Goal: Information Seeking & Learning: Learn about a topic

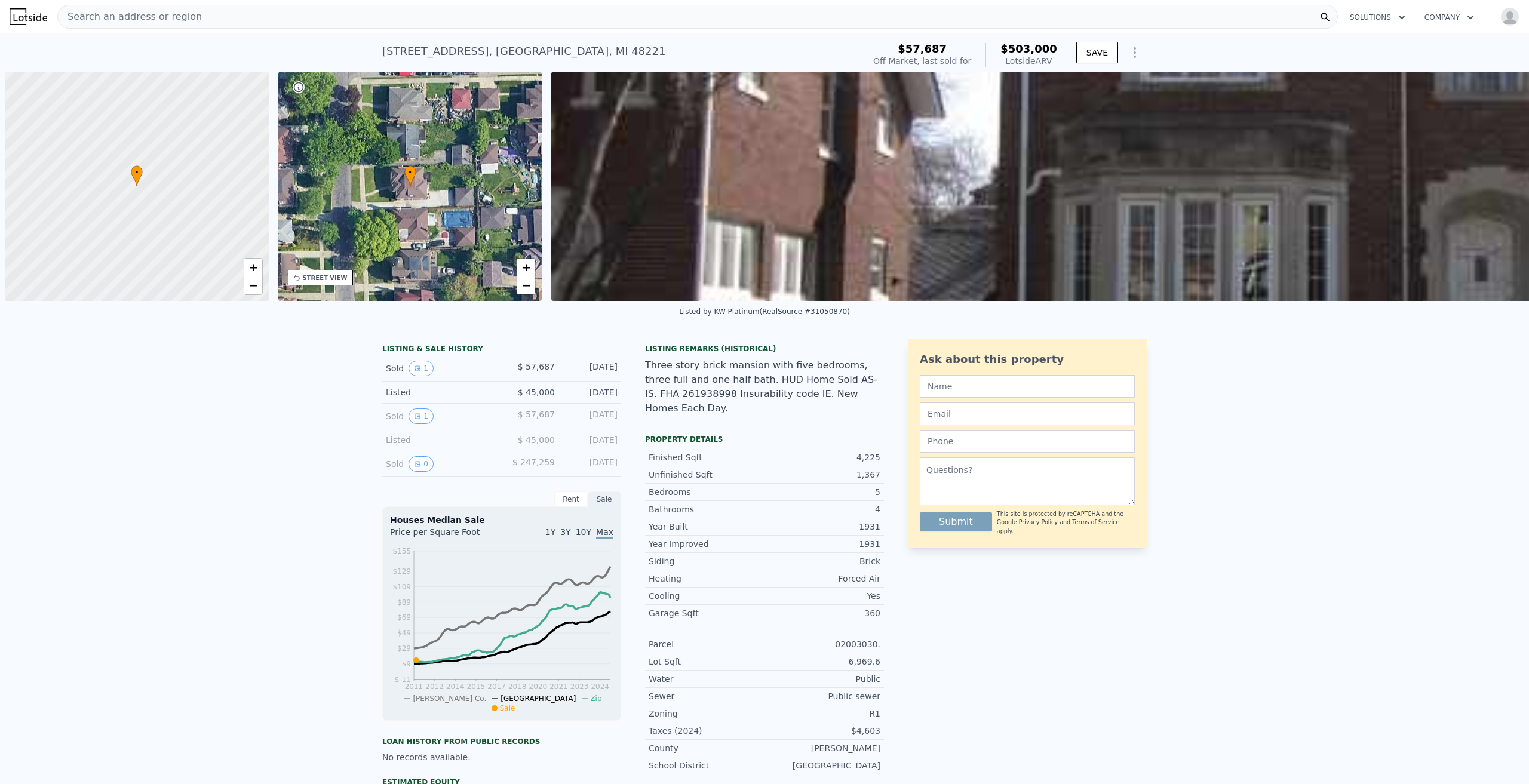
scroll to position [0, 5]
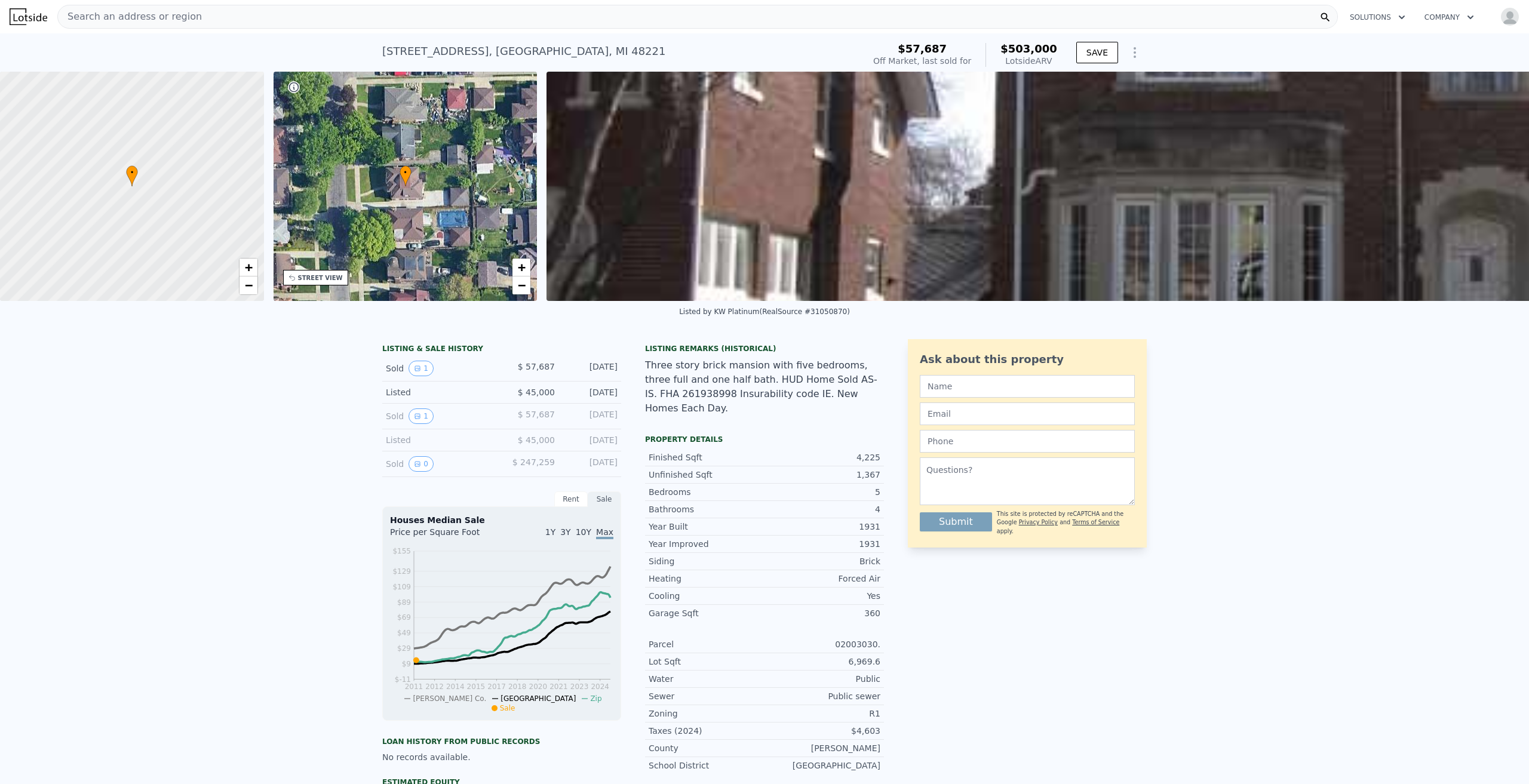
click at [142, 12] on span "Search an address or region" at bounding box center [130, 16] width 144 height 14
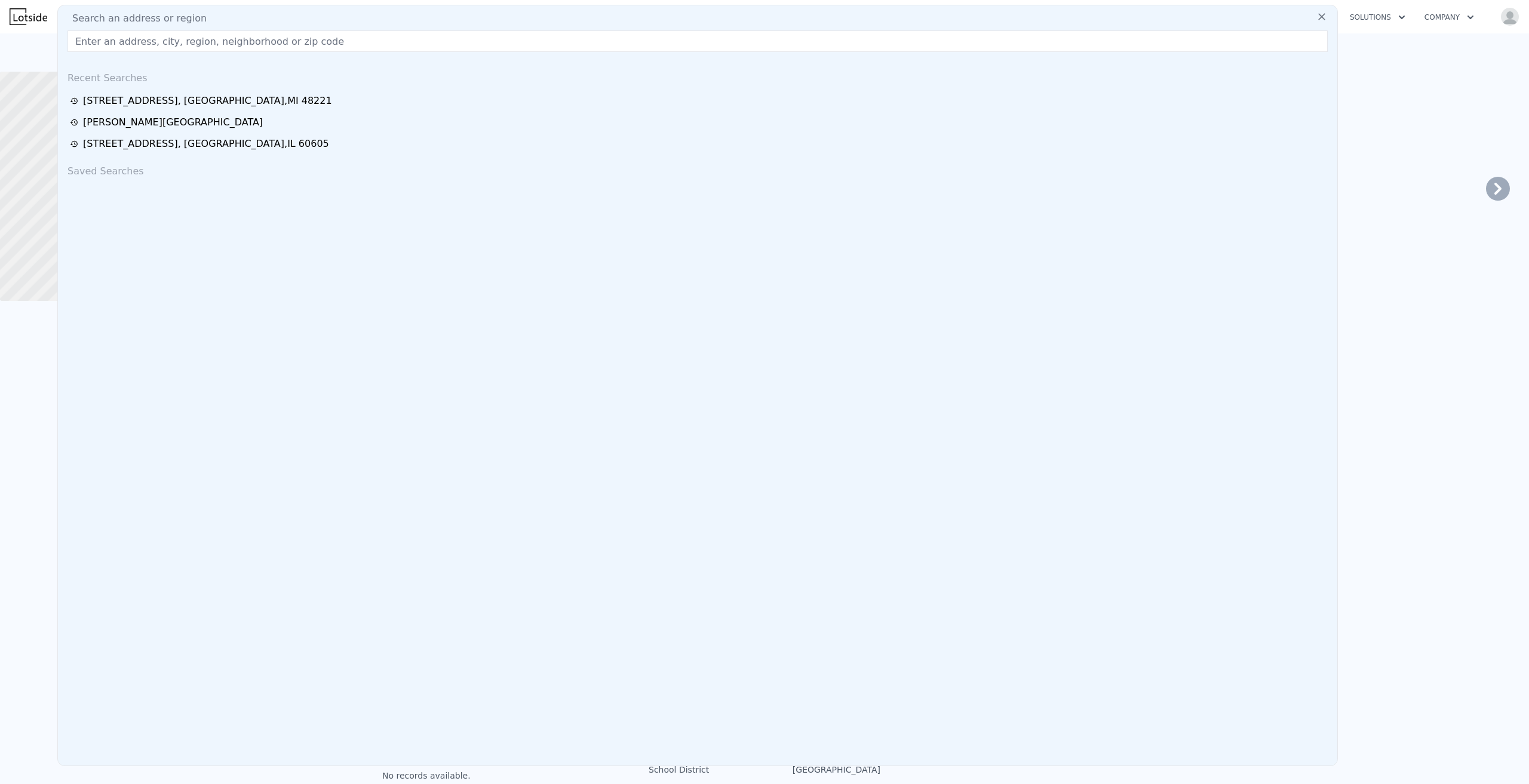
type input "2900"
type input "-$ 173,644"
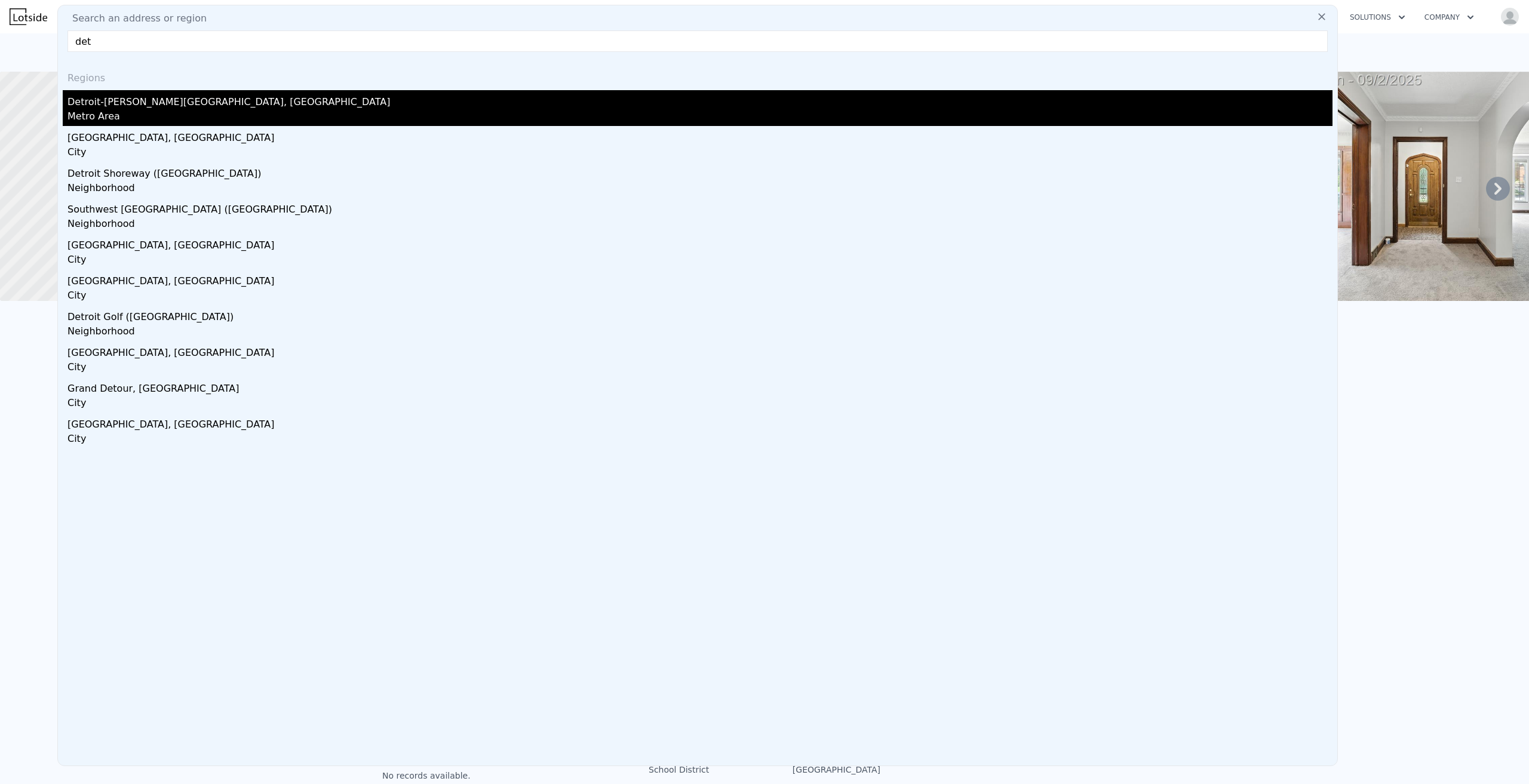
type input "det"
click at [148, 117] on div "Metro Area" at bounding box center [699, 117] width 1265 height 16
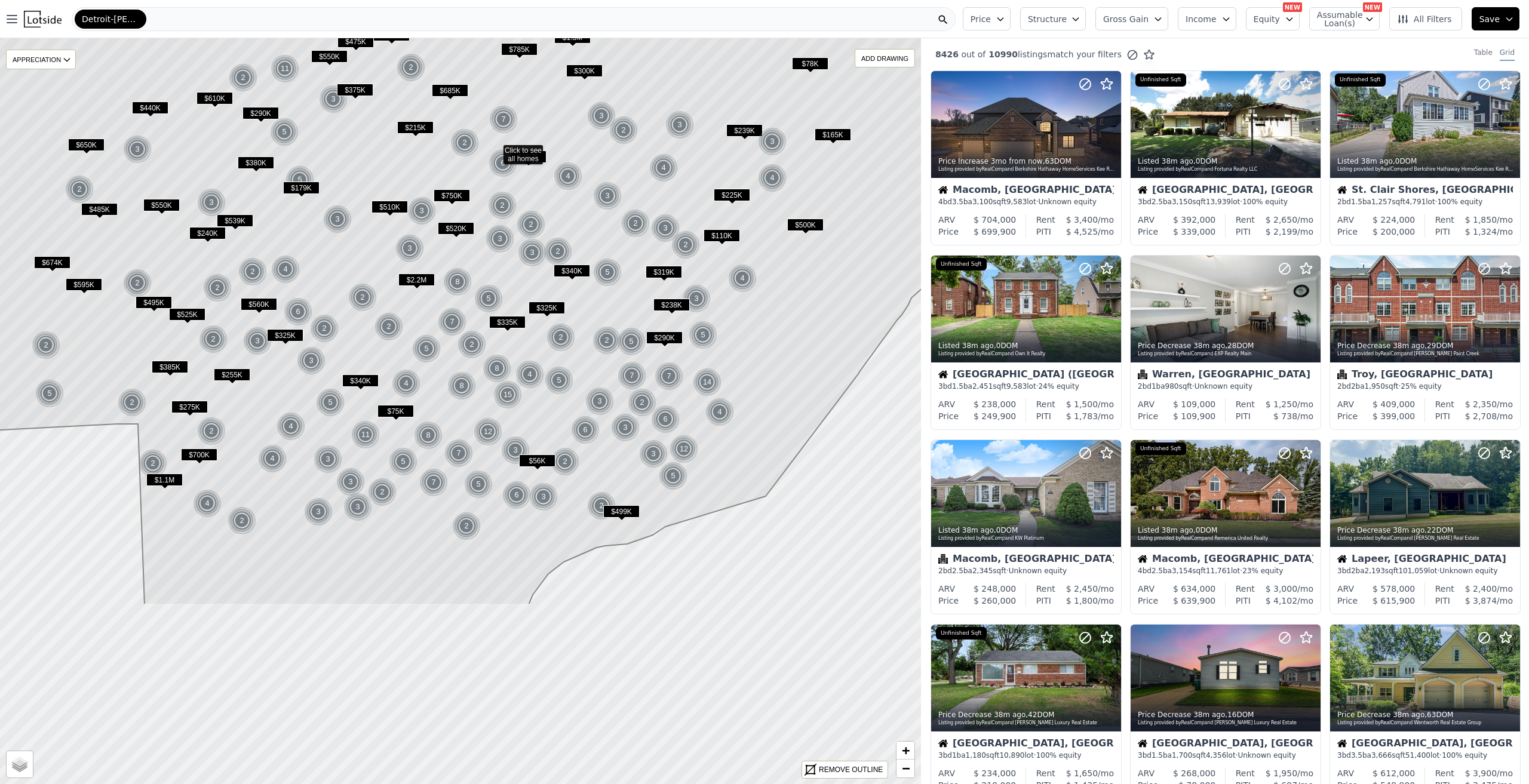
click at [808, 425] on icon at bounding box center [495, 156] width 1108 height 898
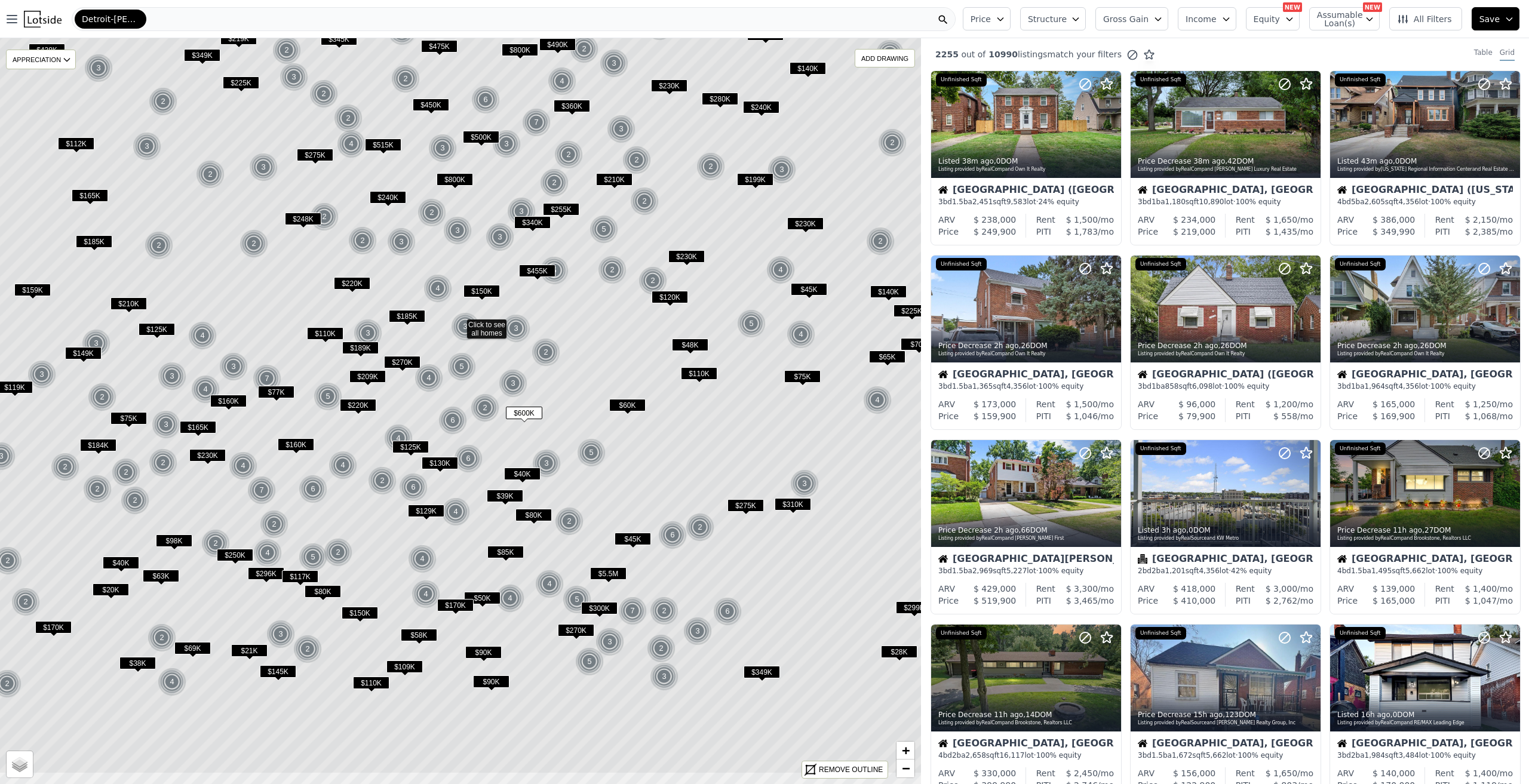
drag, startPoint x: 580, startPoint y: 388, endPoint x: 578, endPoint y: 302, distance: 86.0
click at [578, 302] on icon at bounding box center [459, 325] width 1108 height 898
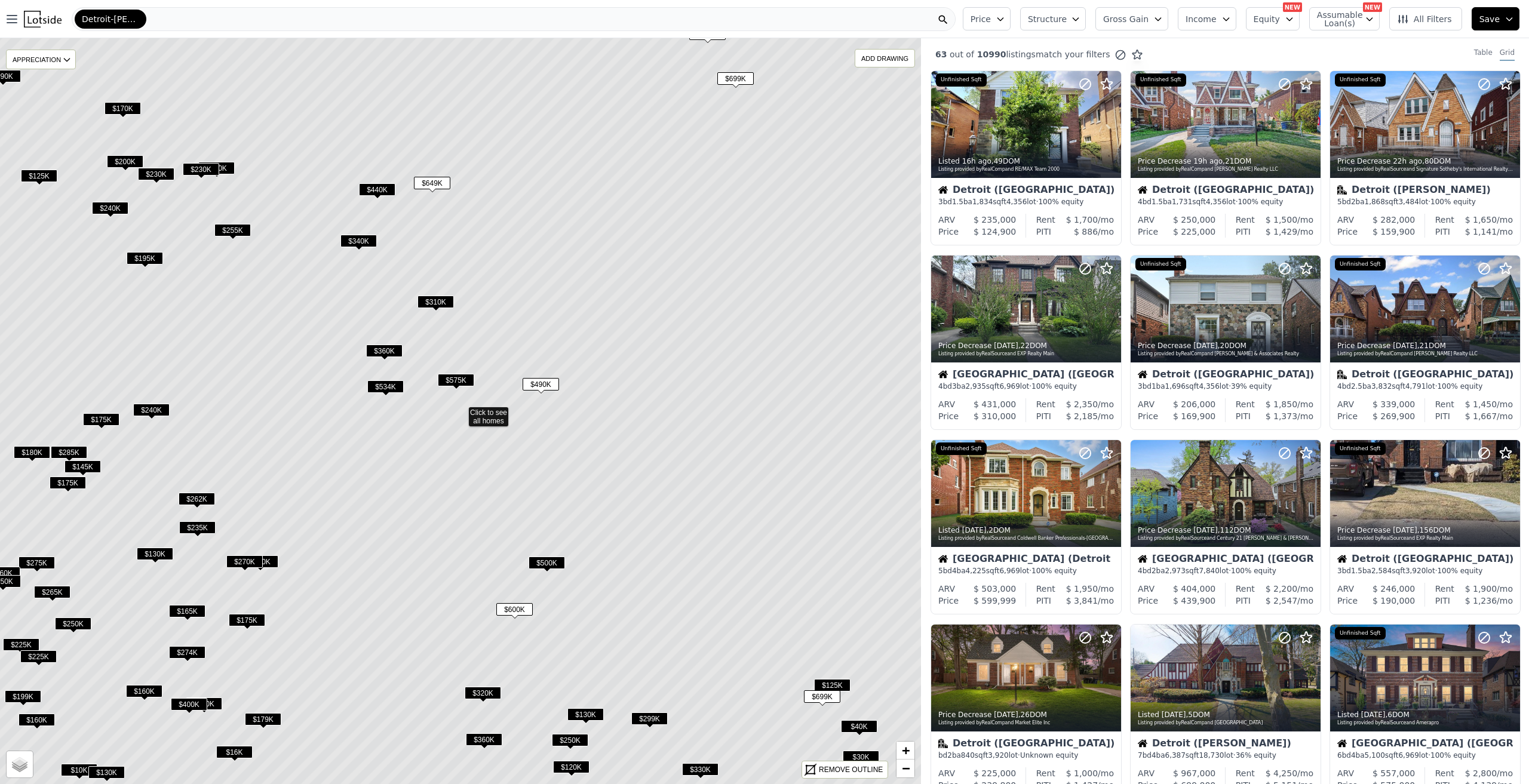
click at [476, 412] on icon at bounding box center [461, 411] width 1108 height 898
click at [446, 379] on span "$575K" at bounding box center [456, 380] width 37 height 13
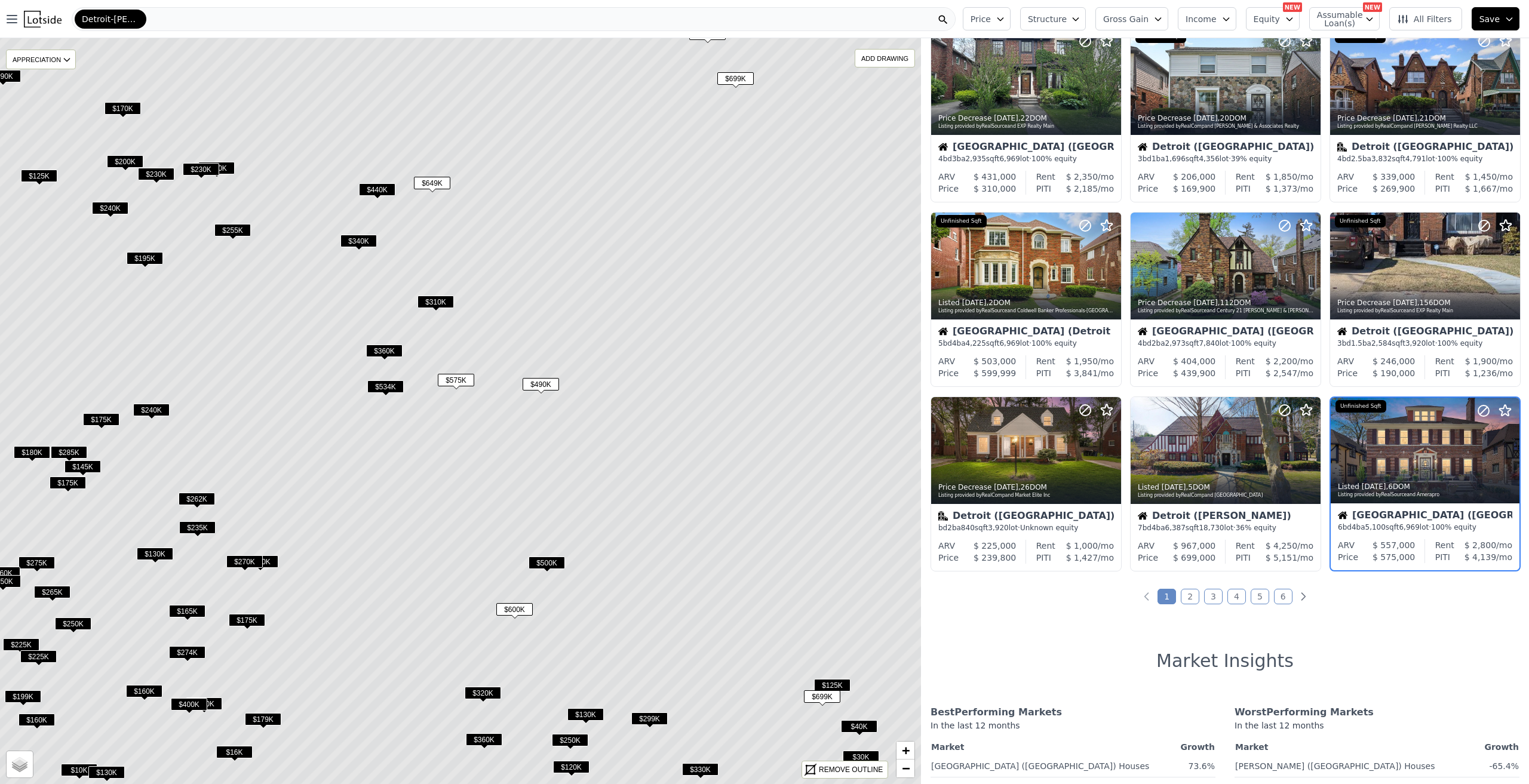
scroll to position [281, 0]
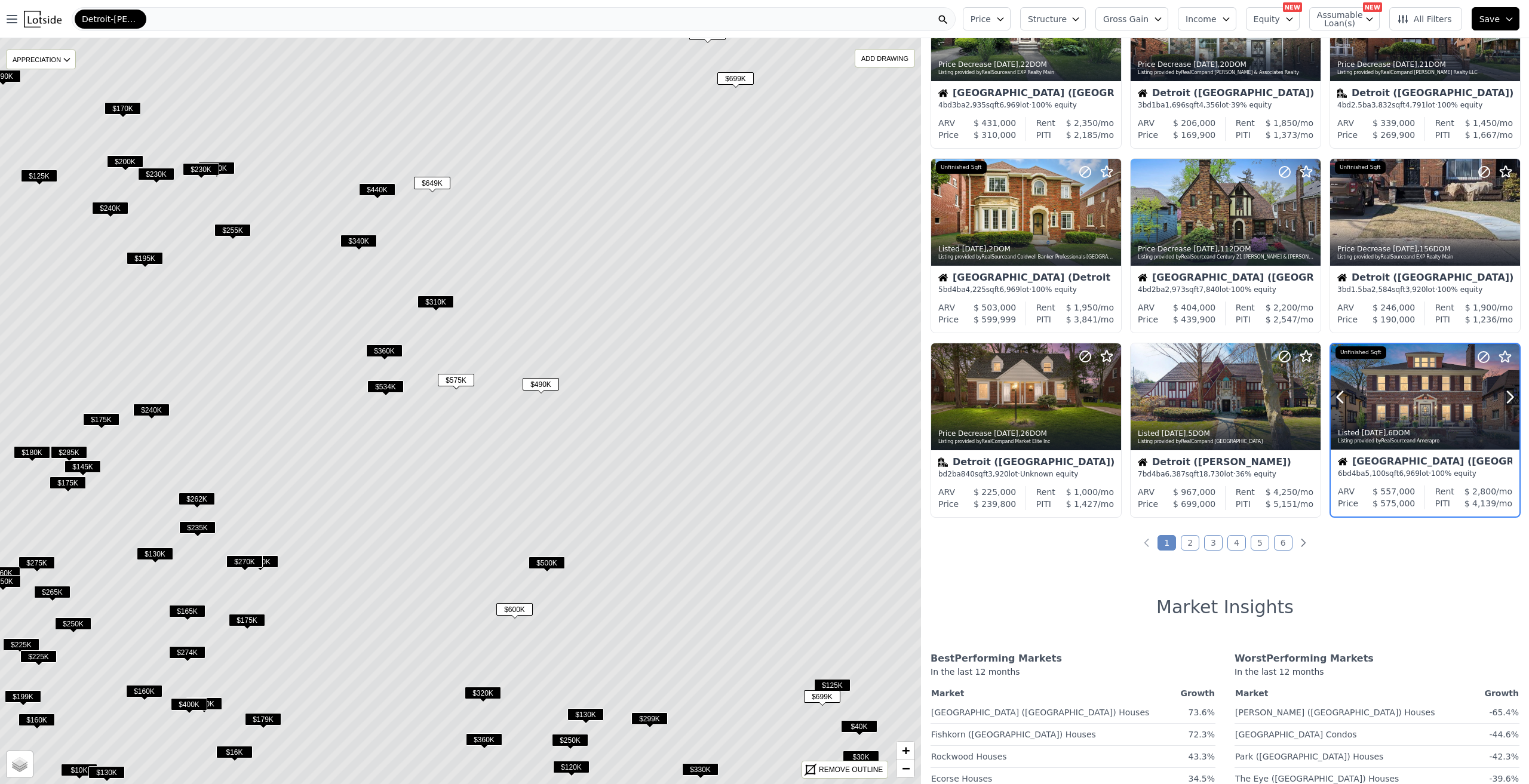
click at [1375, 399] on div at bounding box center [1425, 397] width 189 height 107
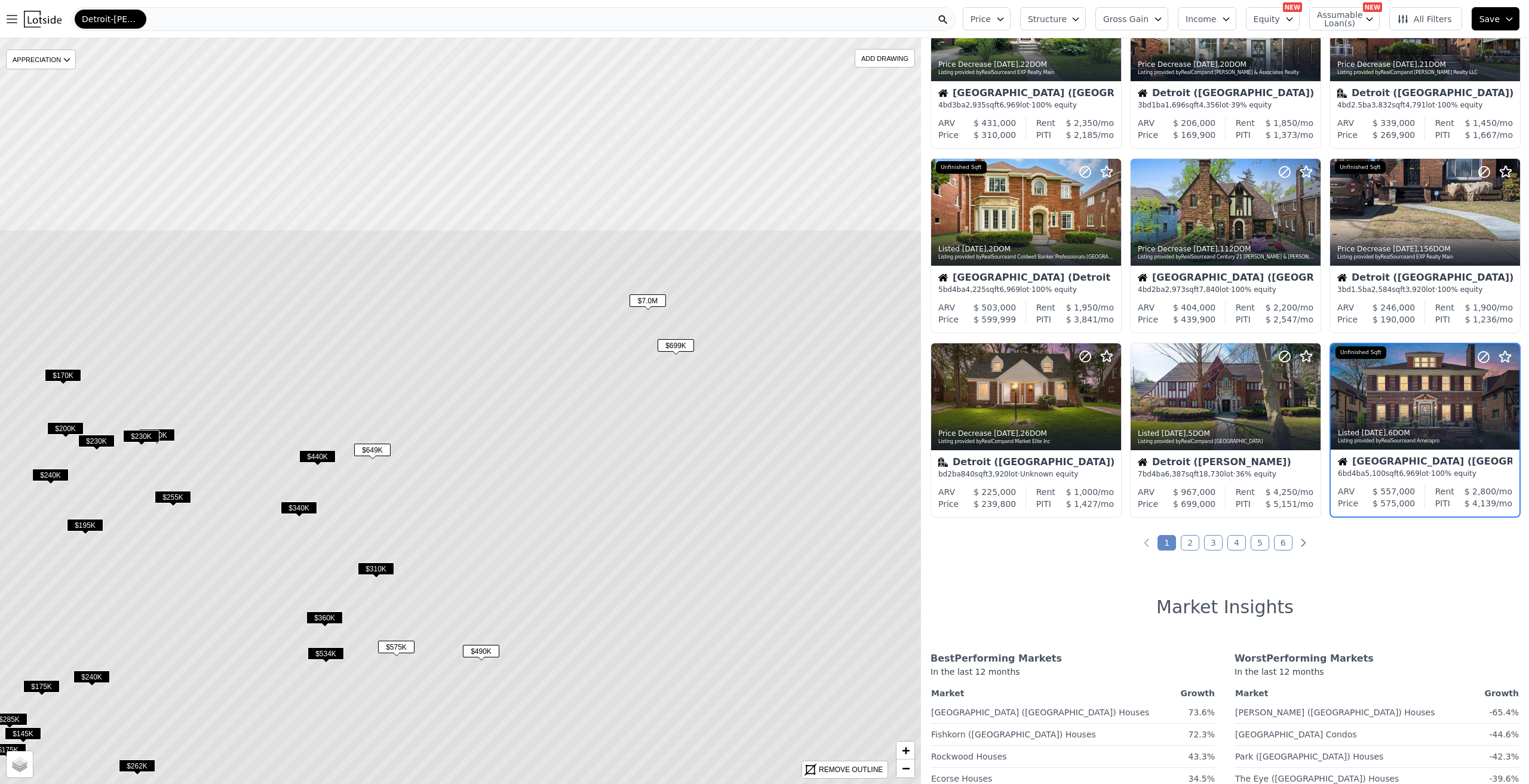
drag, startPoint x: 624, startPoint y: 294, endPoint x: 566, endPoint y: 540, distance: 252.7
click at [565, 562] on icon at bounding box center [401, 678] width 1108 height 898
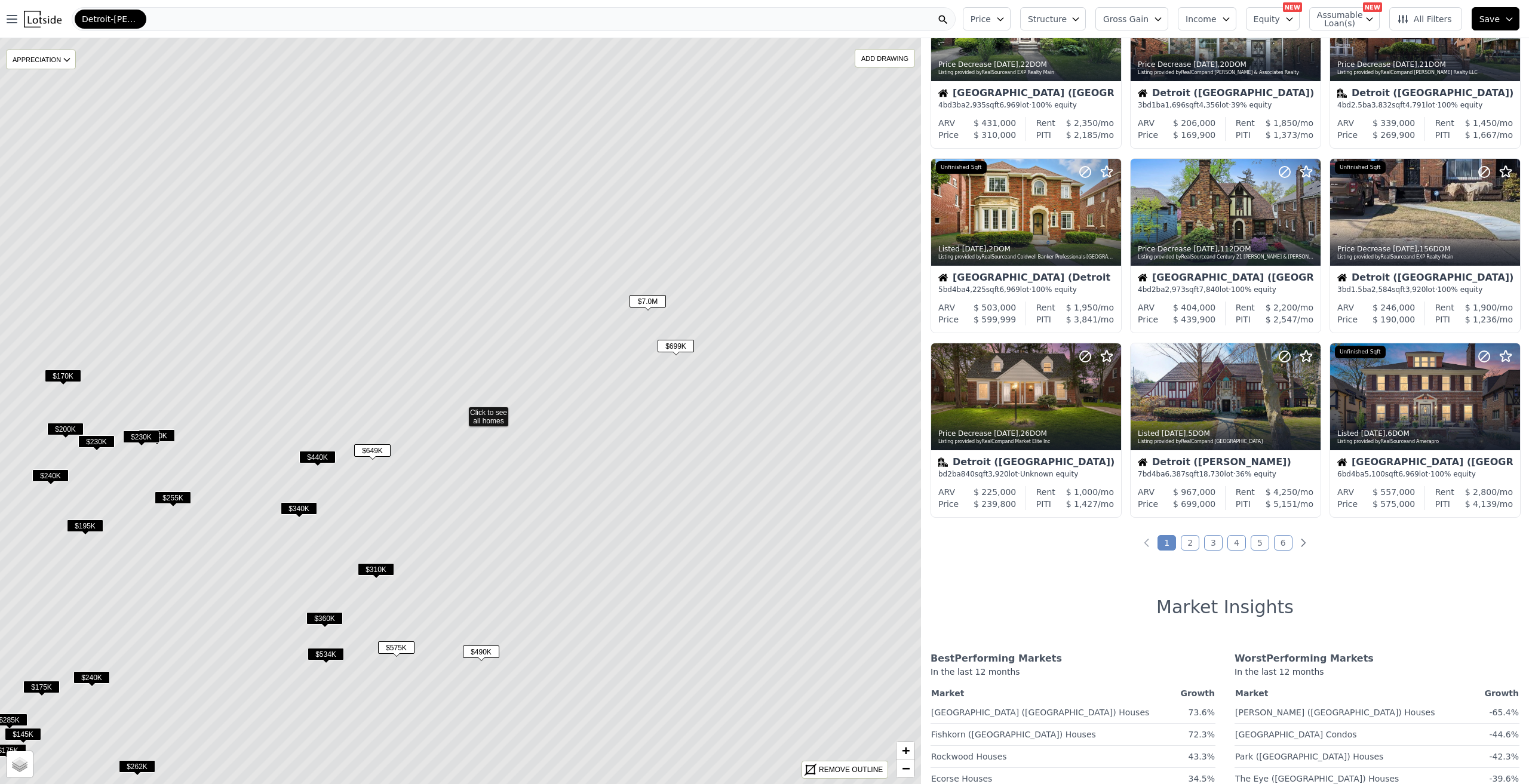
scroll to position [97, 0]
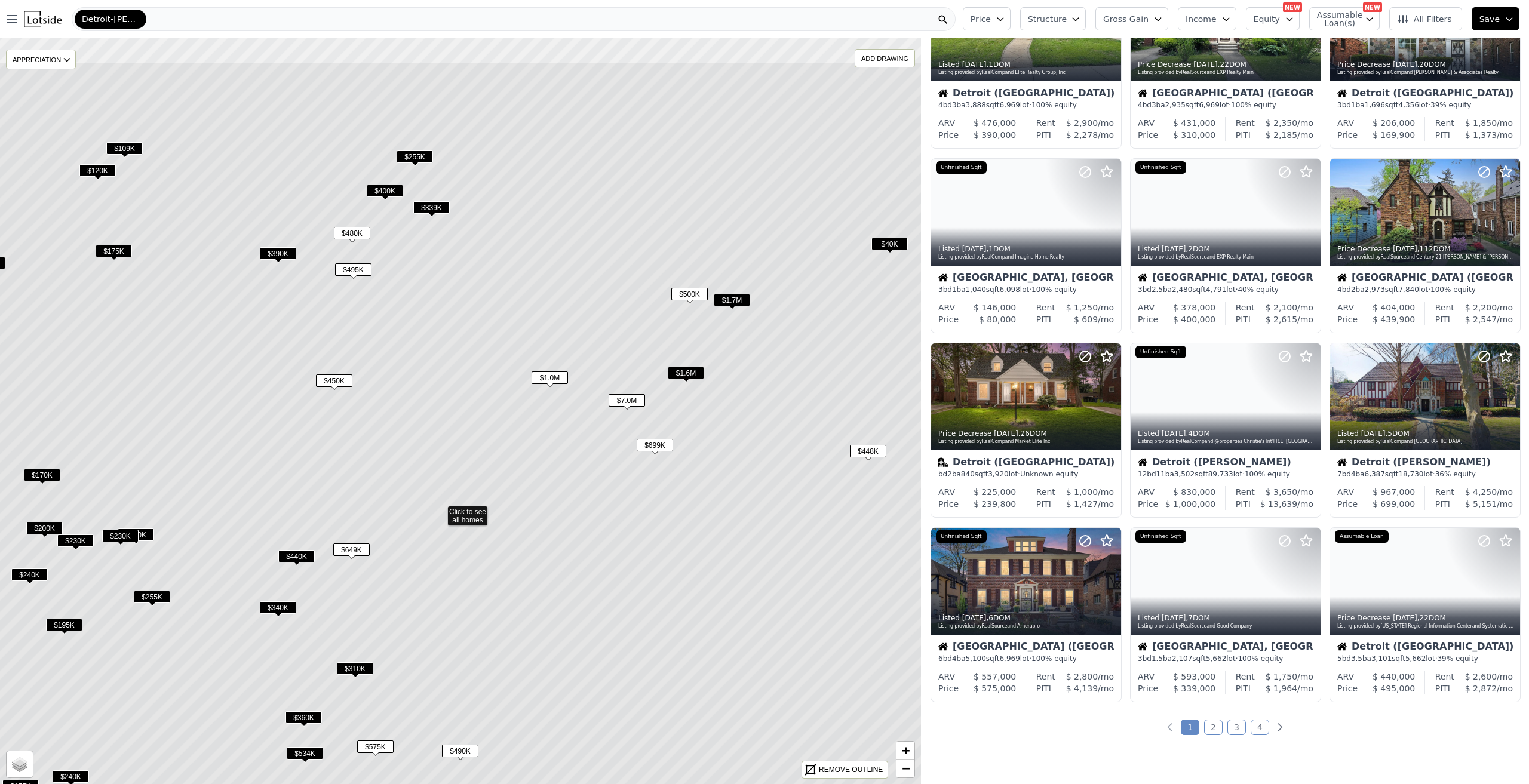
drag, startPoint x: 575, startPoint y: 332, endPoint x: 554, endPoint y: 432, distance: 102.2
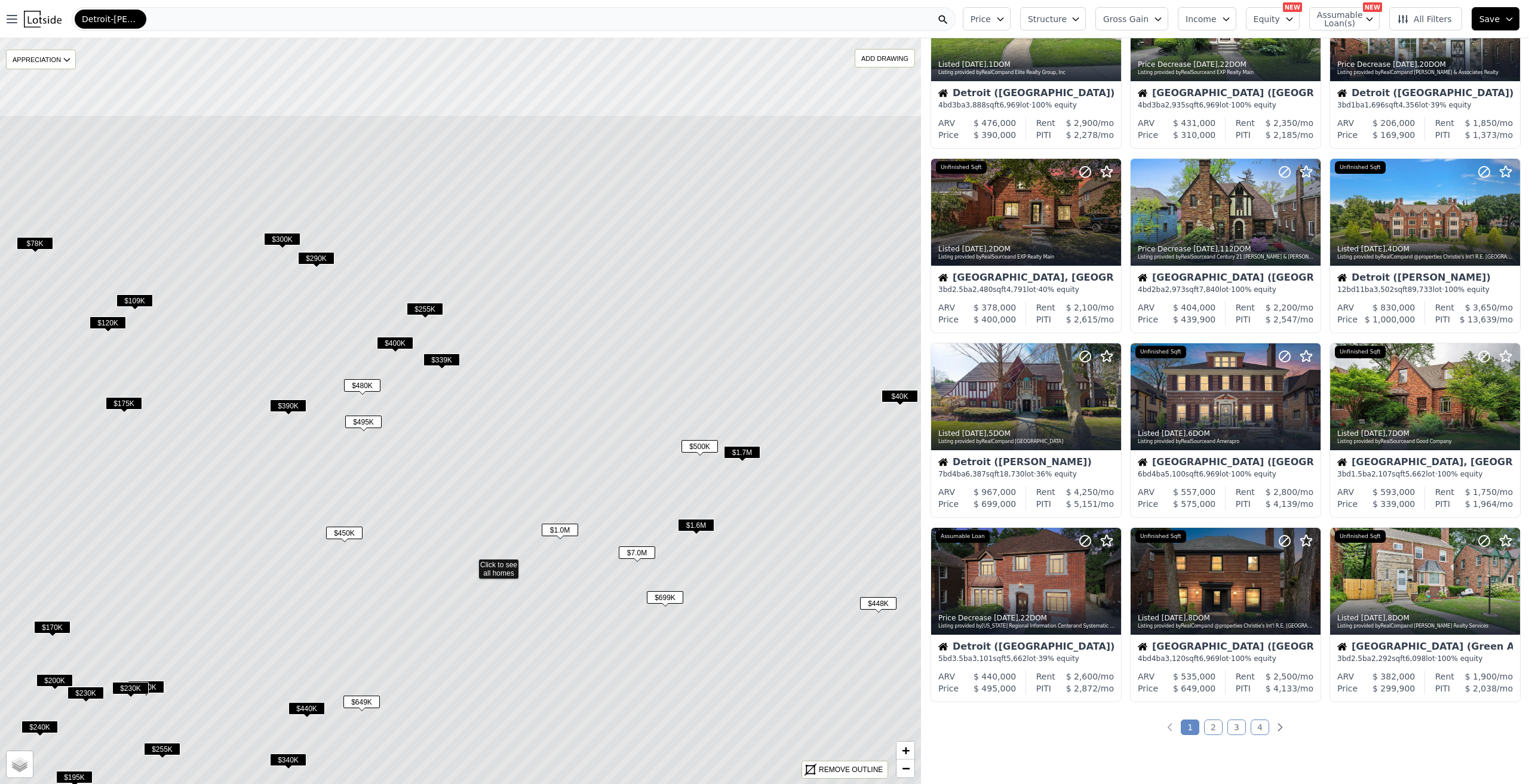
drag, startPoint x: 397, startPoint y: 327, endPoint x: 407, endPoint y: 509, distance: 182.3
click at [407, 509] on icon at bounding box center [471, 563] width 1108 height 898
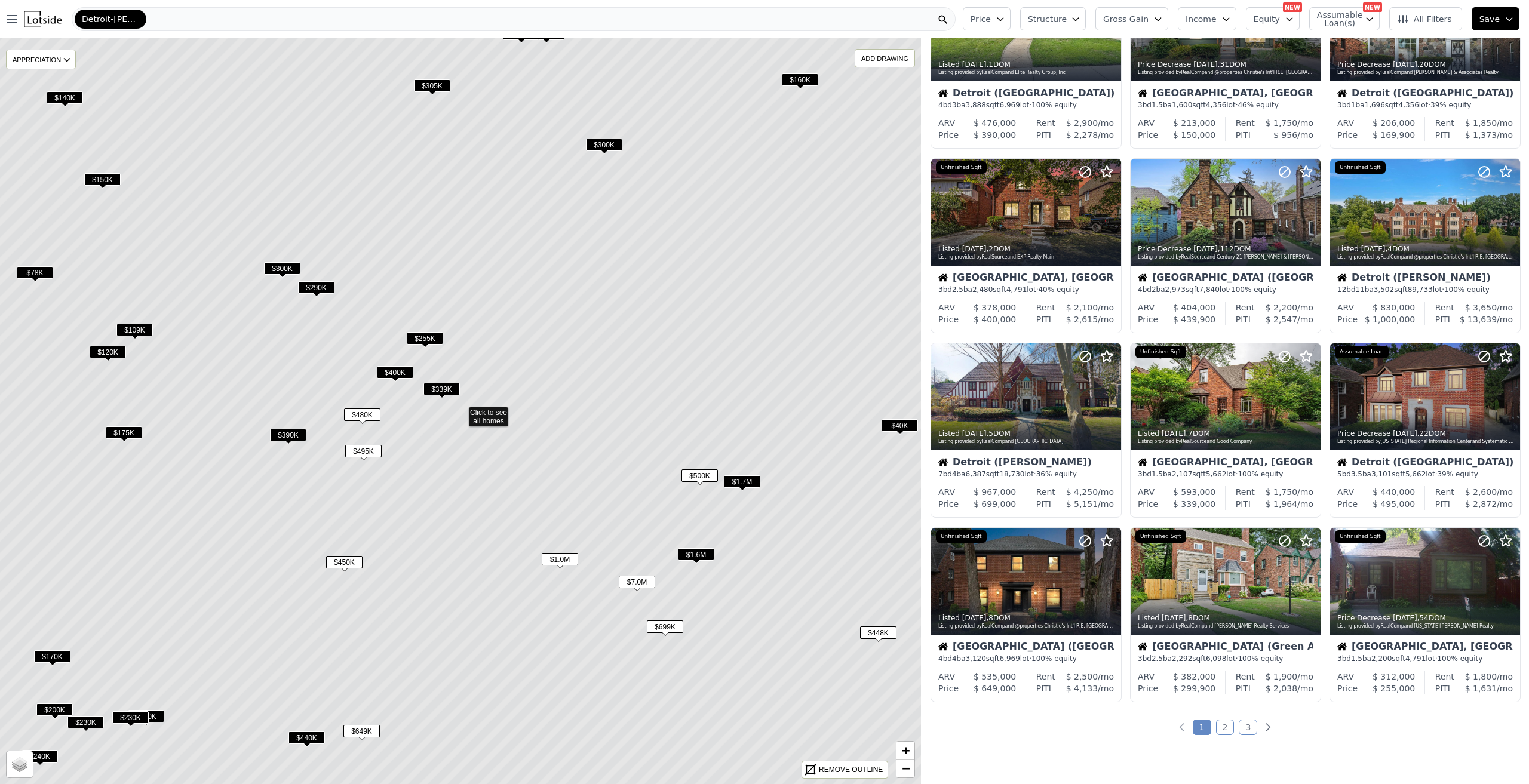
click at [612, 144] on span "$300K" at bounding box center [604, 145] width 37 height 13
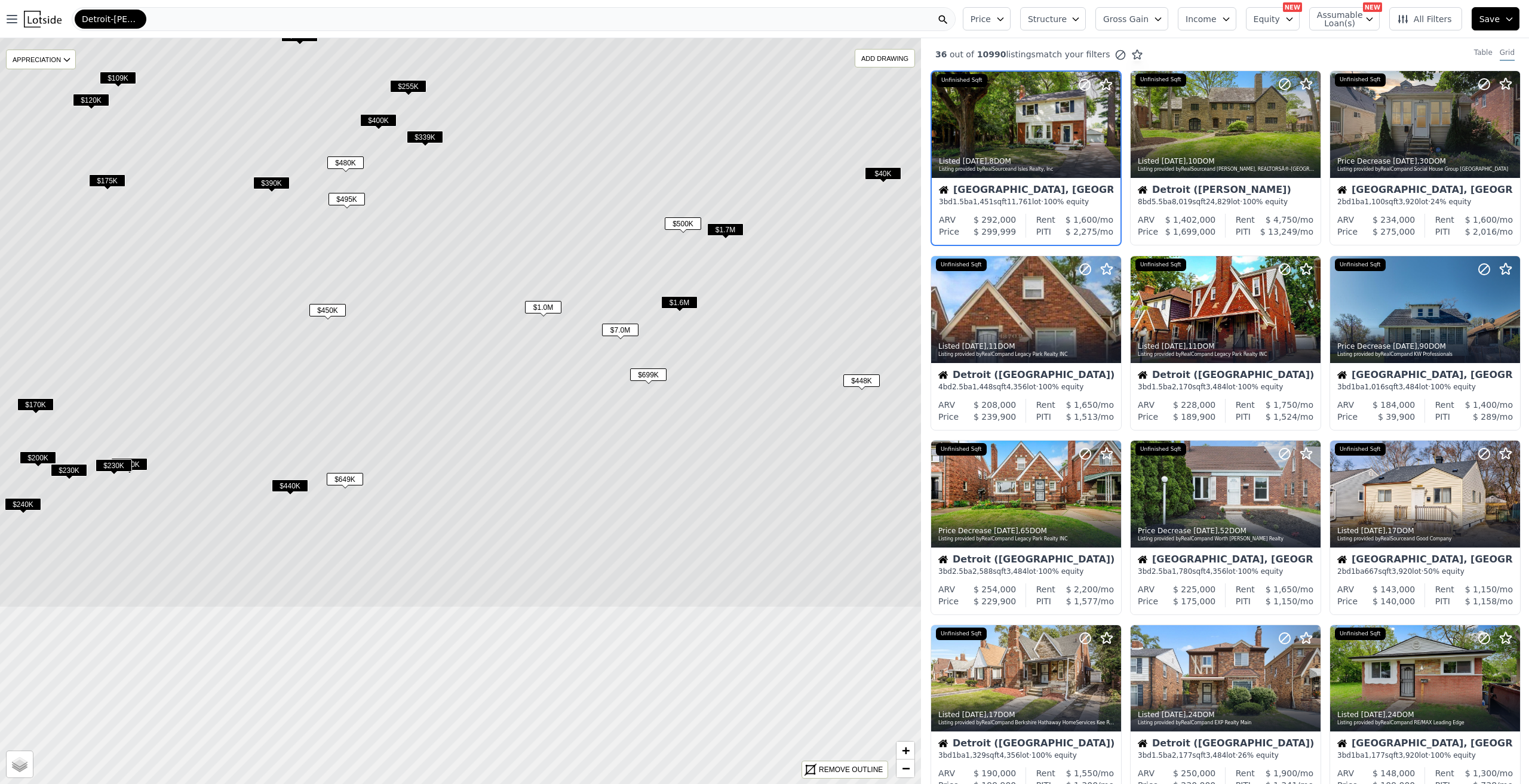
drag, startPoint x: 679, startPoint y: 424, endPoint x: 668, endPoint y: 266, distance: 158.4
click at [668, 266] on icon at bounding box center [444, 159] width 1108 height 898
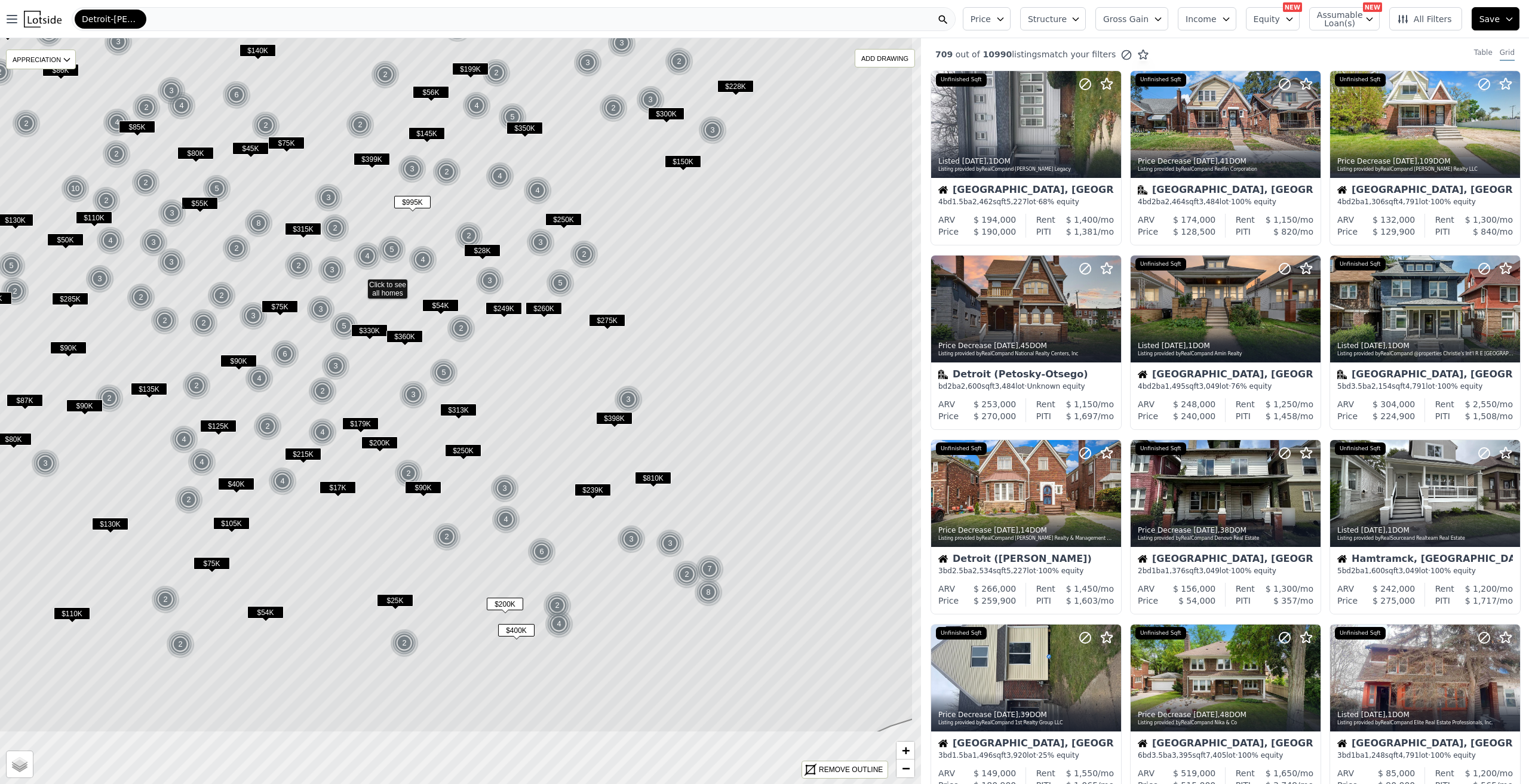
drag, startPoint x: 885, startPoint y: 369, endPoint x: 784, endPoint y: 242, distance: 162.3
click at [784, 242] on icon at bounding box center [360, 284] width 1108 height 898
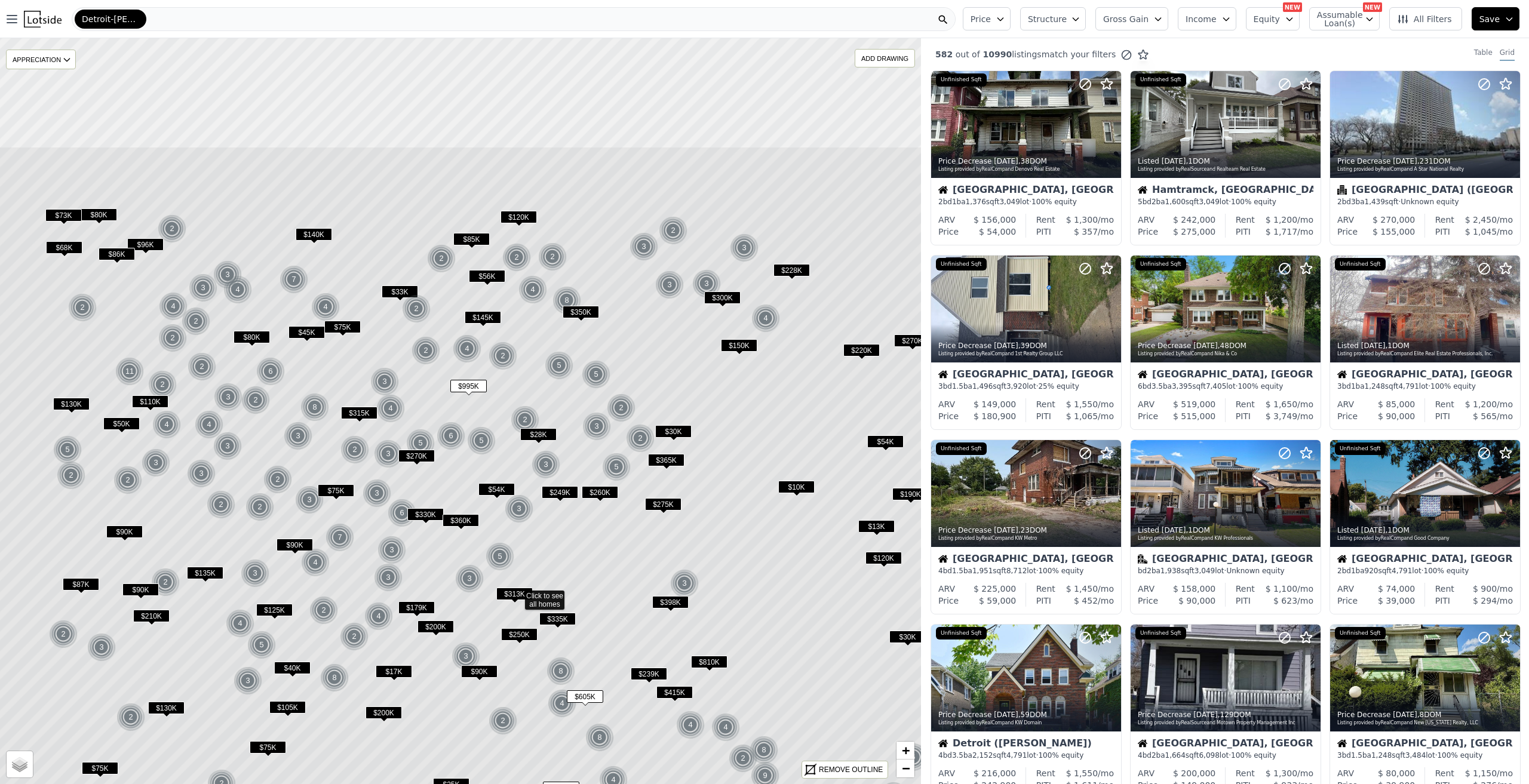
drag, startPoint x: 579, startPoint y: 328, endPoint x: 635, endPoint y: 512, distance: 192.3
click at [635, 512] on icon at bounding box center [517, 595] width 1108 height 898
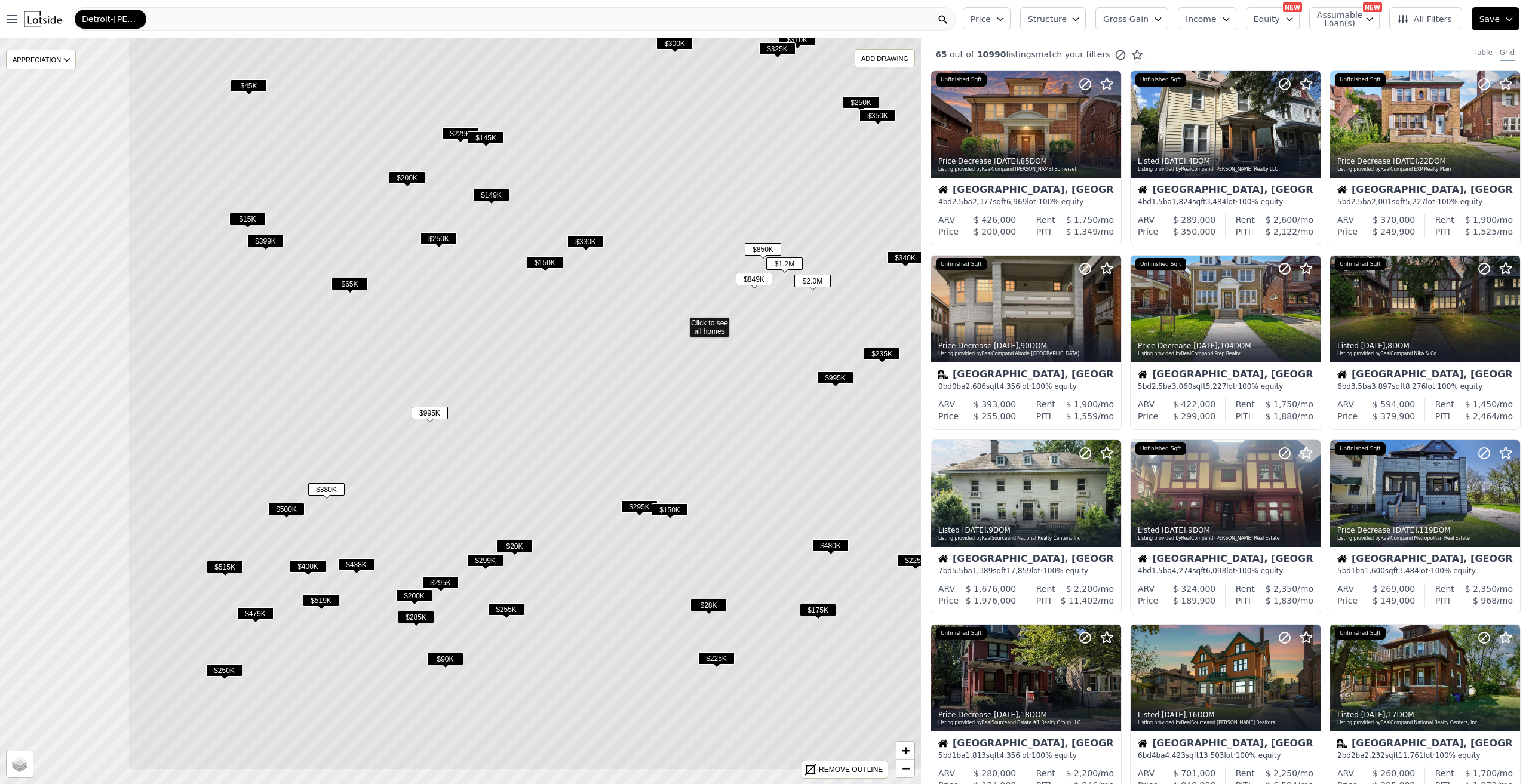
drag, startPoint x: 609, startPoint y: 419, endPoint x: 650, endPoint y: 419, distance: 41.0
click at [710, 381] on icon at bounding box center [681, 322] width 1108 height 898
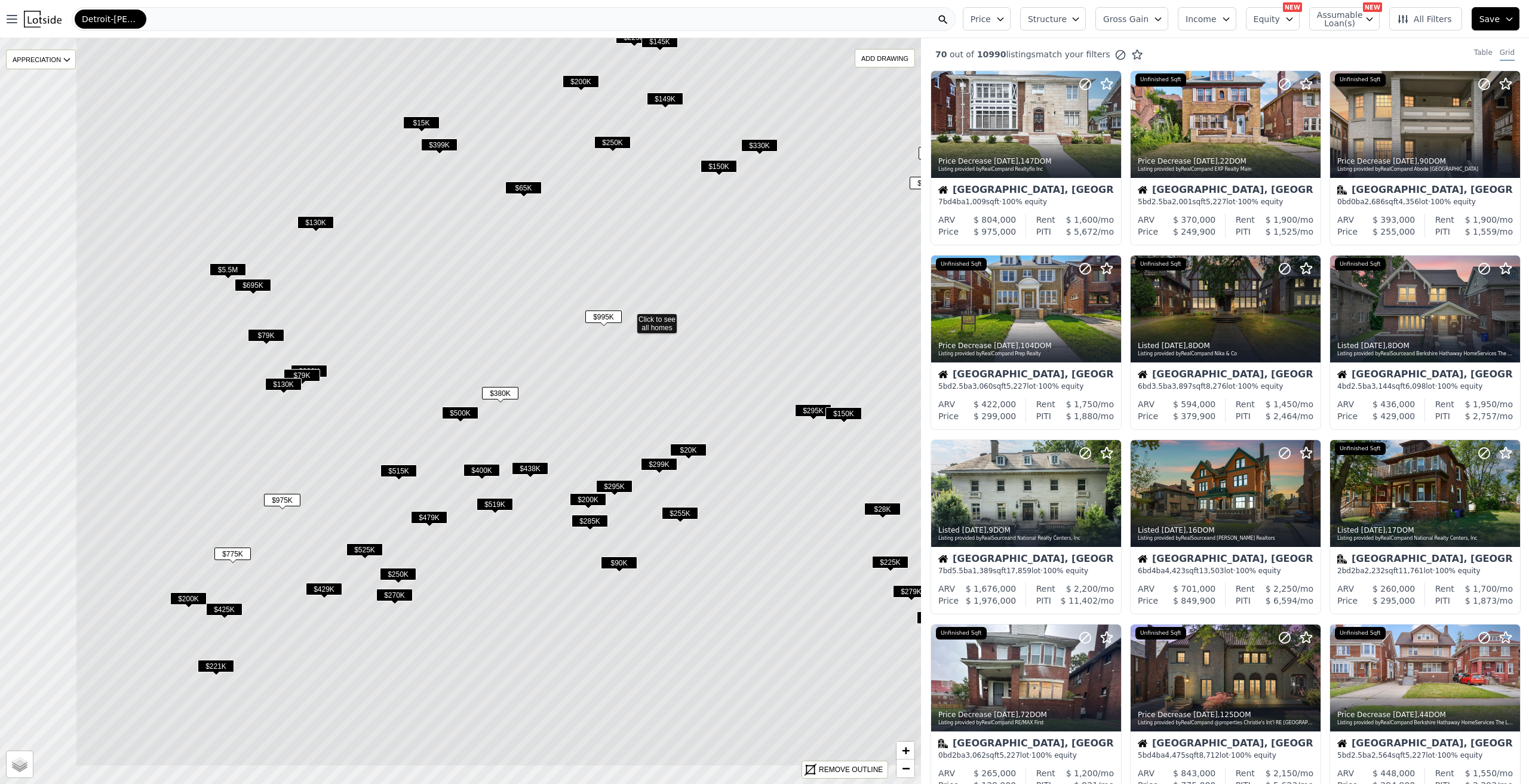
drag, startPoint x: 436, startPoint y: 499, endPoint x: 604, endPoint y: 406, distance: 192.0
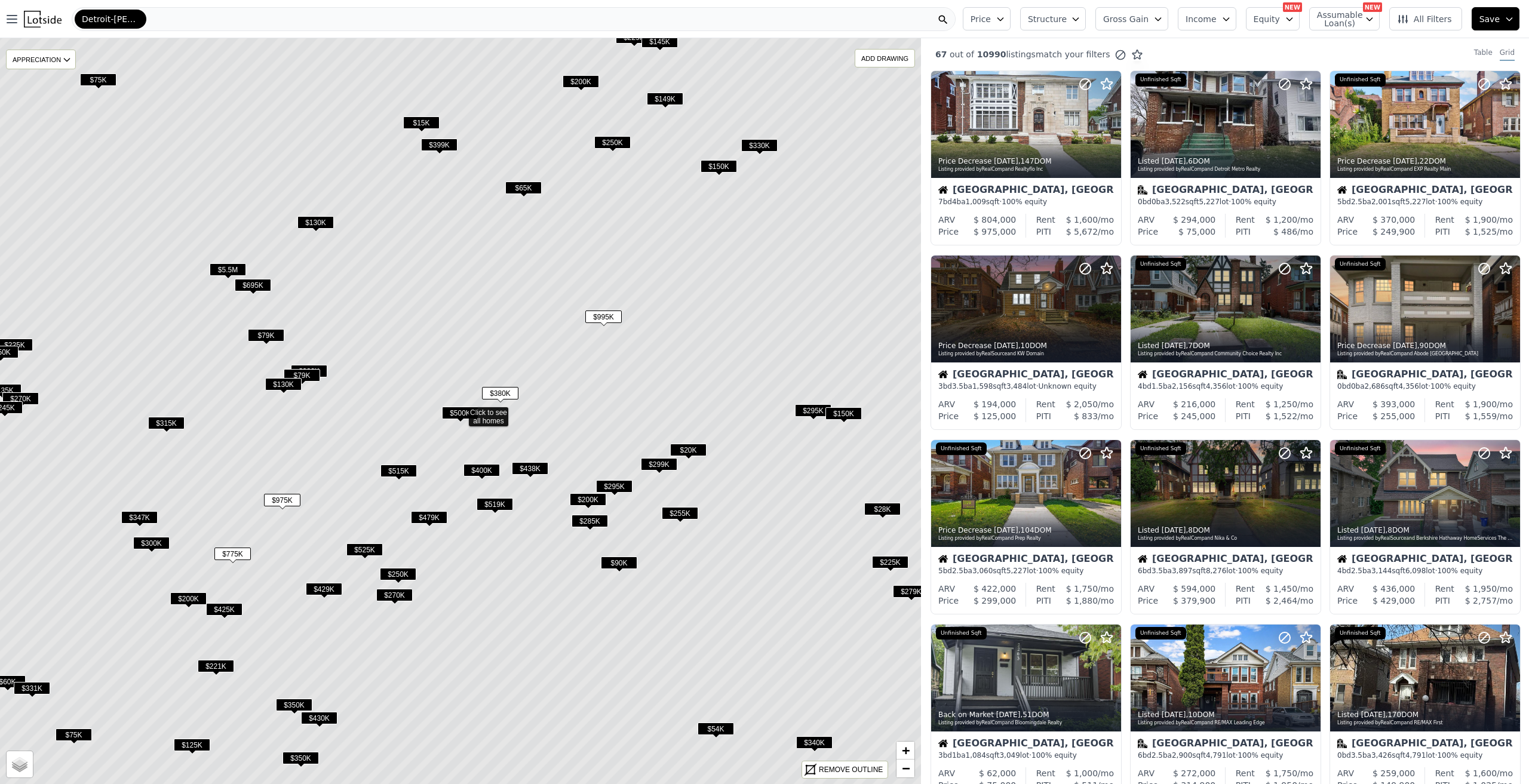
click at [1006, 21] on icon "button" at bounding box center [1000, 19] width 9 height 9
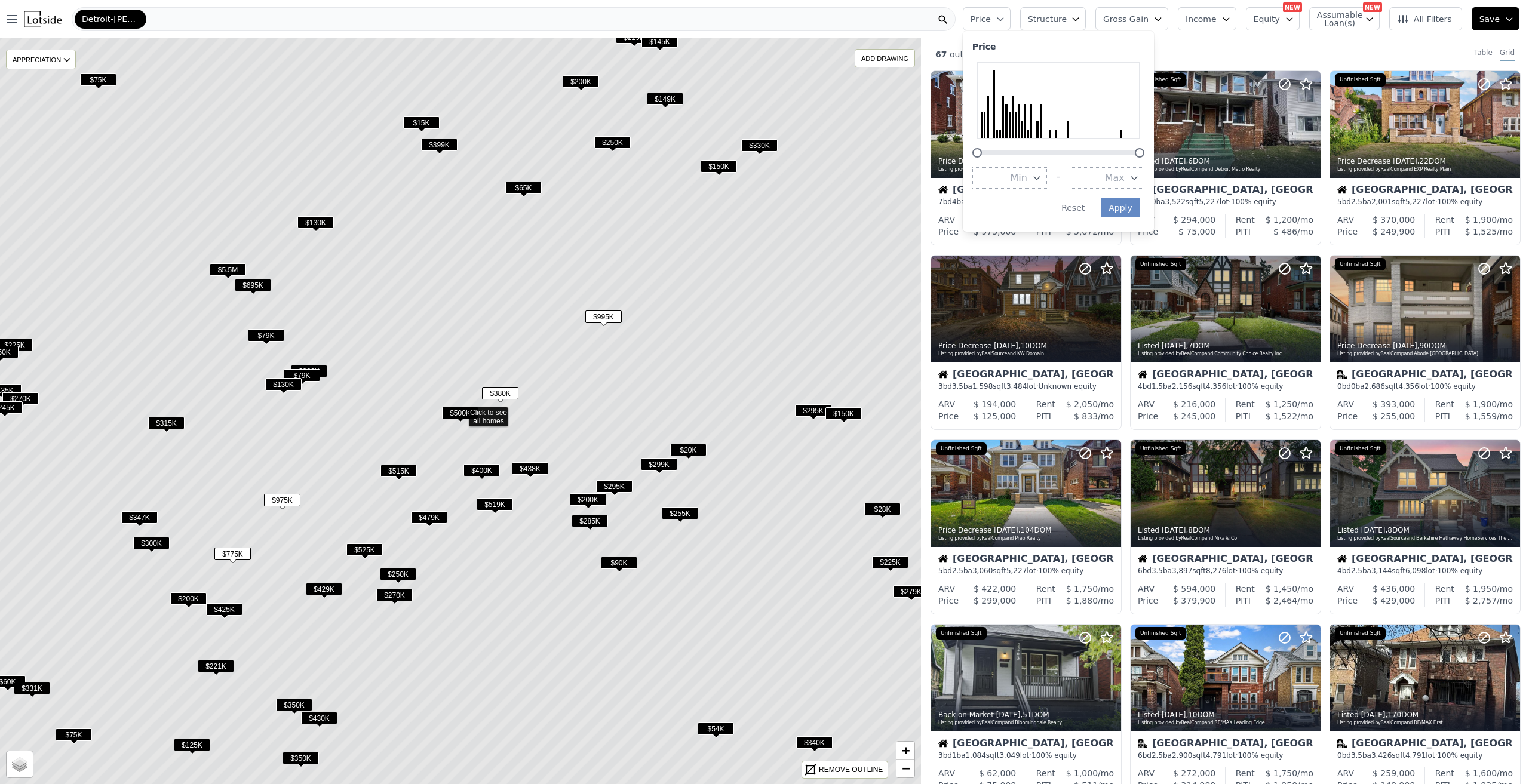
click at [1028, 180] on span "Min" at bounding box center [1018, 178] width 16 height 14
click at [996, 302] on button "$500K" at bounding box center [1010, 306] width 74 height 21
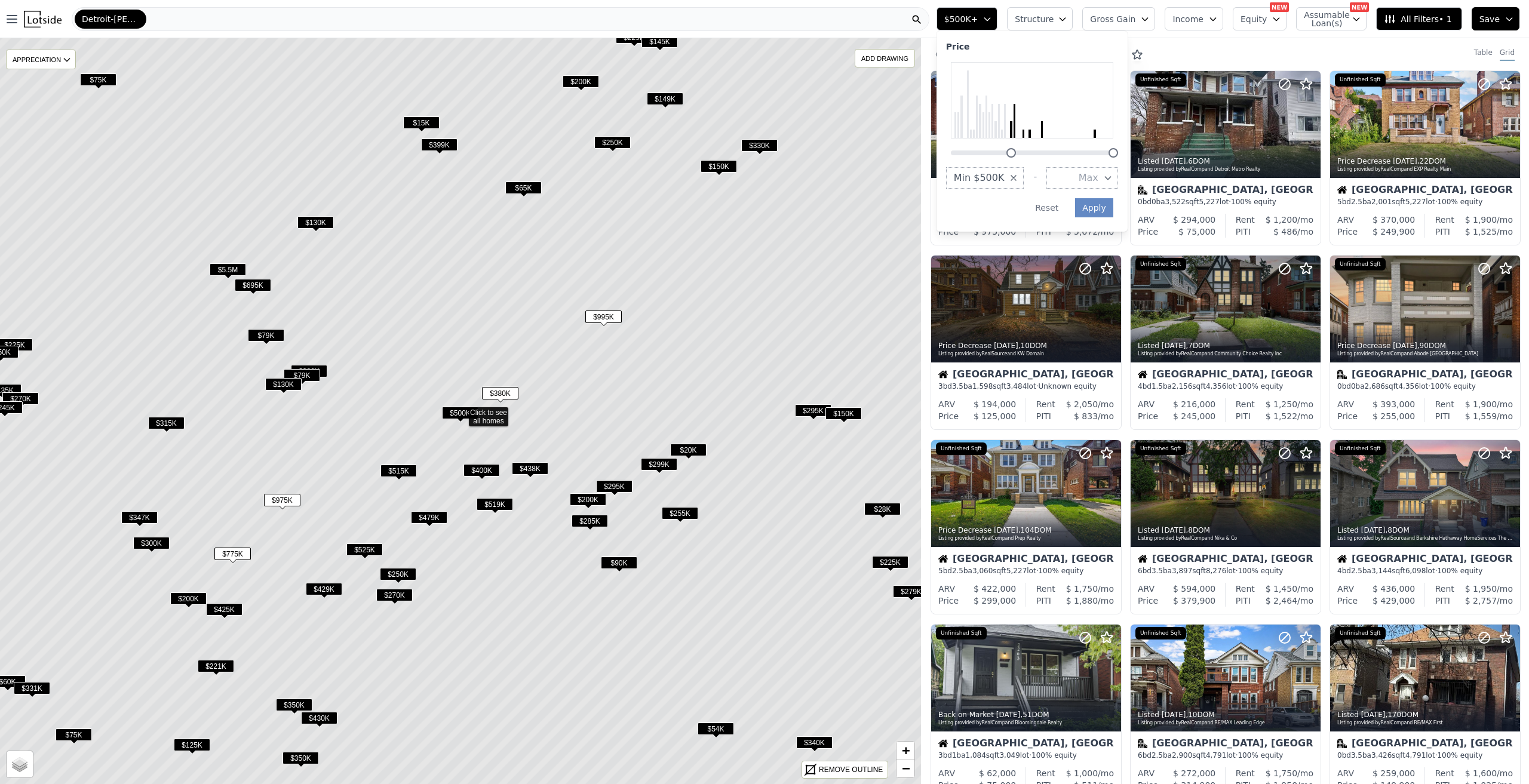
click at [1128, 205] on div "Price Min $500K - Max Apply Reset" at bounding box center [1032, 132] width 191 height 201
click at [1114, 205] on button "Apply" at bounding box center [1094, 208] width 38 height 19
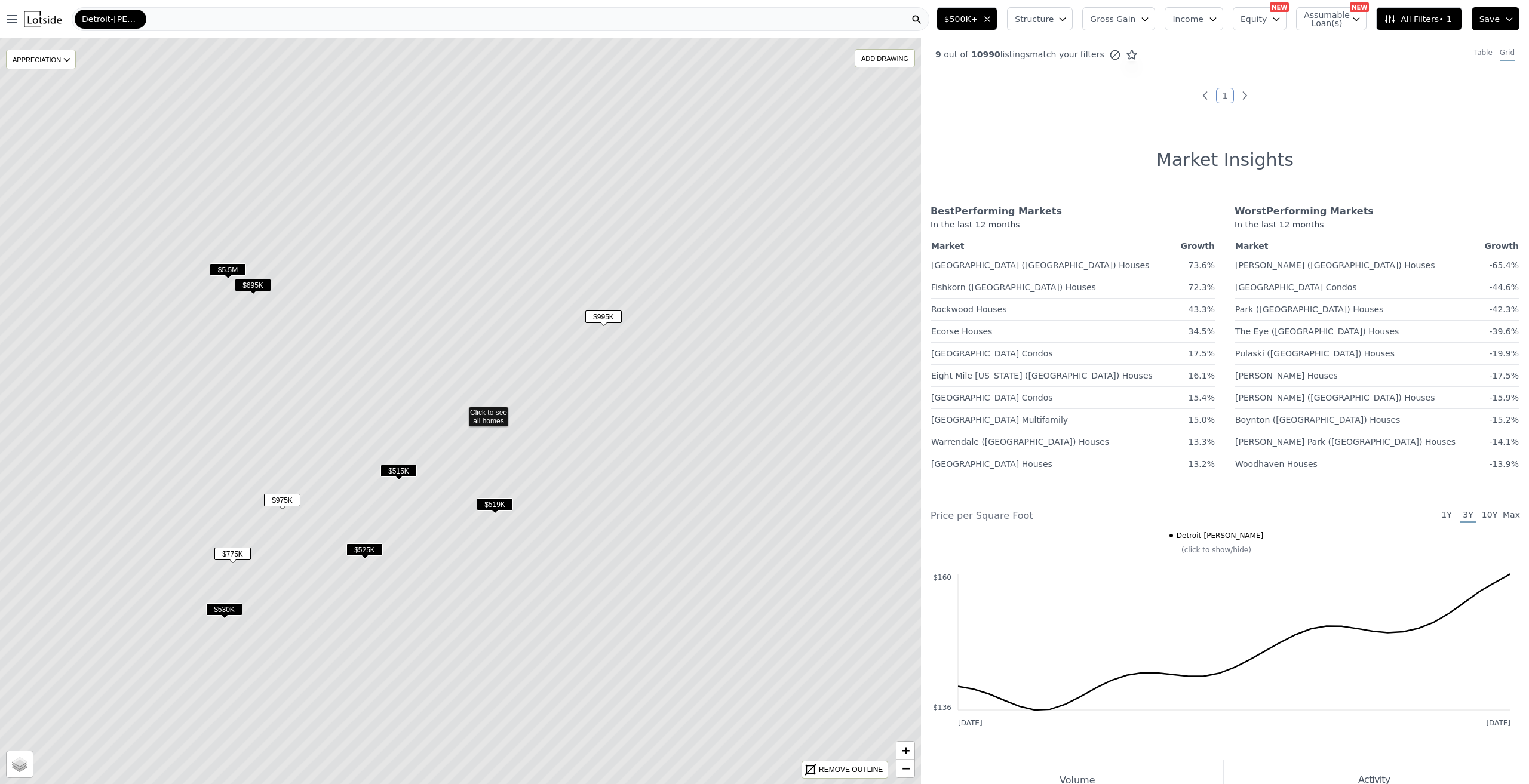
click at [251, 280] on span "$695K" at bounding box center [253, 285] width 37 height 13
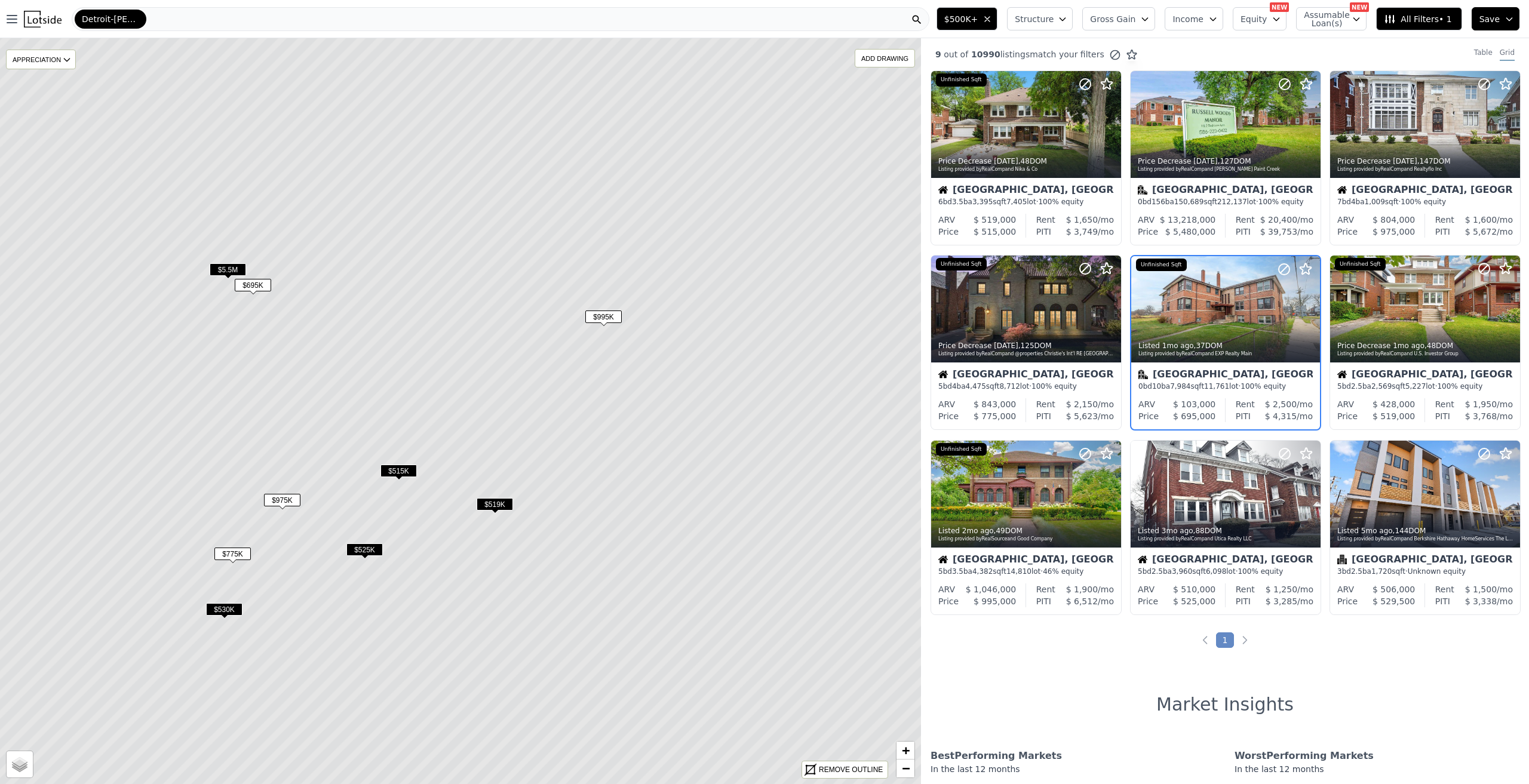
click at [225, 611] on span "$530K" at bounding box center [224, 609] width 37 height 13
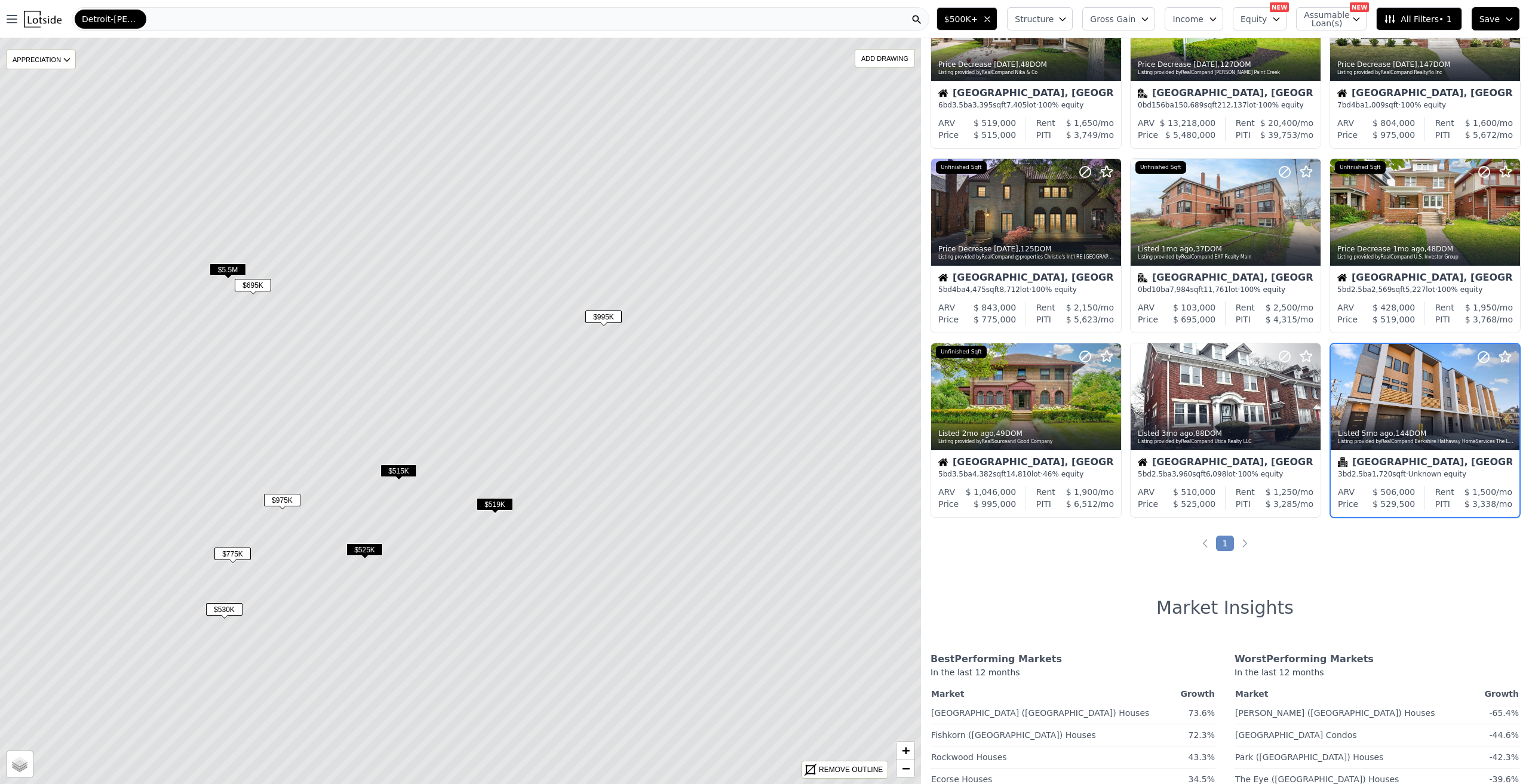
click at [373, 554] on span "$525K" at bounding box center [364, 550] width 37 height 13
click at [494, 503] on span "$519K" at bounding box center [495, 504] width 37 height 13
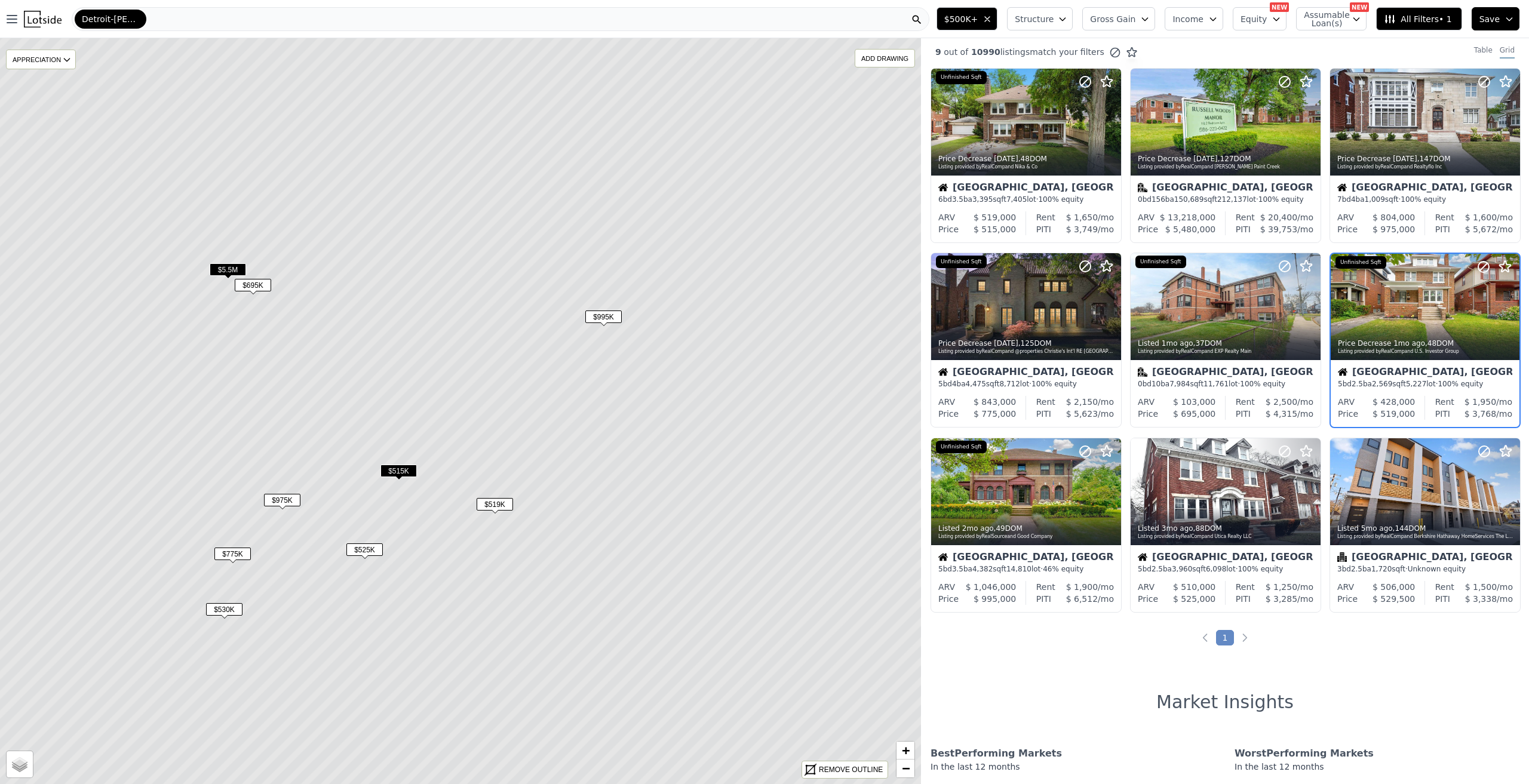
scroll to position [0, 0]
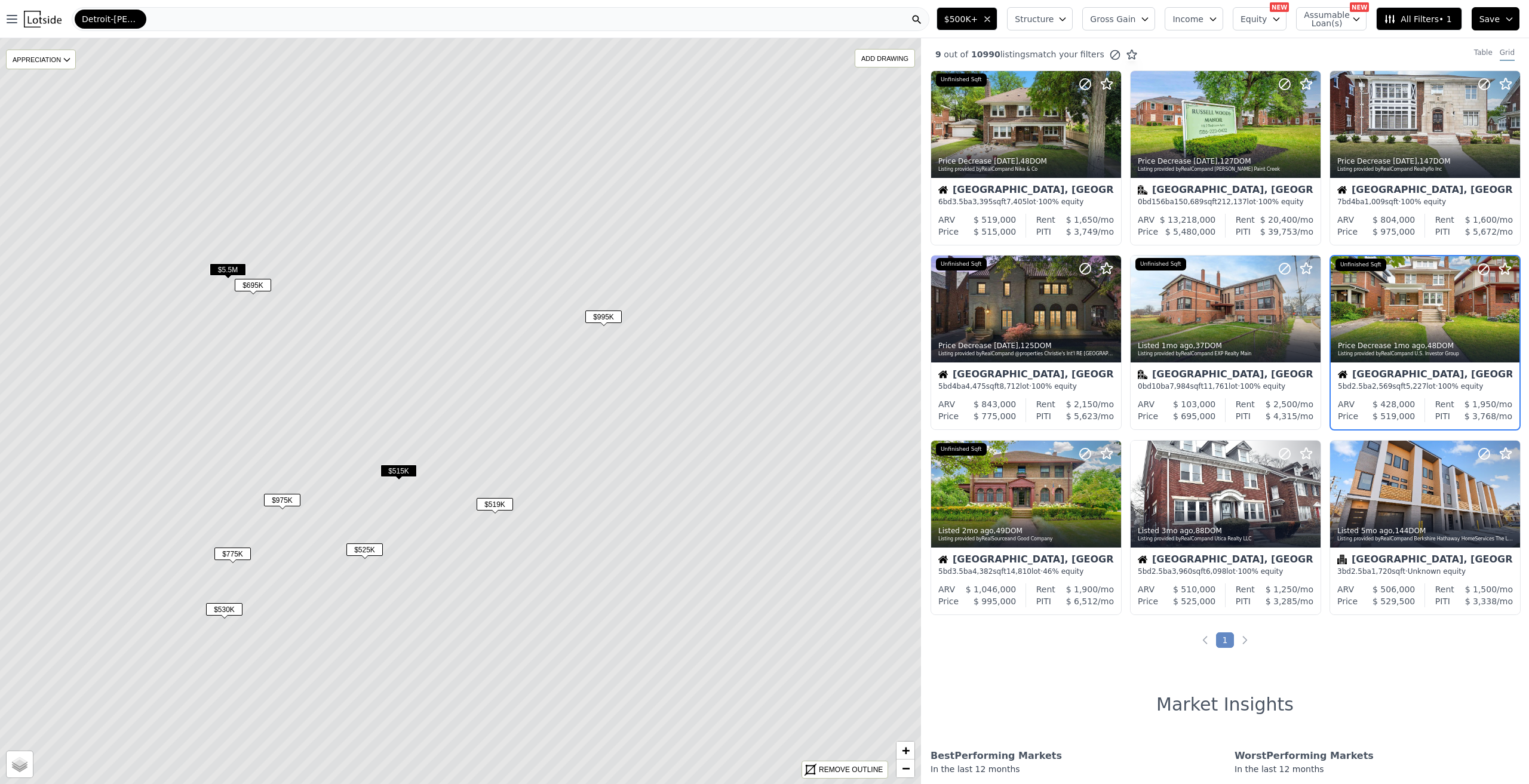
click at [402, 469] on span "$515K" at bounding box center [399, 471] width 37 height 13
click at [1051, 121] on div at bounding box center [1083, 110] width 77 height 77
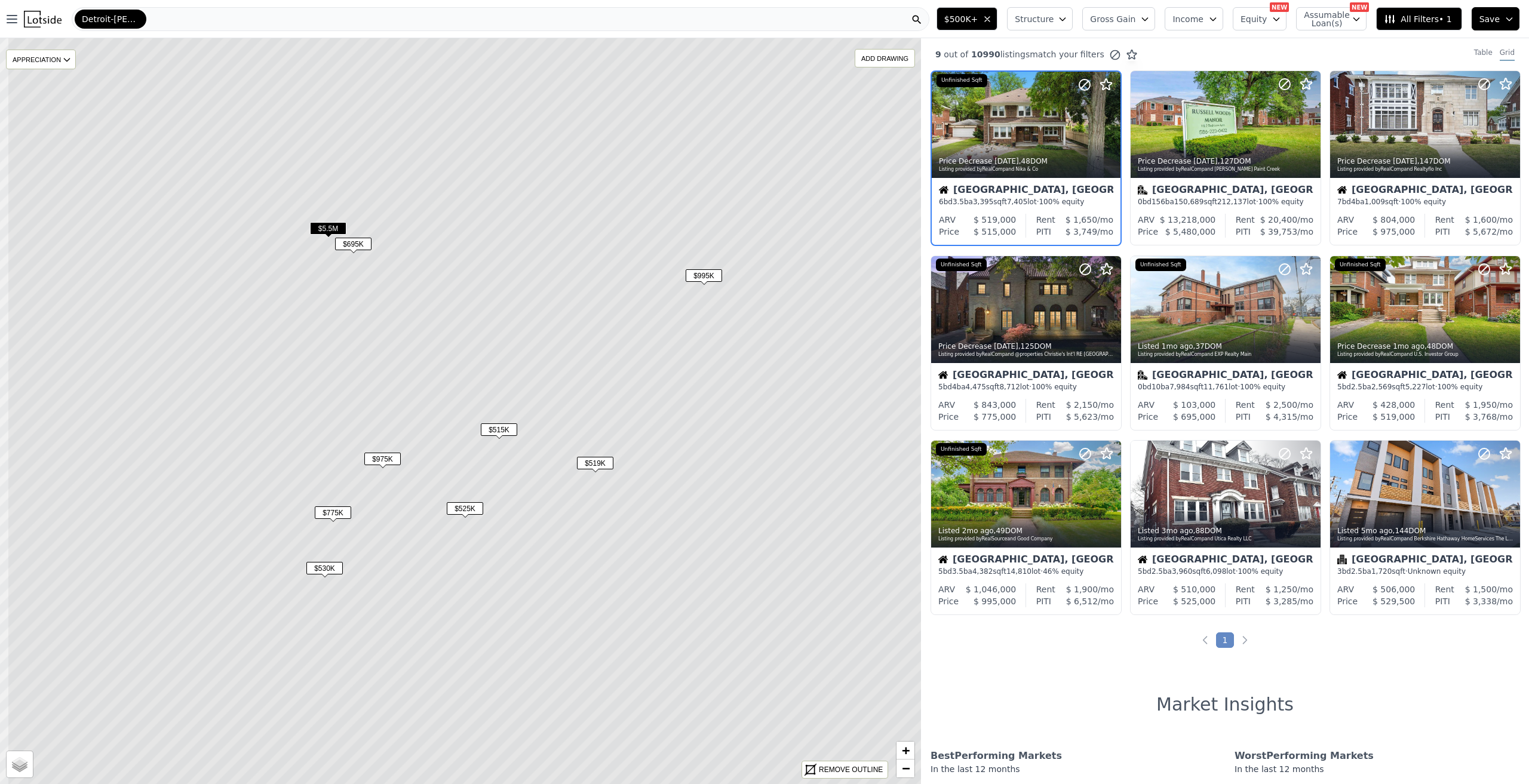
drag, startPoint x: 667, startPoint y: 494, endPoint x: 739, endPoint y: 517, distance: 75.6
click at [739, 517] on icon at bounding box center [561, 370] width 1108 height 898
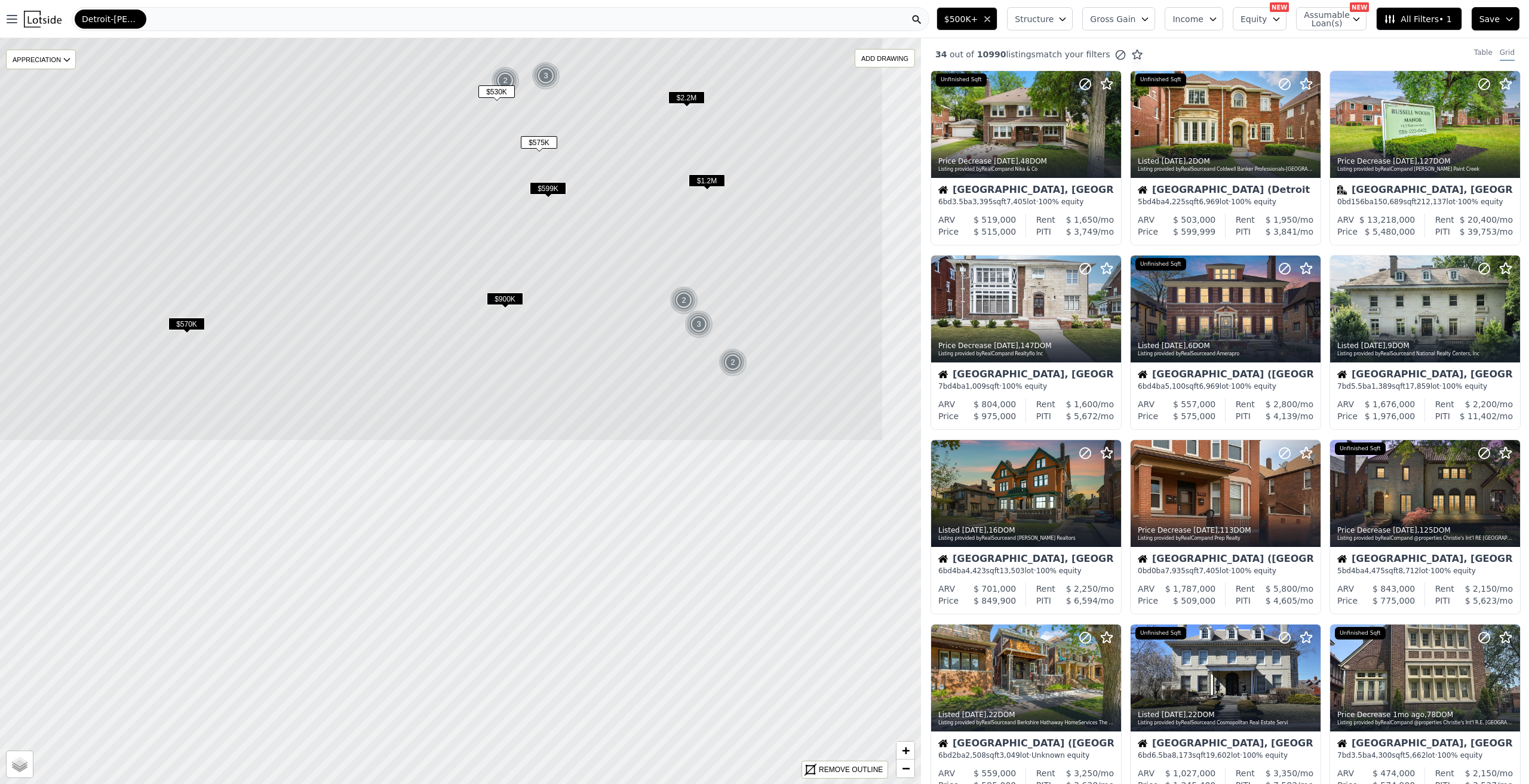
drag, startPoint x: 779, startPoint y: 535, endPoint x: 648, endPoint y: 117, distance: 438.0
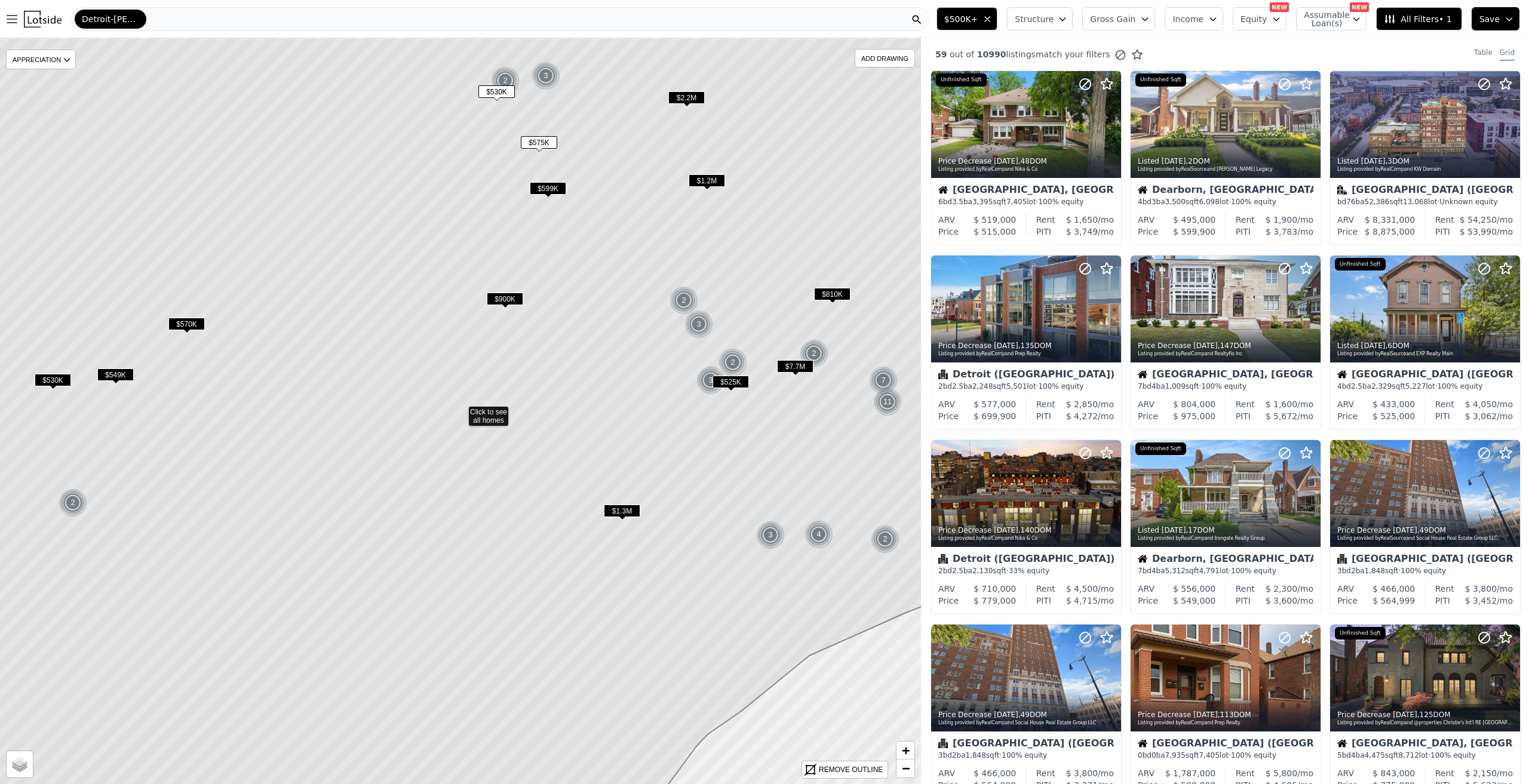
click at [1054, 16] on span "Structure" at bounding box center [1034, 19] width 38 height 12
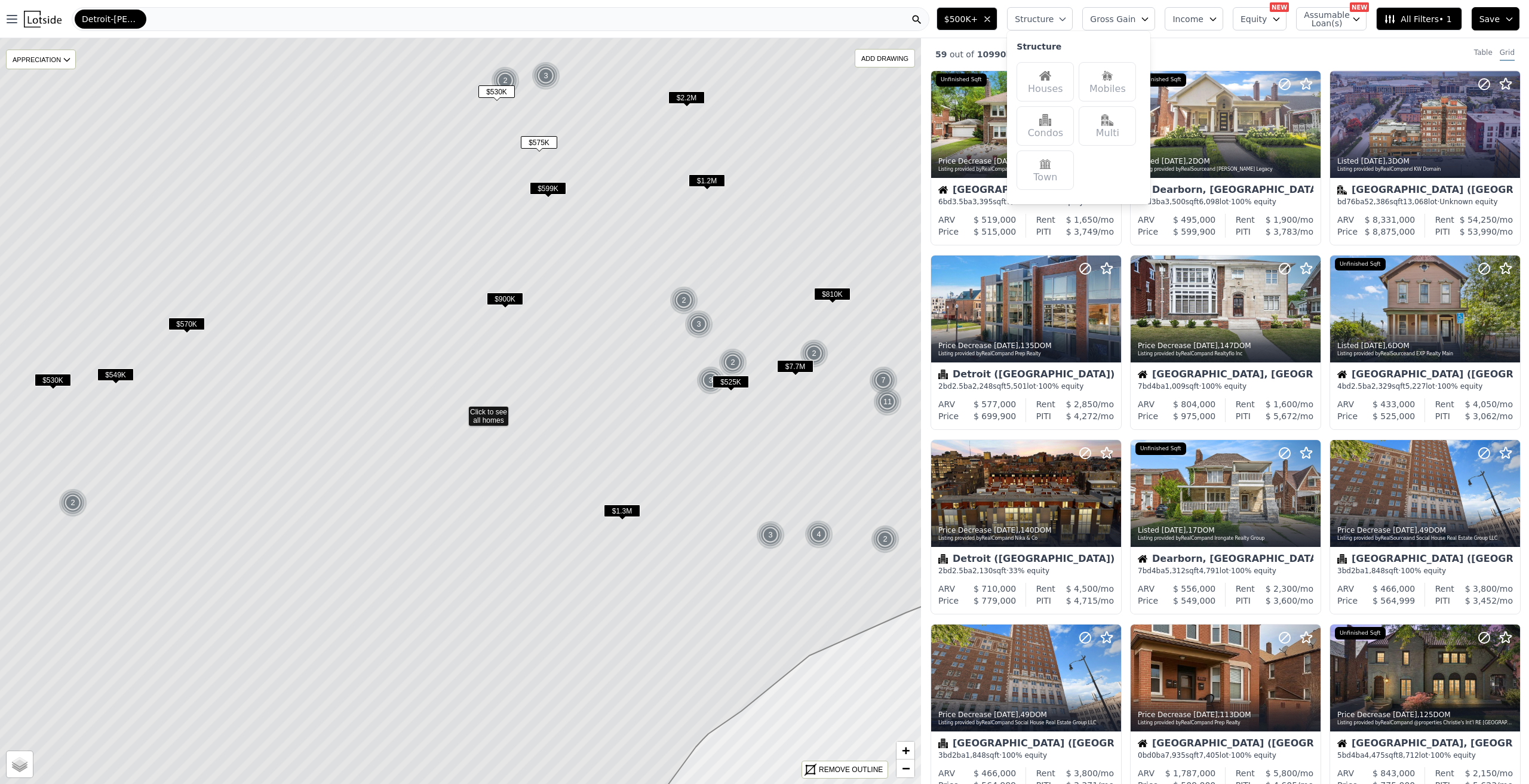
click at [1046, 74] on div "Houses" at bounding box center [1045, 81] width 57 height 39
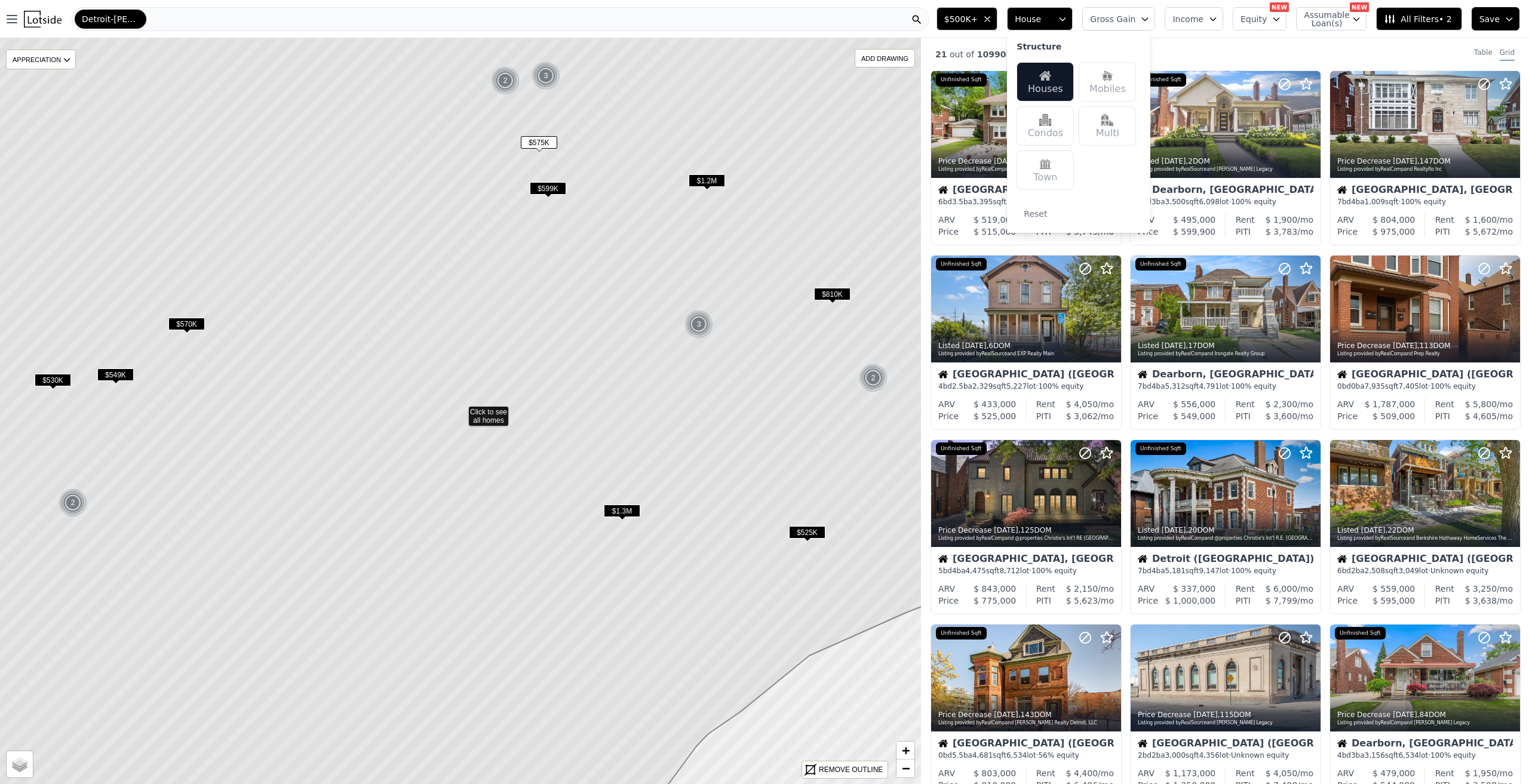
click at [1248, 63] on div "21 out of 10990 listings match your filters Table Grid" at bounding box center [1225, 54] width 608 height 32
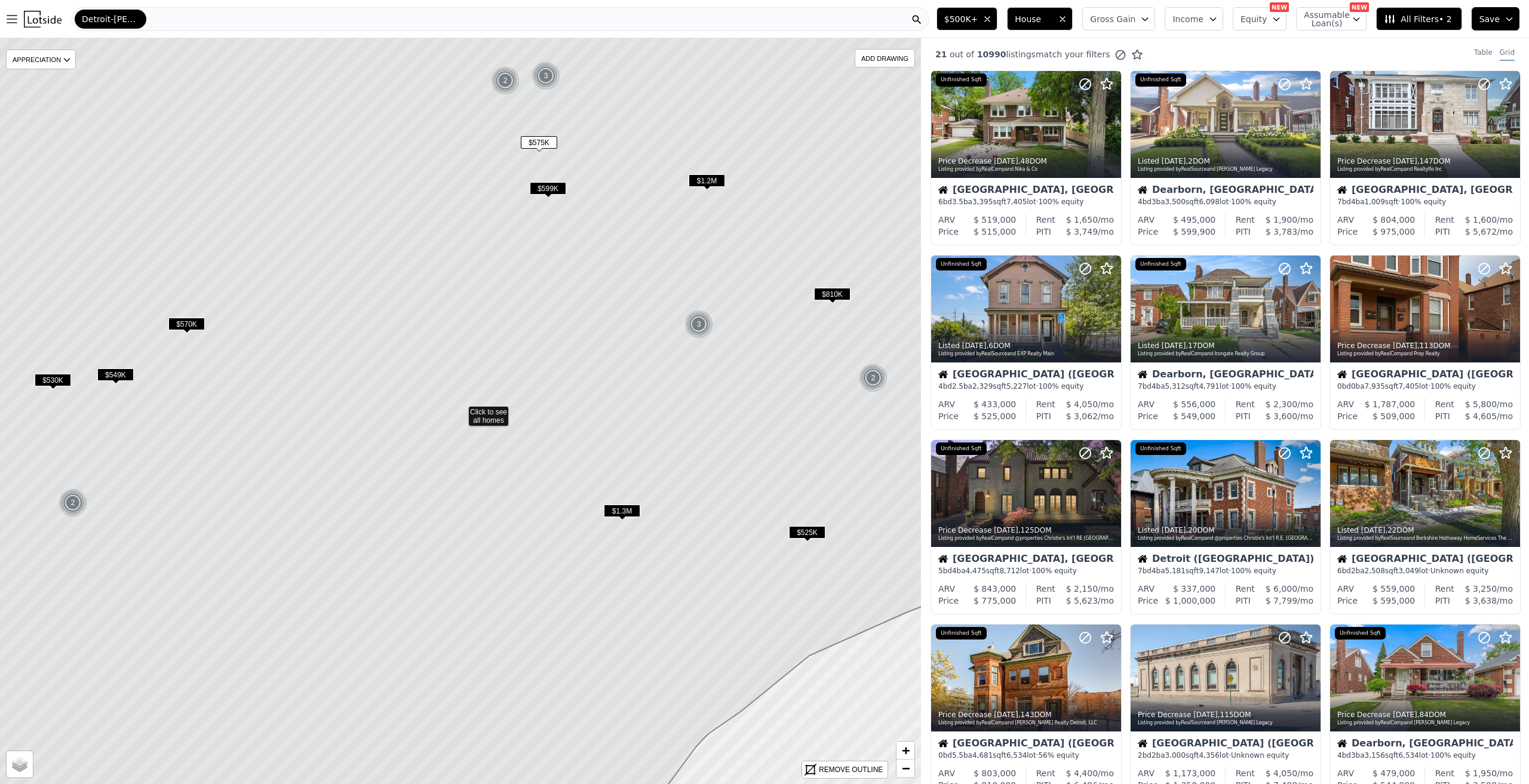
click at [804, 529] on span "$525K" at bounding box center [807, 533] width 37 height 13
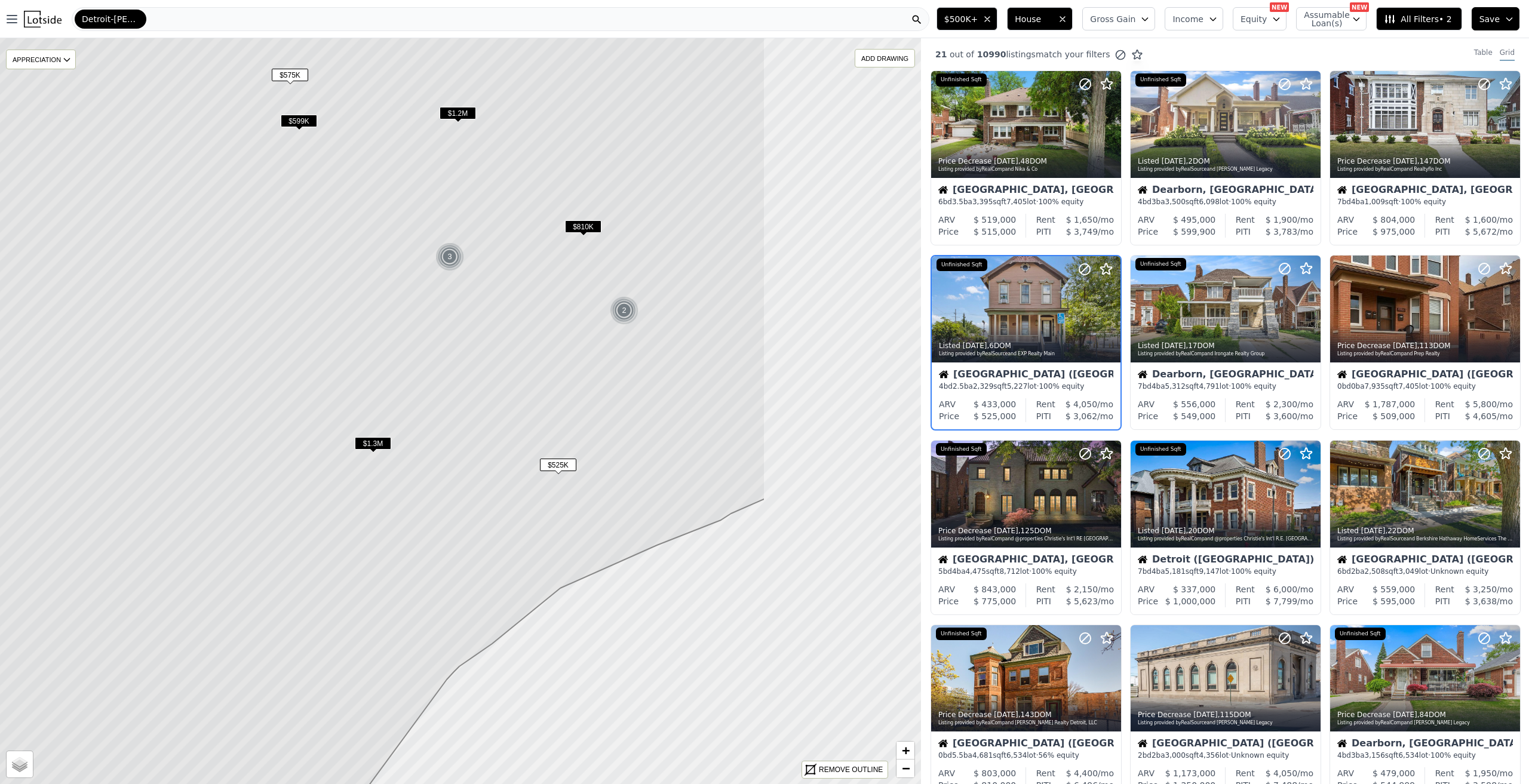
drag, startPoint x: 782, startPoint y: 438, endPoint x: 520, endPoint y: 367, distance: 271.4
click at [520, 367] on icon at bounding box center [211, 344] width 1108 height 898
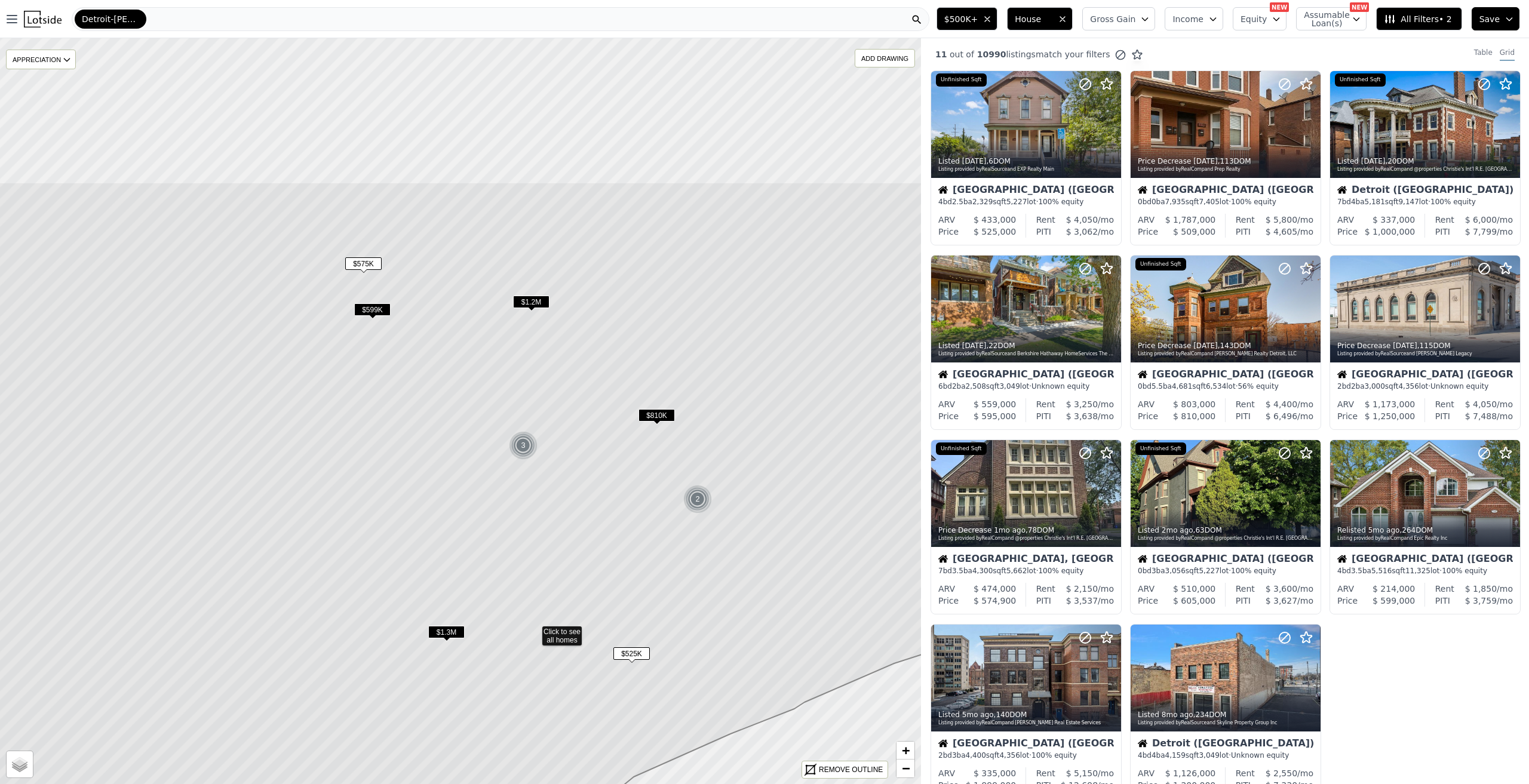
click at [530, 404] on icon at bounding box center [534, 631] width 1108 height 898
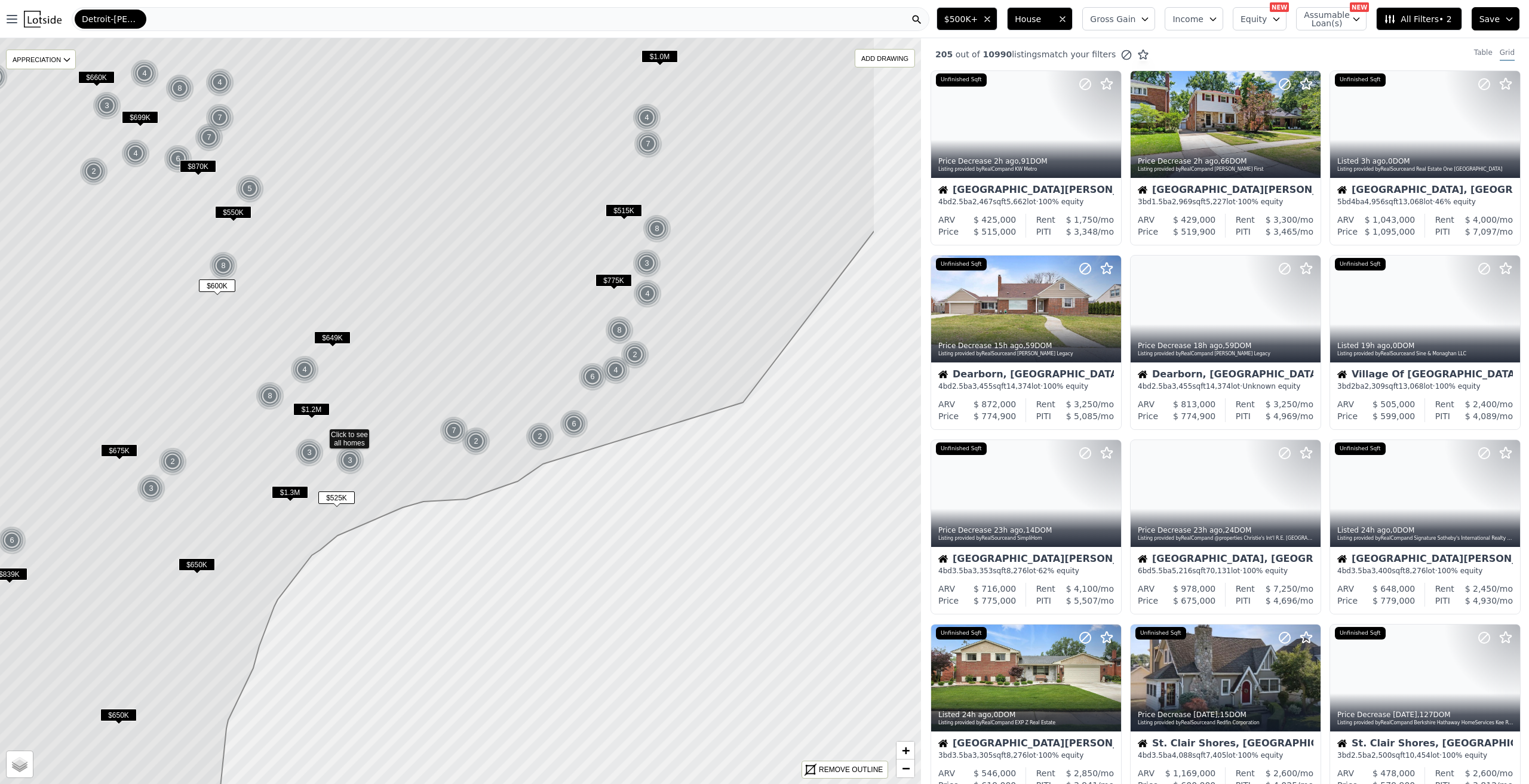
drag, startPoint x: 356, startPoint y: 503, endPoint x: 164, endPoint y: 540, distance: 195.5
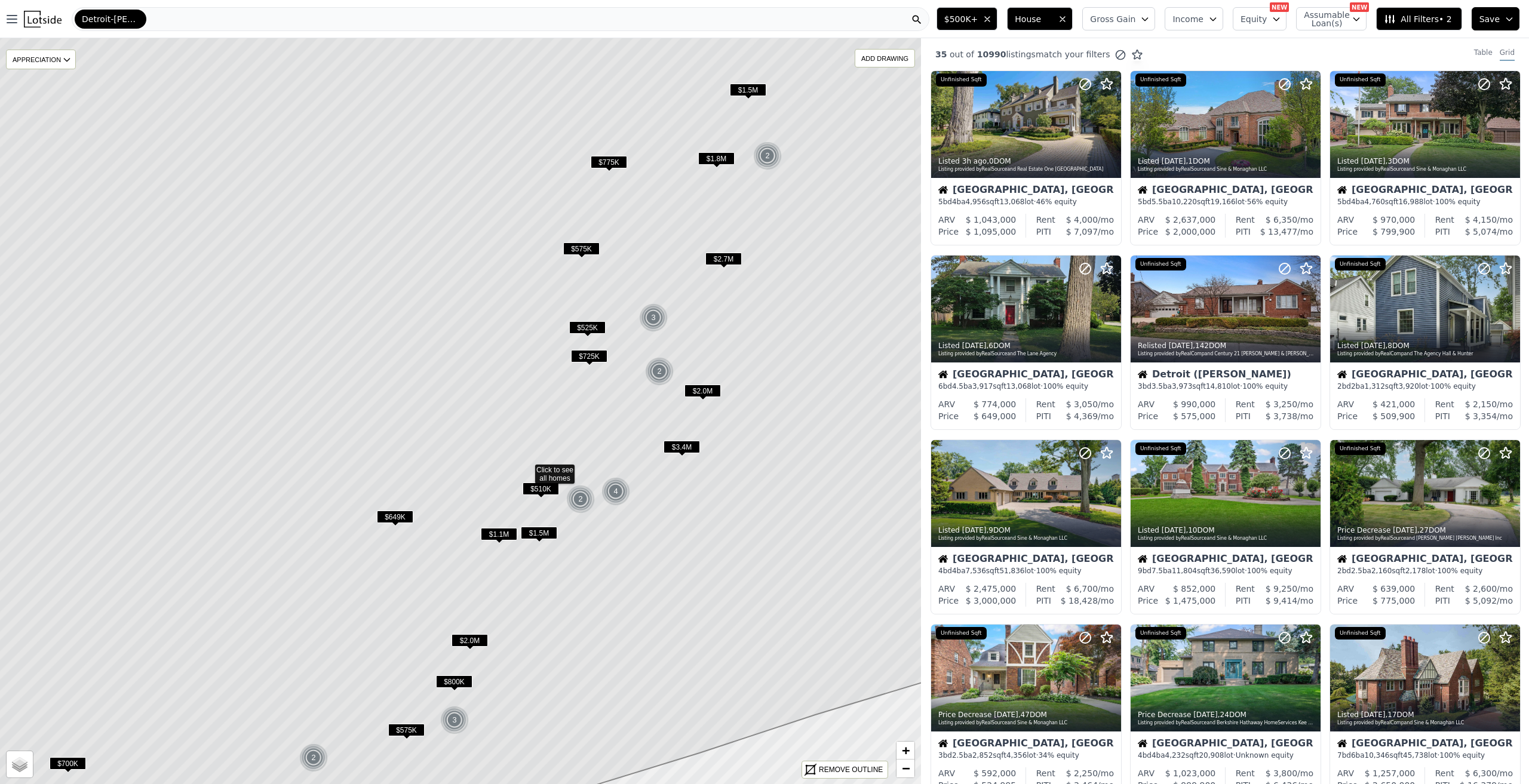
drag, startPoint x: 620, startPoint y: 578, endPoint x: 686, endPoint y: 636, distance: 87.9
click at [686, 636] on icon at bounding box center [527, 469] width 1108 height 898
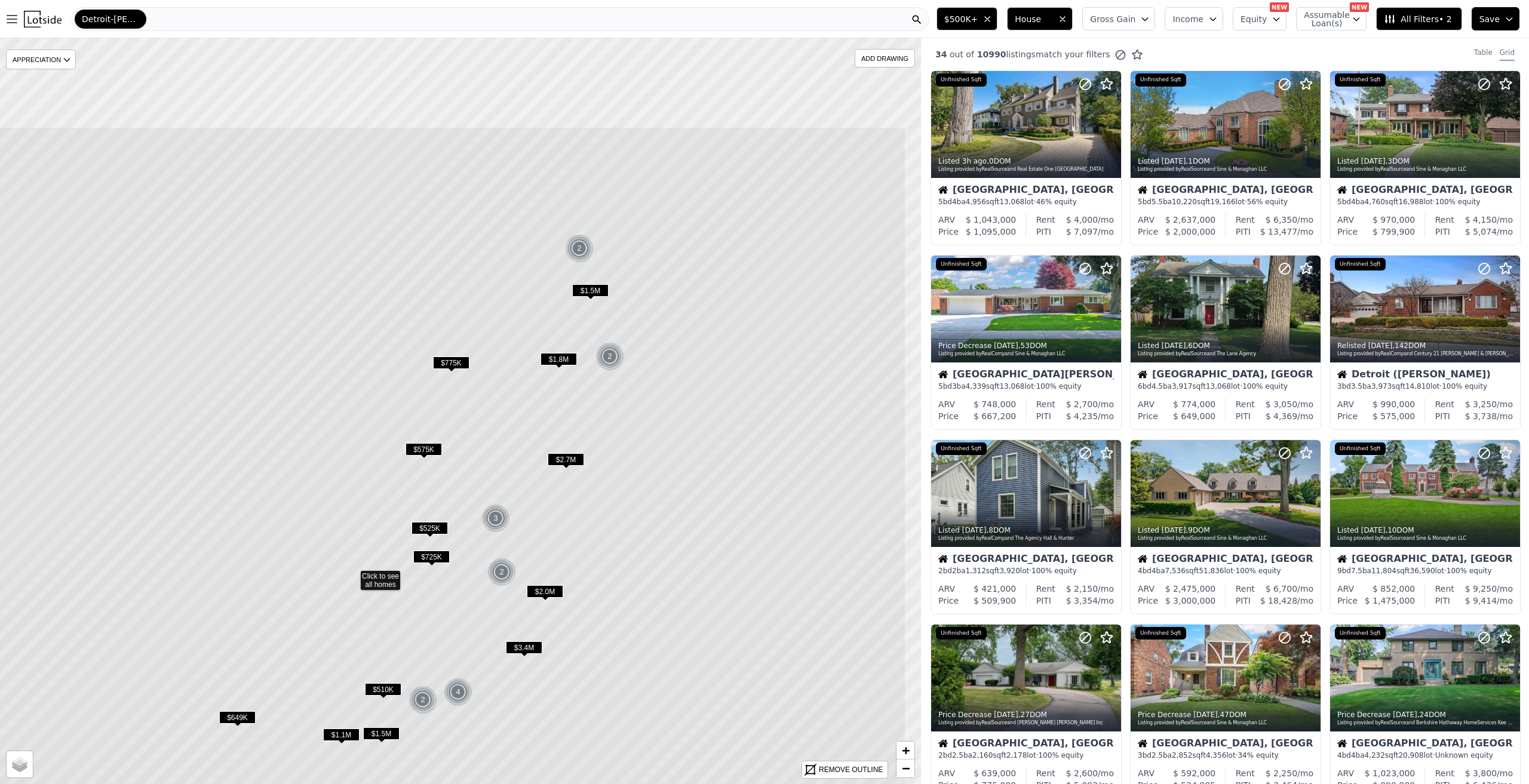
drag, startPoint x: 788, startPoint y: 446, endPoint x: 683, endPoint y: 588, distance: 176.6
click at [679, 610] on icon at bounding box center [352, 576] width 1108 height 898
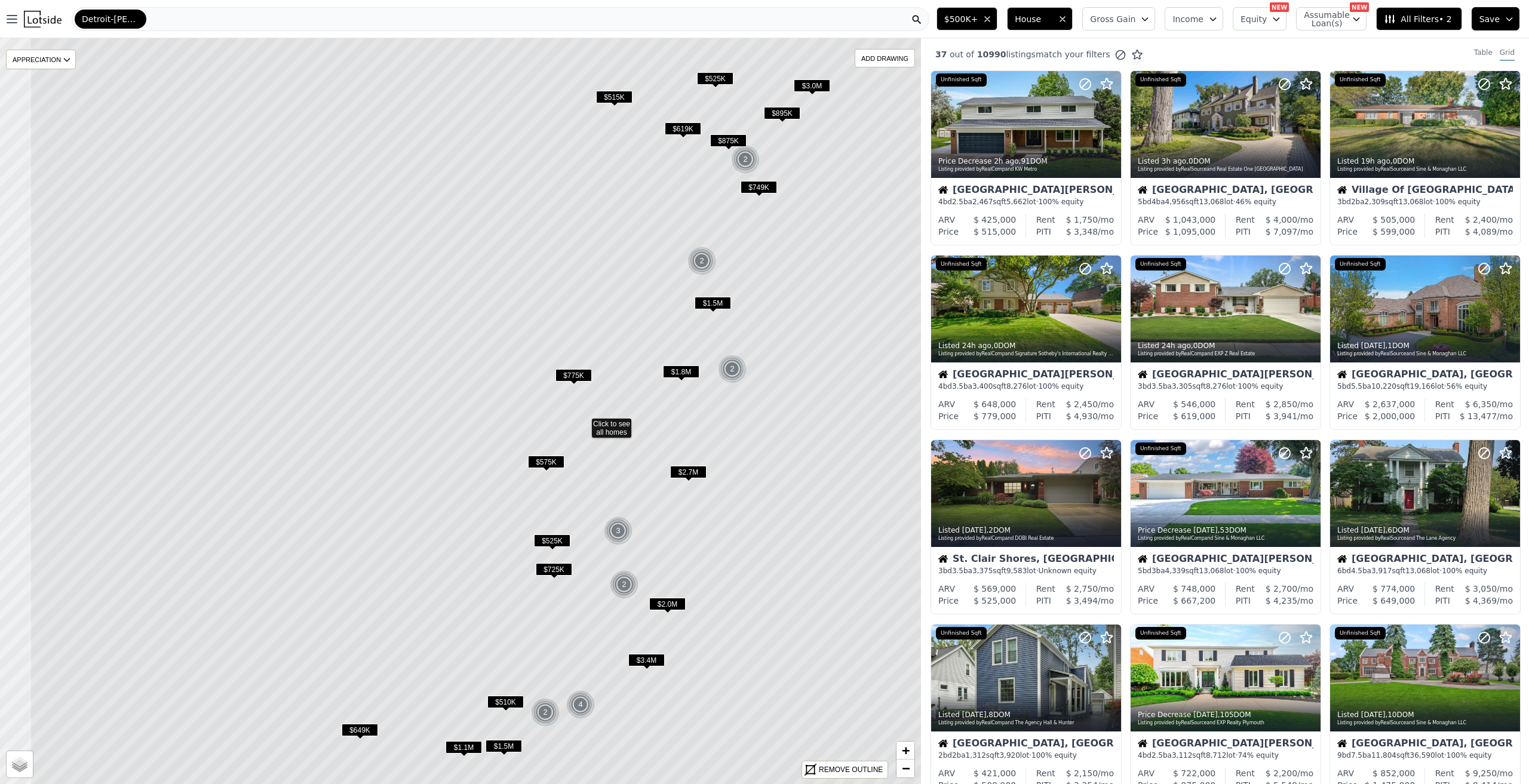
drag, startPoint x: 726, startPoint y: 316, endPoint x: 849, endPoint y: 327, distance: 123.5
click at [849, 327] on icon at bounding box center [584, 423] width 1108 height 898
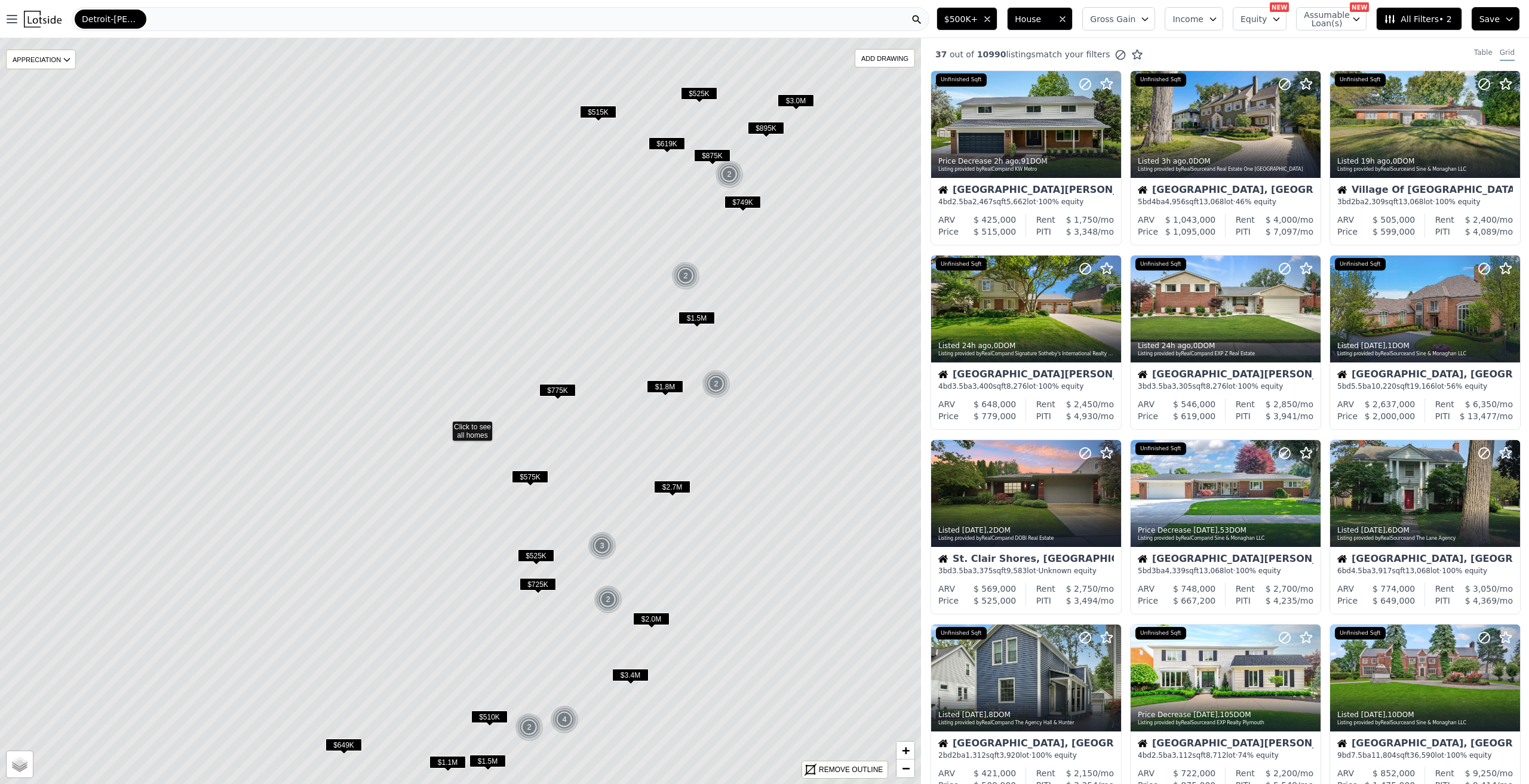
drag, startPoint x: 784, startPoint y: 628, endPoint x: 767, endPoint y: 643, distance: 22.7
click at [767, 643] on icon at bounding box center [444, 426] width 1108 height 898
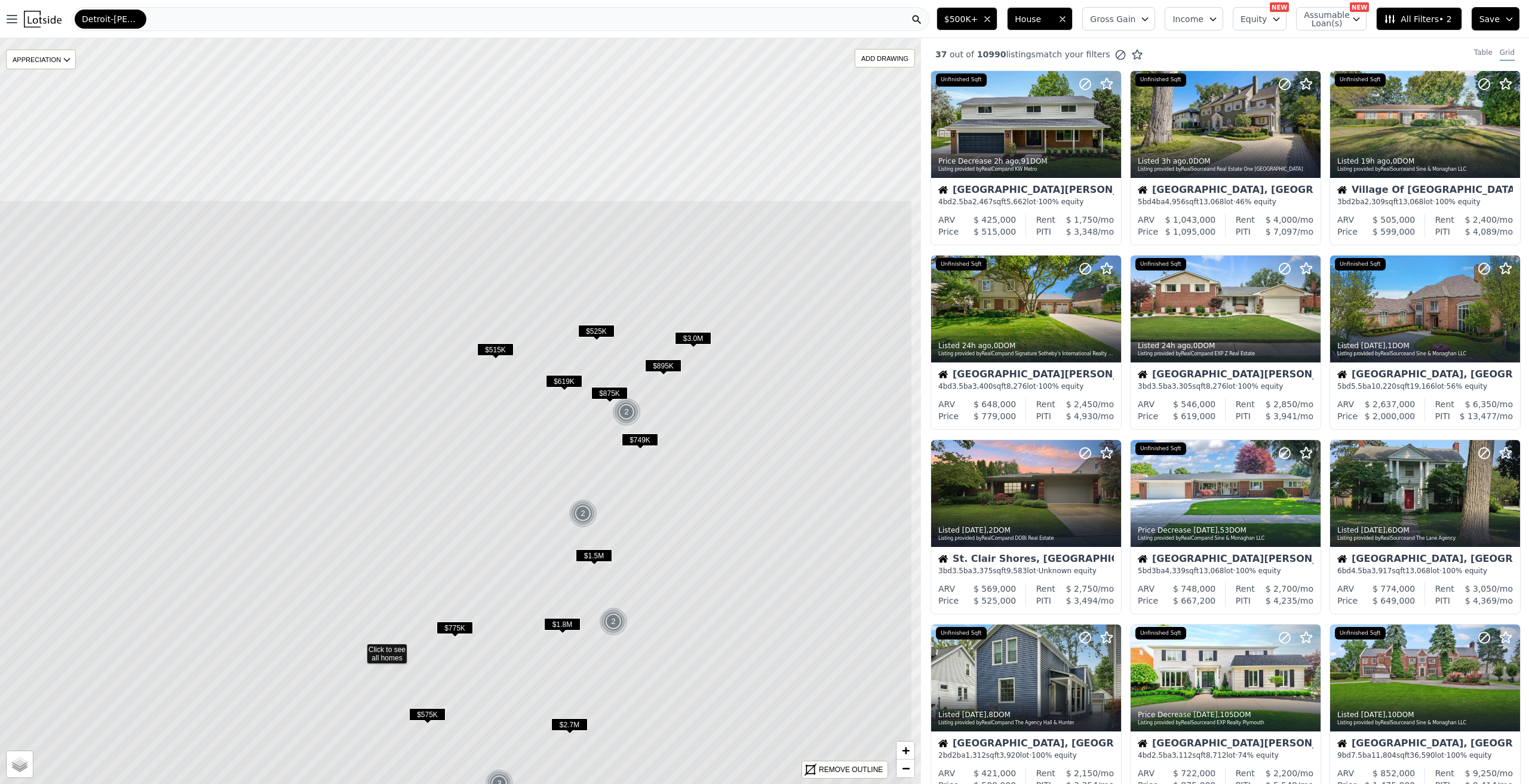
drag, startPoint x: 821, startPoint y: 211, endPoint x: 714, endPoint y: 394, distance: 212.0
click at [717, 457] on icon at bounding box center [359, 649] width 1108 height 898
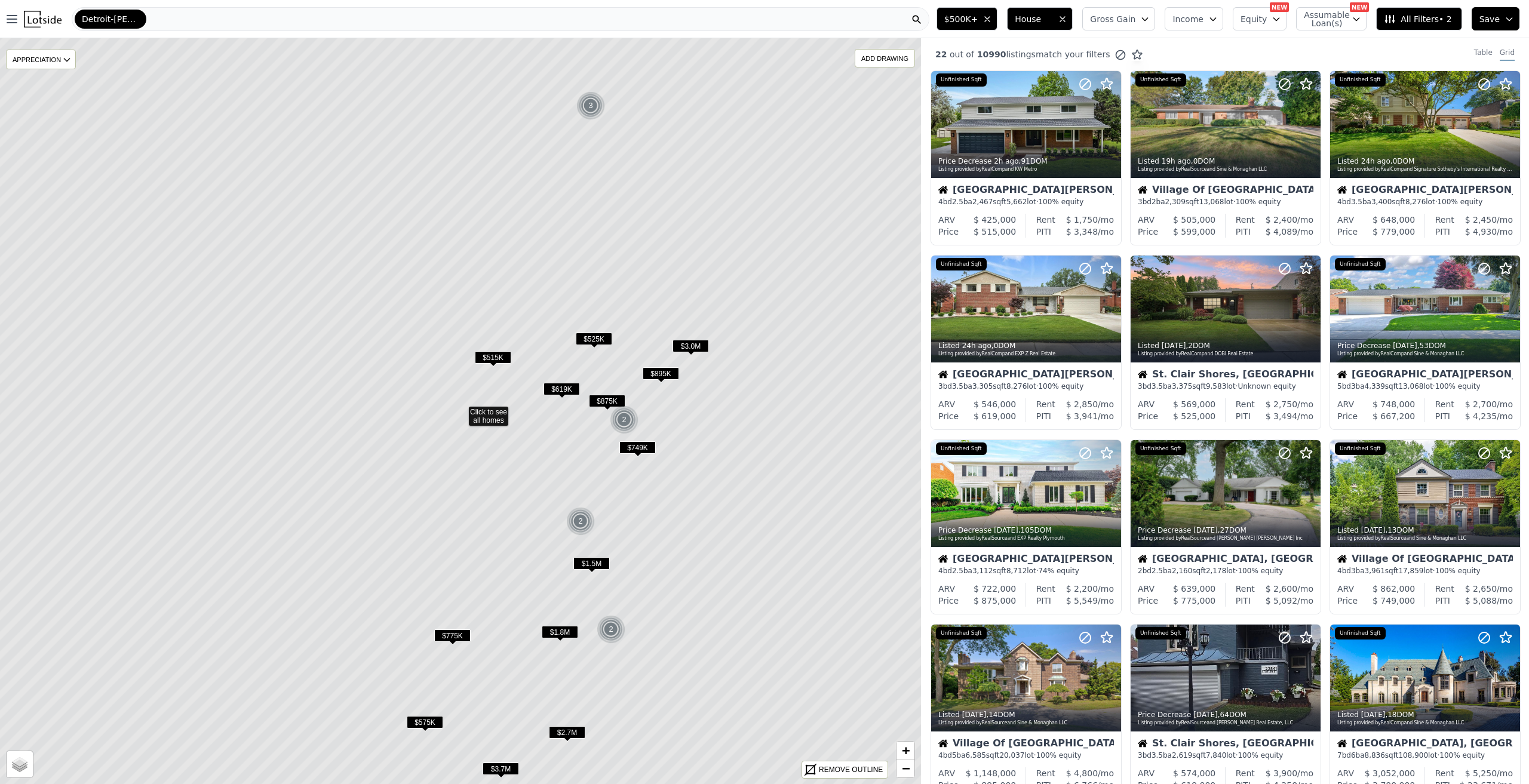
click at [690, 346] on span "$3.0M" at bounding box center [691, 346] width 37 height 13
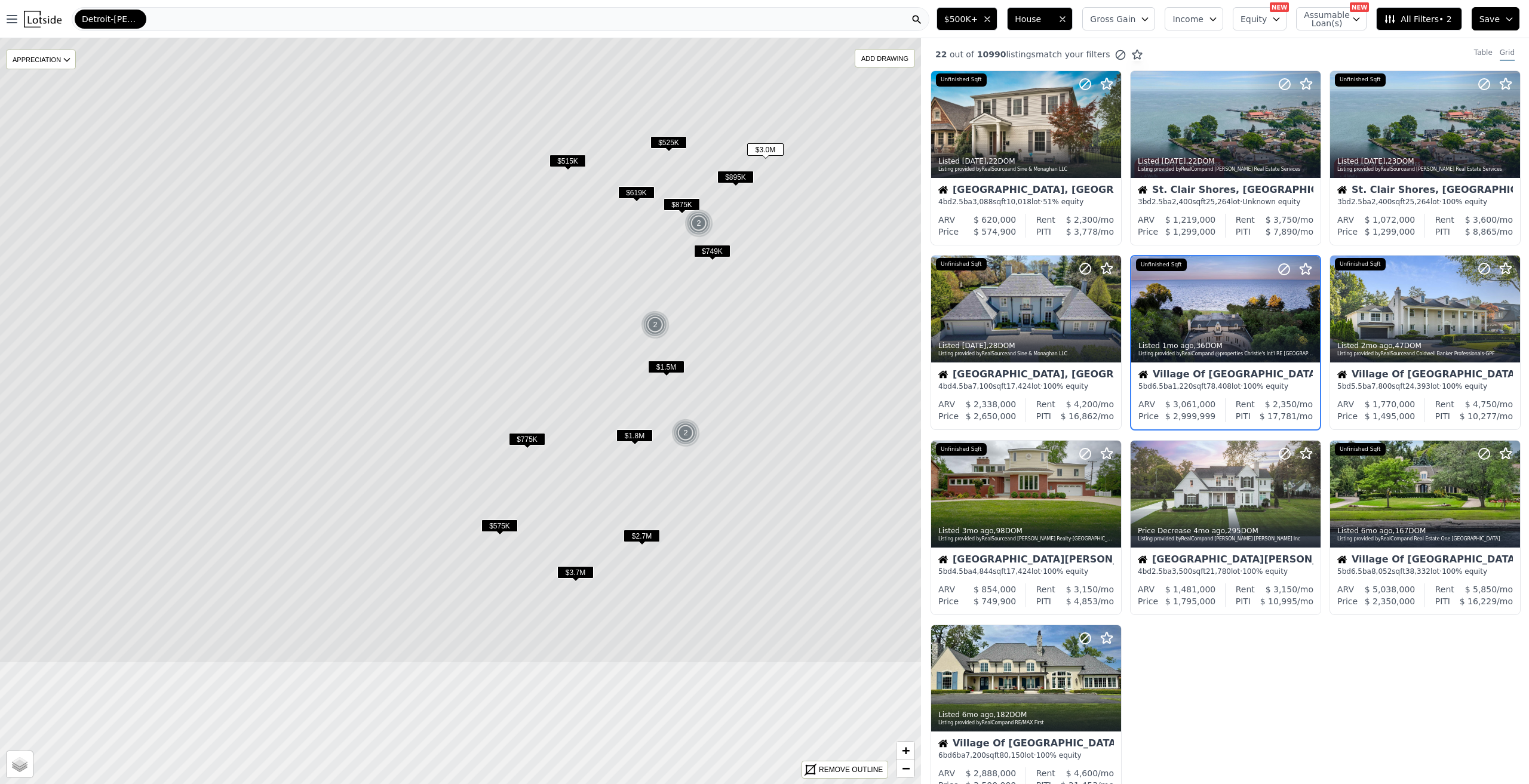
drag, startPoint x: 761, startPoint y: 522, endPoint x: 835, endPoint y: 326, distance: 209.5
click at [835, 326] on icon at bounding box center [535, 215] width 1108 height 898
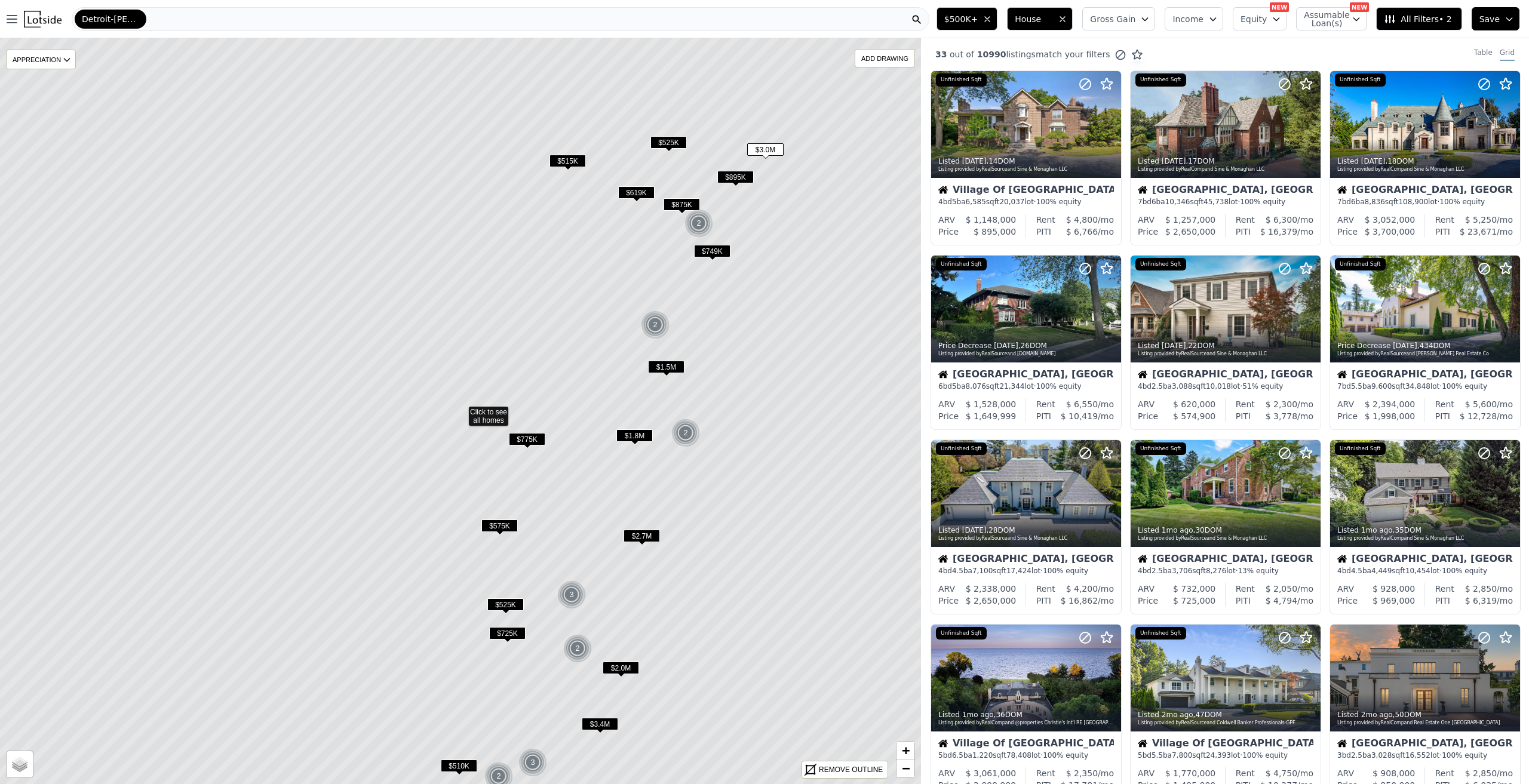
click at [625, 189] on span "$619K" at bounding box center [636, 193] width 37 height 13
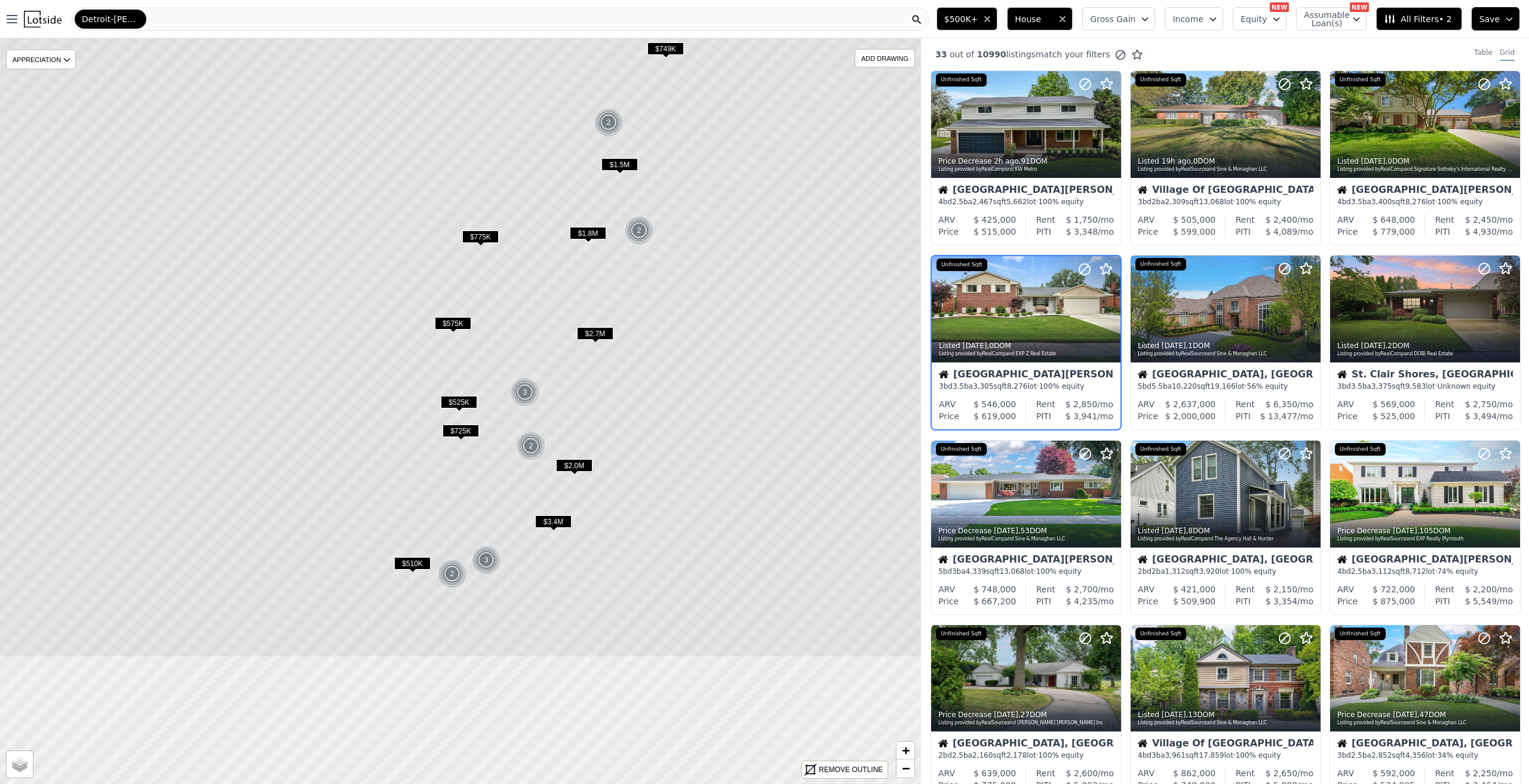
drag, startPoint x: 764, startPoint y: 515, endPoint x: 711, endPoint y: 318, distance: 204.0
click at [711, 318] on icon at bounding box center [414, 208] width 1108 height 898
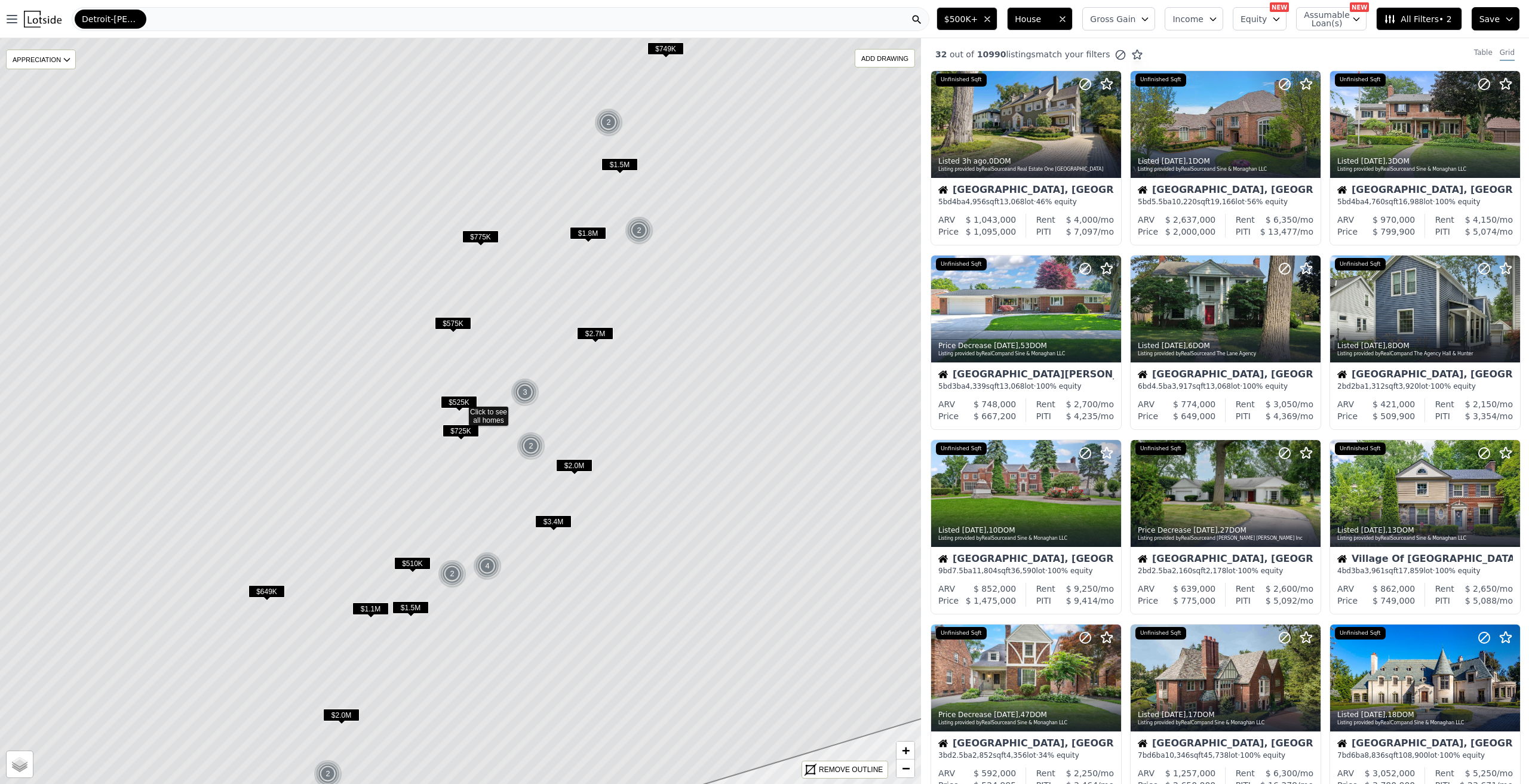
click at [421, 562] on span "$510K" at bounding box center [412, 564] width 37 height 13
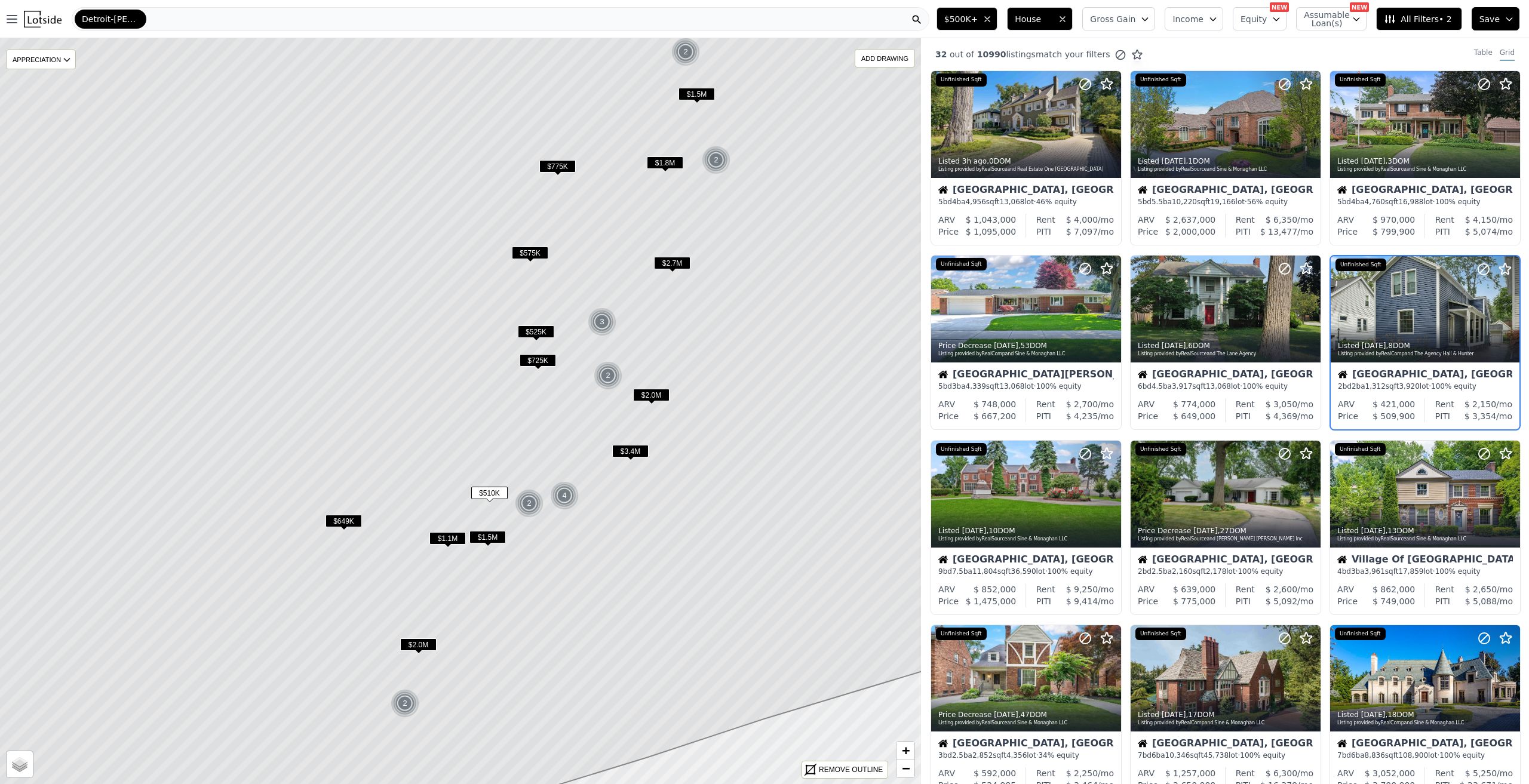
drag, startPoint x: 566, startPoint y: 627, endPoint x: 603, endPoint y: 525, distance: 108.5
click at [623, 569] on icon at bounding box center [537, 341] width 1108 height 898
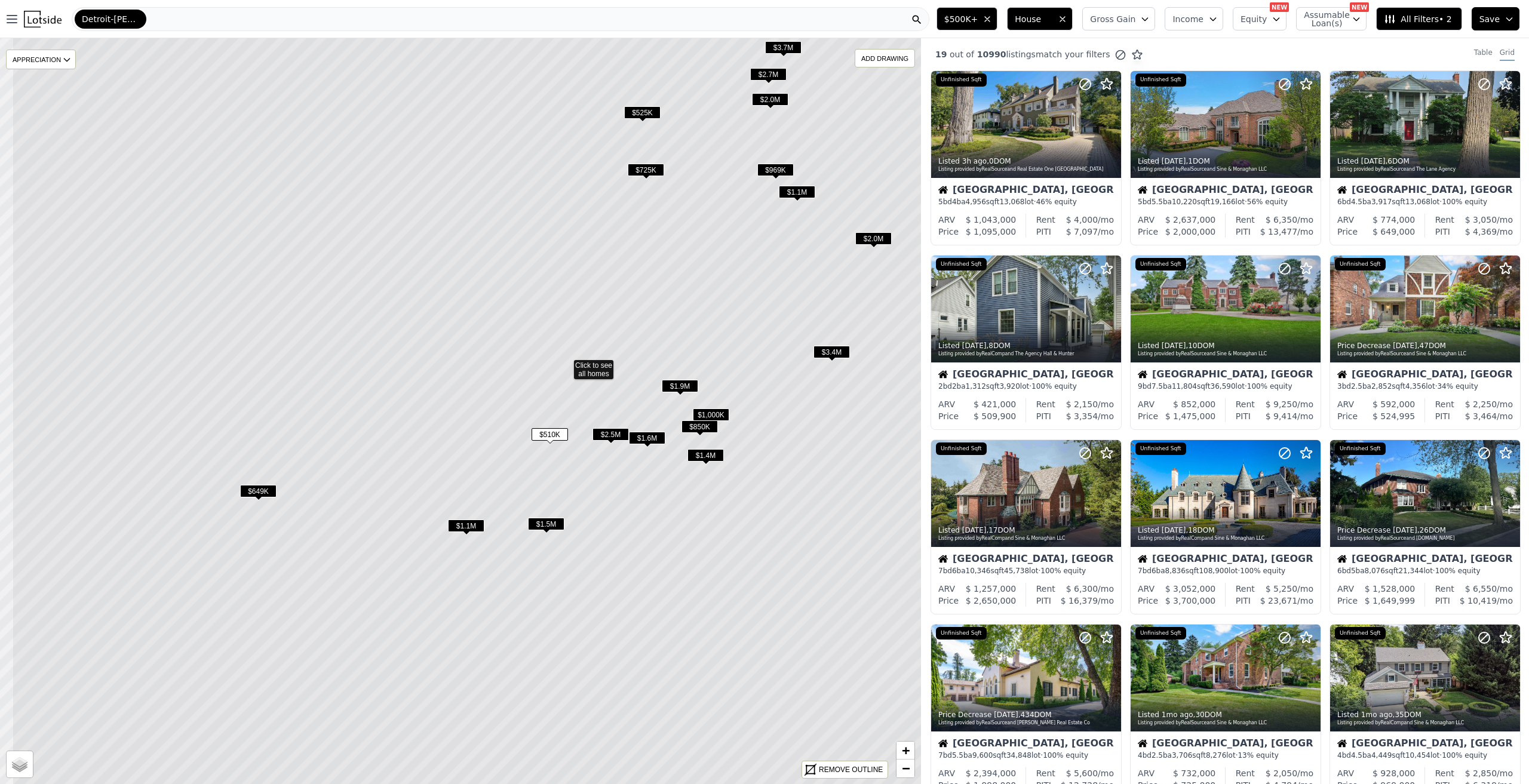
click at [658, 495] on icon at bounding box center [566, 364] width 1108 height 898
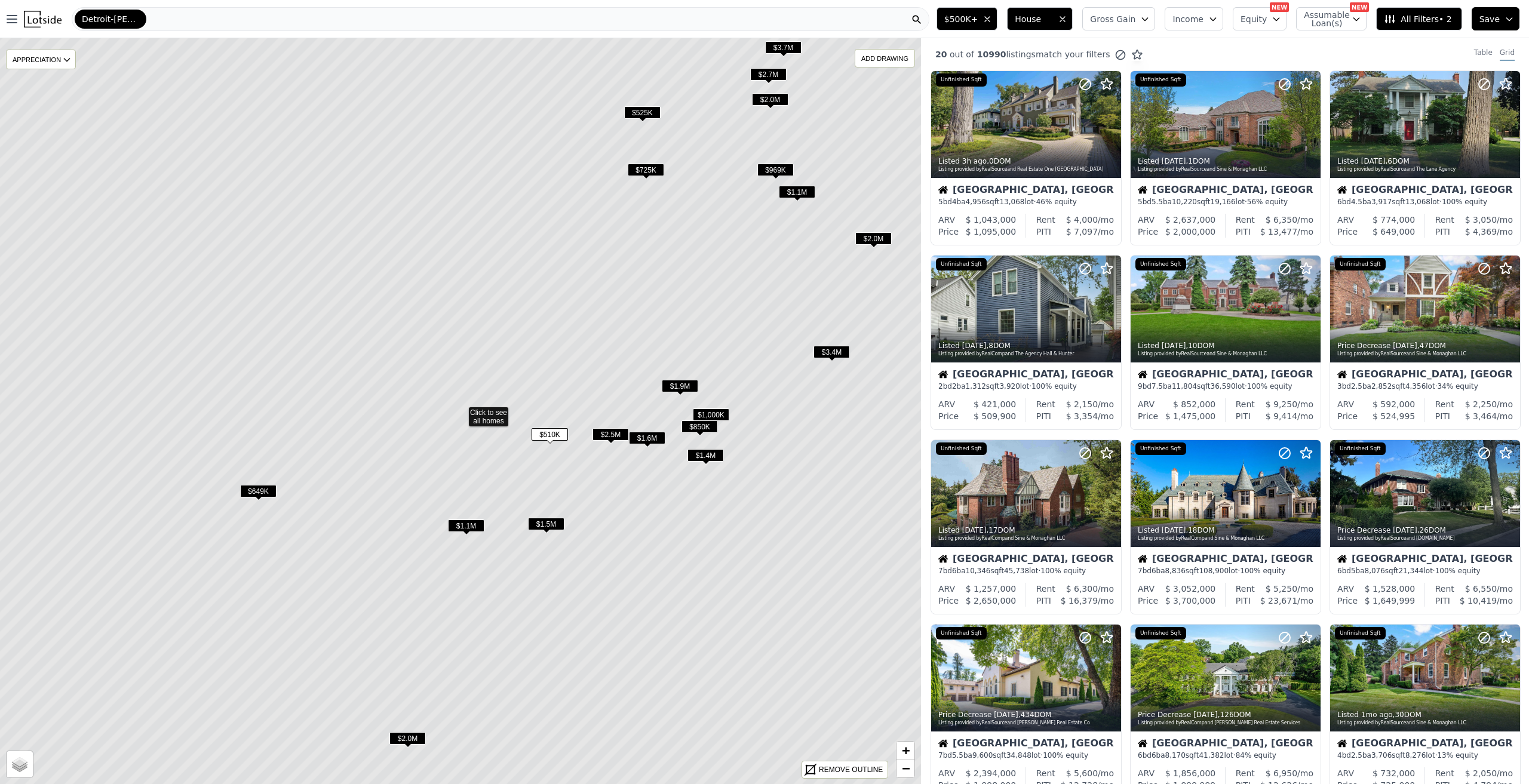
click at [992, 23] on icon "button" at bounding box center [988, 19] width 9 height 9
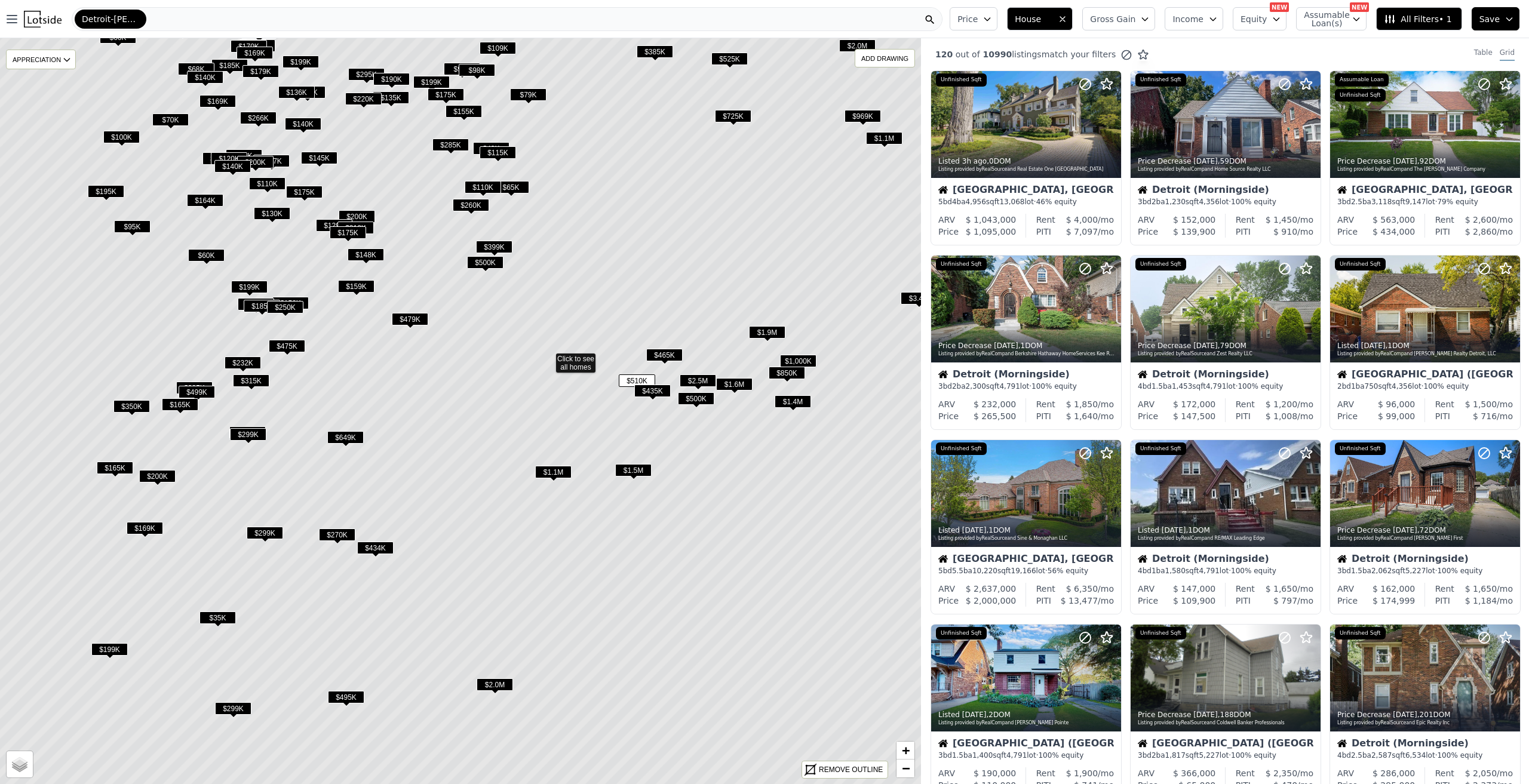
drag, startPoint x: 620, startPoint y: 534, endPoint x: 707, endPoint y: 480, distance: 102.4
click at [707, 480] on icon at bounding box center [548, 357] width 1108 height 898
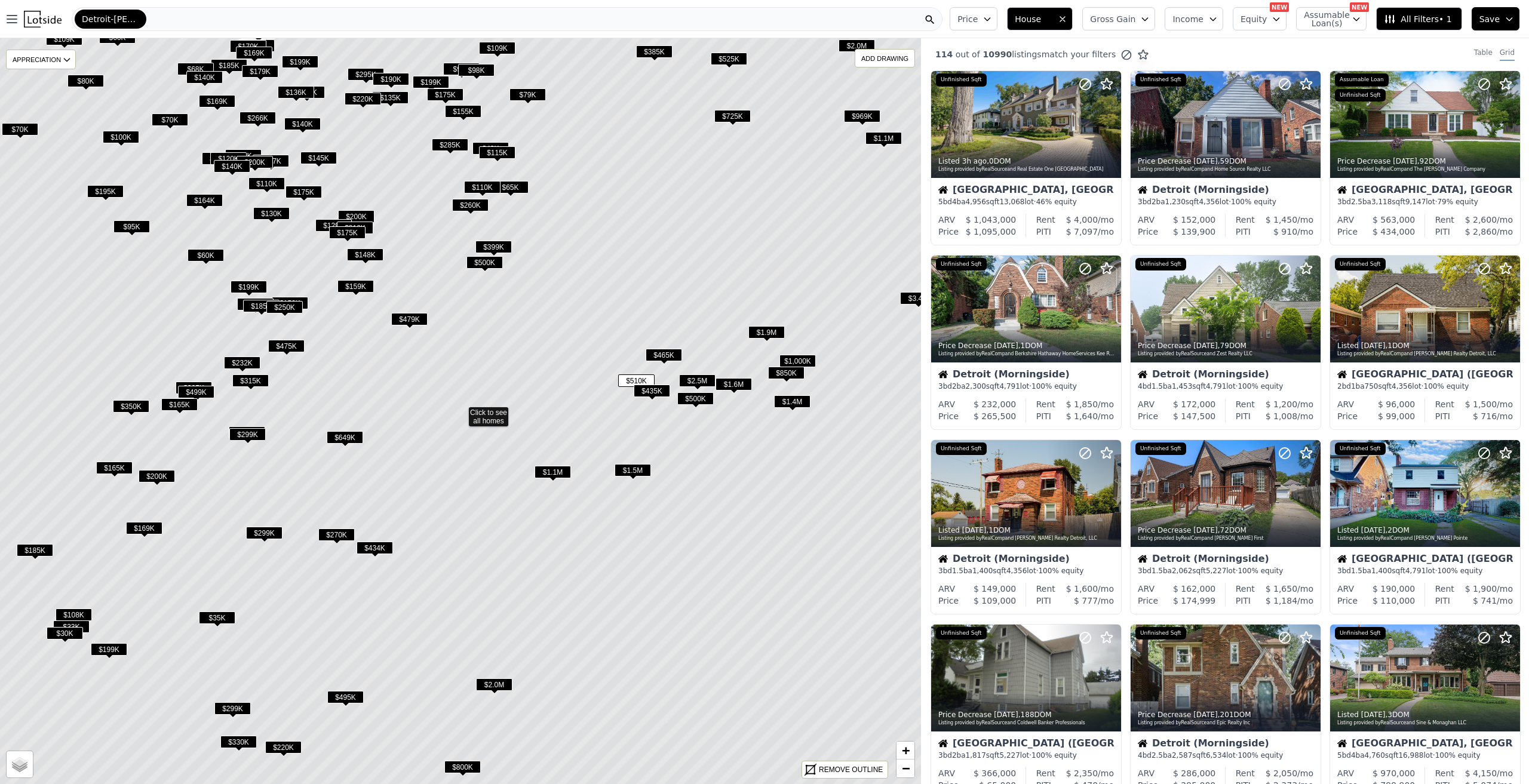
click at [666, 359] on span "$465K" at bounding box center [663, 355] width 37 height 13
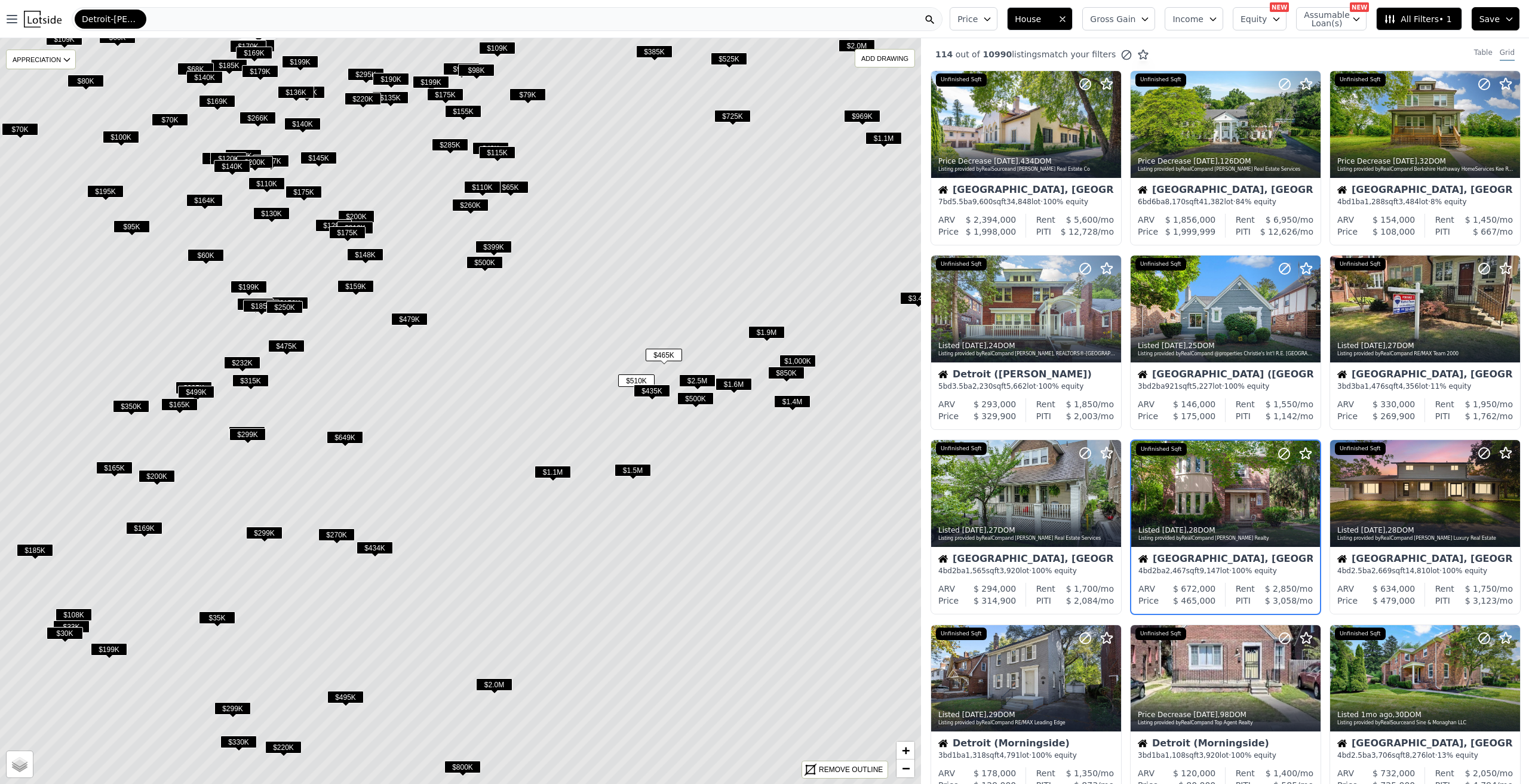
scroll to position [97, 0]
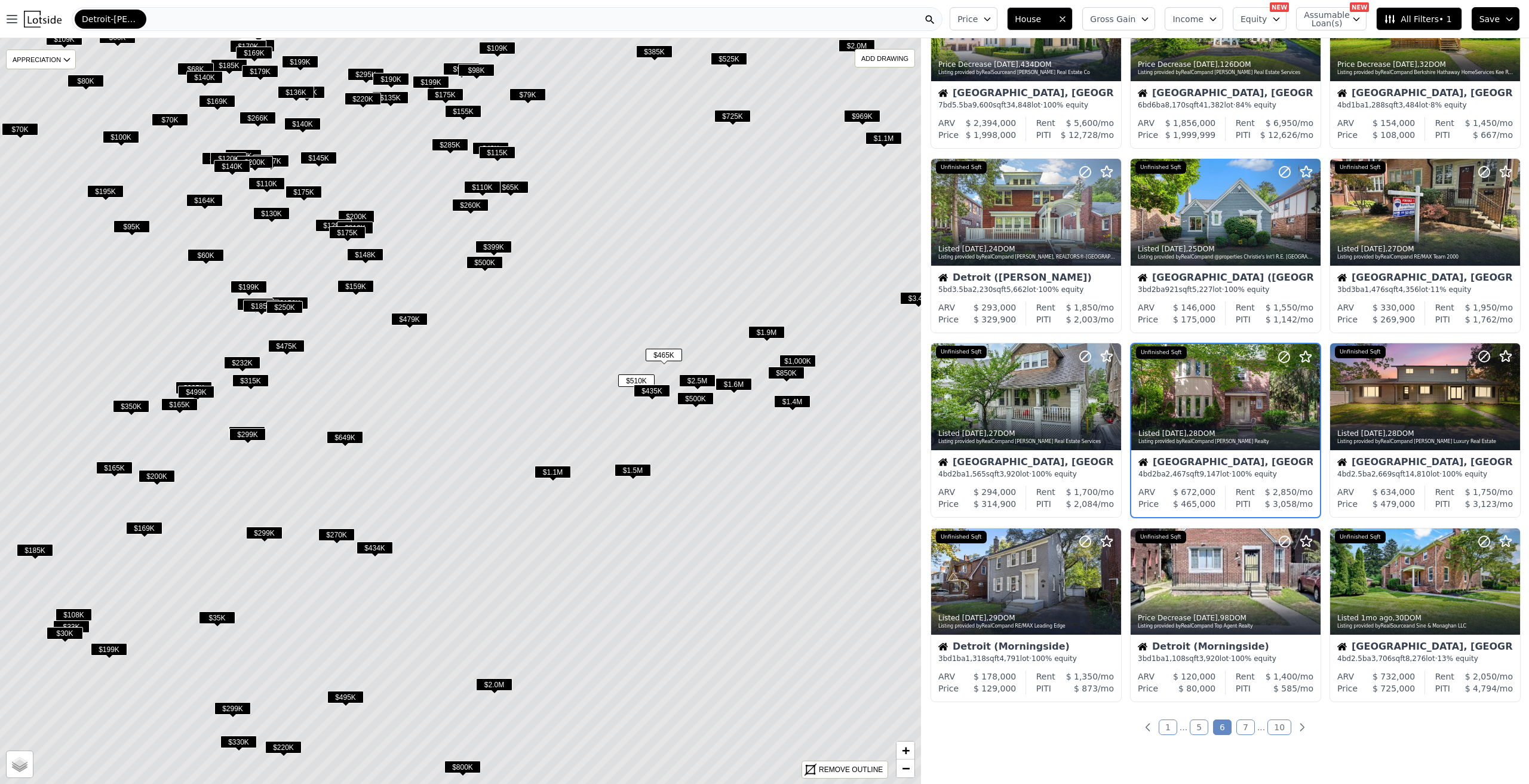
click at [1131, 10] on button "Gross Gain" at bounding box center [1119, 19] width 73 height 23
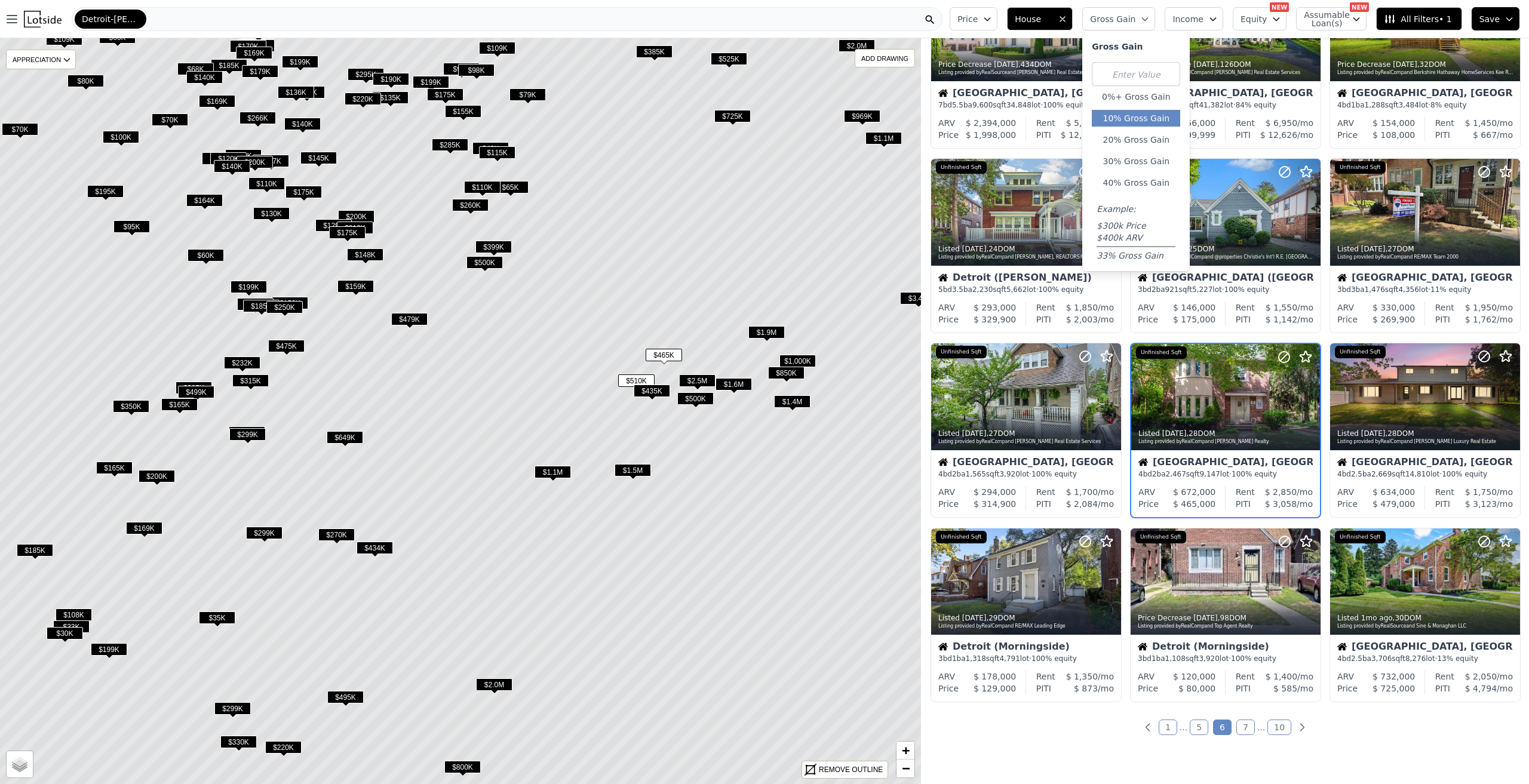
click at [1151, 121] on button "10% Gross Gain" at bounding box center [1136, 117] width 89 height 16
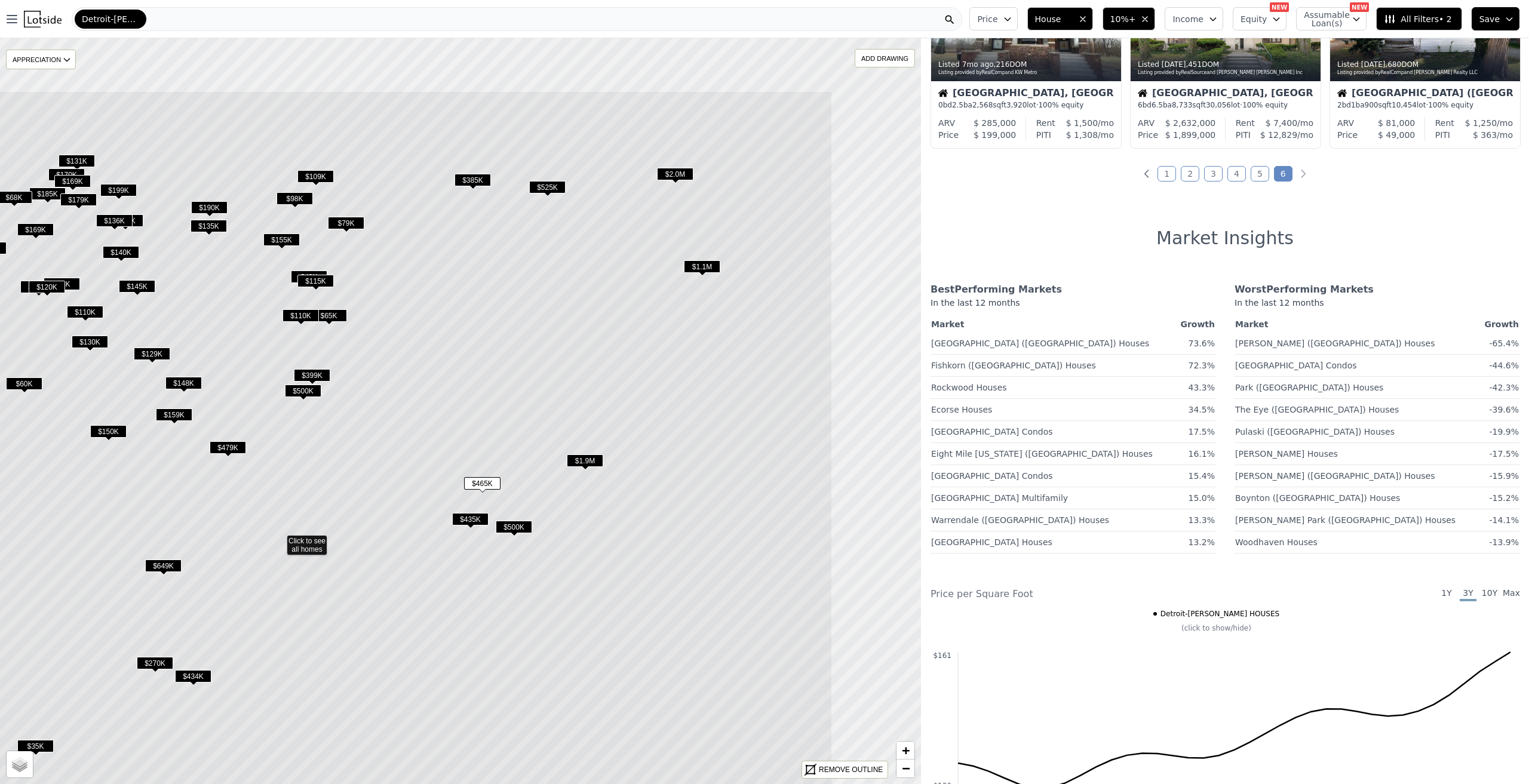
drag, startPoint x: 775, startPoint y: 446, endPoint x: 593, endPoint y: 575, distance: 223.1
click at [593, 575] on icon at bounding box center [279, 540] width 1108 height 898
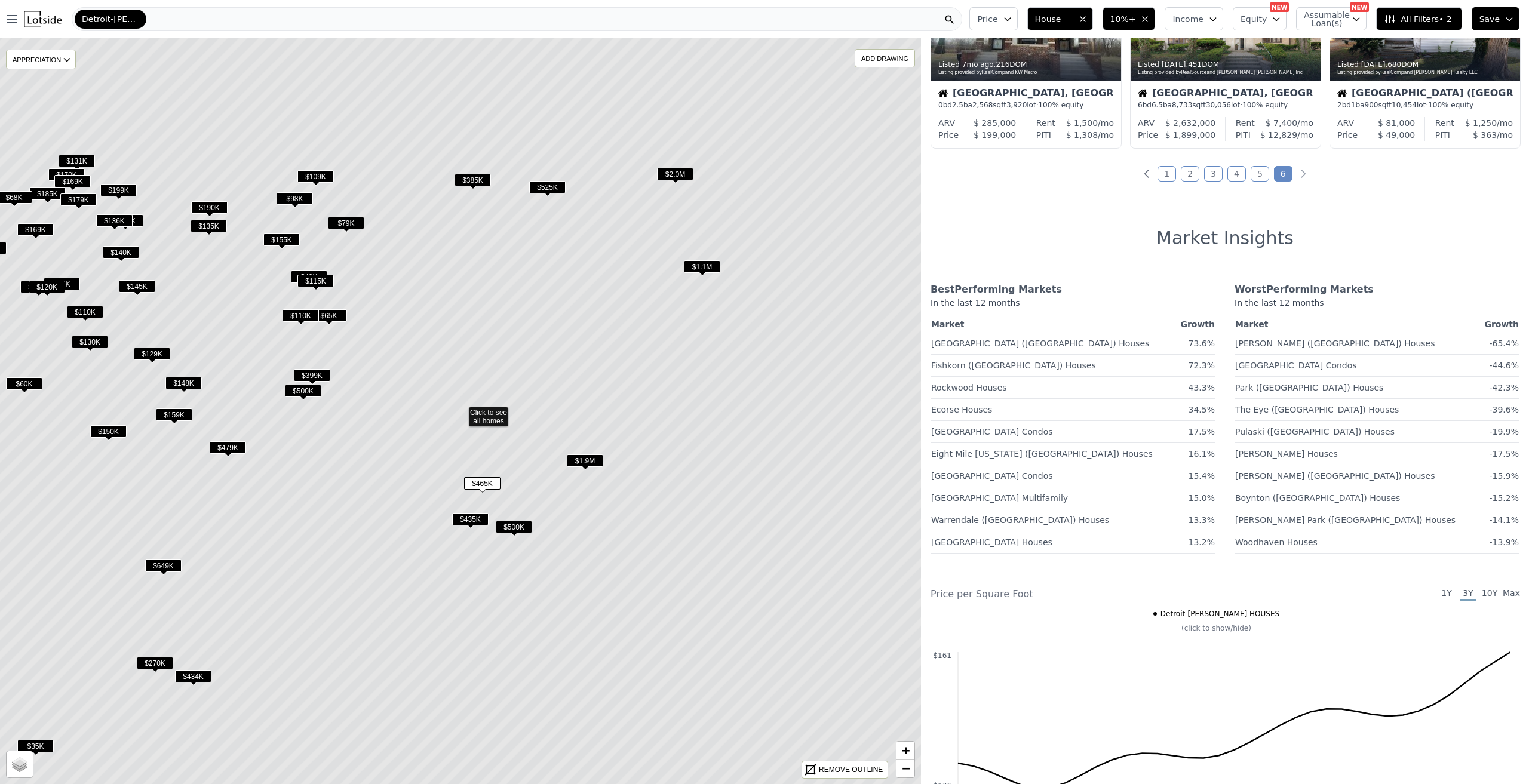
click at [522, 529] on span "$500K" at bounding box center [514, 527] width 37 height 13
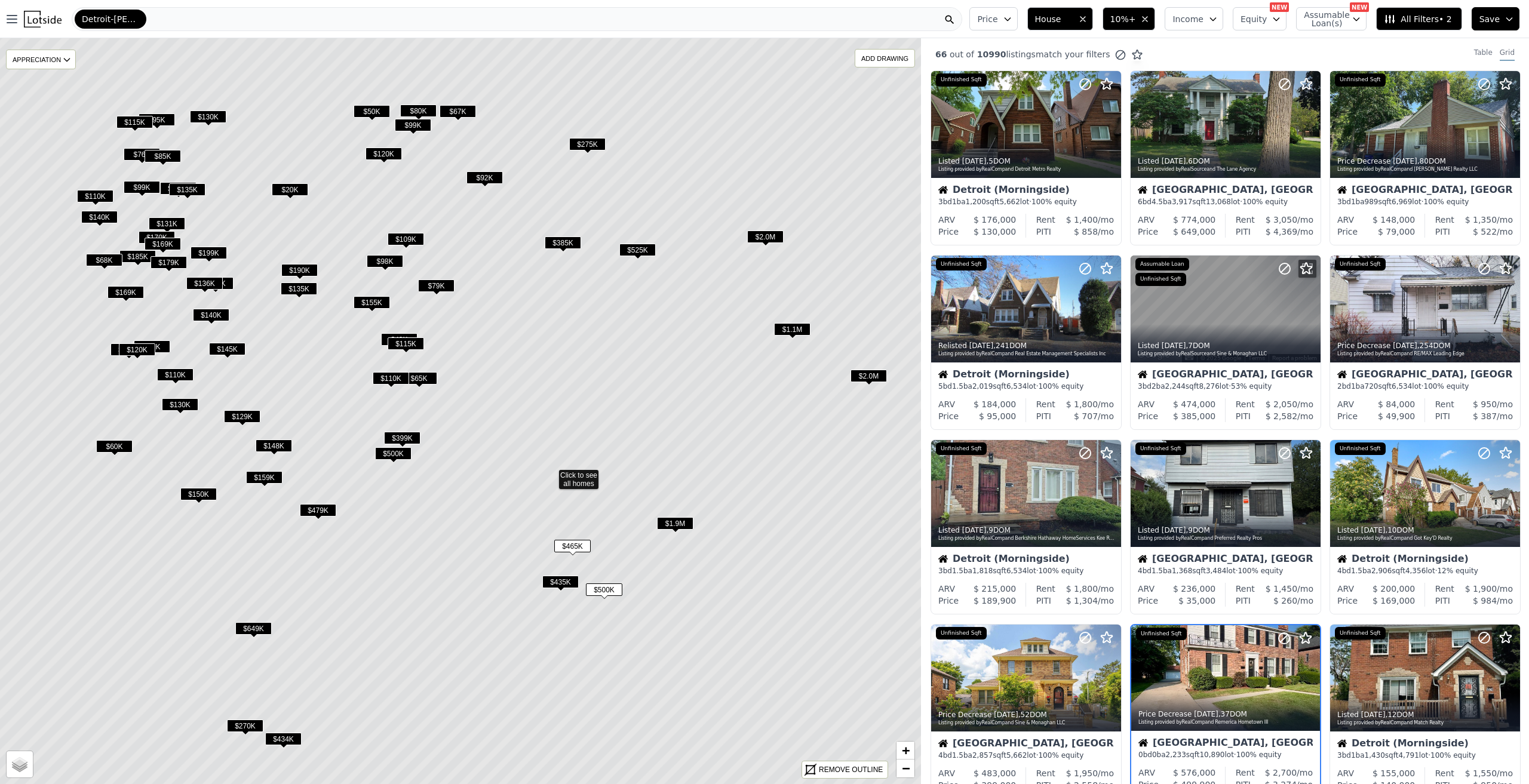
drag, startPoint x: 642, startPoint y: 478, endPoint x: 732, endPoint y: 540, distance: 109.3
click at [732, 540] on icon at bounding box center [551, 474] width 1108 height 898
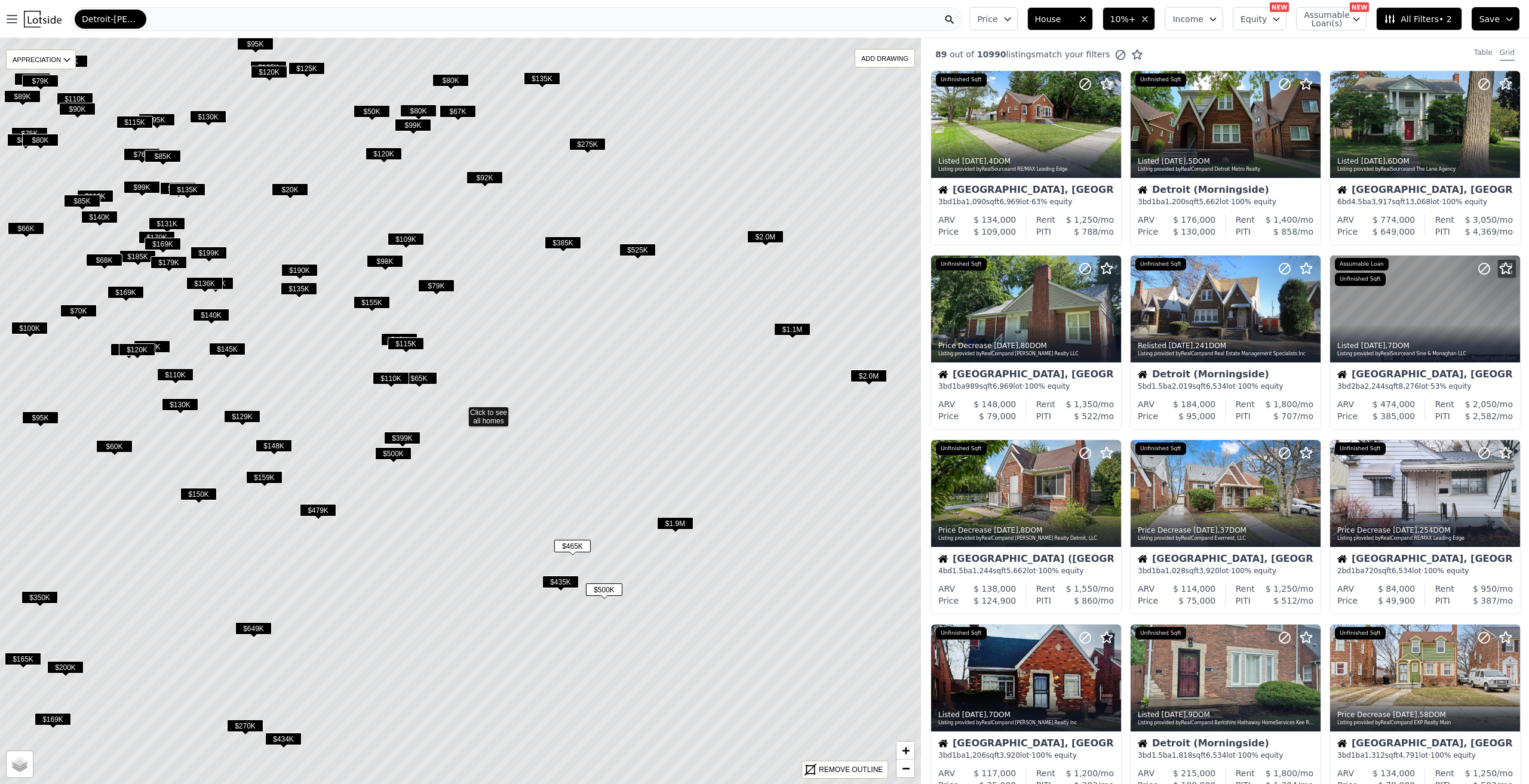
click at [631, 251] on span "$525K" at bounding box center [638, 250] width 37 height 13
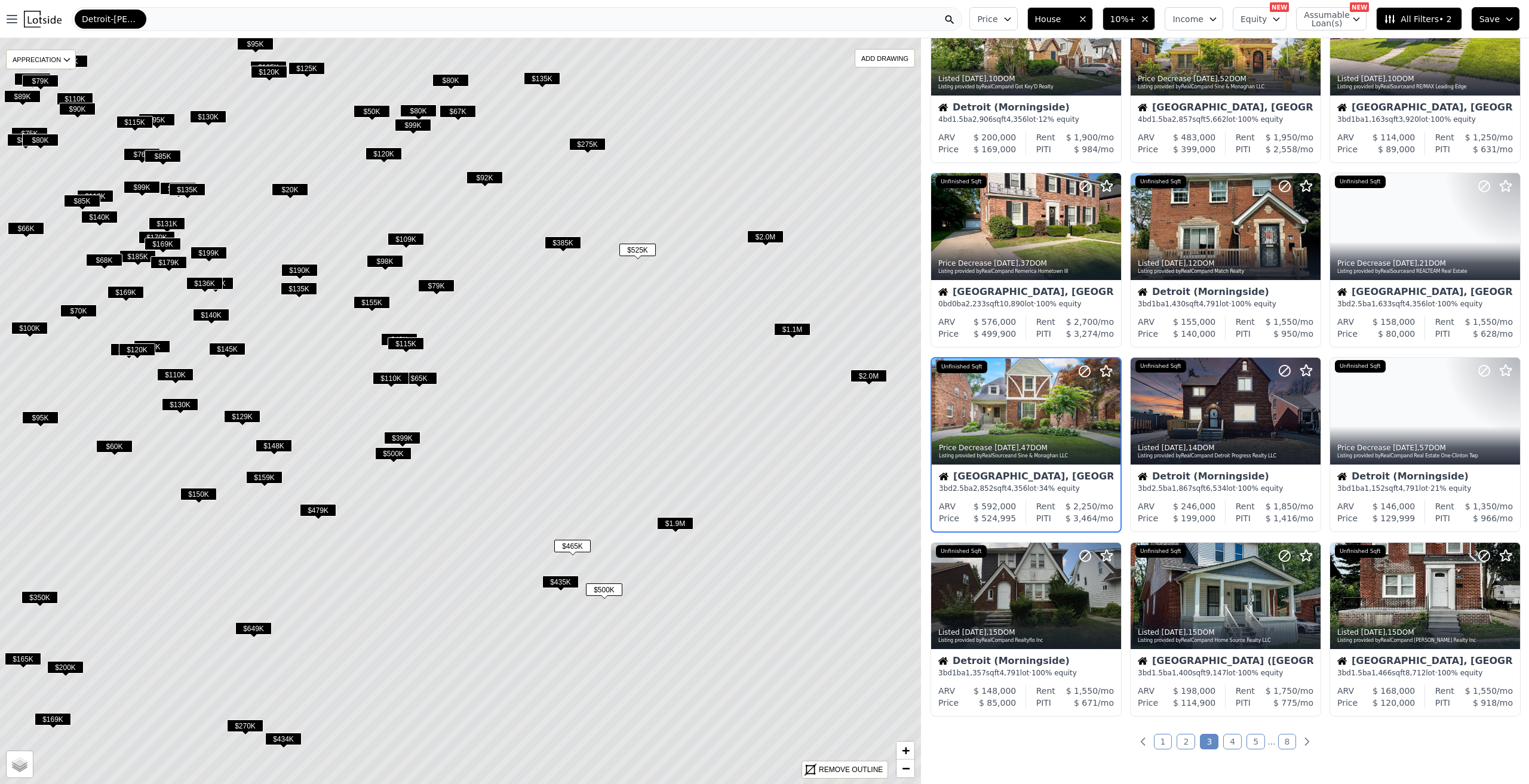
scroll to position [97, 0]
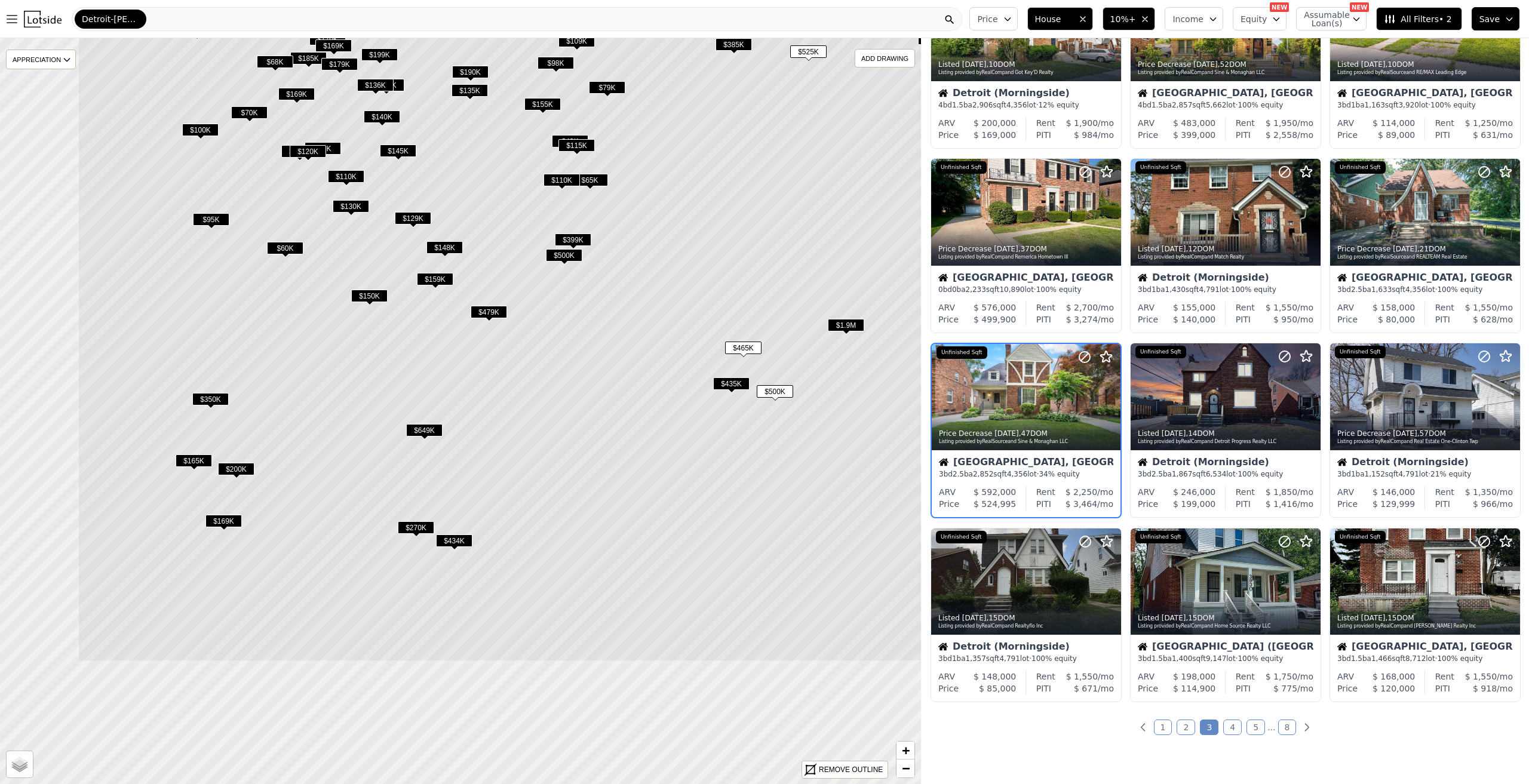
drag, startPoint x: 560, startPoint y: 490, endPoint x: 680, endPoint y: 290, distance: 233.2
click at [772, 201] on icon at bounding box center [631, 213] width 1108 height 898
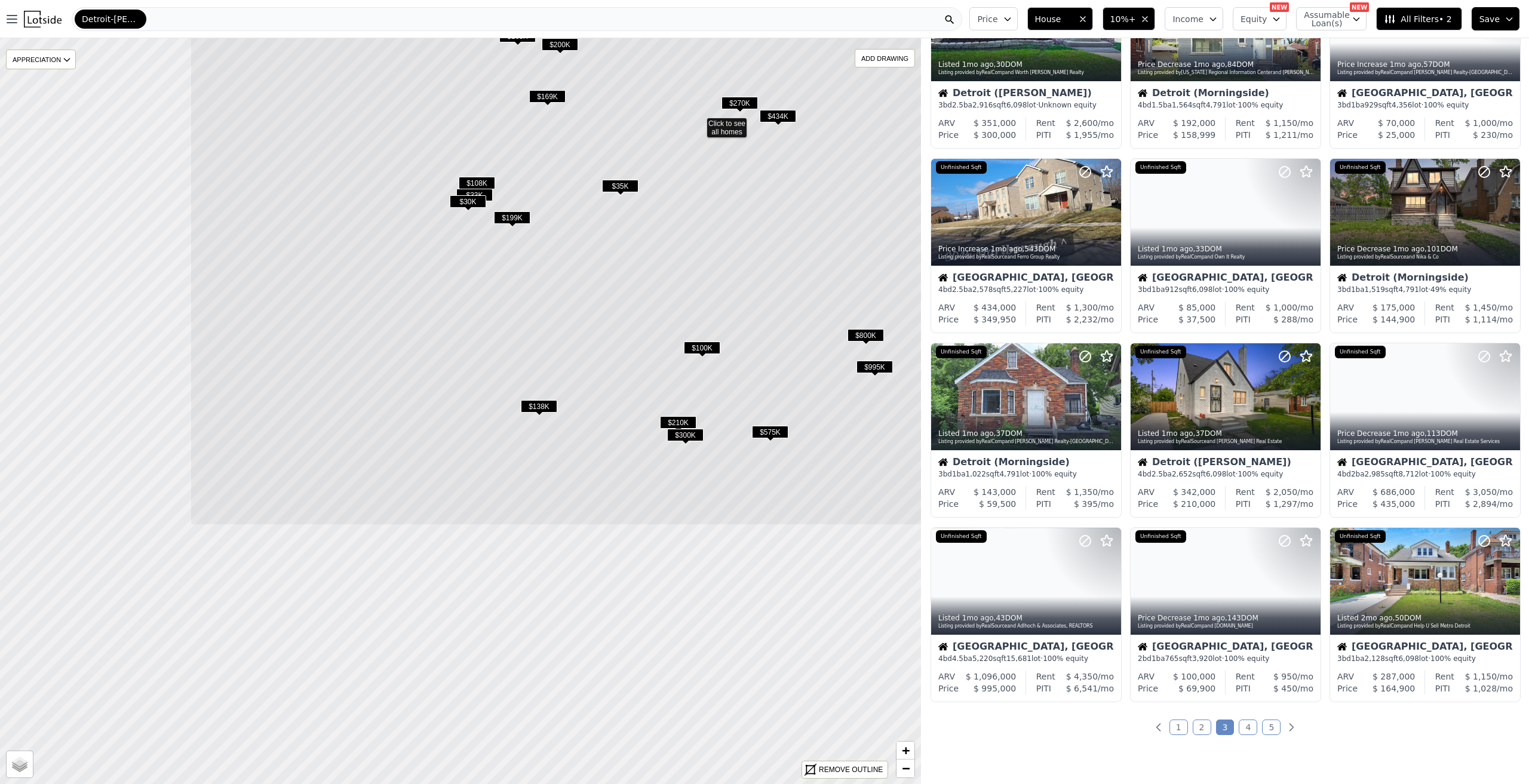
drag, startPoint x: 570, startPoint y: 468, endPoint x: 808, endPoint y: 179, distance: 374.4
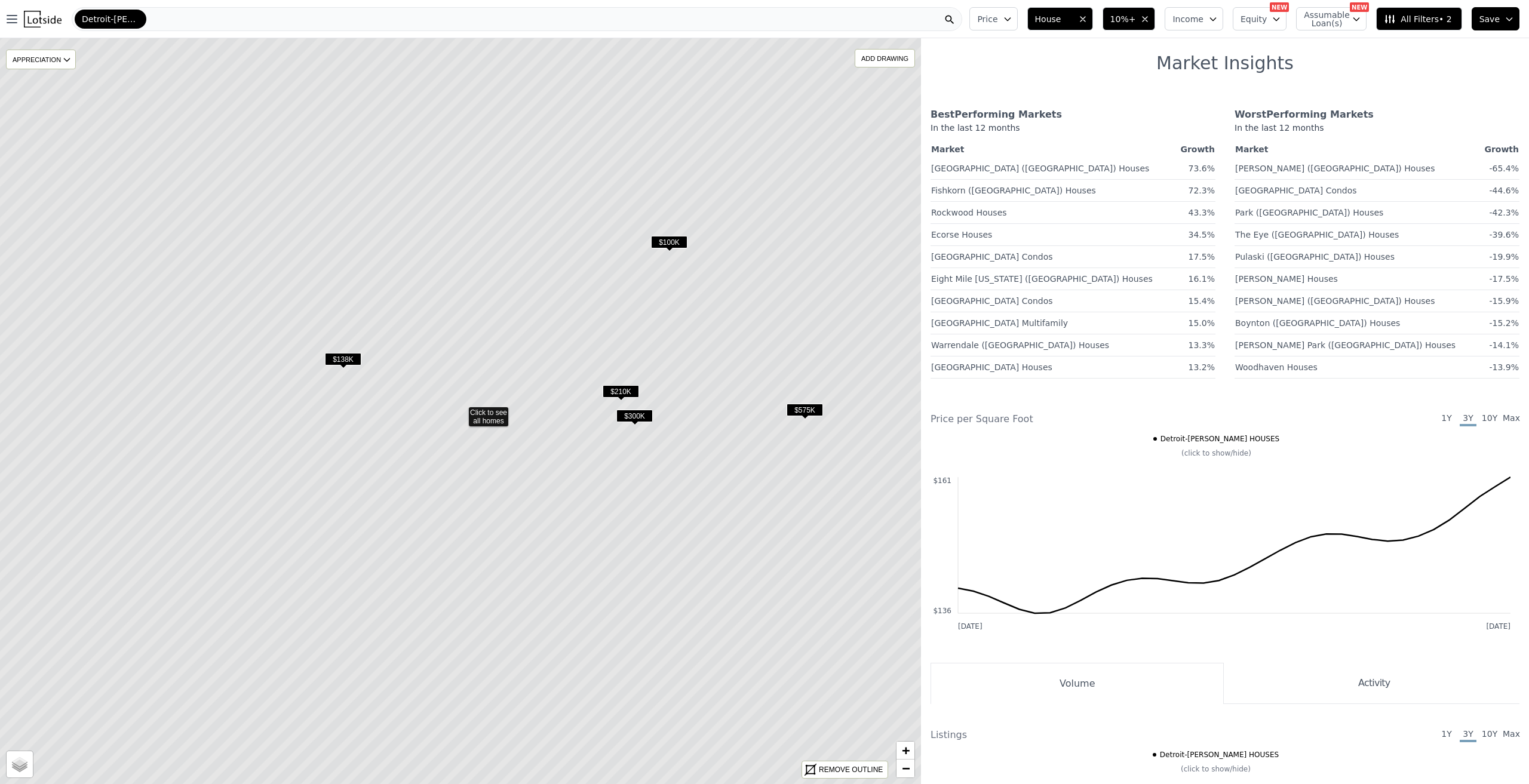
click at [819, 410] on span "$575K" at bounding box center [804, 410] width 37 height 13
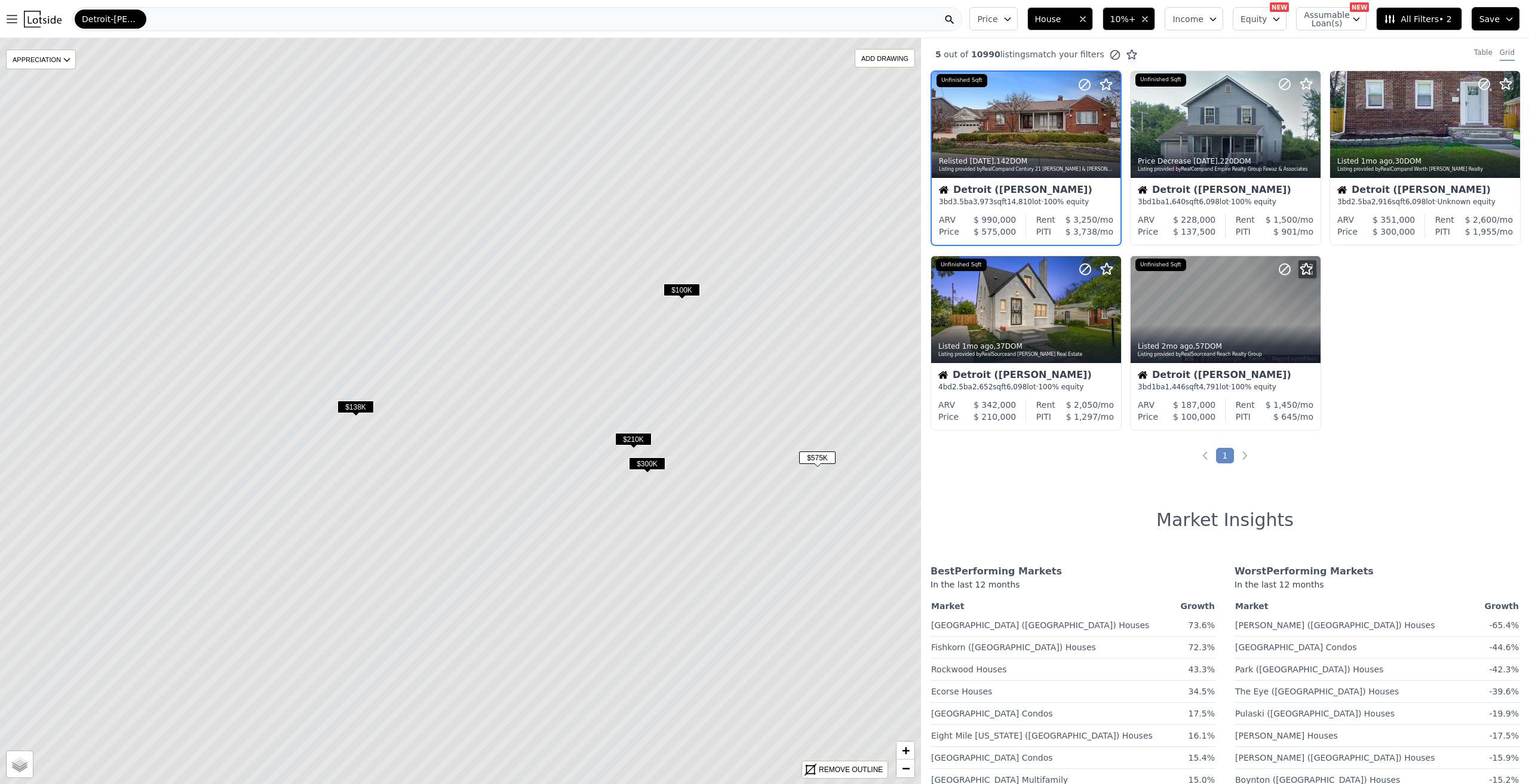
drag, startPoint x: 721, startPoint y: 354, endPoint x: 732, endPoint y: 403, distance: 50.2
click at [732, 403] on icon at bounding box center [473, 459] width 1108 height 898
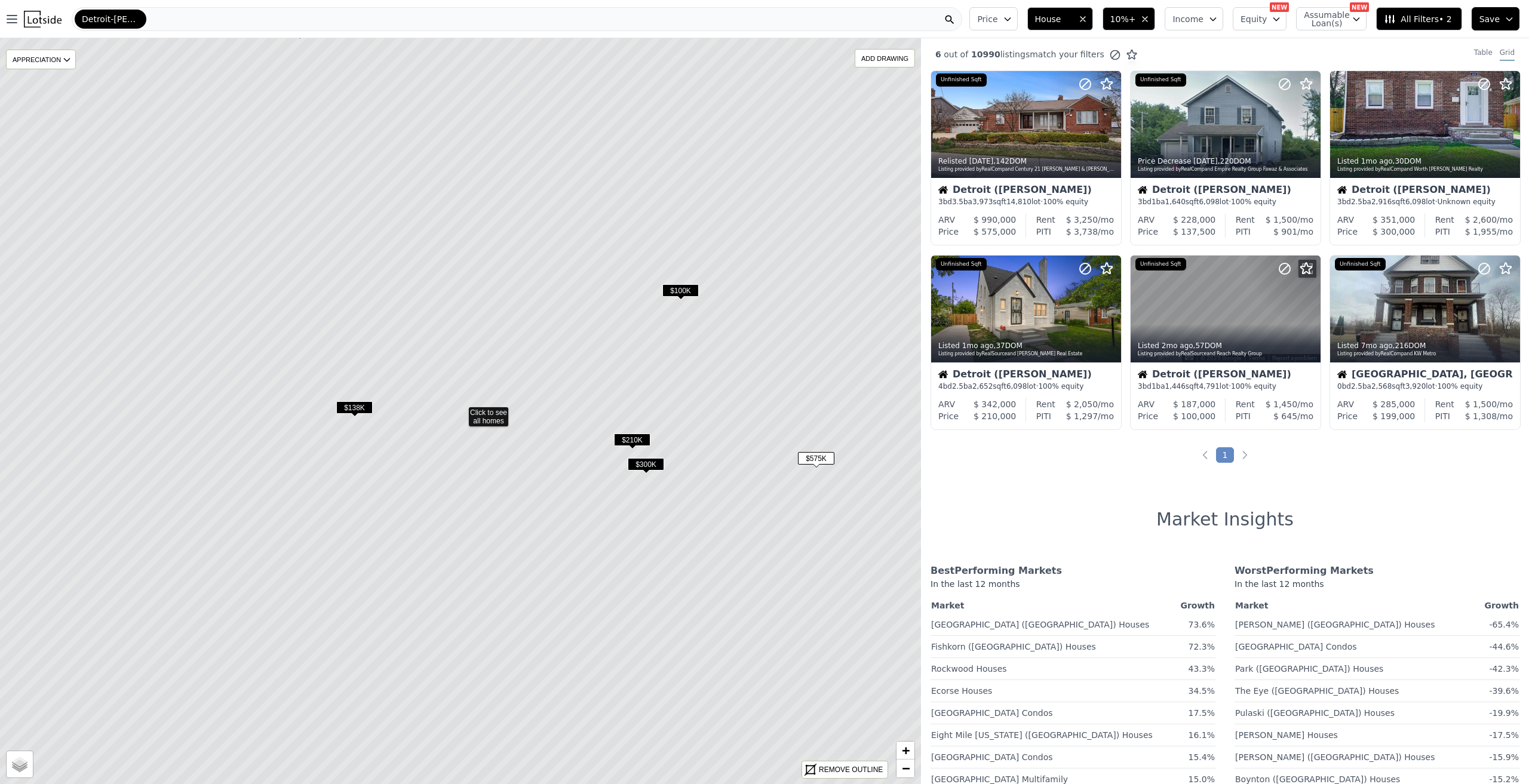
click at [1150, 20] on icon "button" at bounding box center [1145, 19] width 9 height 9
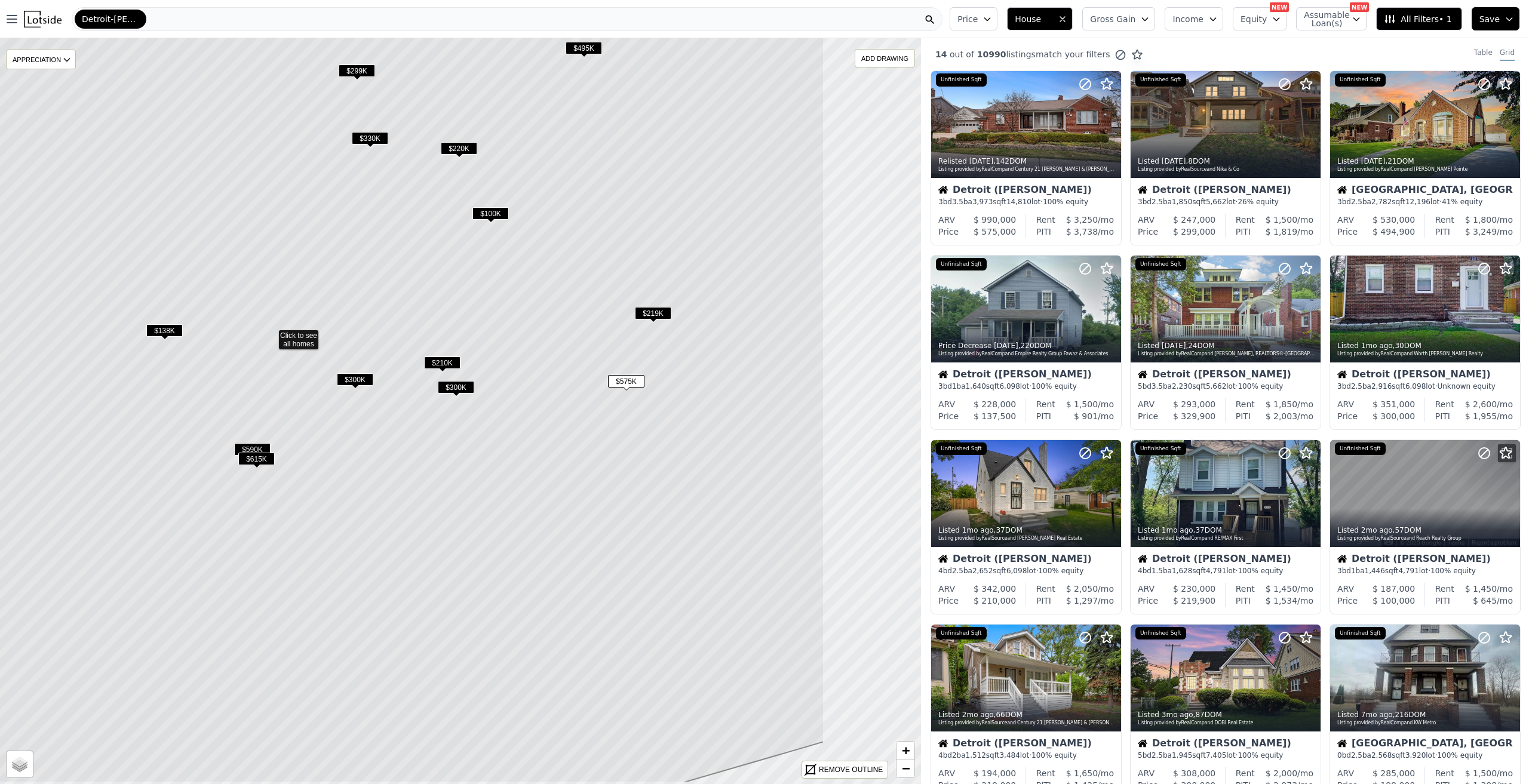
drag, startPoint x: 728, startPoint y: 475, endPoint x: 537, endPoint y: 399, distance: 205.6
click at [537, 399] on icon at bounding box center [271, 334] width 1108 height 898
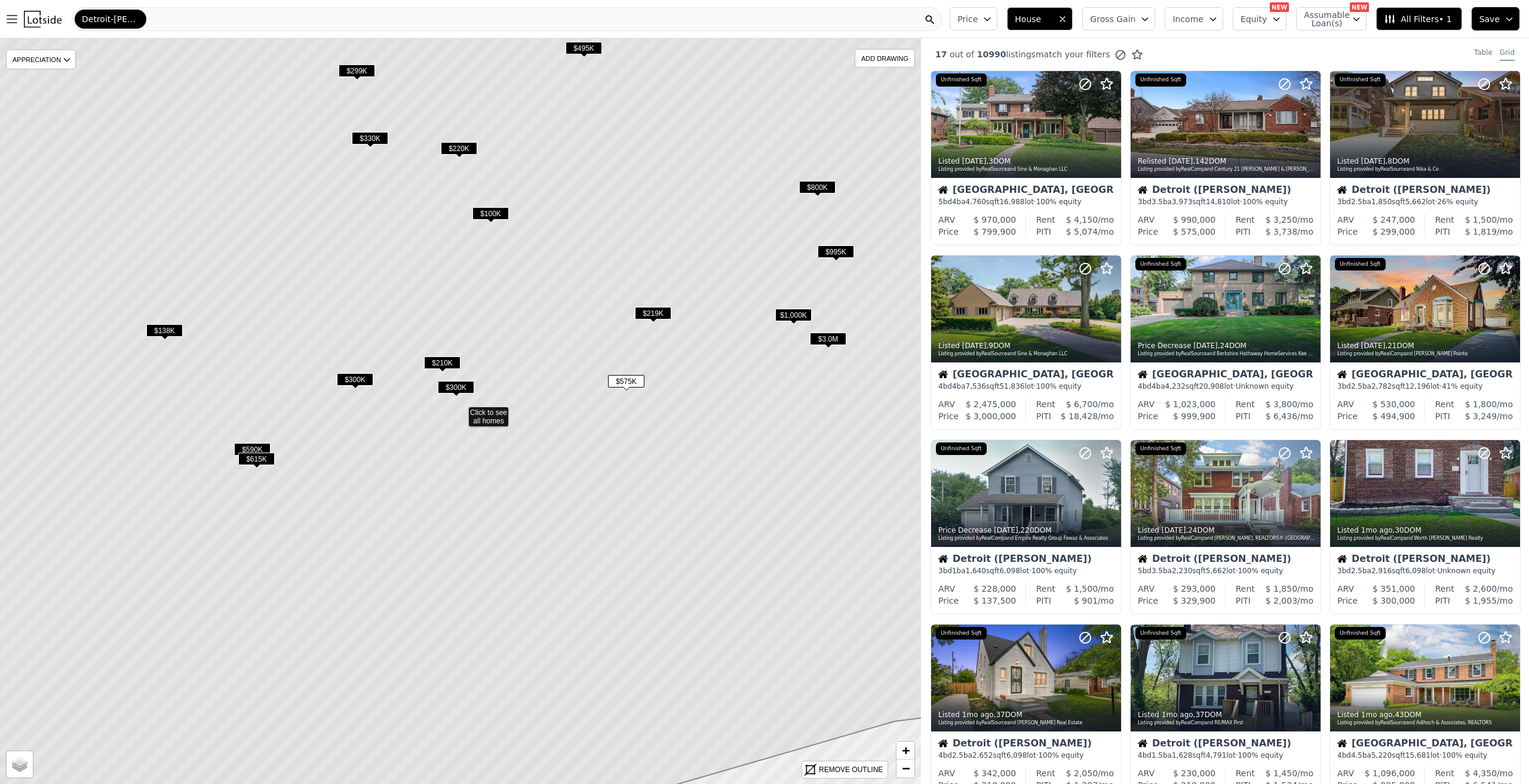
click at [249, 460] on span "$615K" at bounding box center [256, 459] width 37 height 13
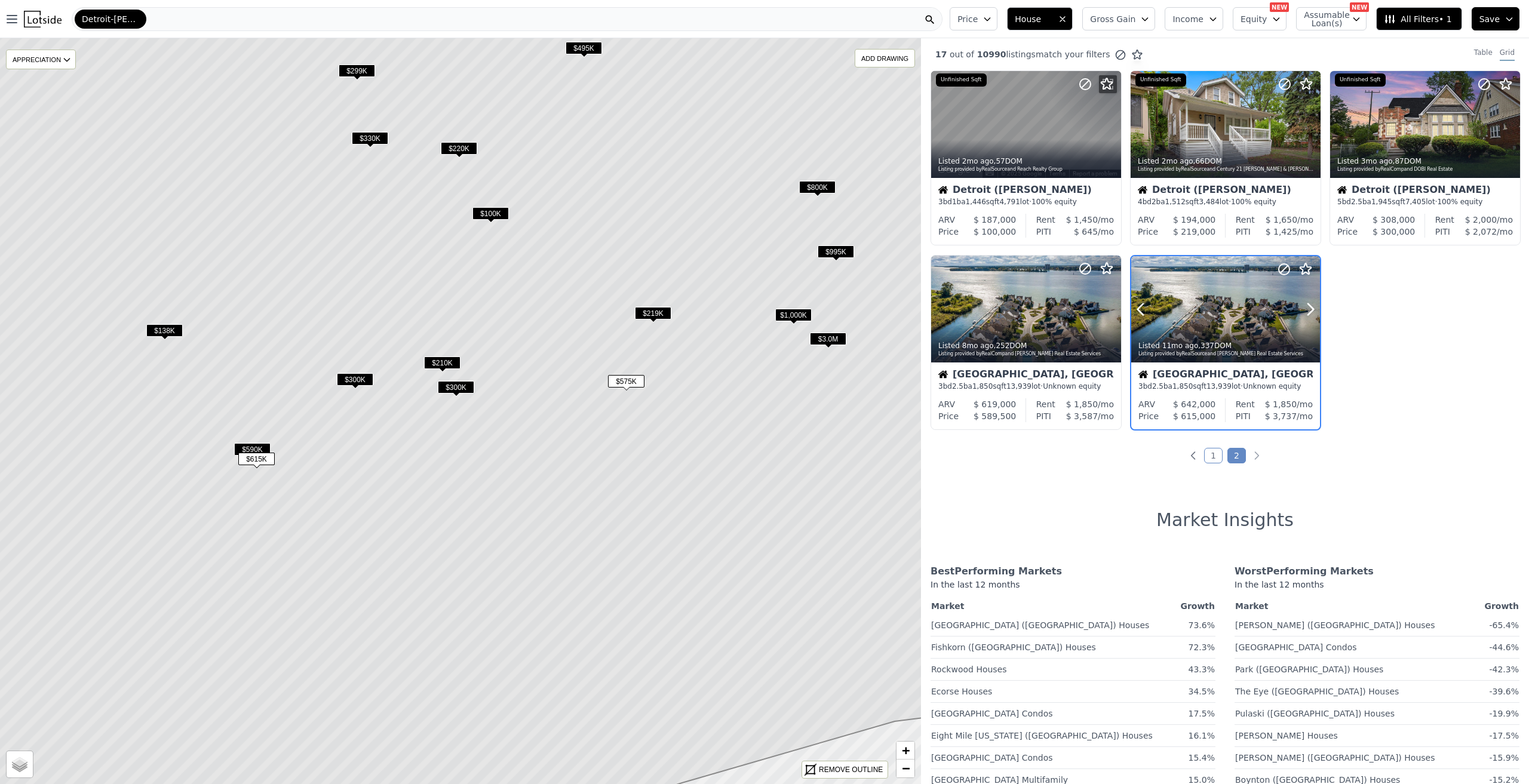
click at [1222, 311] on div at bounding box center [1225, 309] width 189 height 107
click at [244, 446] on span "$590K" at bounding box center [252, 450] width 37 height 13
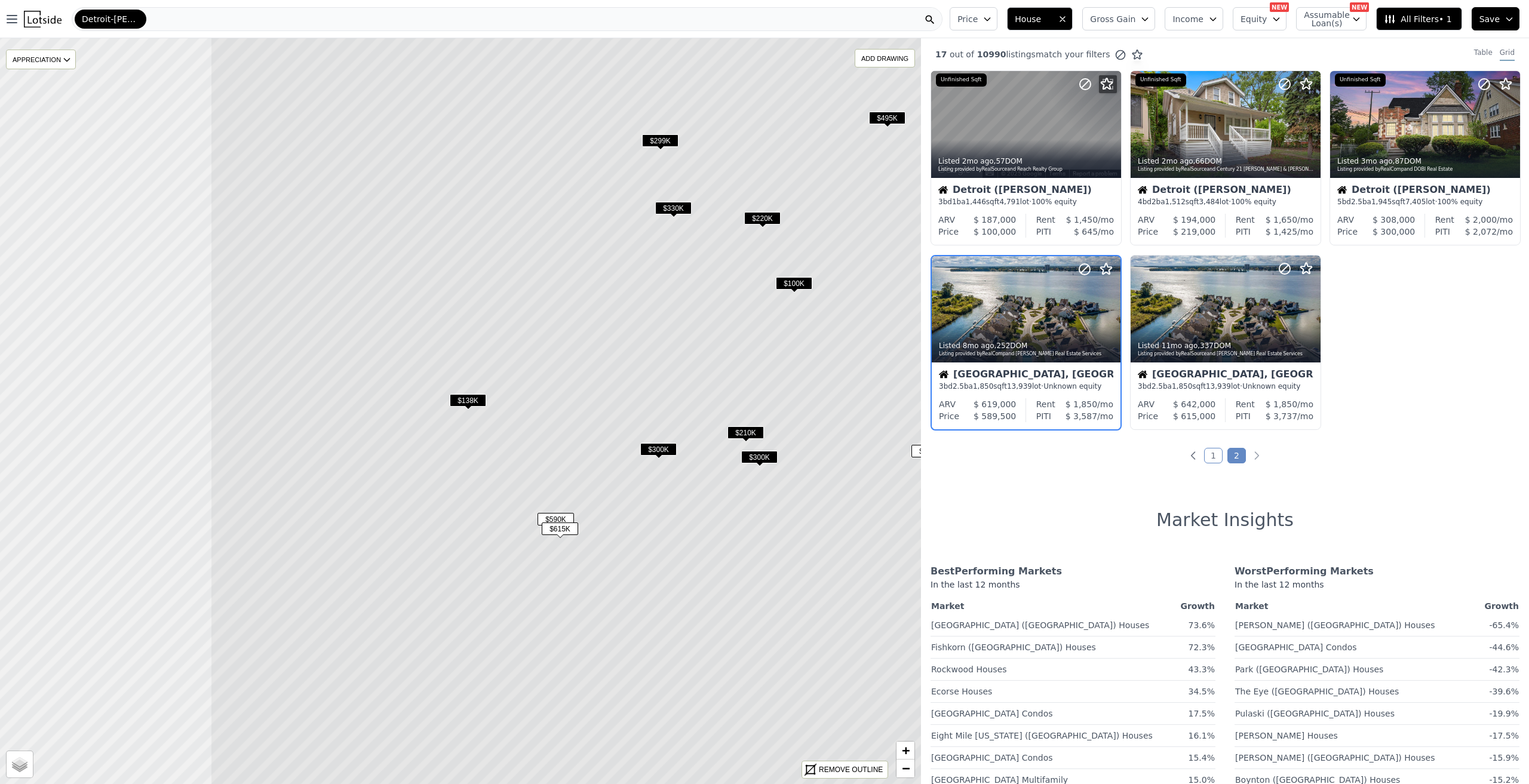
drag, startPoint x: 434, startPoint y: 298, endPoint x: 737, endPoint y: 368, distance: 311.0
click at [737, 368] on icon at bounding box center [764, 481] width 1108 height 898
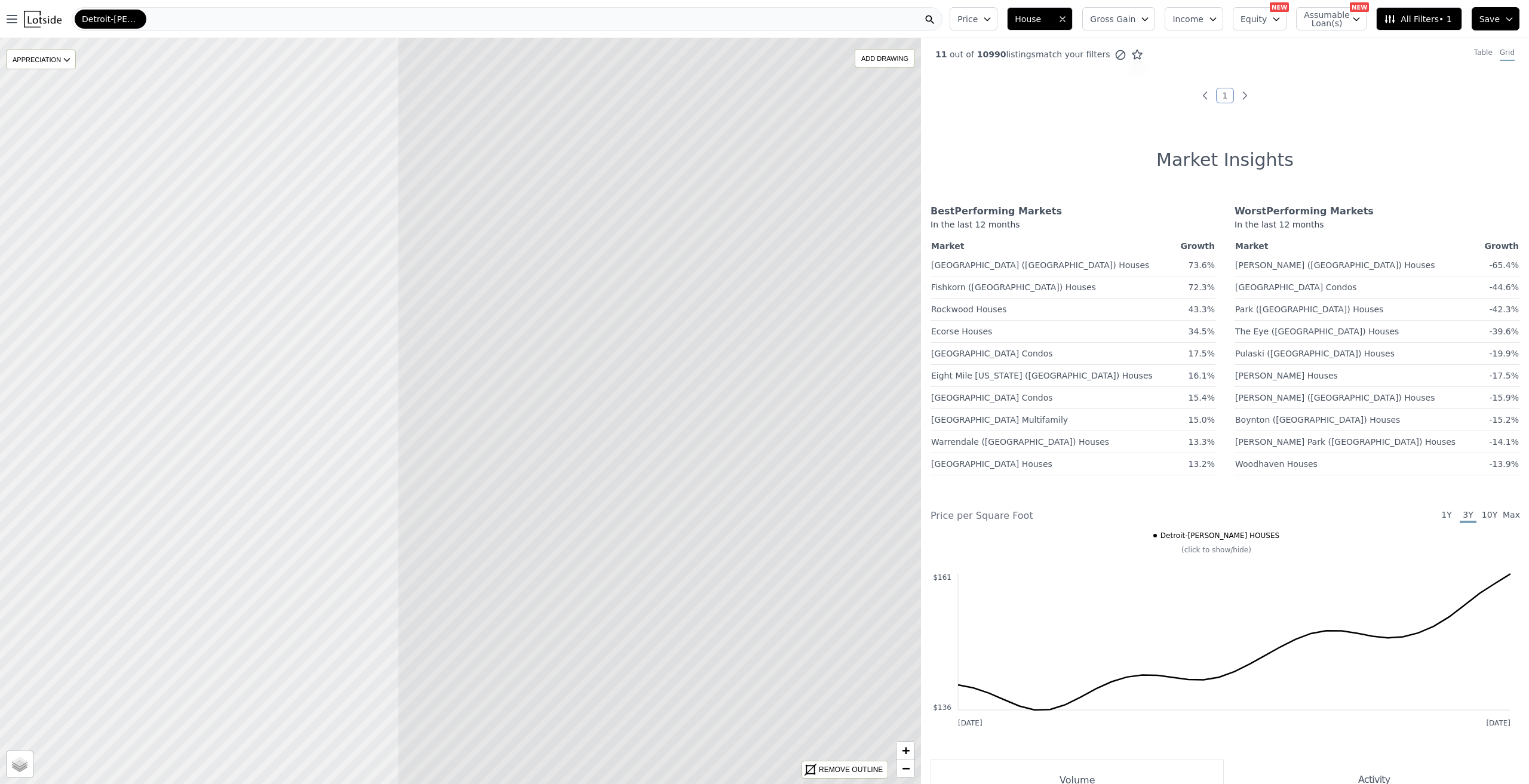
drag, startPoint x: 348, startPoint y: 441, endPoint x: 838, endPoint y: 376, distance: 494.3
click at [838, 376] on icon at bounding box center [951, 346] width 1108 height 898
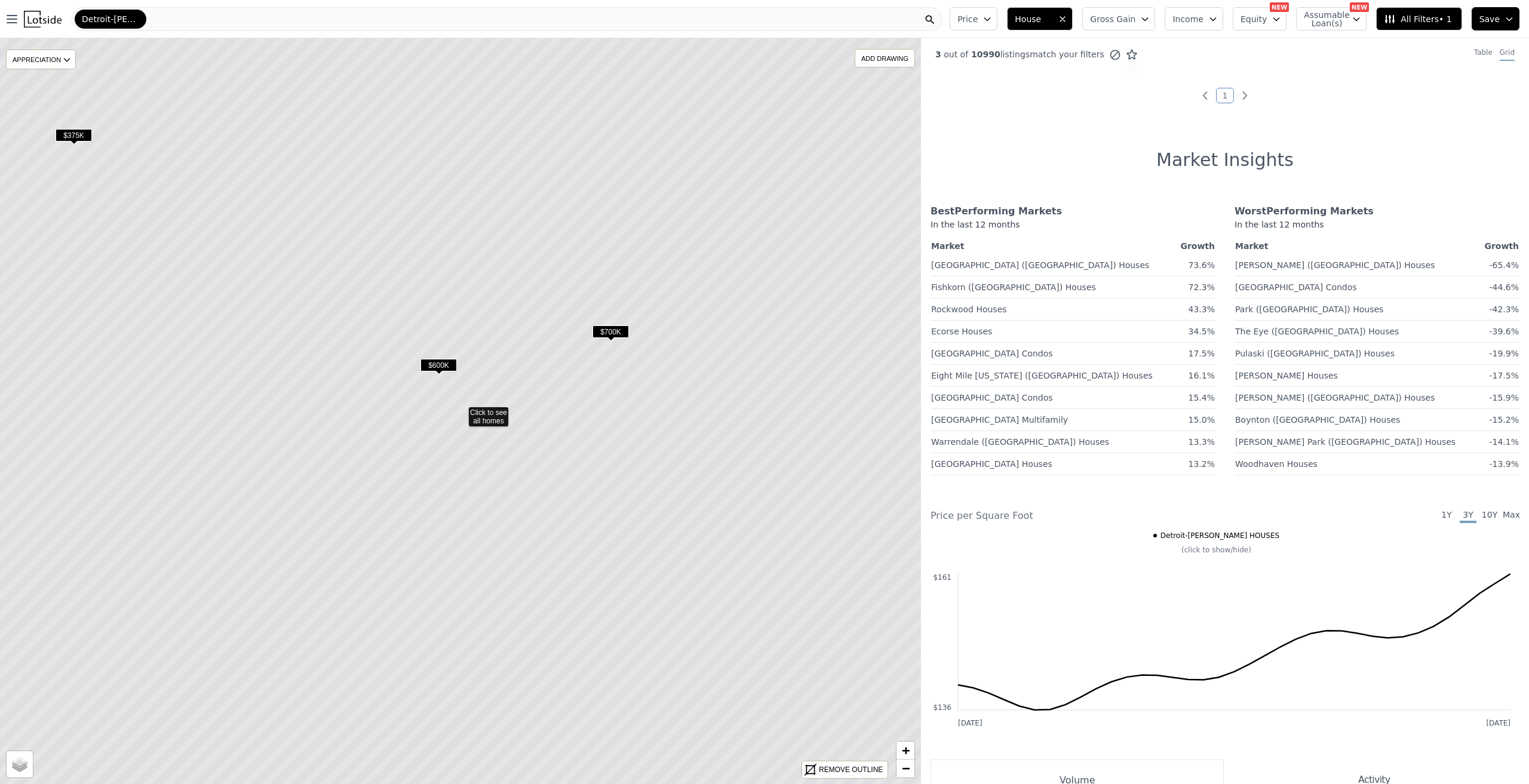
click at [603, 334] on span "$700K" at bounding box center [611, 332] width 37 height 13
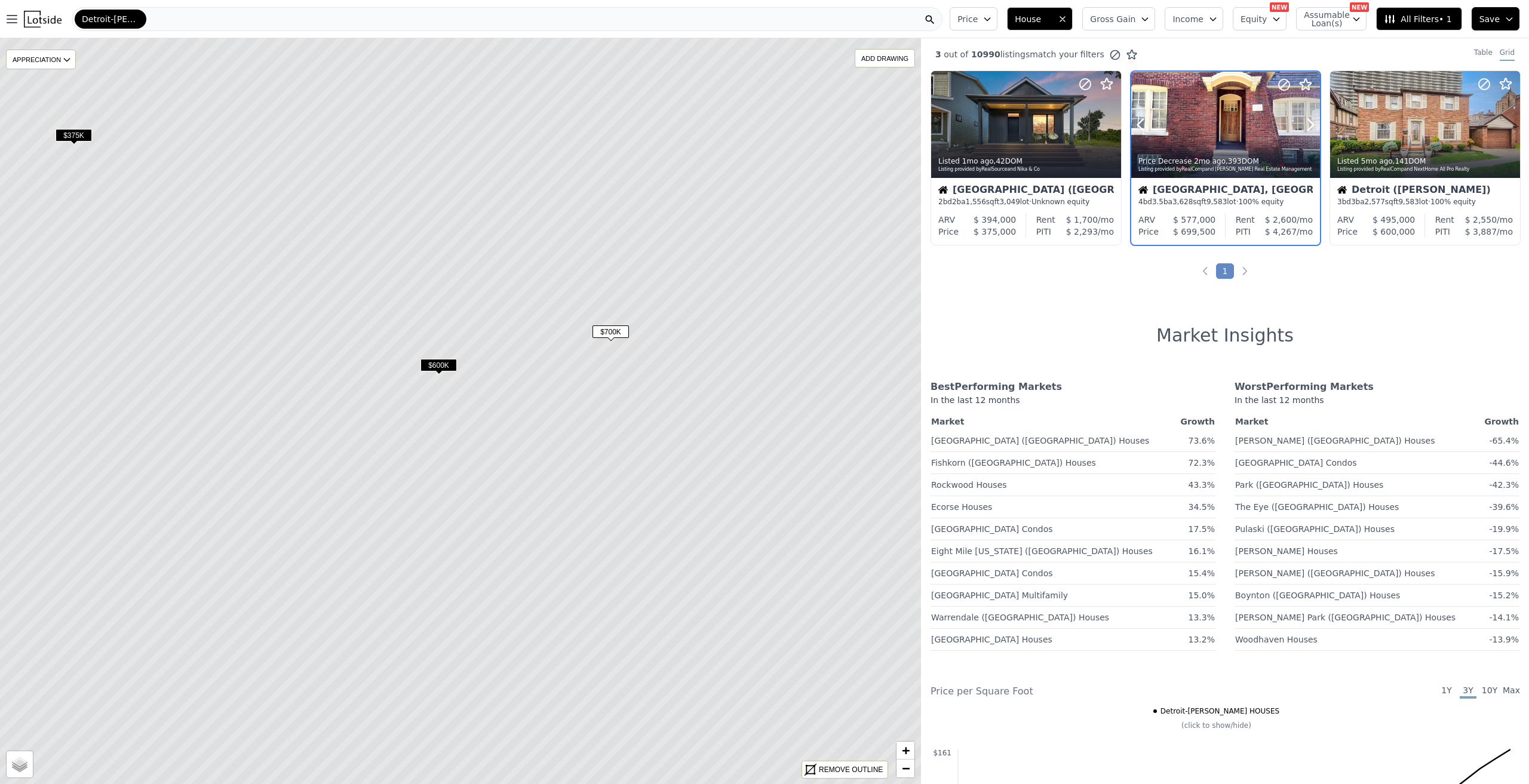
click at [1166, 143] on div at bounding box center [1225, 150] width 189 height 21
click at [434, 363] on span "$600K" at bounding box center [439, 365] width 37 height 13
click at [1444, 114] on div at bounding box center [1482, 110] width 77 height 77
drag, startPoint x: 504, startPoint y: 487, endPoint x: 613, endPoint y: 440, distance: 118.7
click at [586, 464] on icon at bounding box center [540, 388] width 1108 height 898
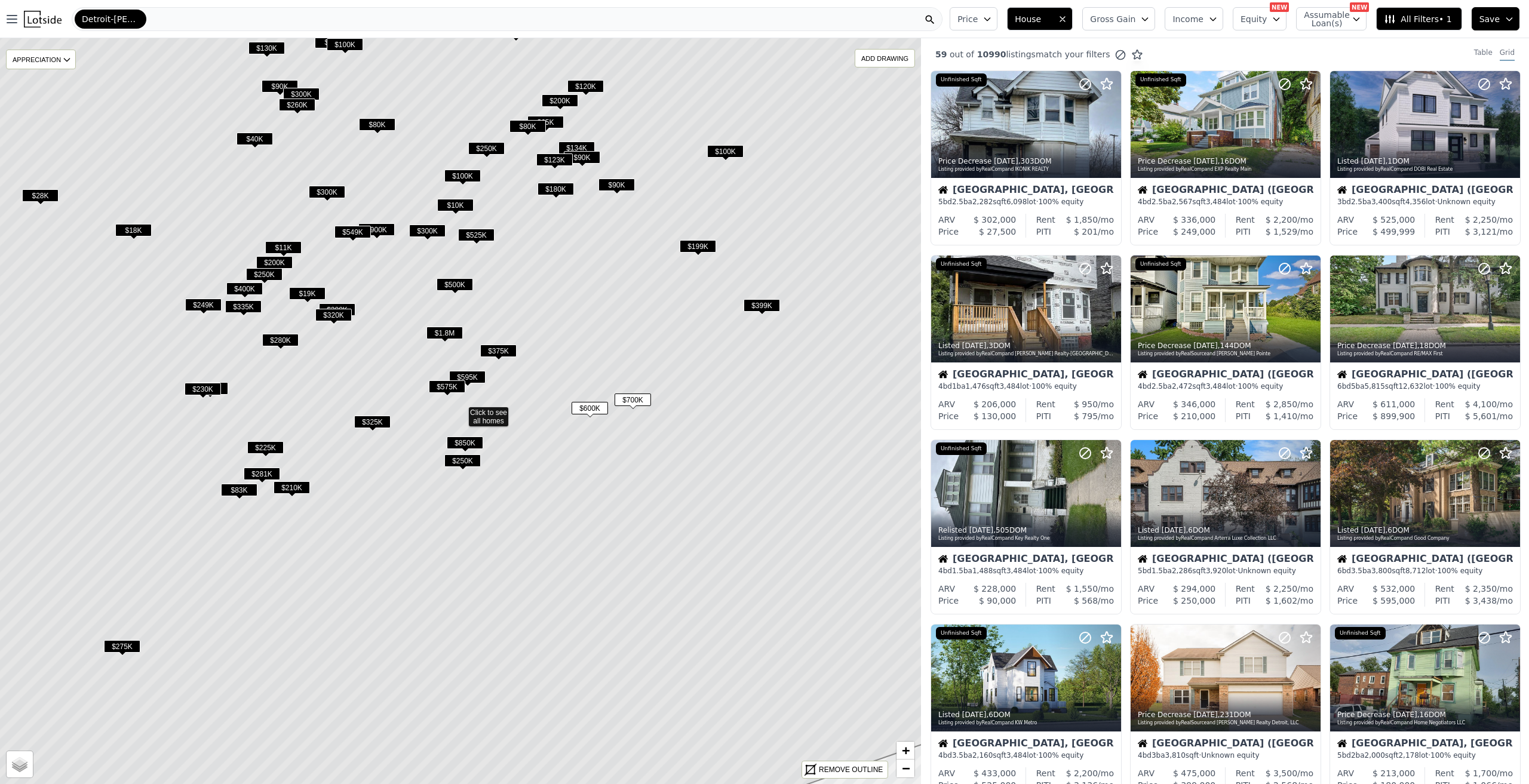
click at [998, 10] on button "Price" at bounding box center [974, 19] width 48 height 23
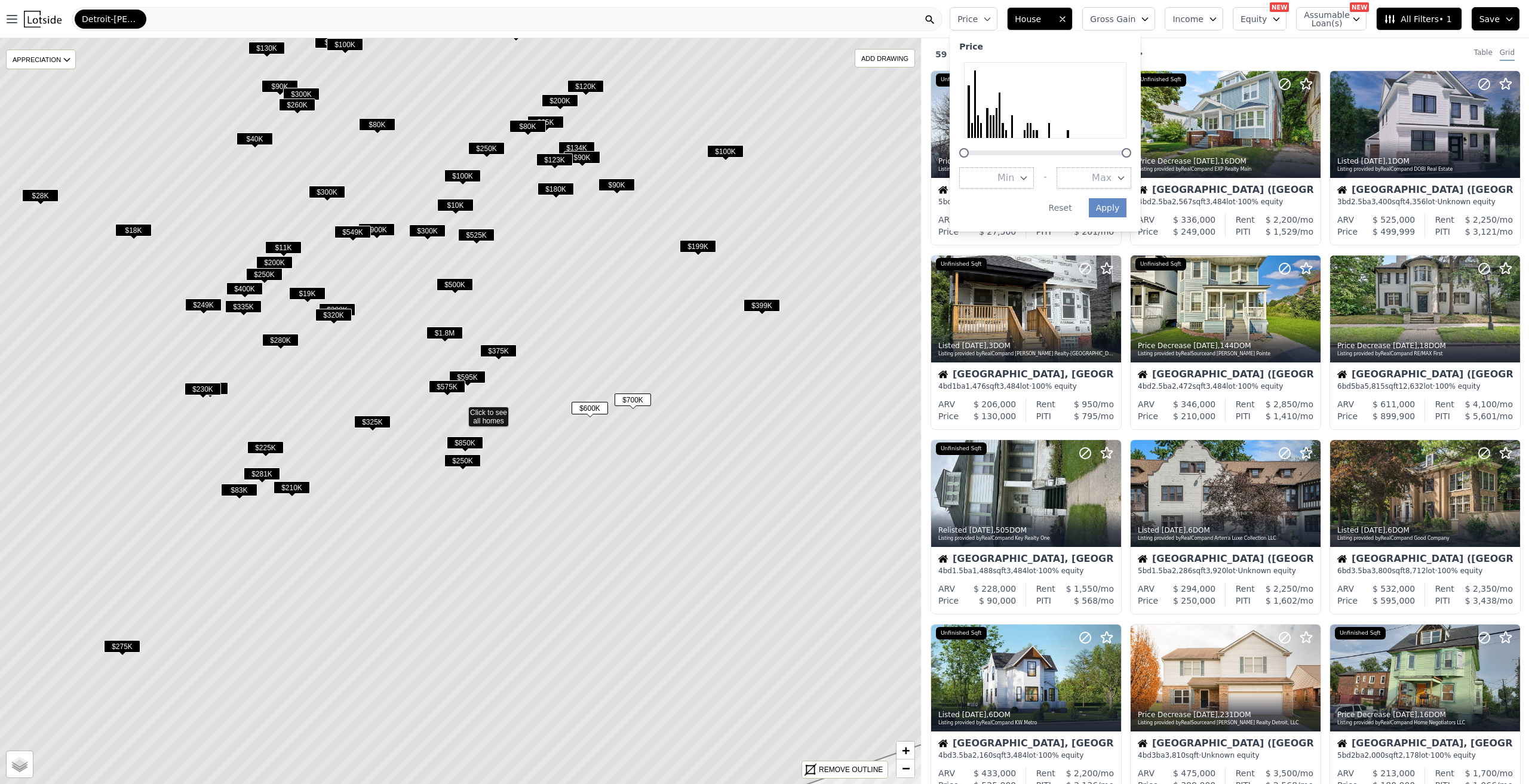
click at [1031, 185] on button "Min" at bounding box center [996, 178] width 74 height 21
click at [1033, 288] on button "$400K" at bounding box center [996, 285] width 74 height 21
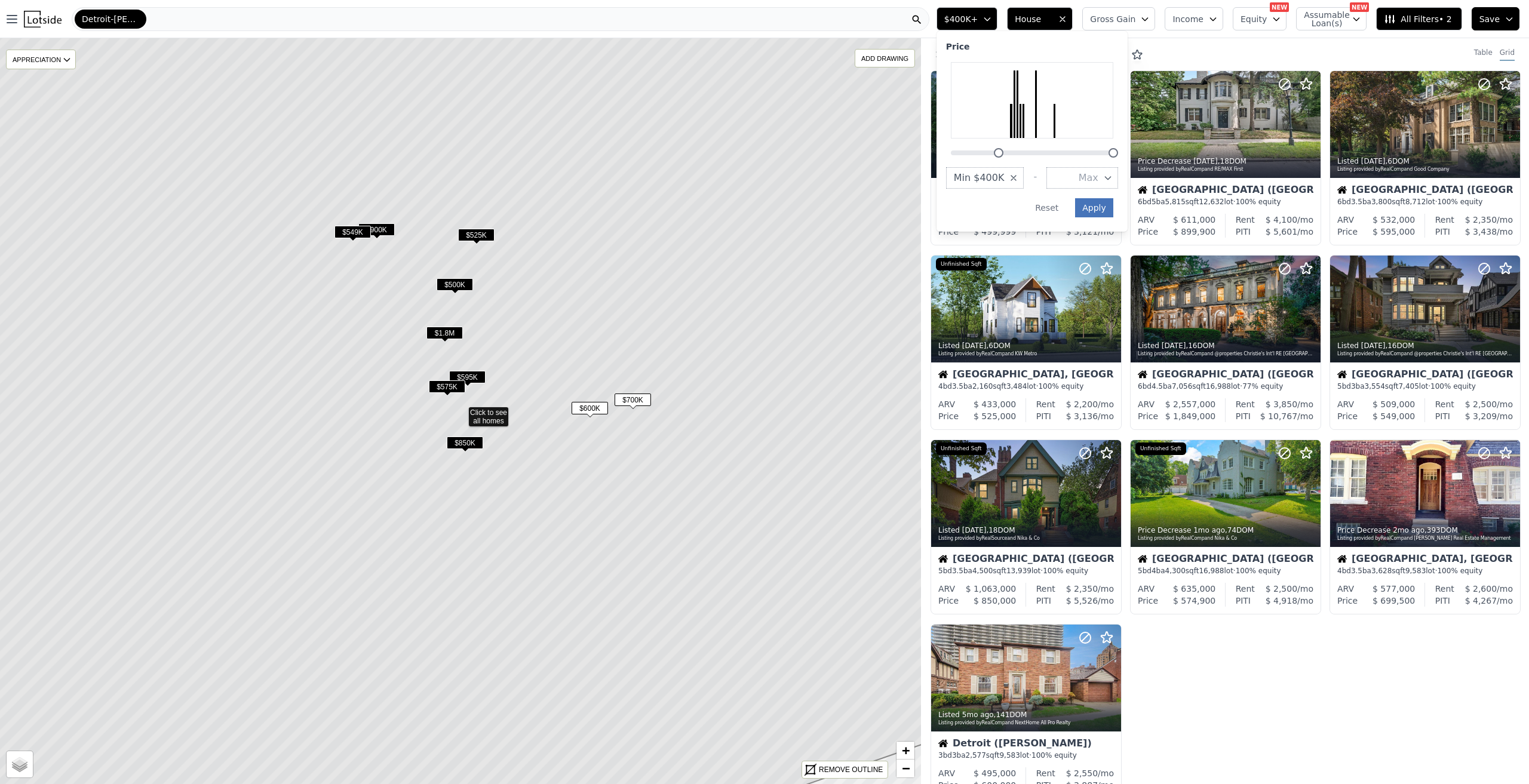
click at [1114, 207] on button "Apply" at bounding box center [1094, 208] width 38 height 19
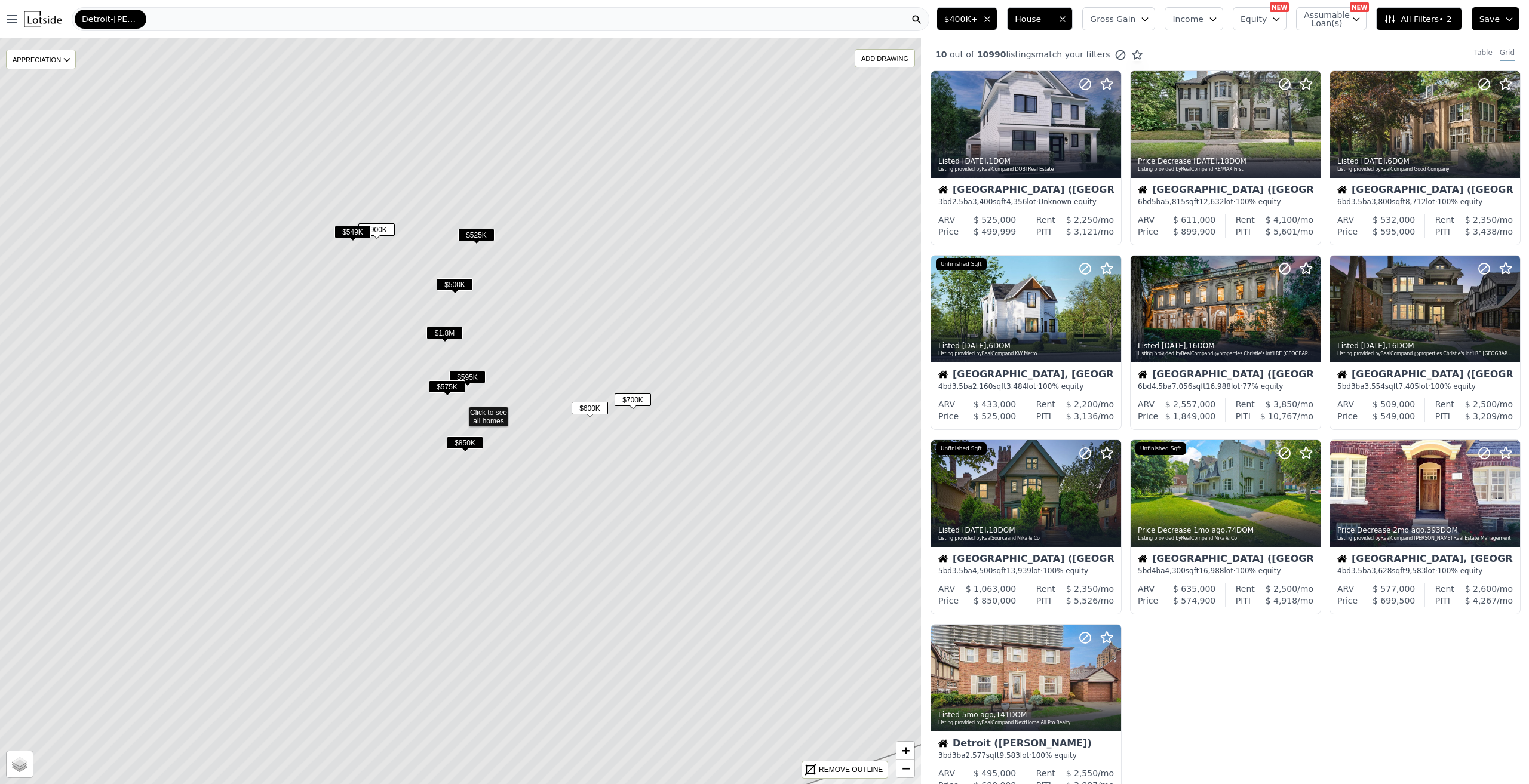
click at [468, 440] on span "$850K" at bounding box center [464, 443] width 37 height 13
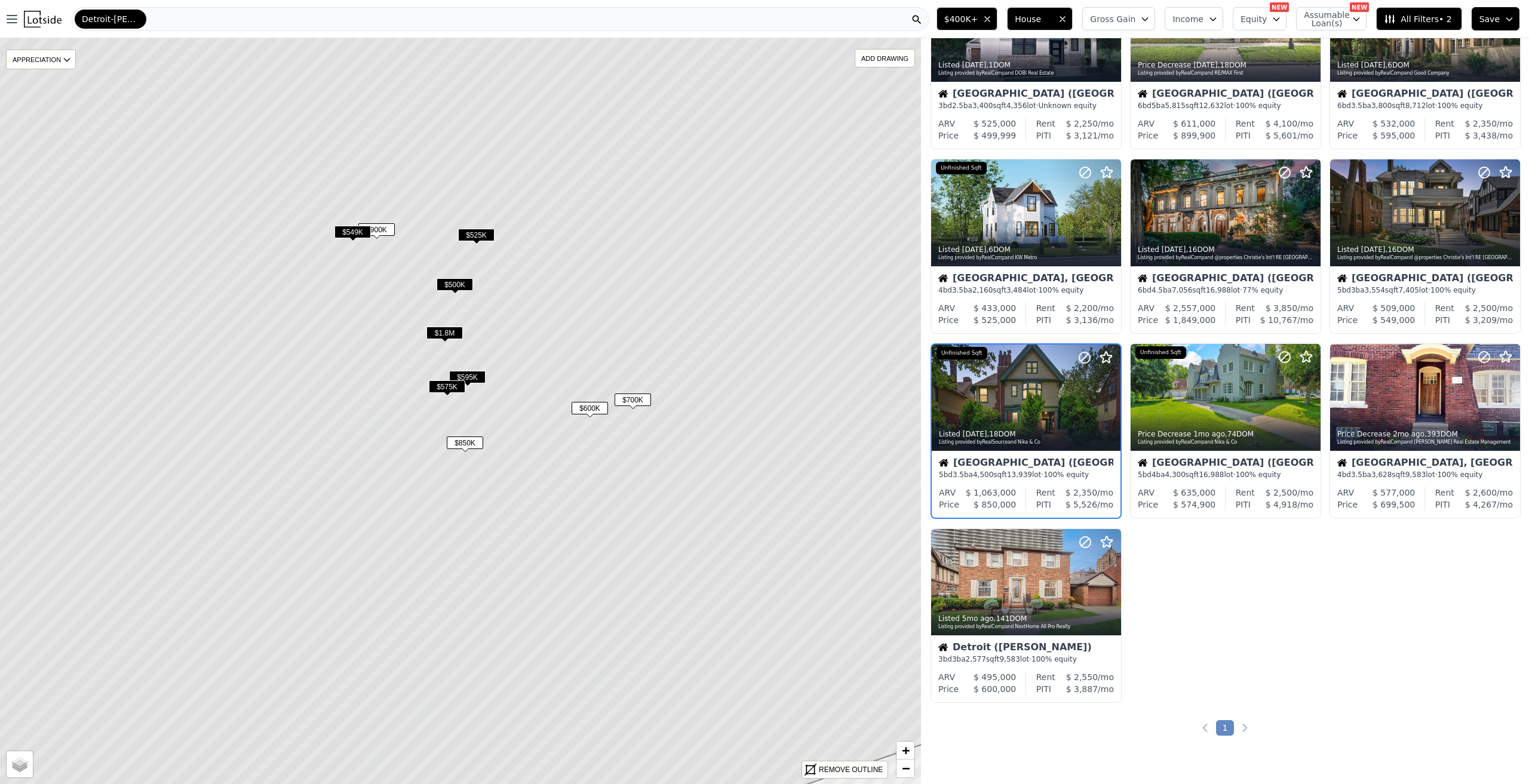
scroll to position [97, 0]
click at [467, 381] on span "$595K" at bounding box center [468, 378] width 37 height 13
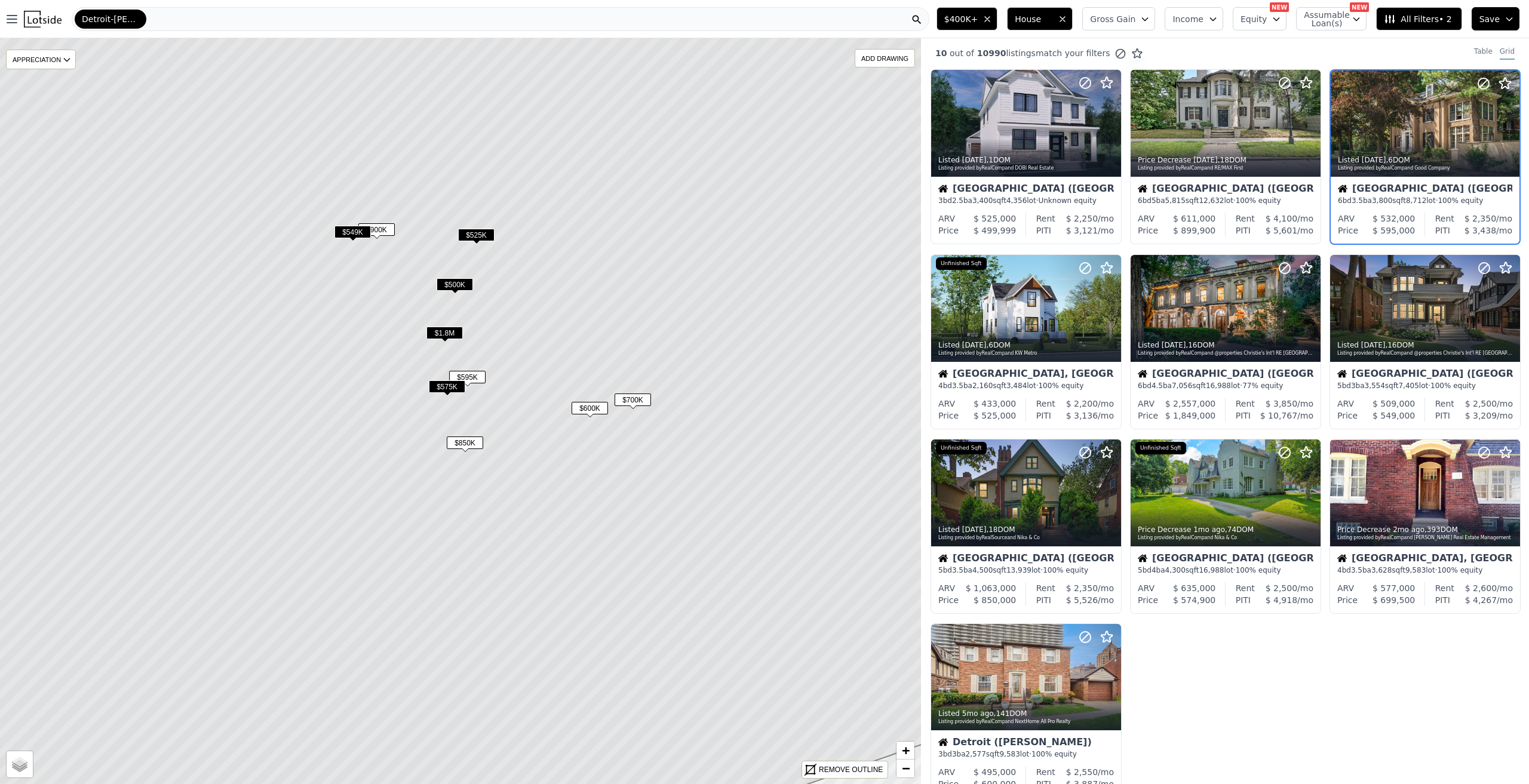
scroll to position [0, 0]
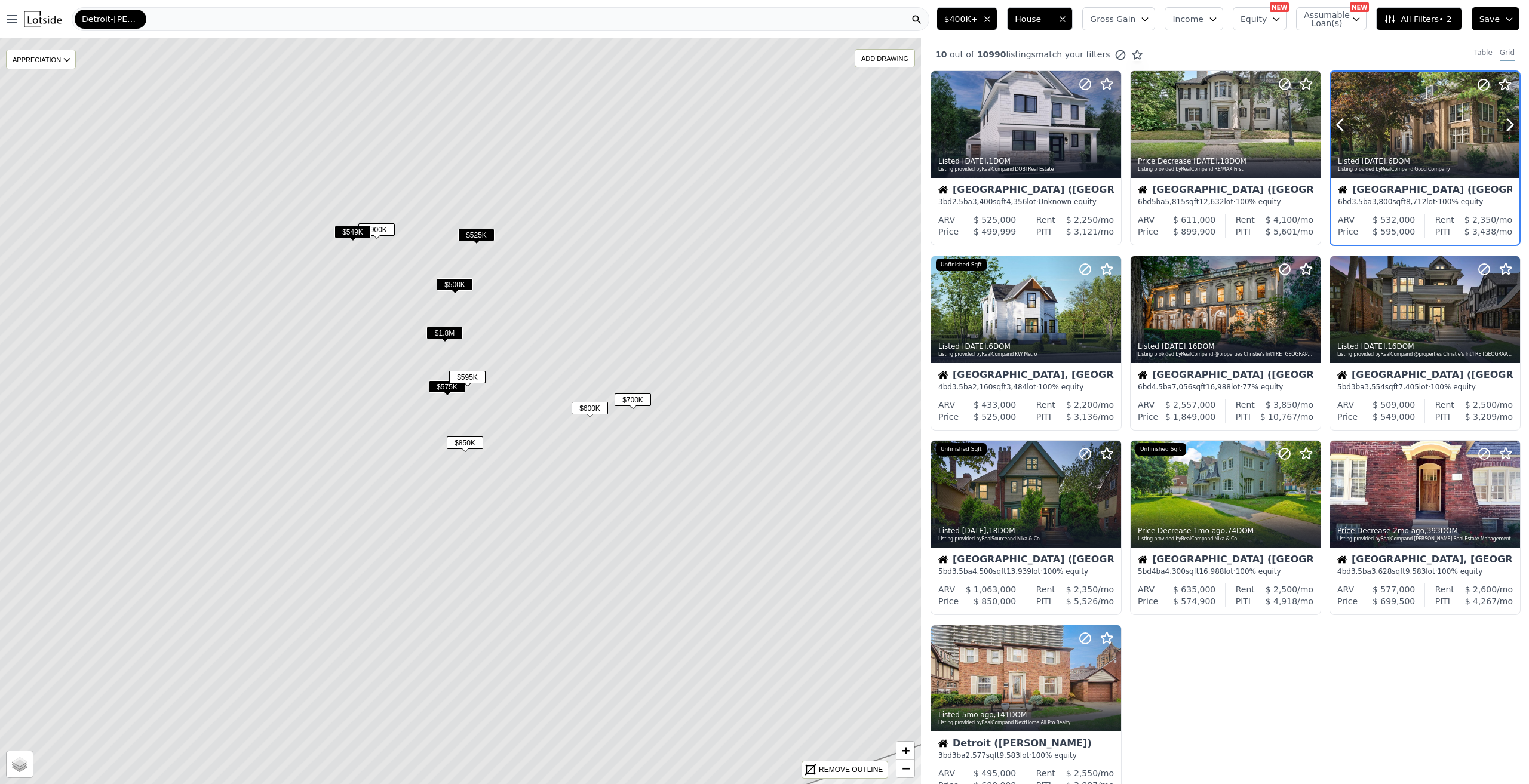
click at [1397, 114] on div at bounding box center [1425, 125] width 189 height 107
click at [441, 332] on span "$1.8M" at bounding box center [445, 333] width 37 height 13
click at [1197, 293] on div at bounding box center [1225, 309] width 189 height 107
click at [442, 331] on span "$1.8M" at bounding box center [445, 333] width 37 height 13
click at [1192, 315] on div at bounding box center [1225, 309] width 189 height 107
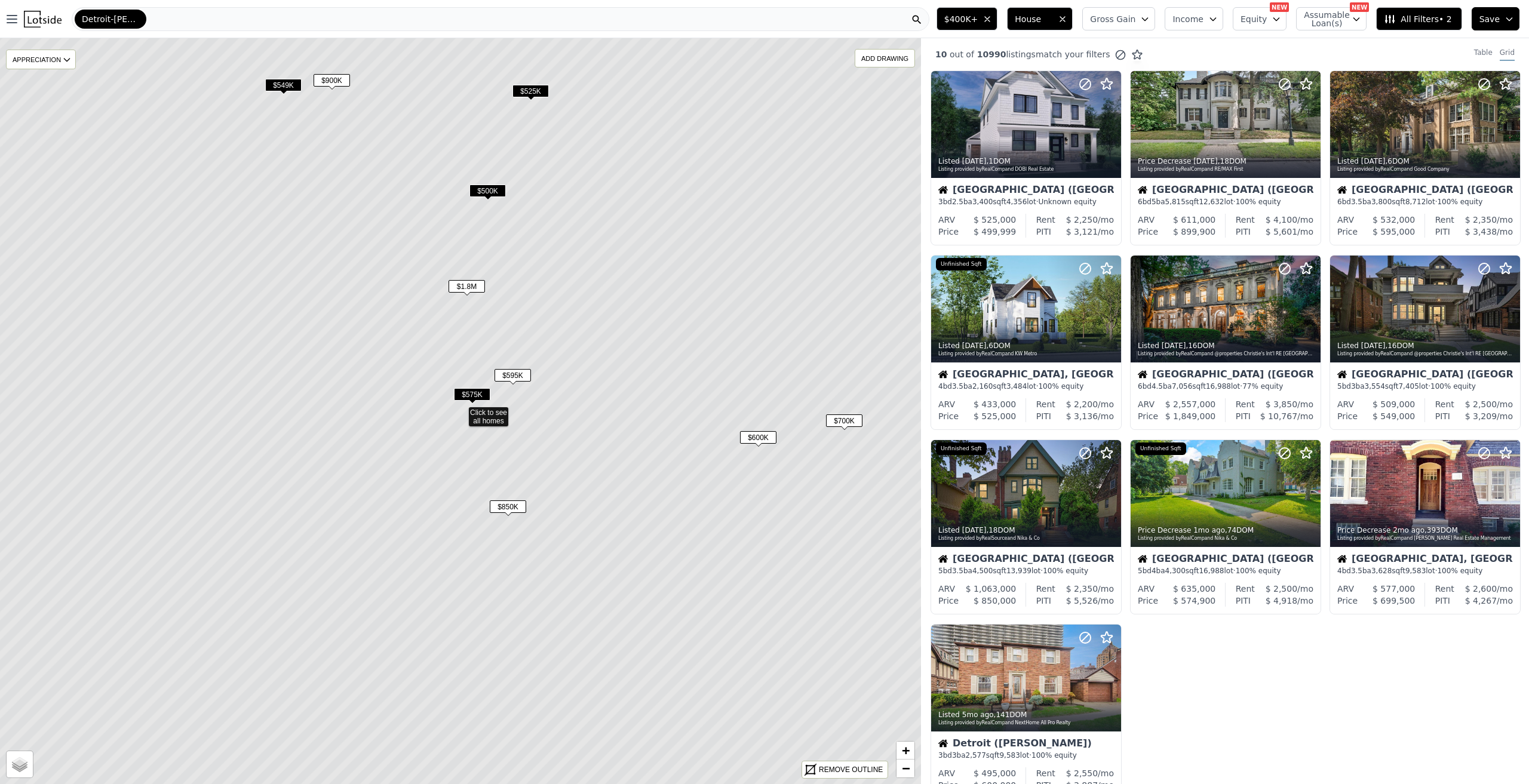
click at [477, 398] on span "$575K" at bounding box center [472, 395] width 37 height 13
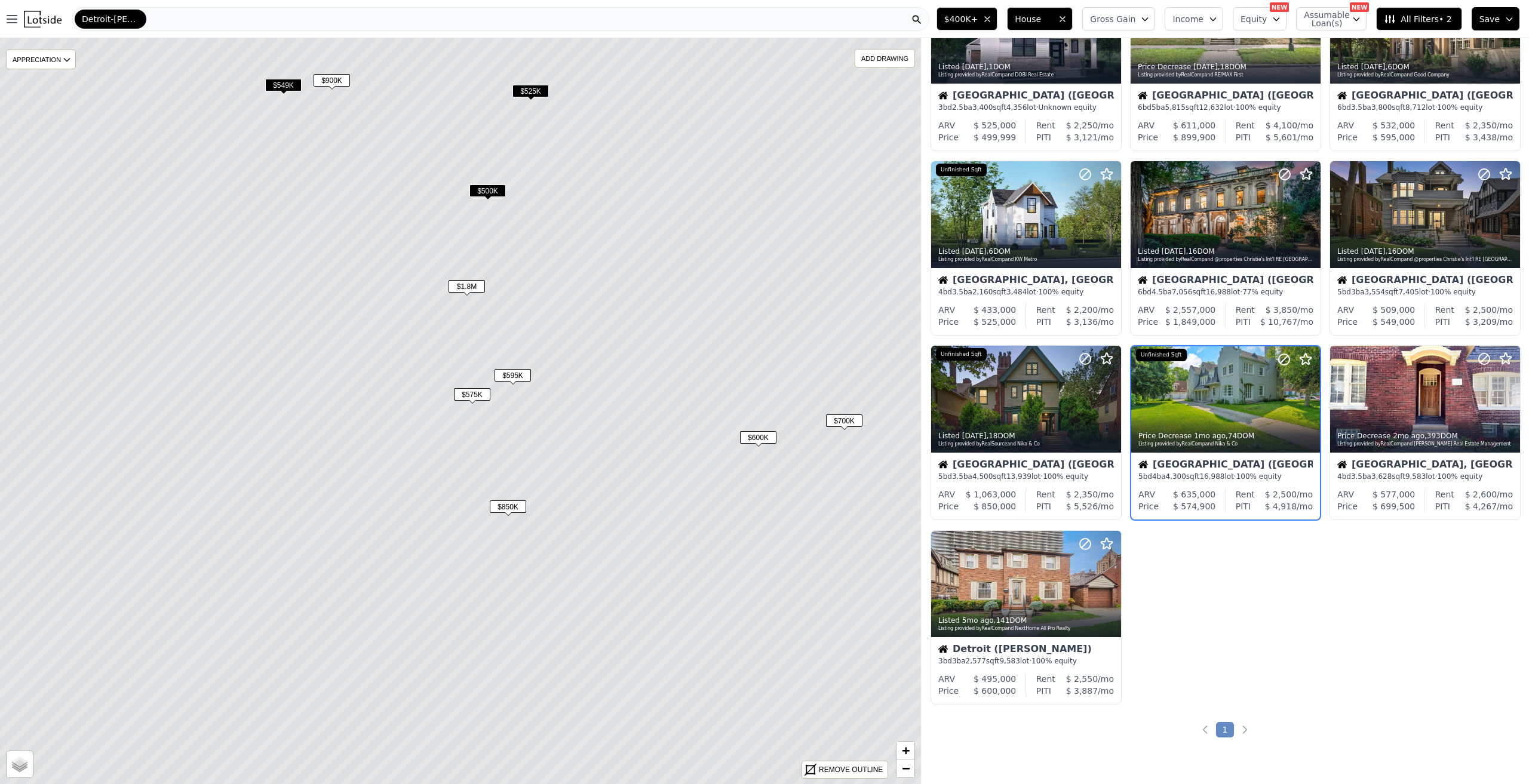
scroll to position [97, 0]
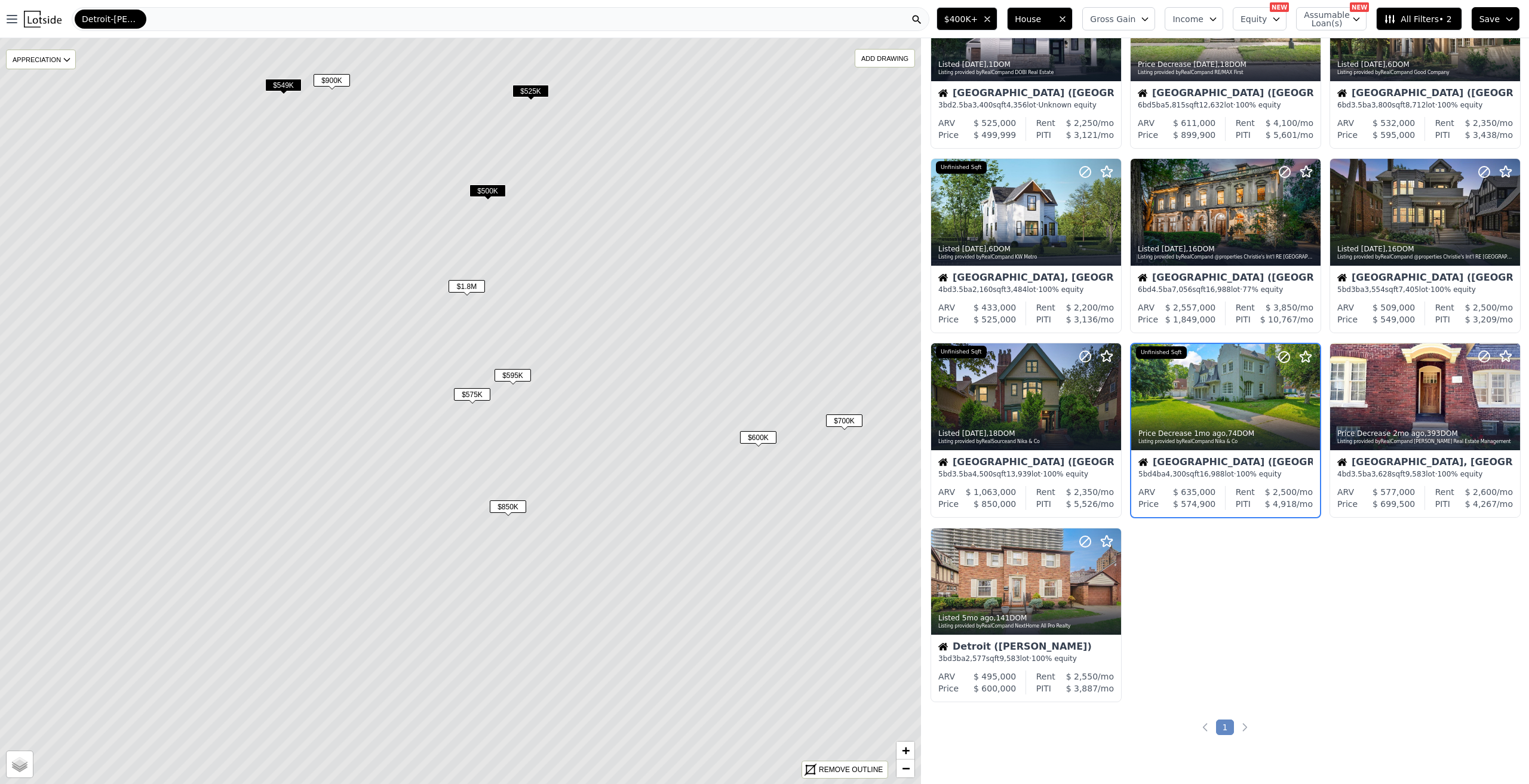
click at [479, 185] on span "$500K" at bounding box center [487, 191] width 37 height 13
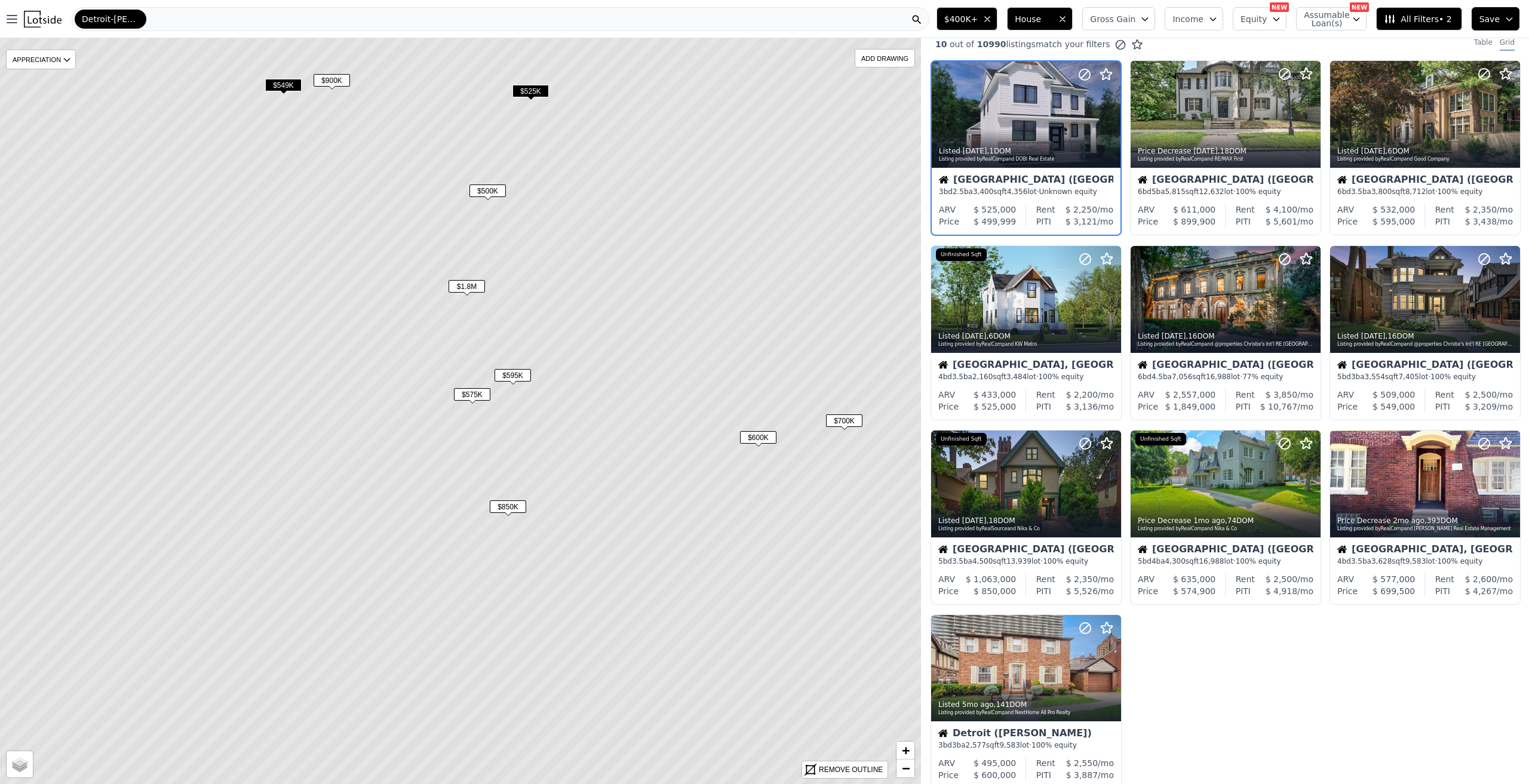
scroll to position [0, 0]
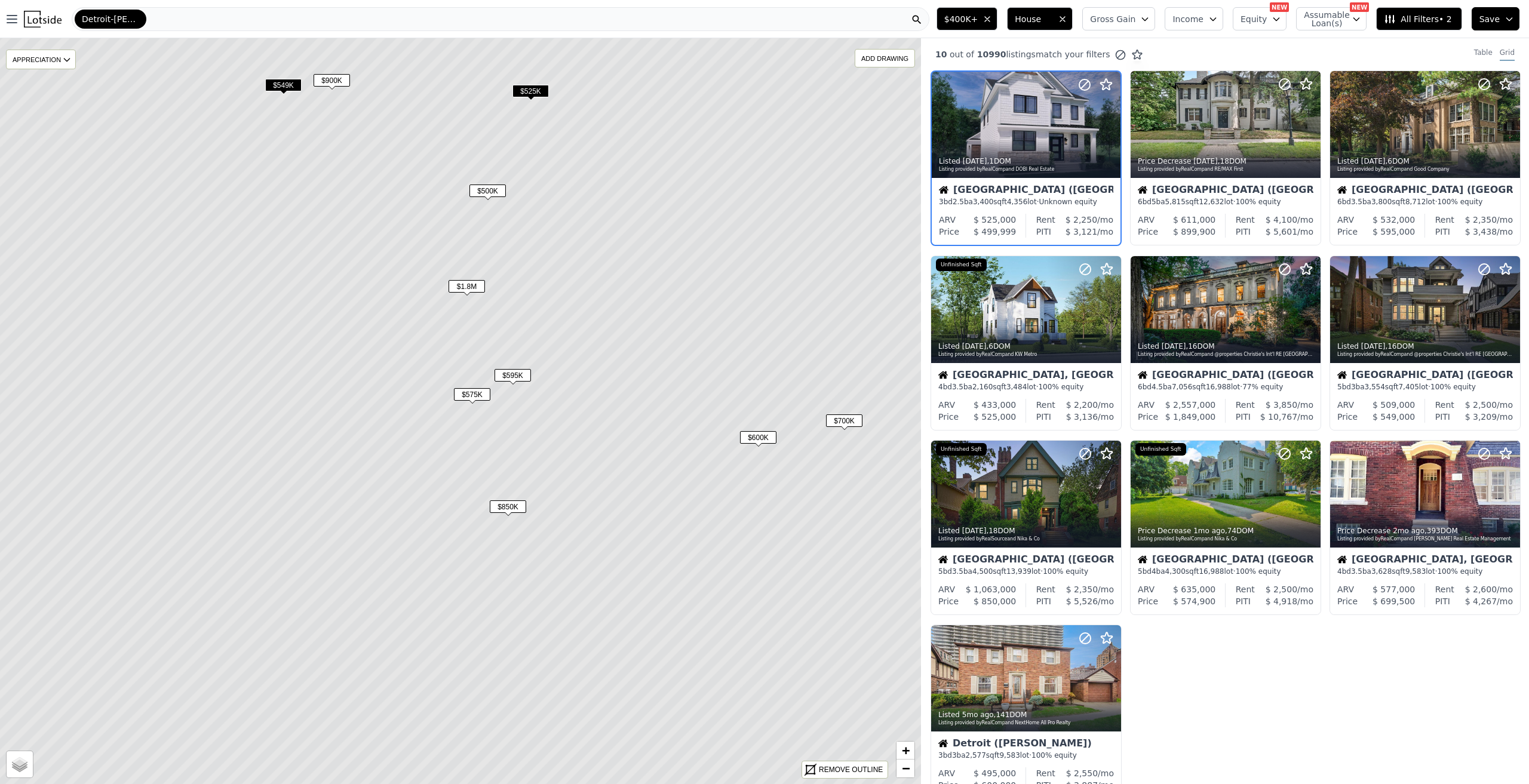
click at [532, 89] on span "$525K" at bounding box center [530, 91] width 37 height 13
click at [279, 85] on span "$549K" at bounding box center [284, 85] width 37 height 13
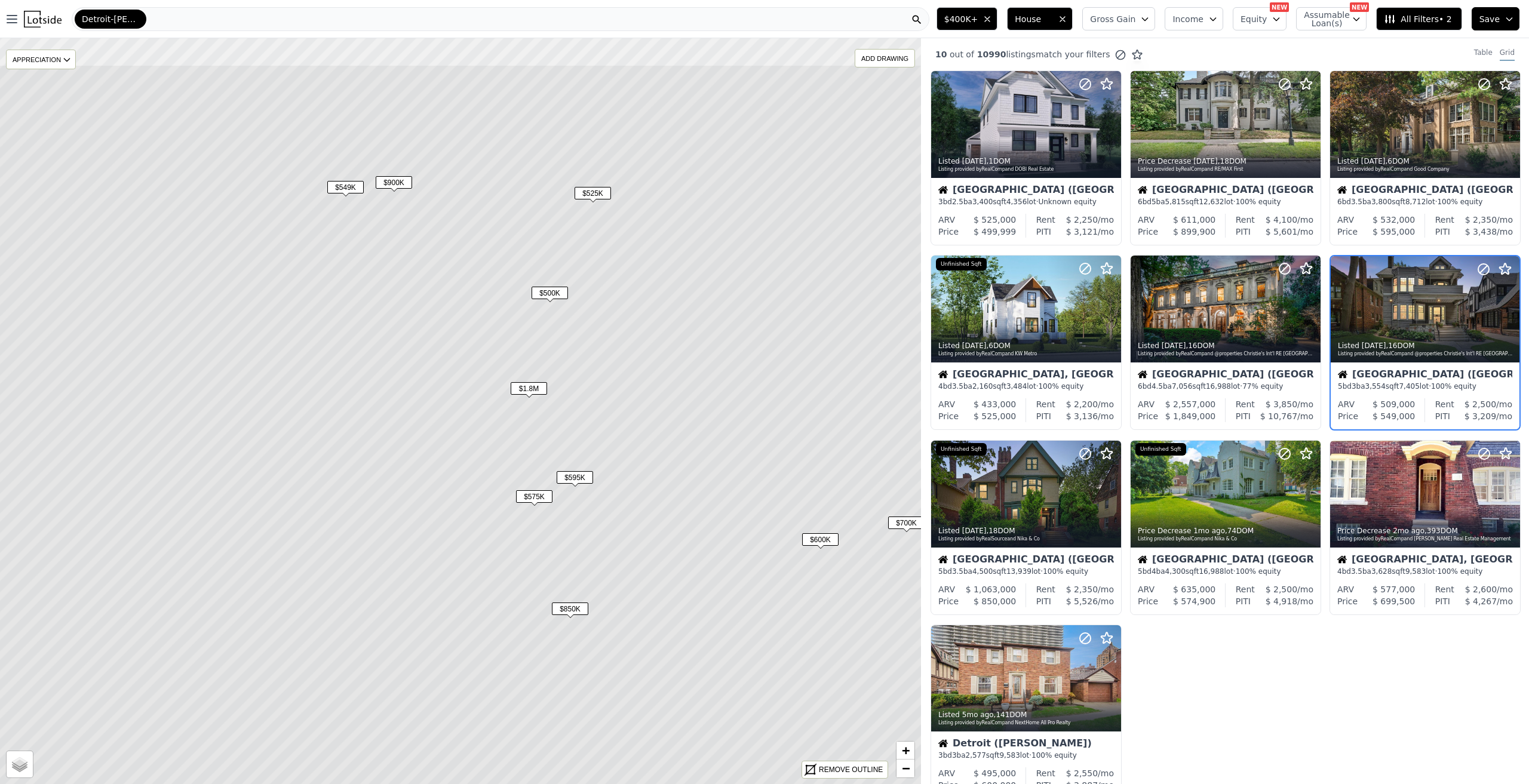
drag, startPoint x: 616, startPoint y: 385, endPoint x: 678, endPoint y: 487, distance: 119.4
click at [678, 487] on icon at bounding box center [522, 513] width 1108 height 898
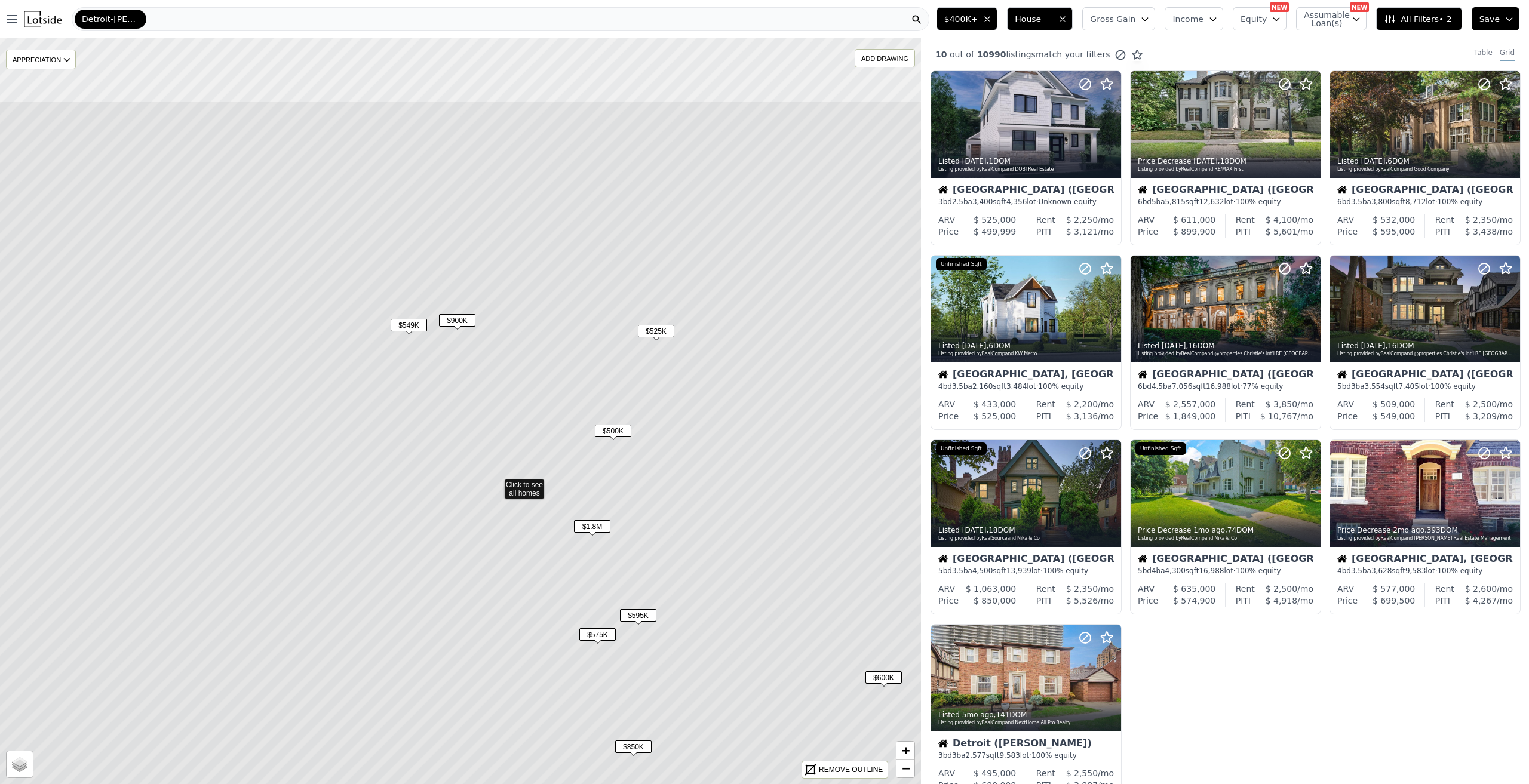
drag, startPoint x: 605, startPoint y: 362, endPoint x: 672, endPoint y: 511, distance: 163.4
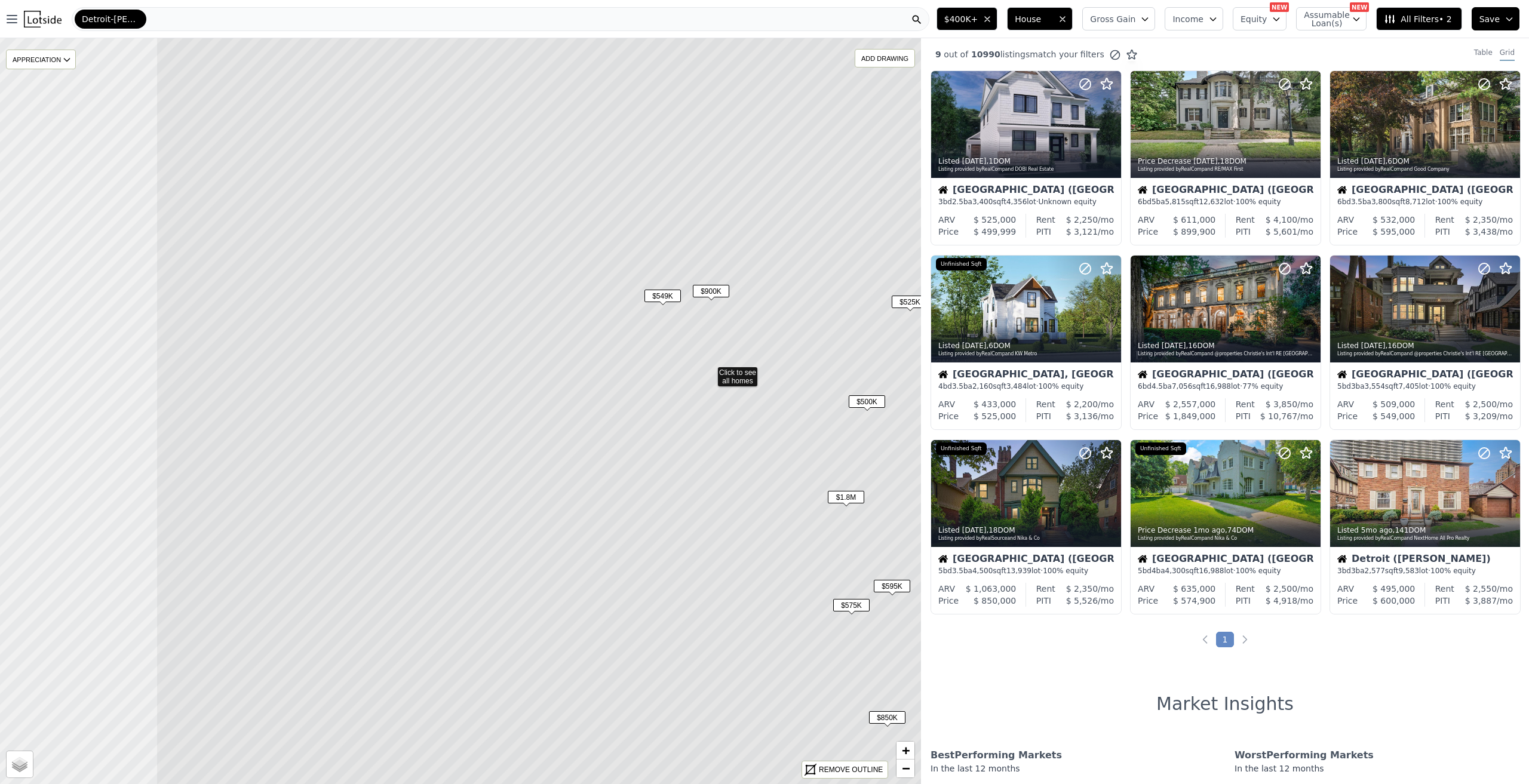
drag, startPoint x: 501, startPoint y: 503, endPoint x: 784, endPoint y: 445, distance: 288.9
click at [783, 454] on icon at bounding box center [710, 371] width 1108 height 898
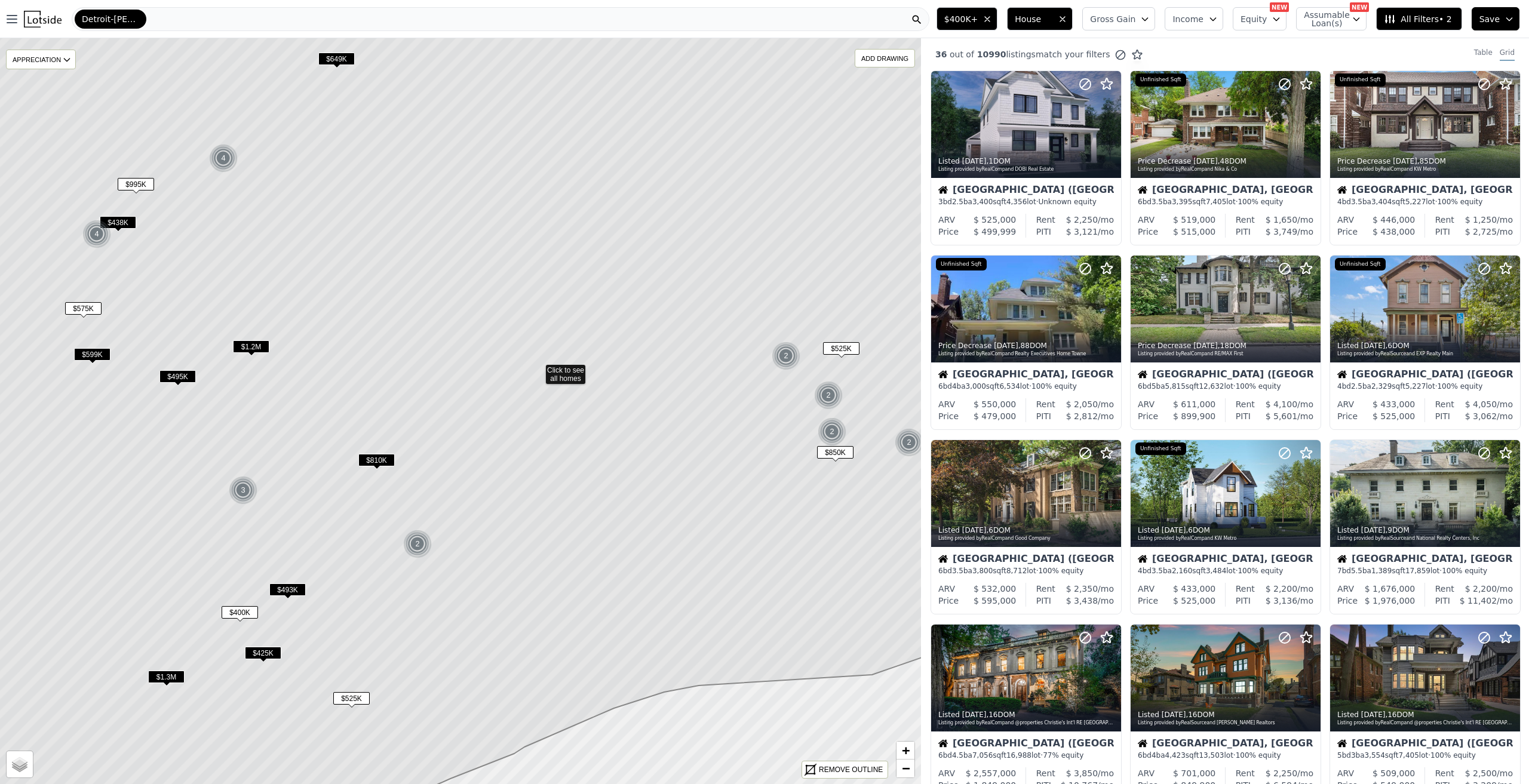
click at [604, 436] on icon at bounding box center [537, 370] width 1108 height 898
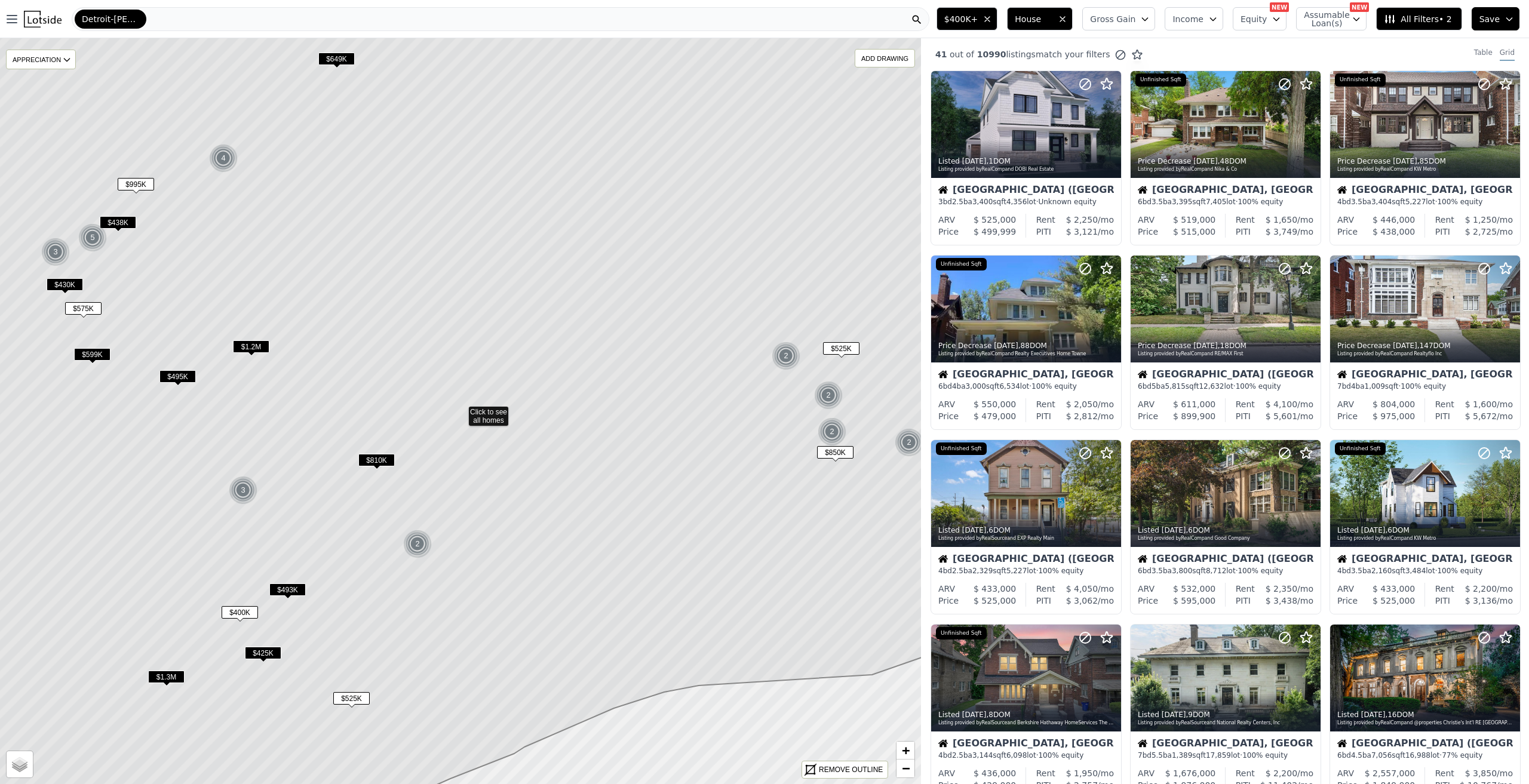
click at [171, 19] on div "Detroit-Warren-Dearborn" at bounding box center [501, 19] width 858 height 24
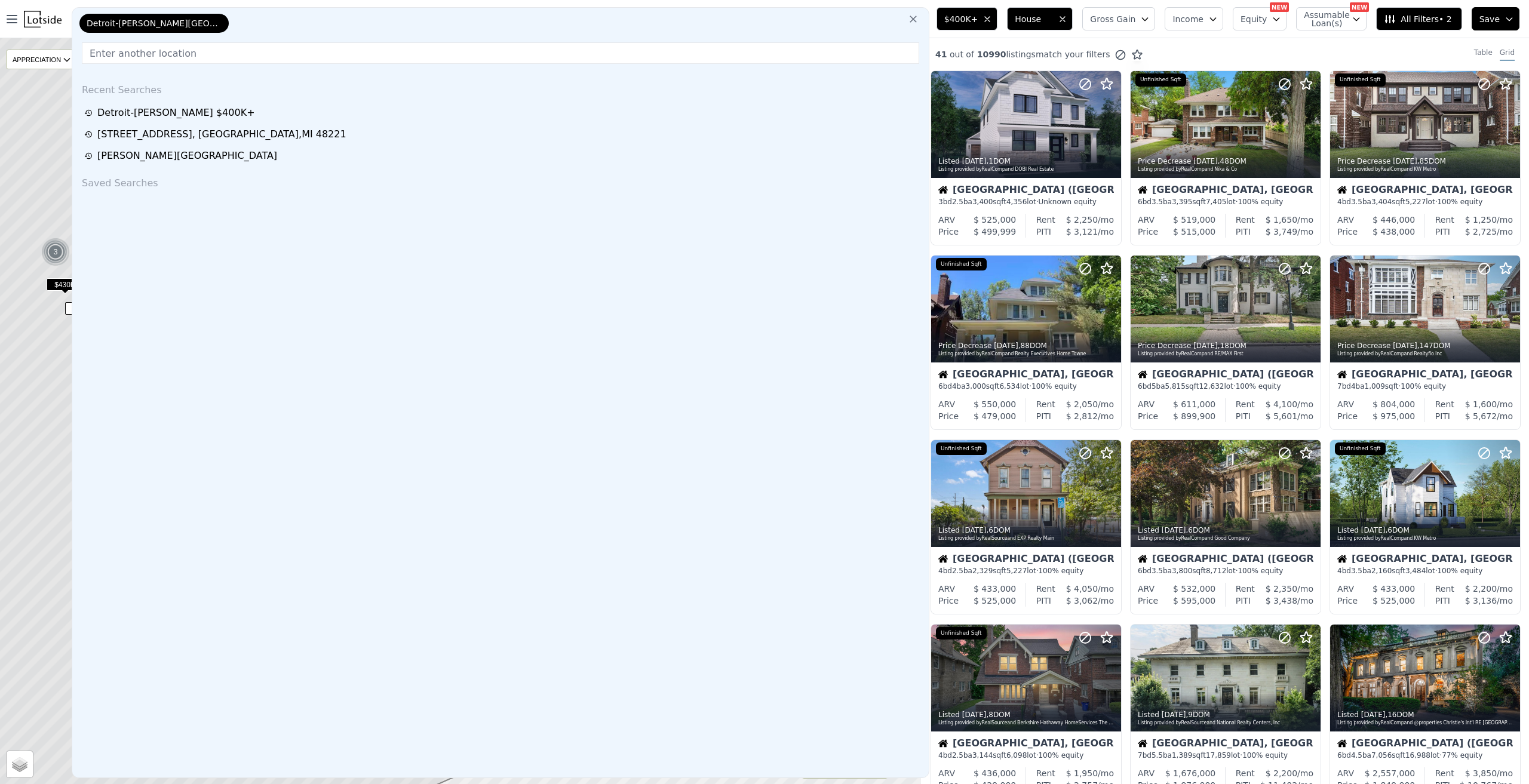
click at [161, 58] on input "text" at bounding box center [500, 52] width 837 height 21
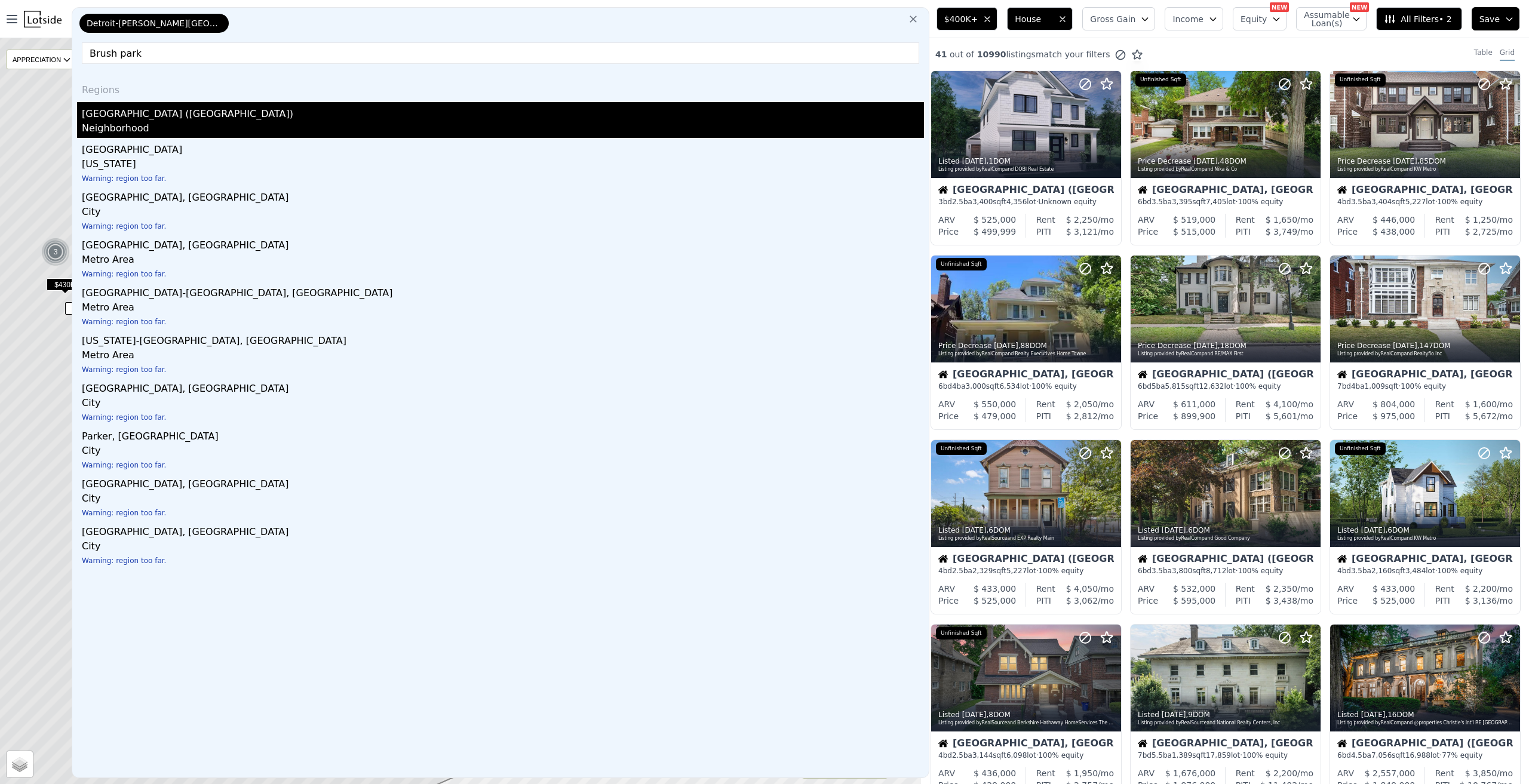
type input "Brush park"
click at [152, 134] on div "Neighborhood" at bounding box center [502, 129] width 842 height 16
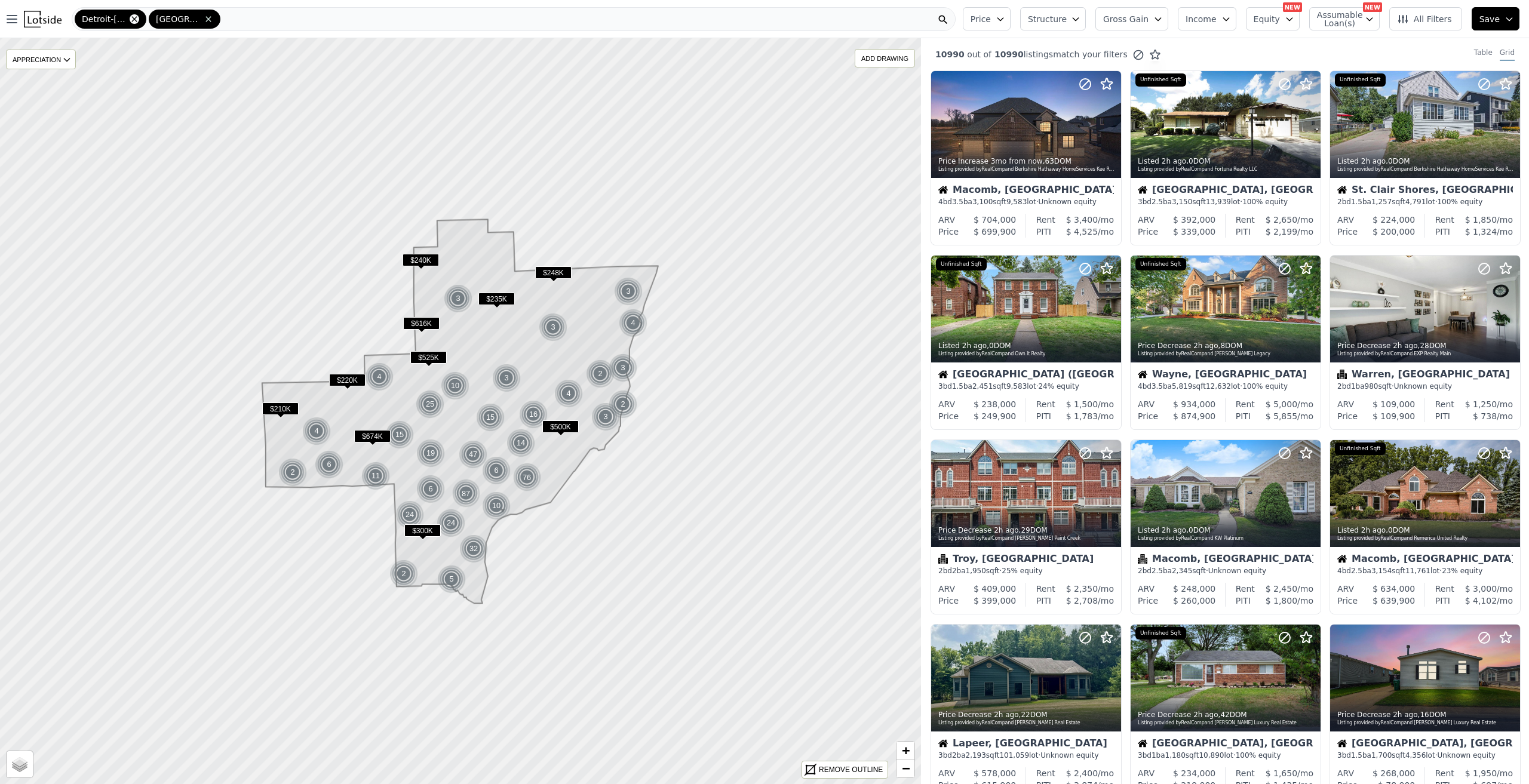
click at [132, 18] on icon at bounding box center [134, 19] width 9 height 9
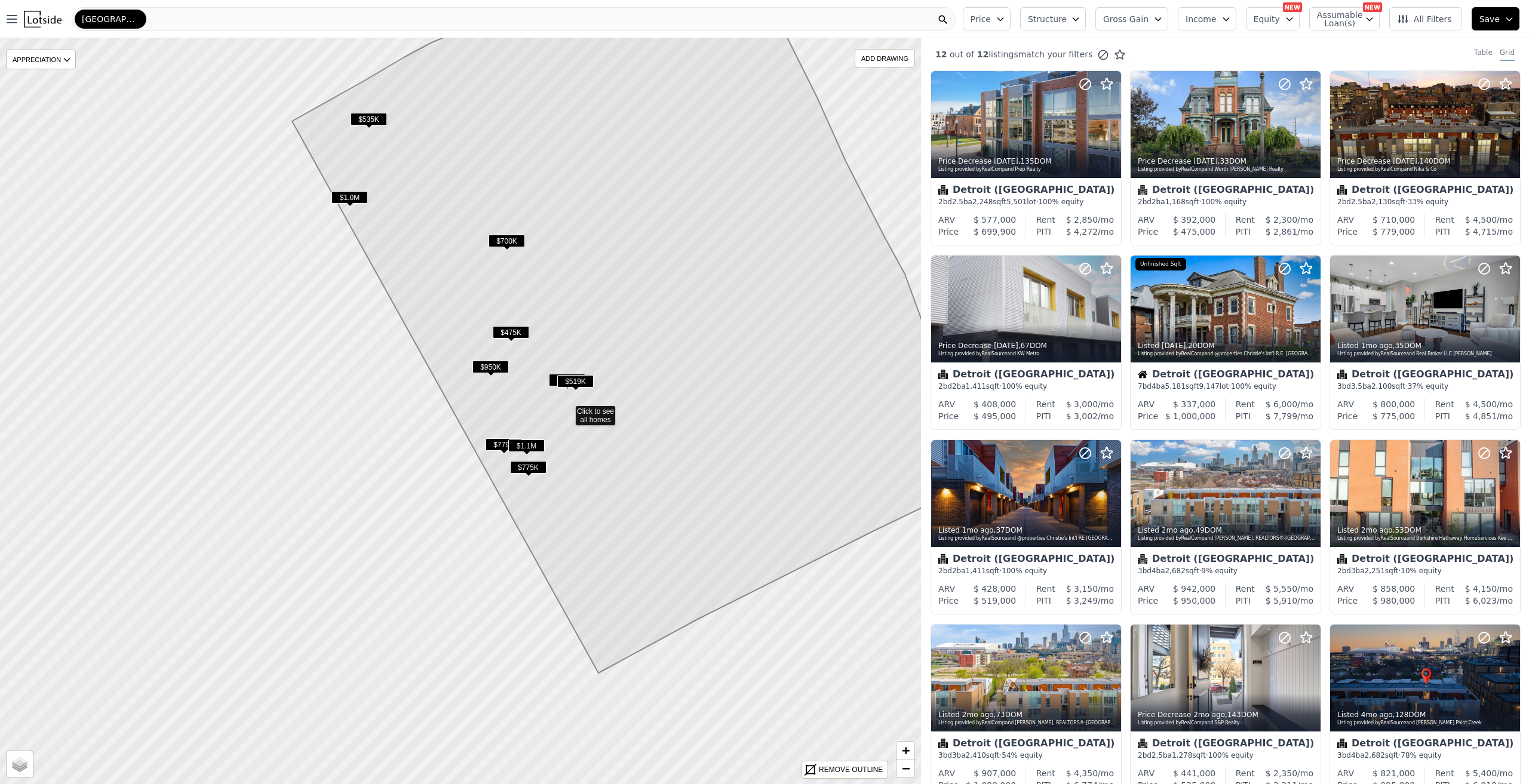
drag, startPoint x: 594, startPoint y: 417, endPoint x: 670, endPoint y: 464, distance: 89.4
click at [670, 464] on icon at bounding box center [624, 316] width 663 height 712
drag, startPoint x: 658, startPoint y: 305, endPoint x: 651, endPoint y: 361, distance: 56.4
click at [661, 329] on icon at bounding box center [624, 318] width 663 height 711
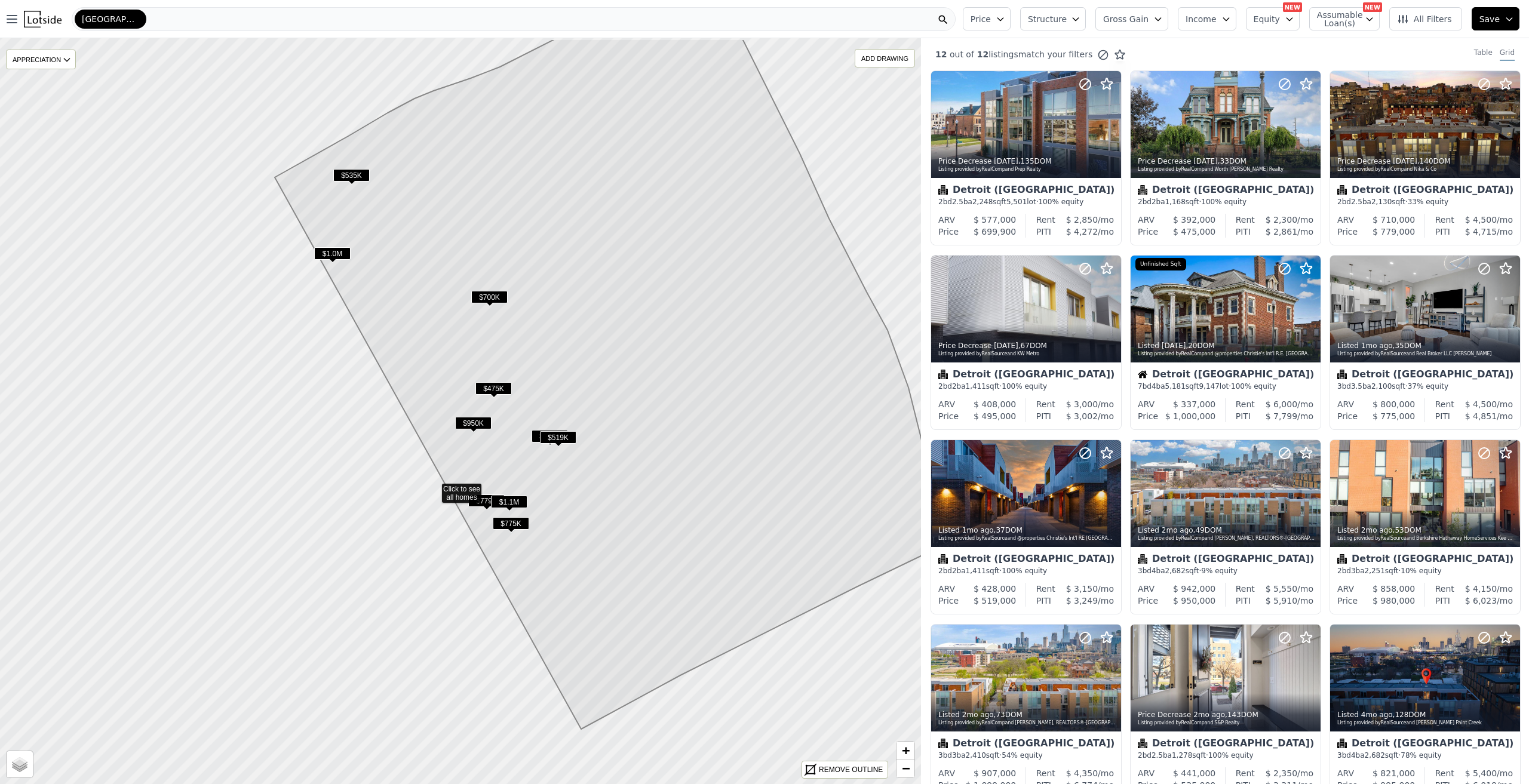
drag, startPoint x: 672, startPoint y: 296, endPoint x: 645, endPoint y: 373, distance: 81.6
click at [645, 373] on icon at bounding box center [606, 385] width 663 height 691
click at [1081, 17] on icon "button" at bounding box center [1075, 19] width 9 height 9
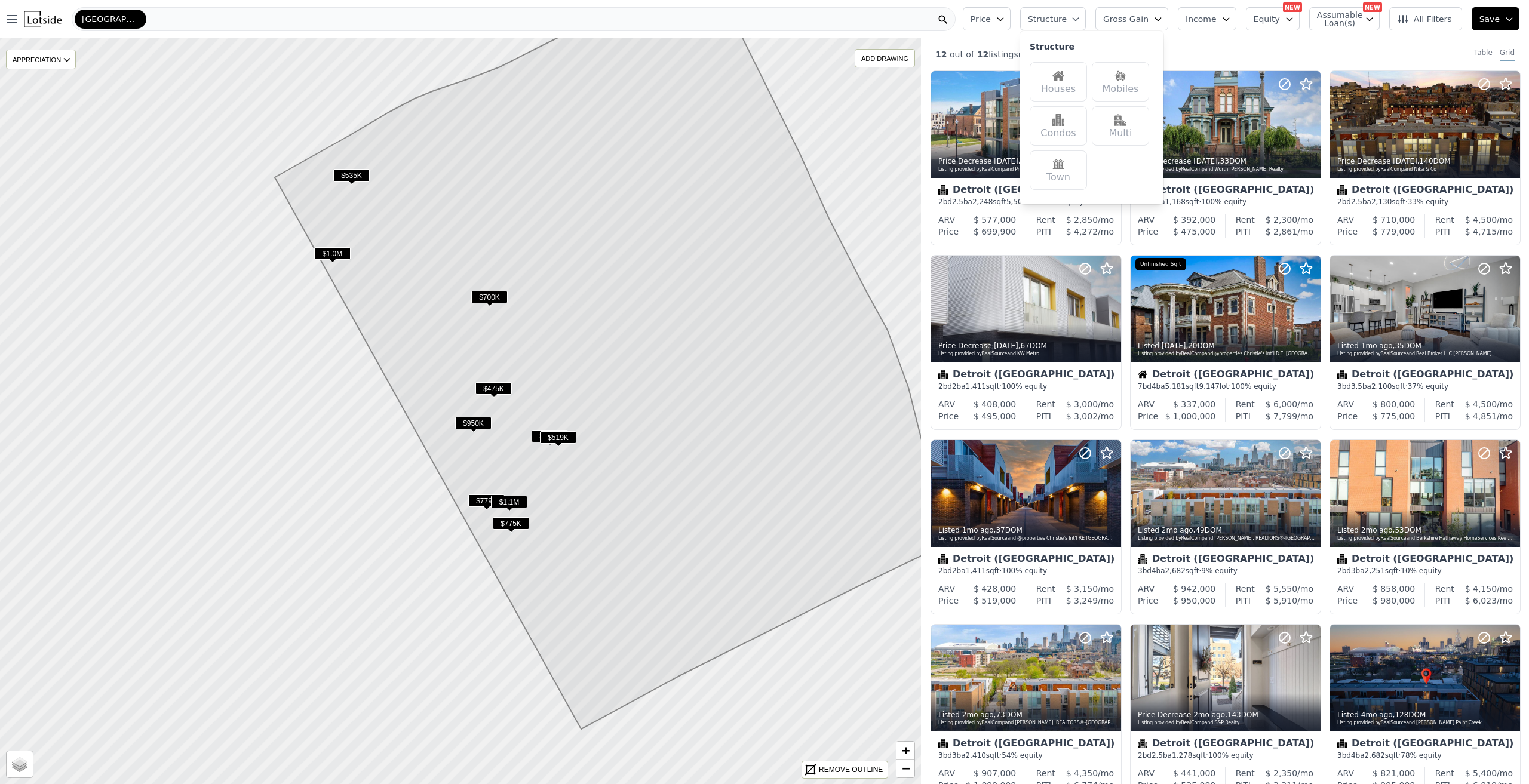
click at [1065, 79] on img at bounding box center [1058, 75] width 12 height 12
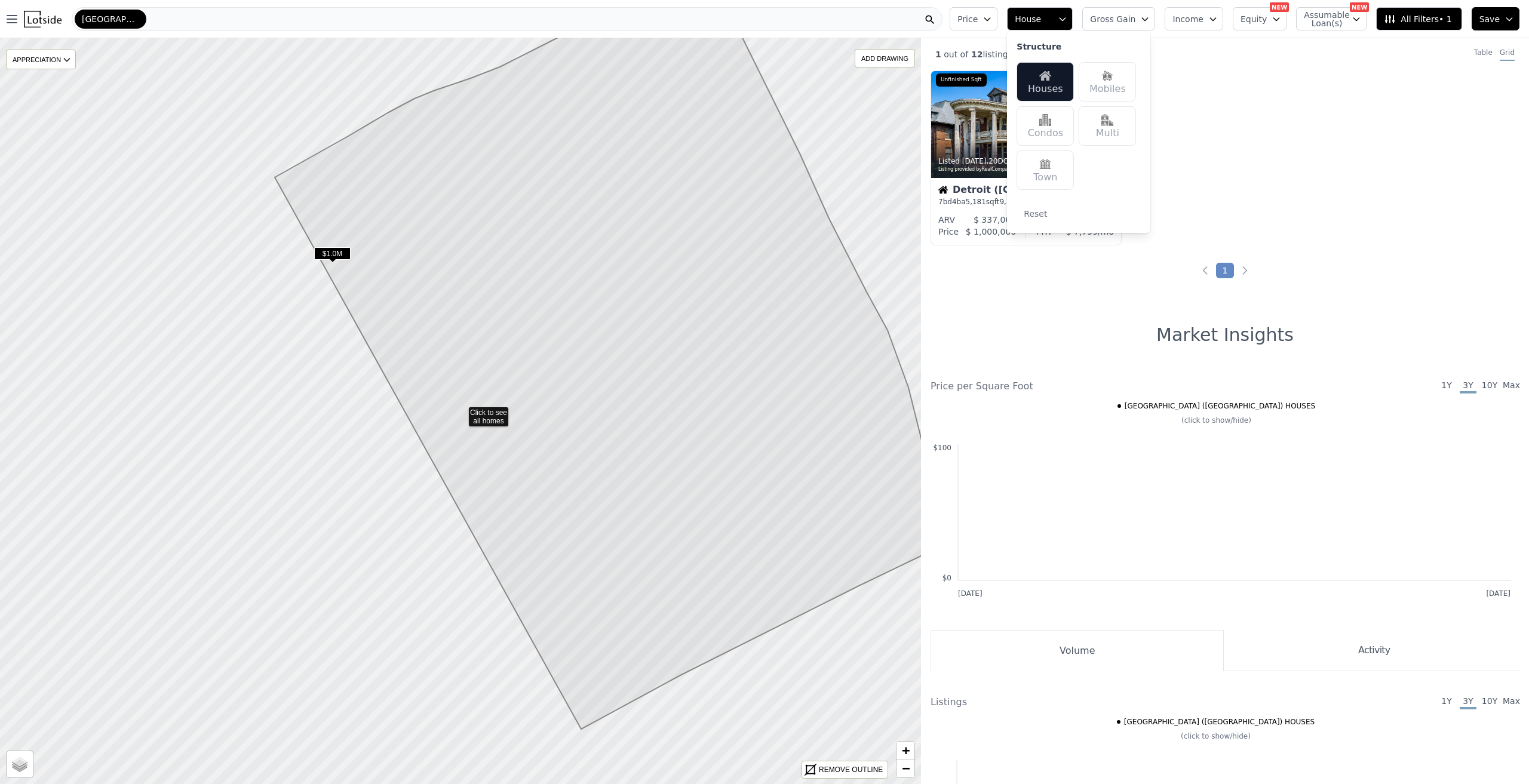
click at [1054, 13] on span "House" at bounding box center [1034, 19] width 38 height 12
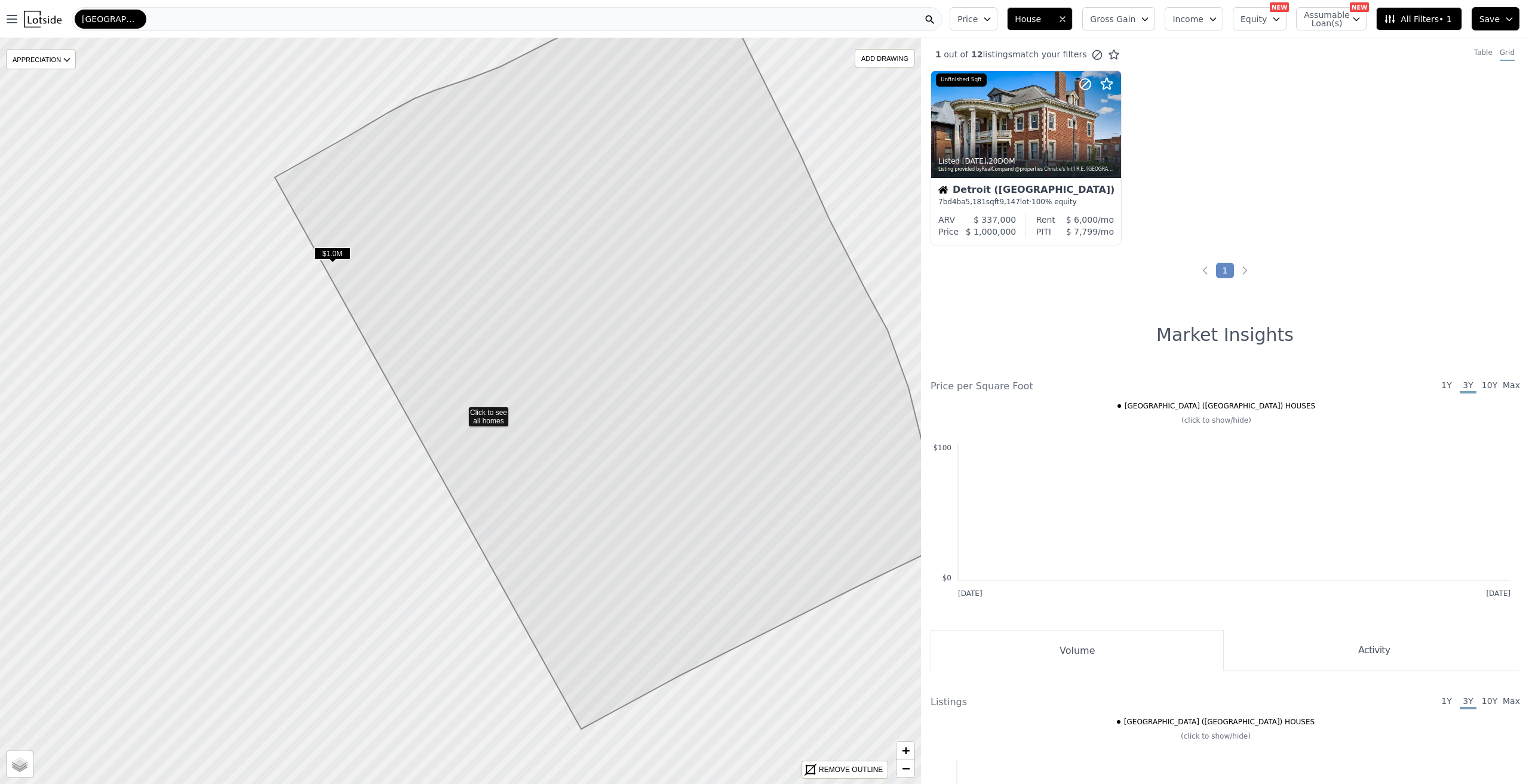
click at [1054, 13] on span "House" at bounding box center [1034, 19] width 38 height 12
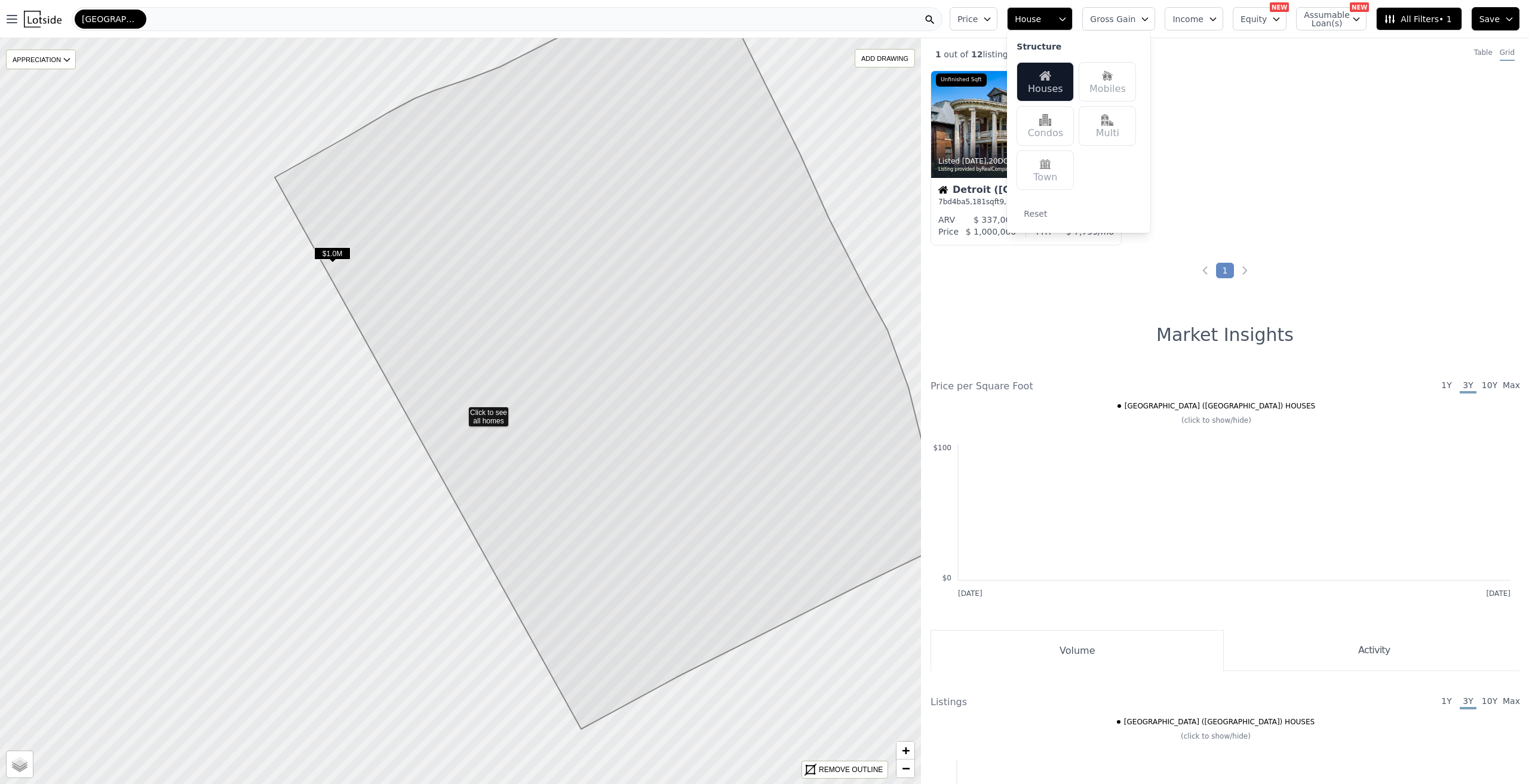
click at [1072, 65] on div "Houses" at bounding box center [1045, 81] width 57 height 39
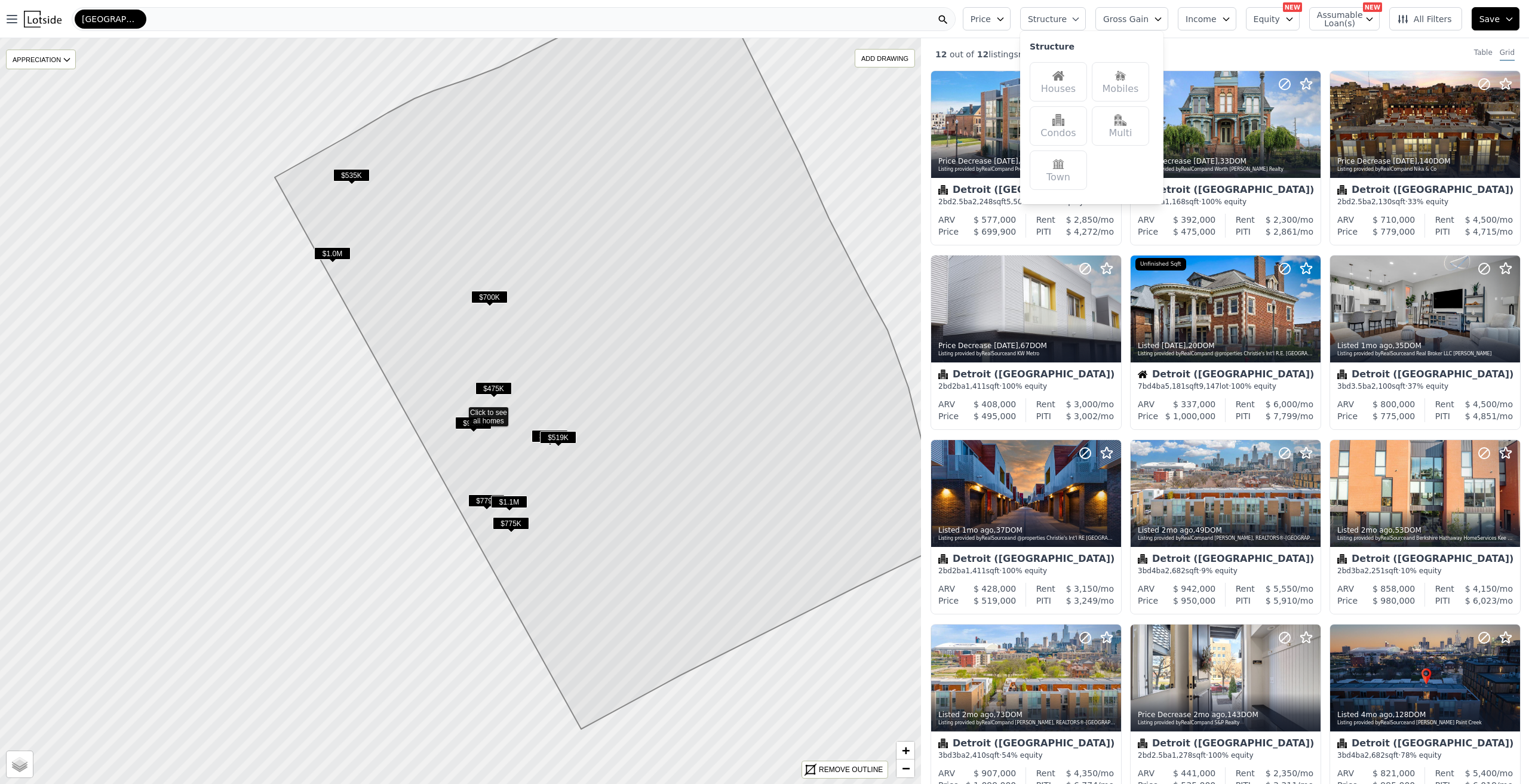
click at [1288, 45] on div "12 out of 12 listings match your filters Table Grid" at bounding box center [1225, 54] width 608 height 32
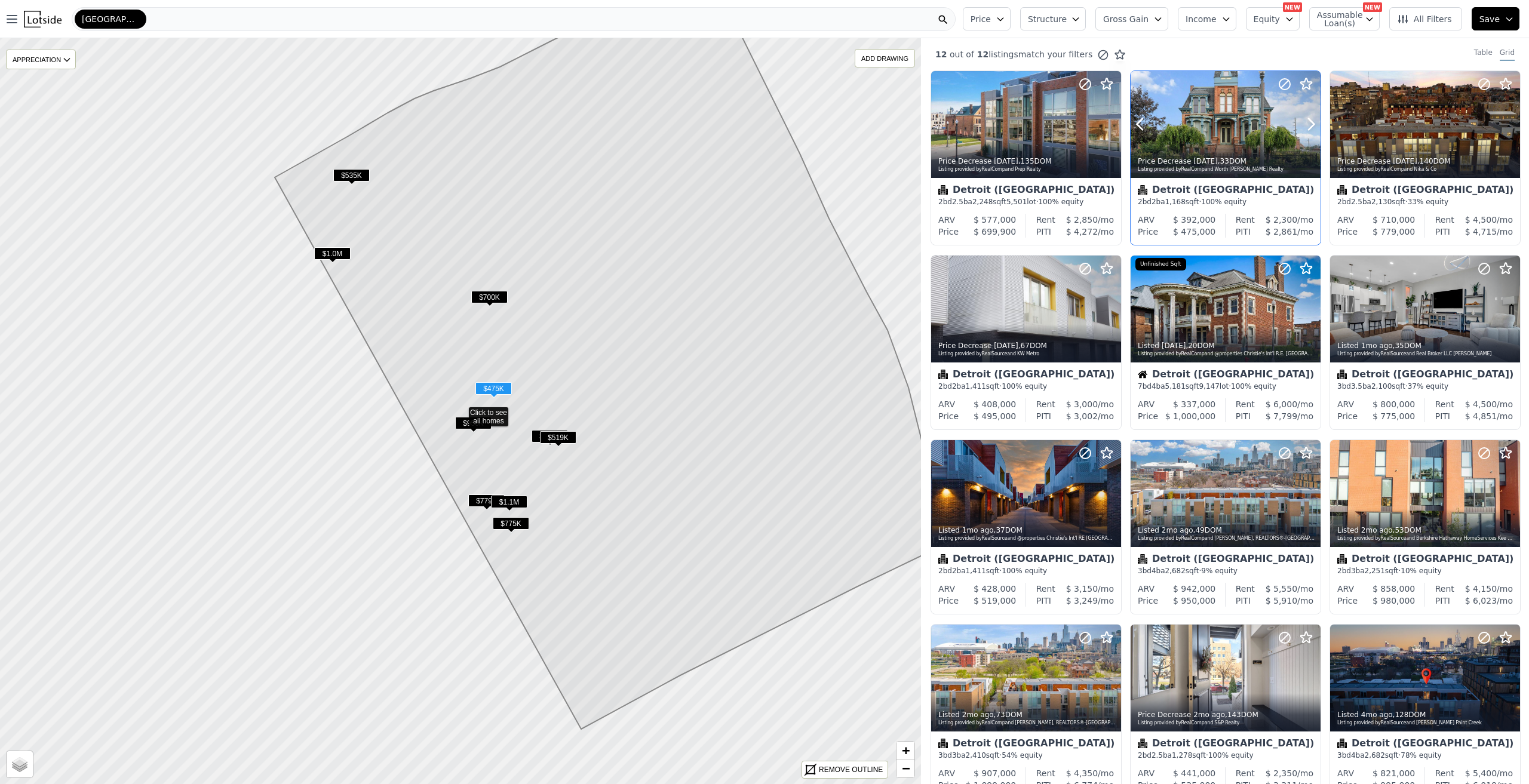
click at [1190, 107] on div at bounding box center [1226, 125] width 190 height 107
click at [499, 388] on span "$475K" at bounding box center [493, 388] width 37 height 13
click at [568, 441] on span "$519K" at bounding box center [558, 438] width 37 height 13
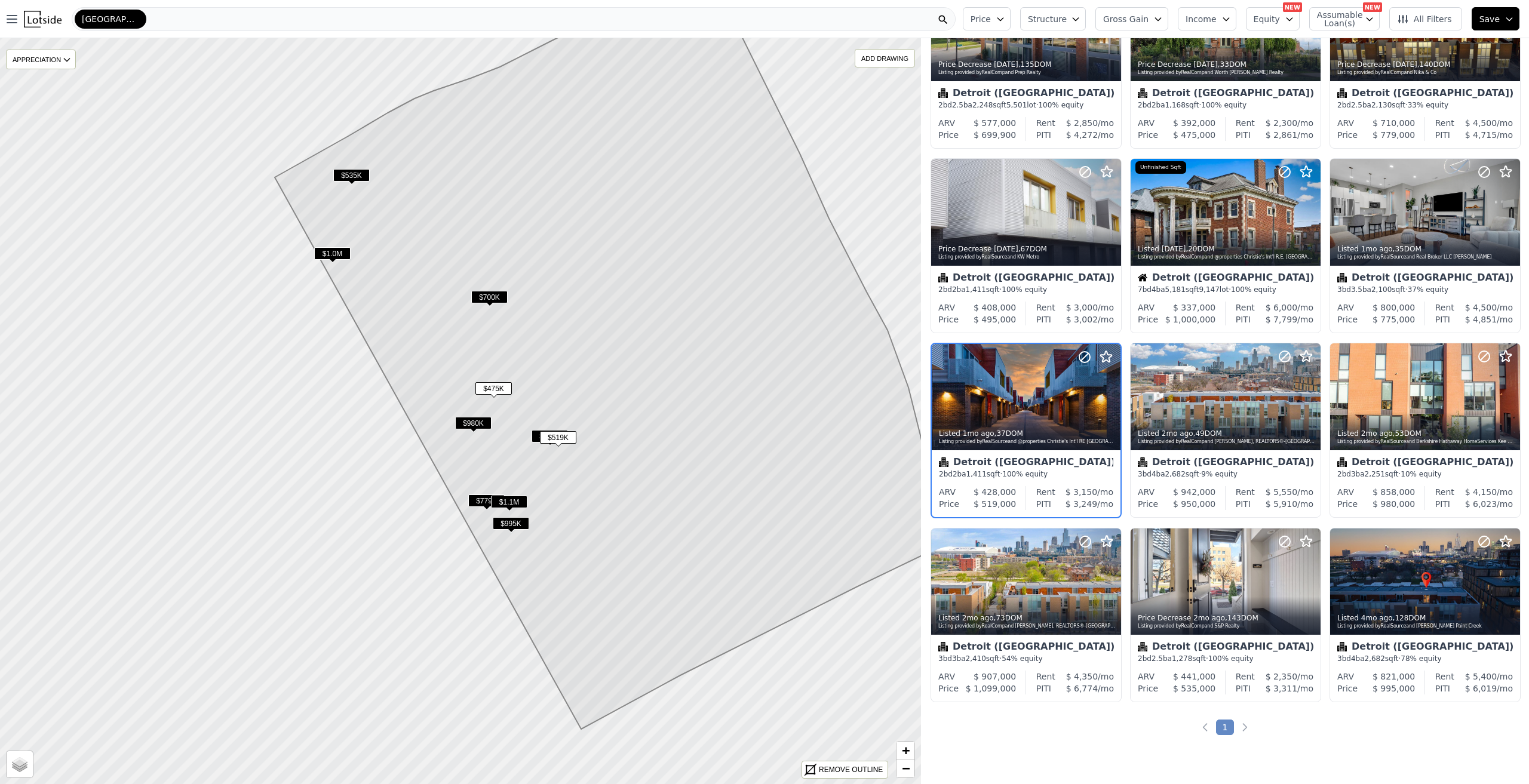
click at [168, 23] on div "Brush Park (Detroit)" at bounding box center [514, 19] width 884 height 24
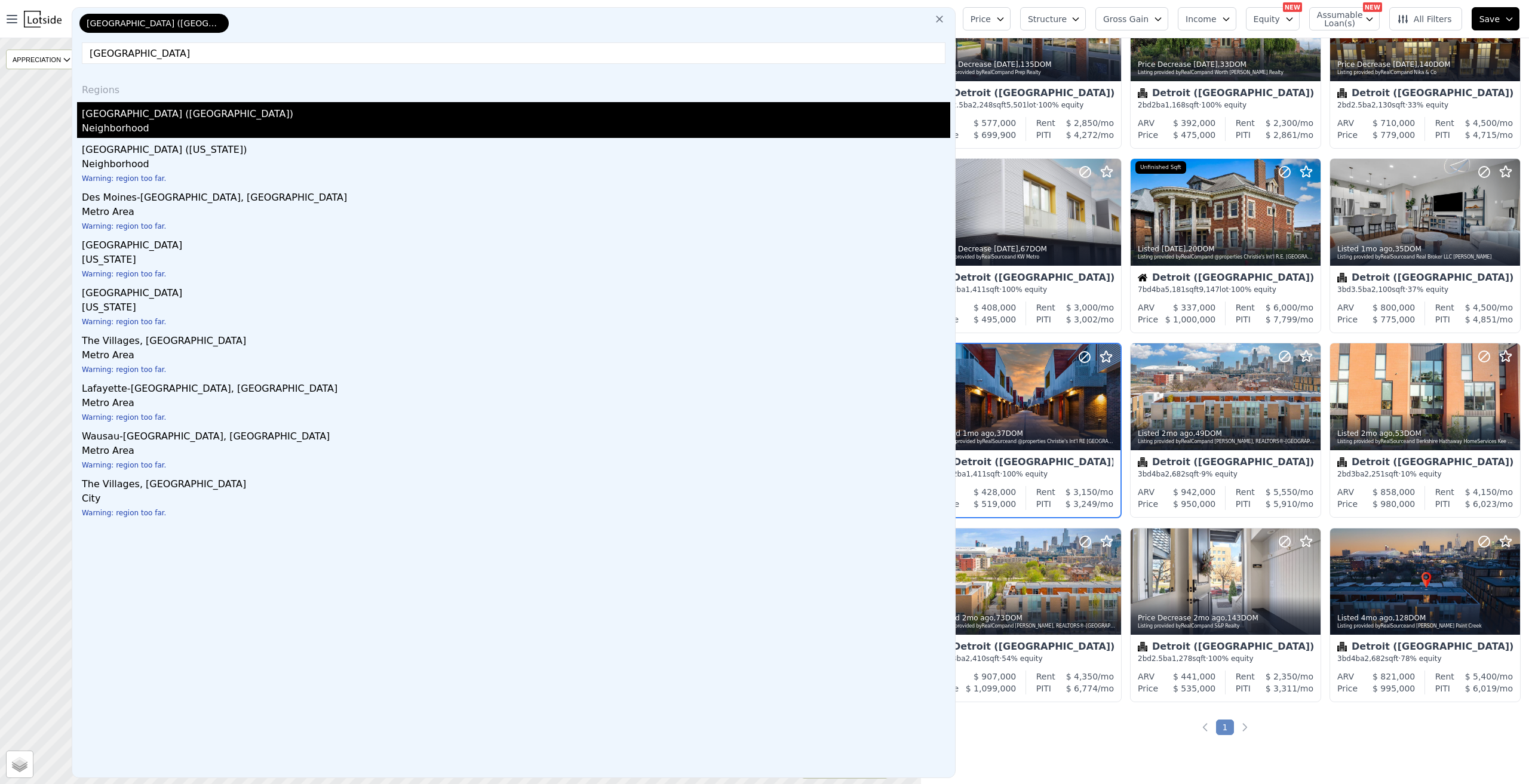
type input "West village"
click at [195, 121] on div "Neighborhood" at bounding box center [515, 129] width 869 height 16
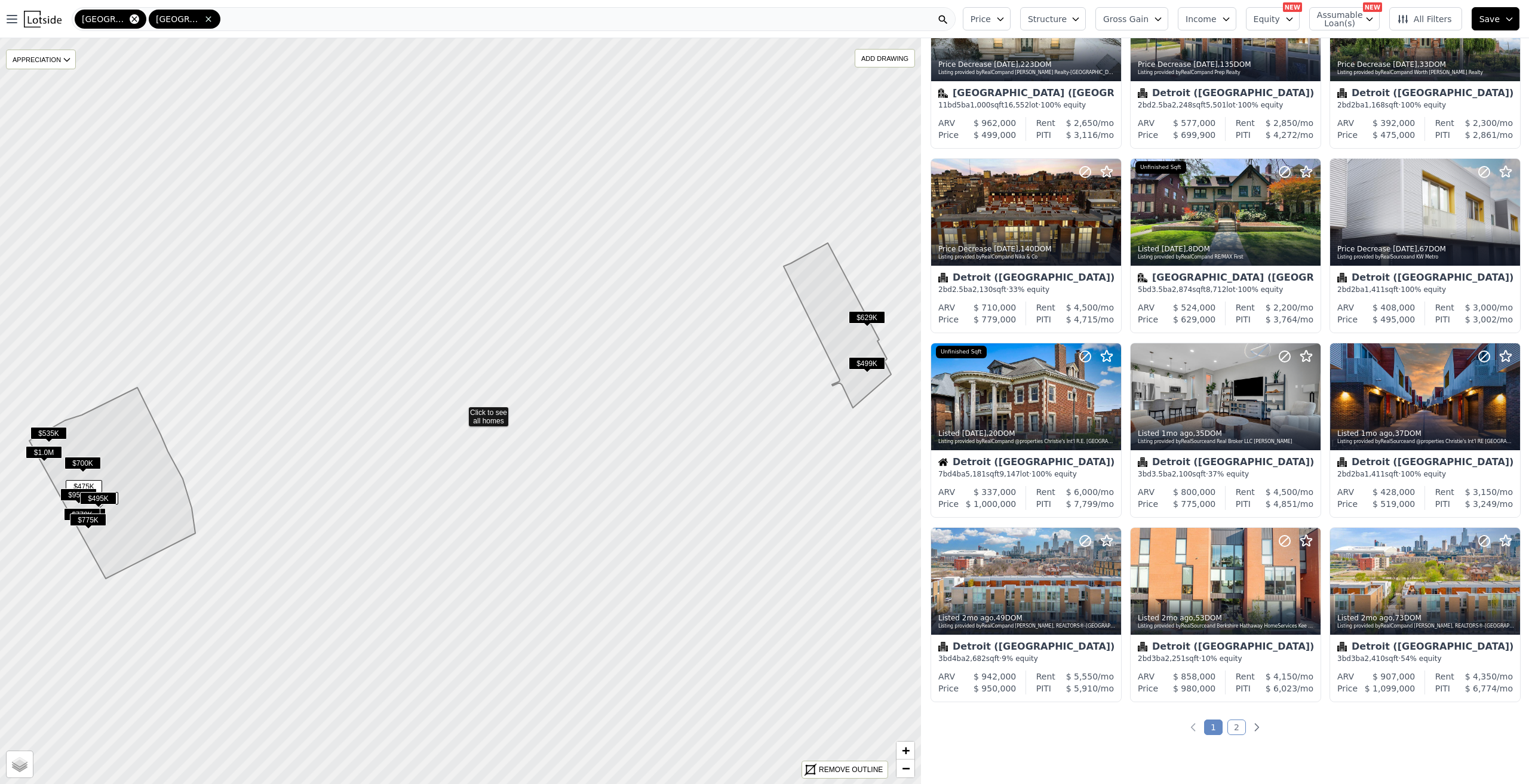
click at [137, 19] on icon at bounding box center [134, 19] width 9 height 9
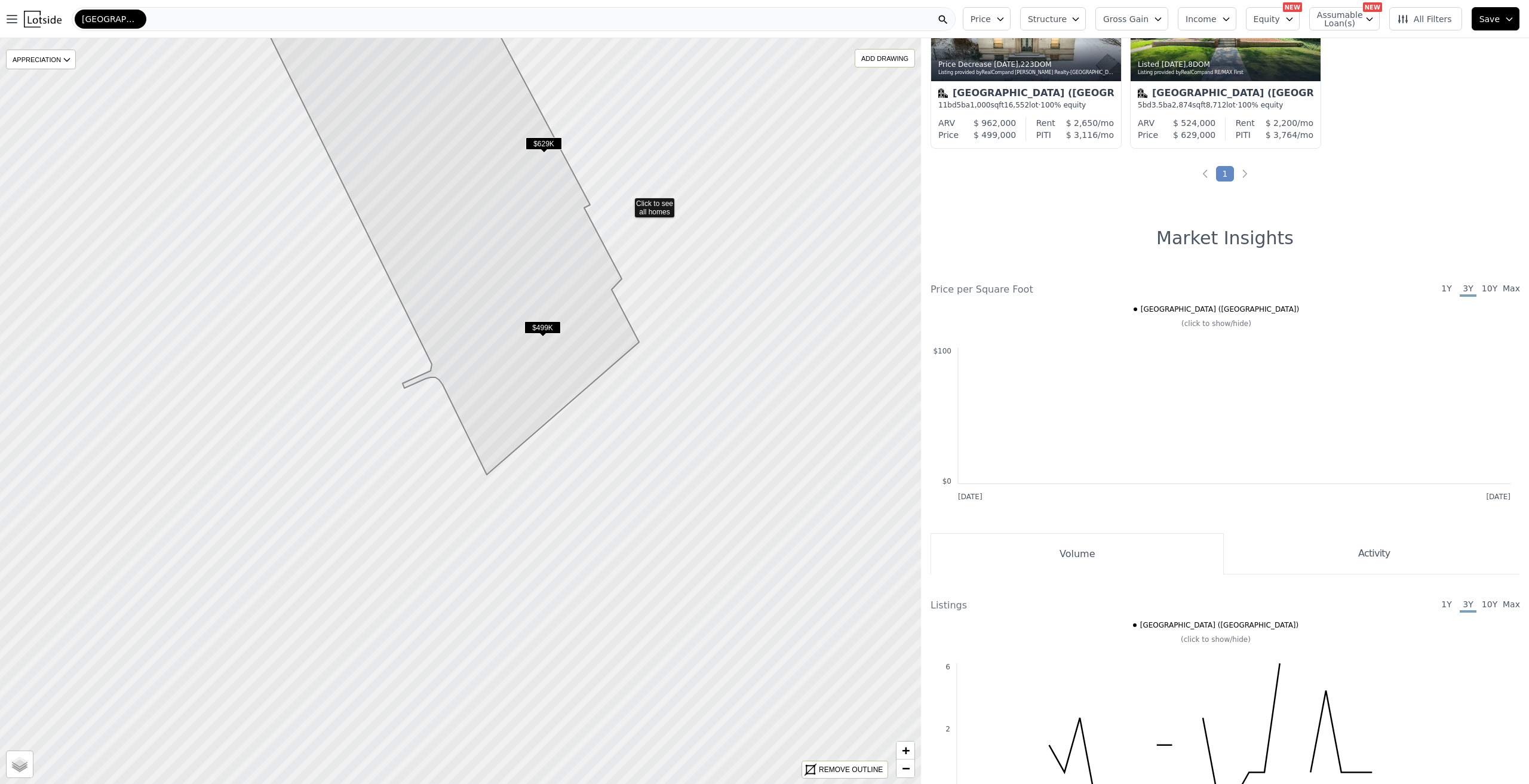
drag, startPoint x: 663, startPoint y: 468, endPoint x: 626, endPoint y: 203, distance: 267.6
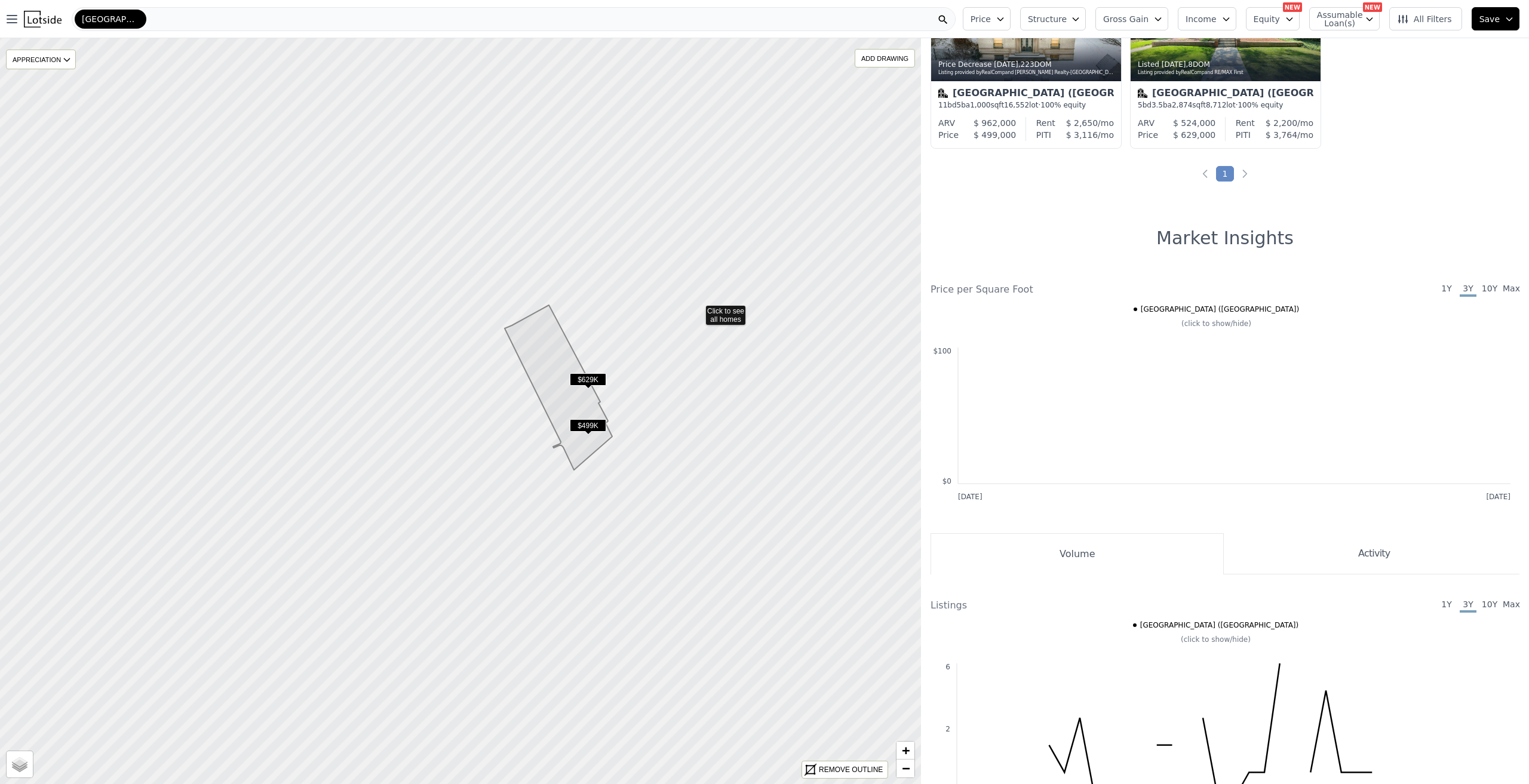
drag, startPoint x: 714, startPoint y: 110, endPoint x: 698, endPoint y: 309, distance: 199.6
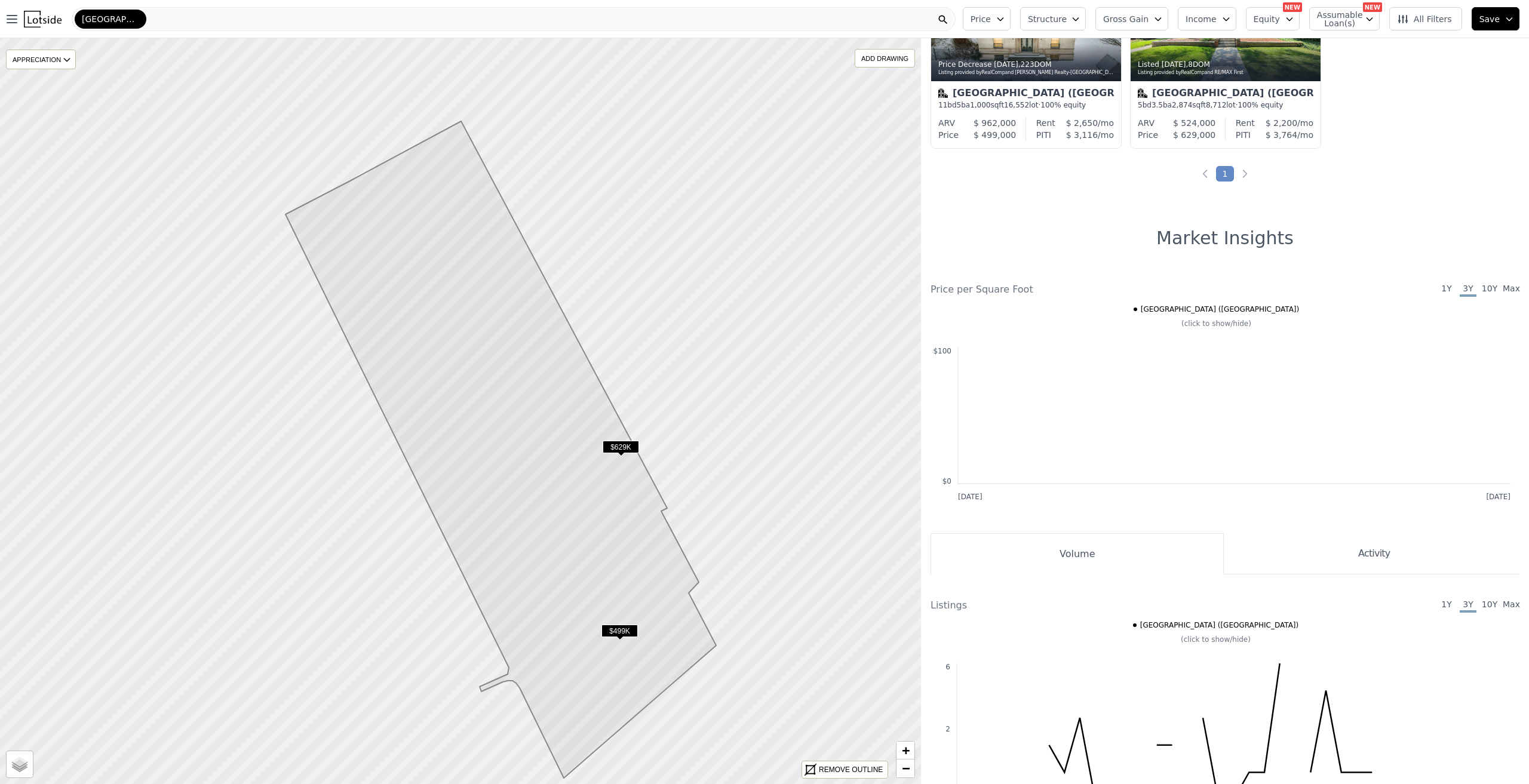
click at [615, 450] on span "$629K" at bounding box center [621, 447] width 37 height 13
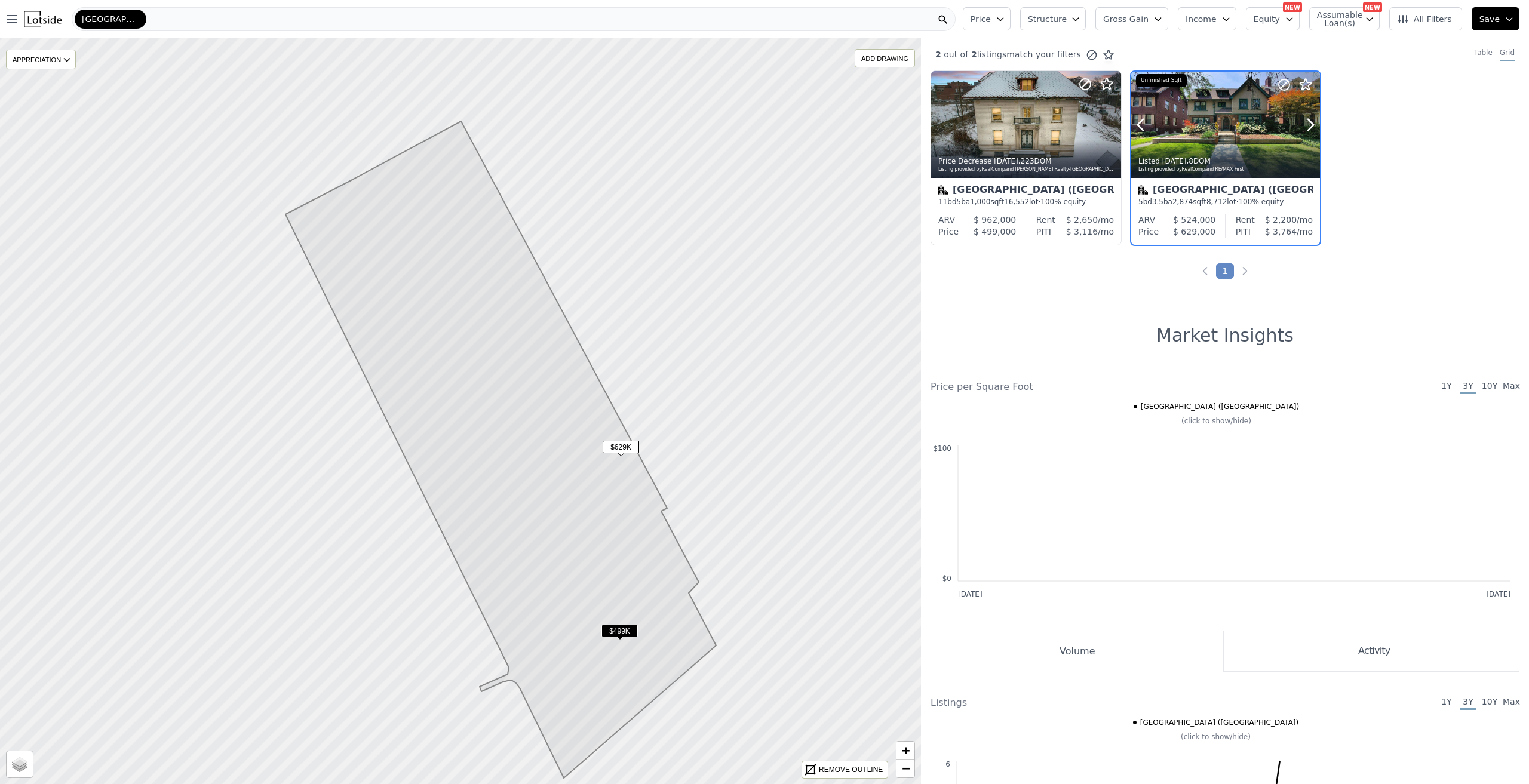
click at [1186, 123] on div at bounding box center [1225, 125] width 189 height 107
click at [1028, 122] on div at bounding box center [1026, 125] width 190 height 107
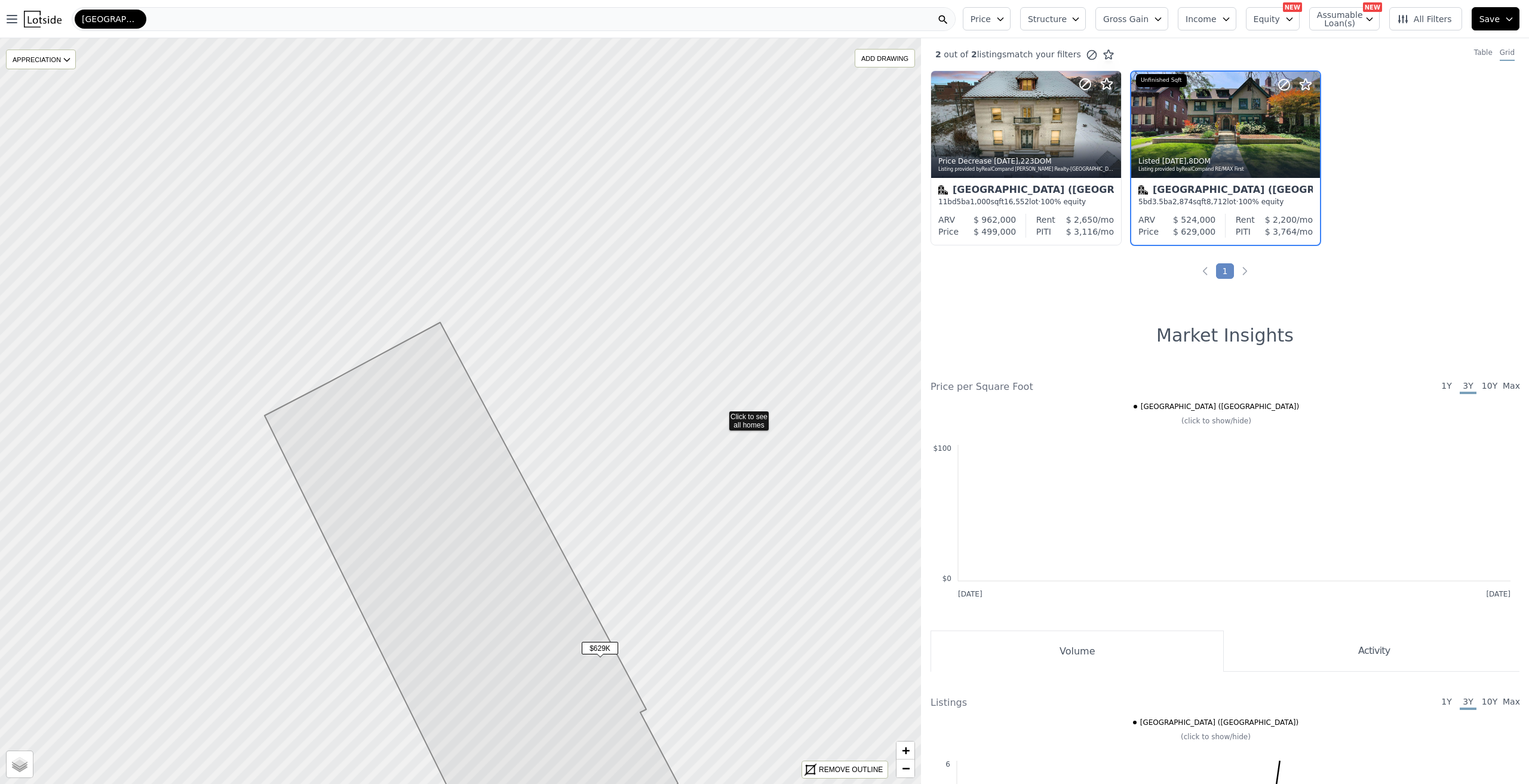
drag, startPoint x: 743, startPoint y: 214, endPoint x: 720, endPoint y: 417, distance: 204.3
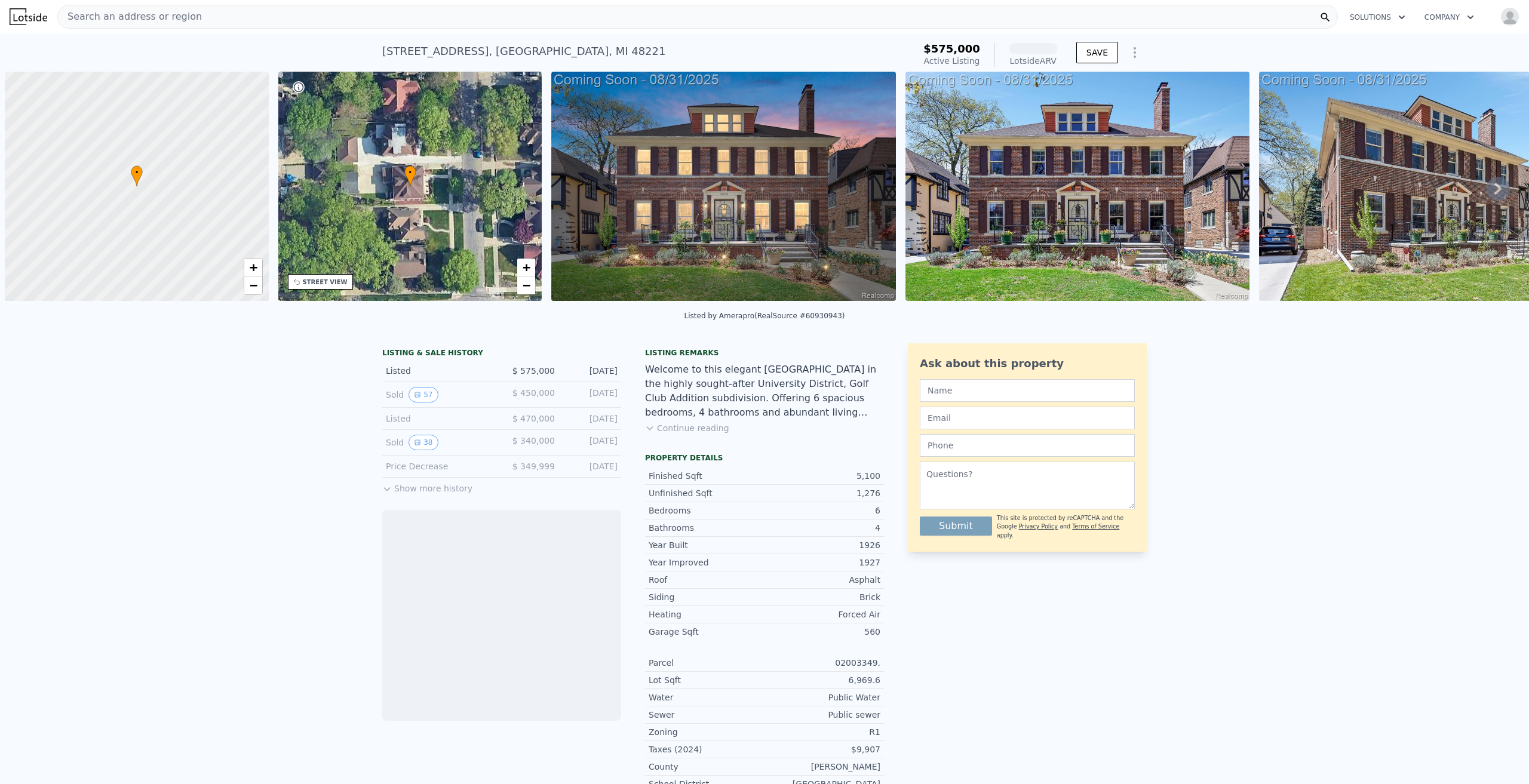
scroll to position [0, 5]
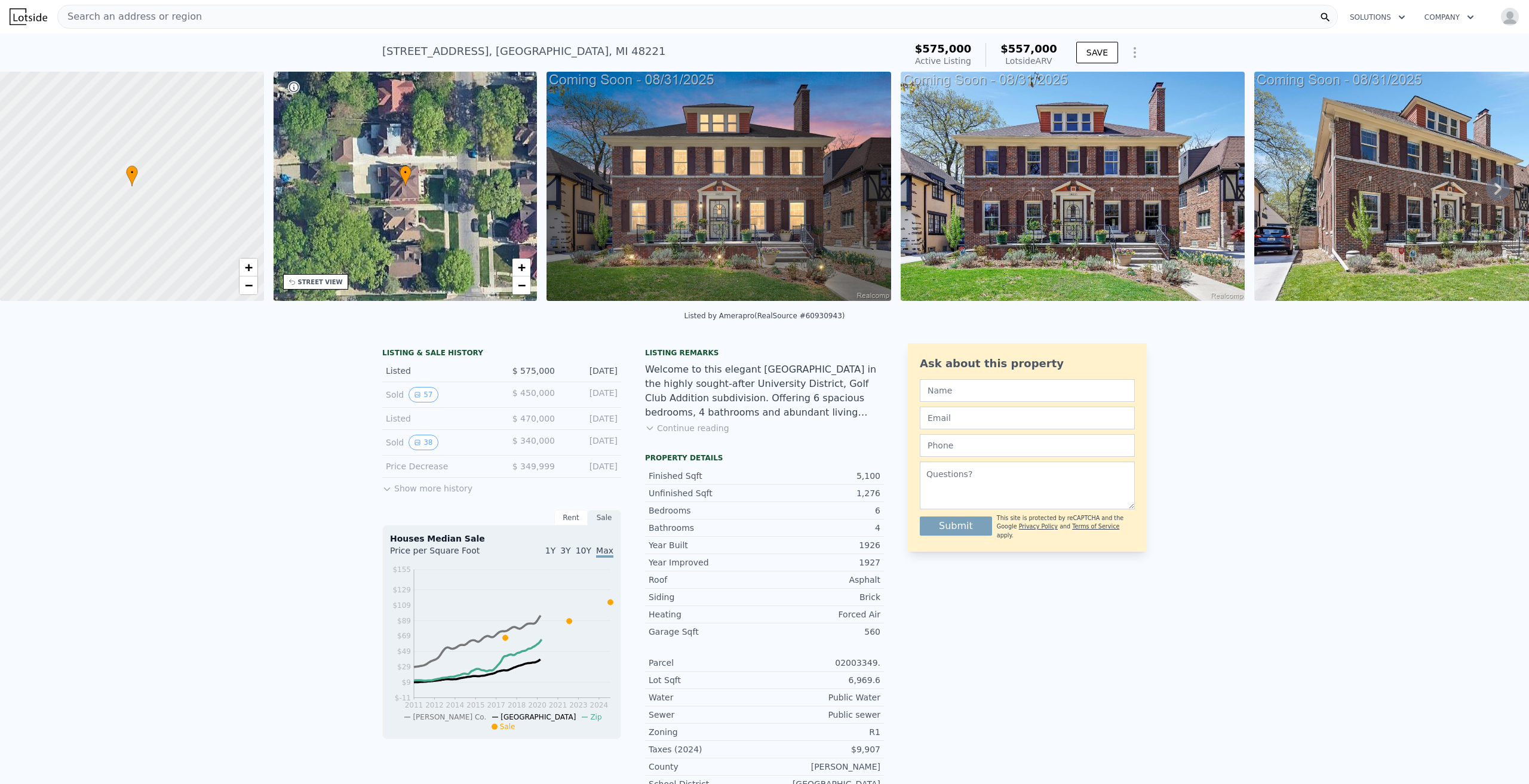
click at [671, 152] on img at bounding box center [719, 186] width 345 height 229
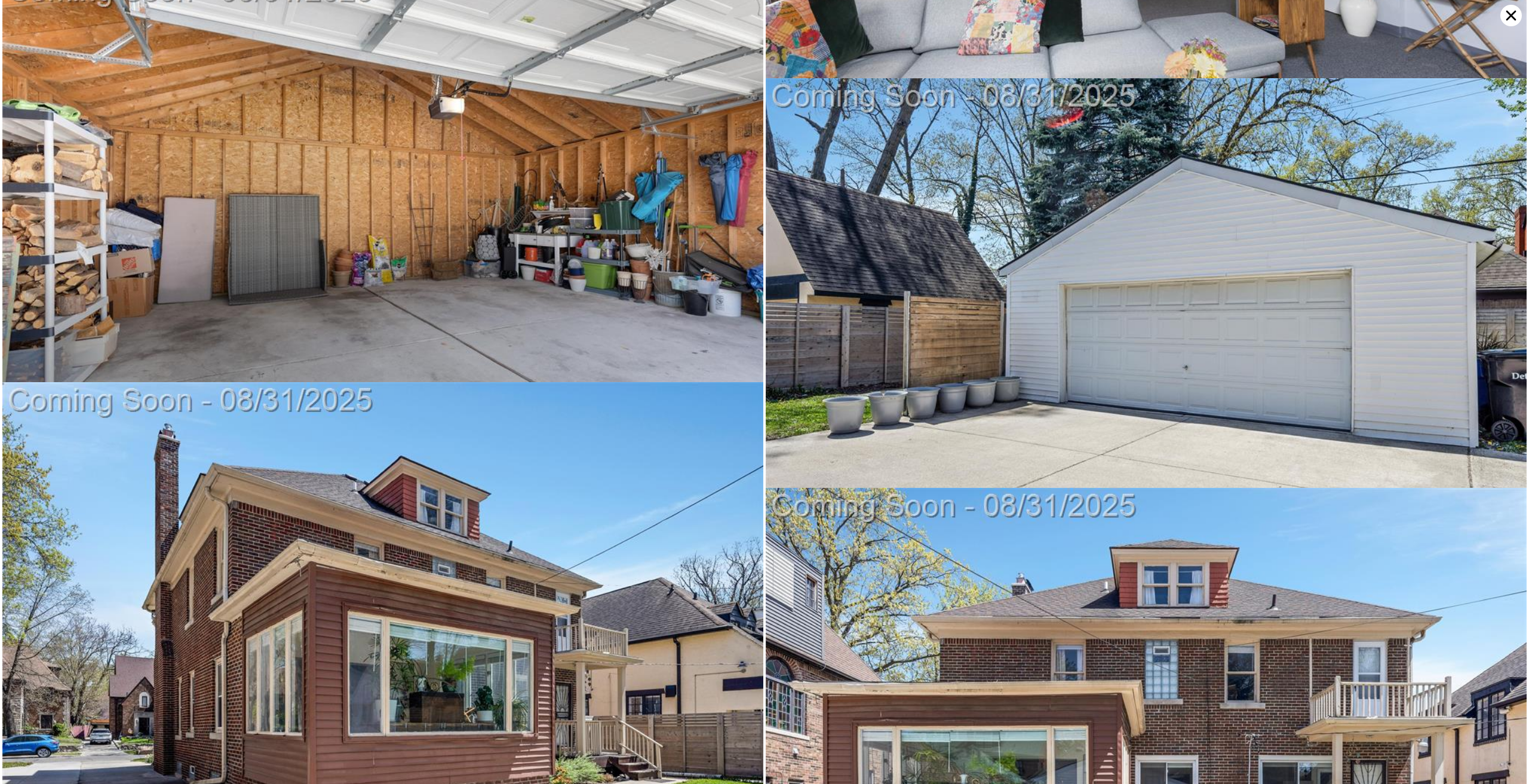
scroll to position [9833, 0]
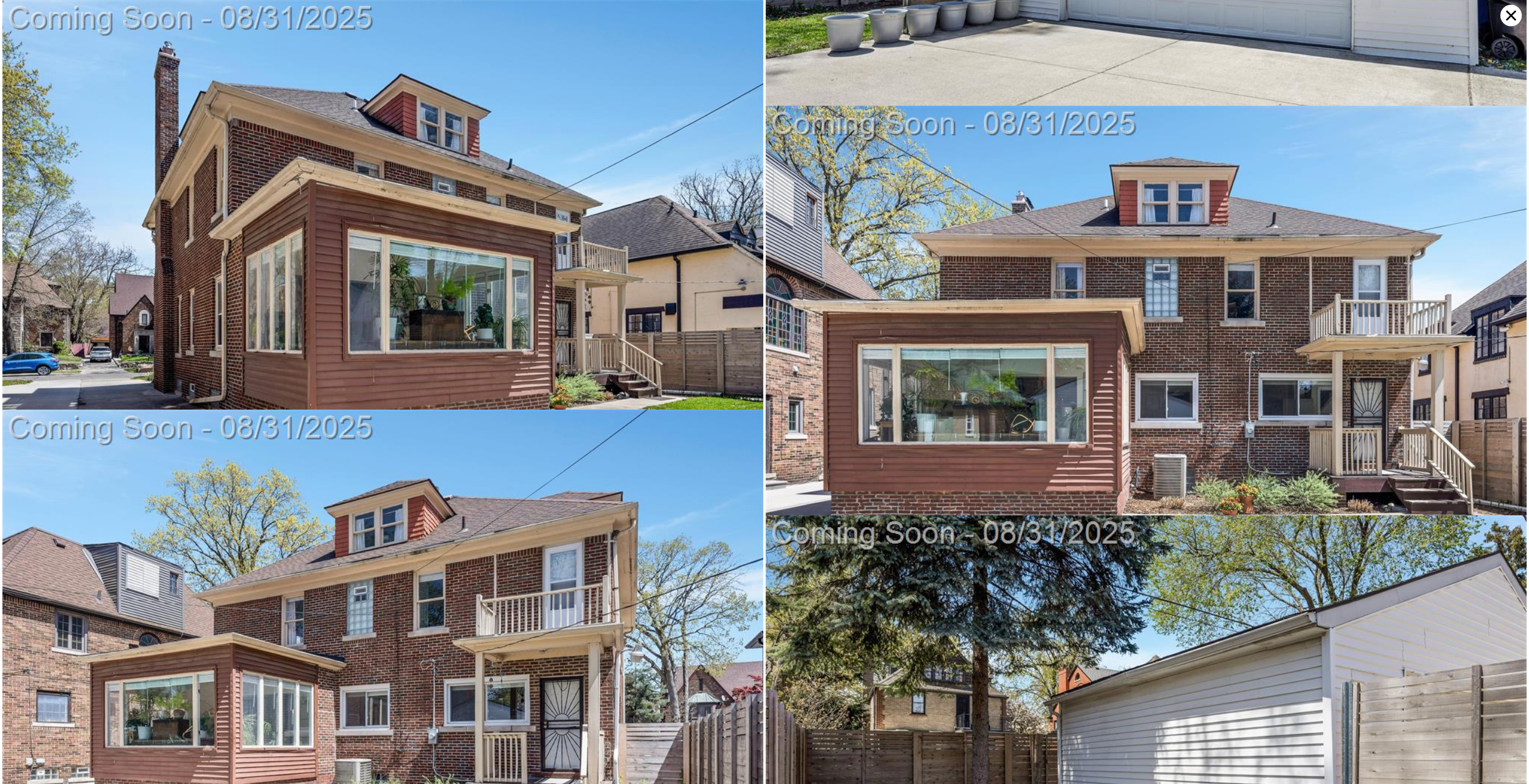
click at [1508, 19] on icon at bounding box center [1511, 16] width 10 height 10
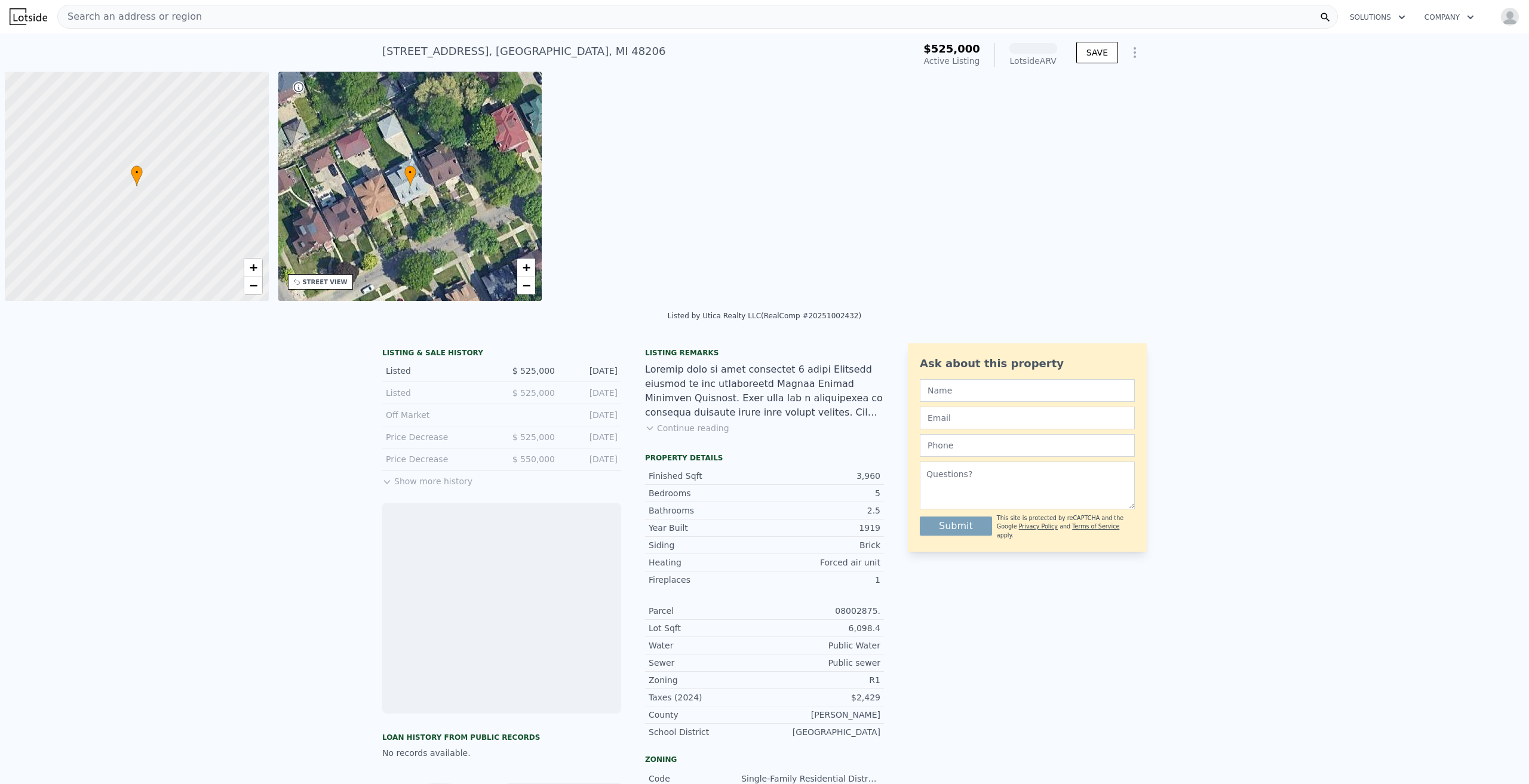
scroll to position [0, 5]
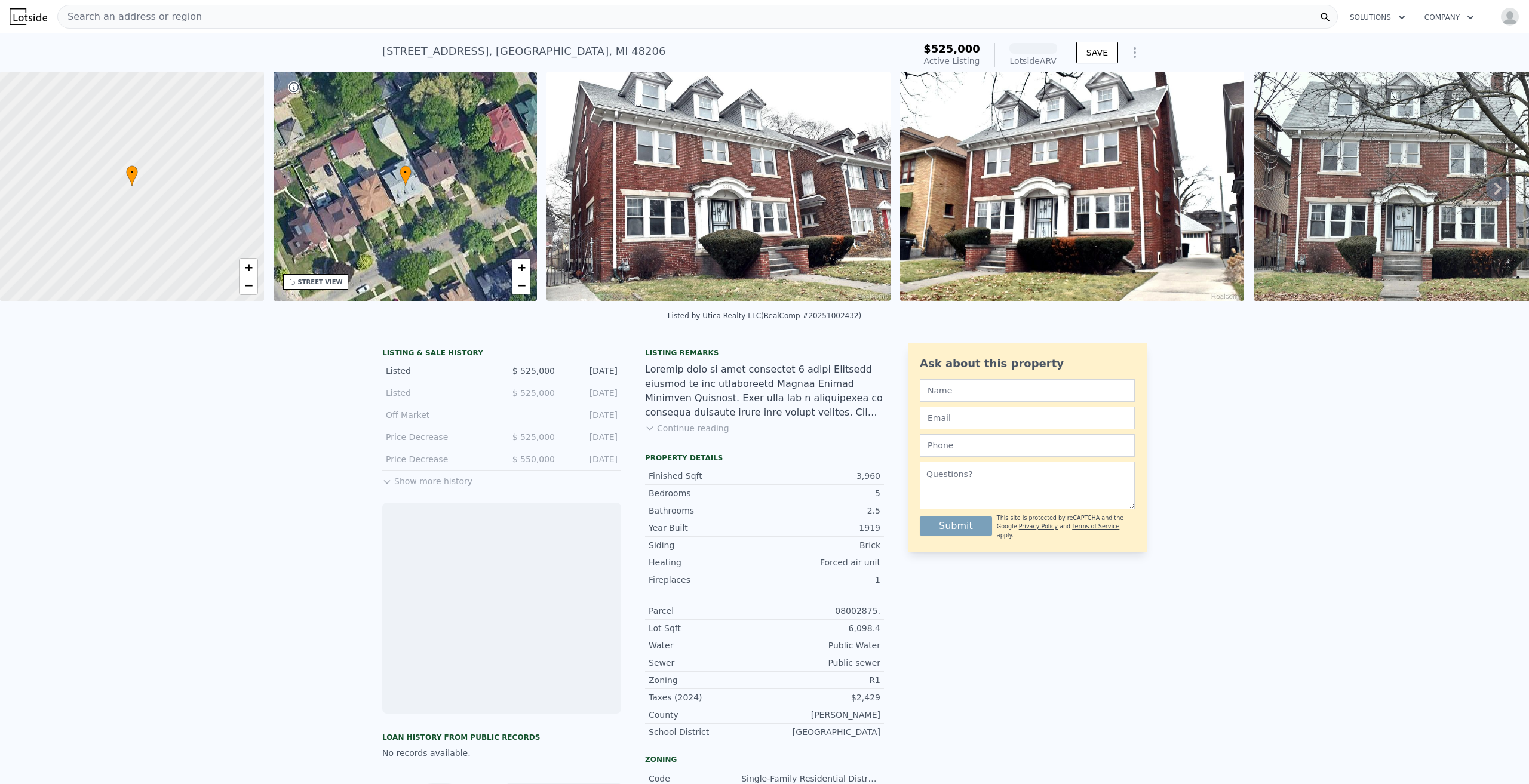
click at [746, 180] on img at bounding box center [718, 186] width 344 height 229
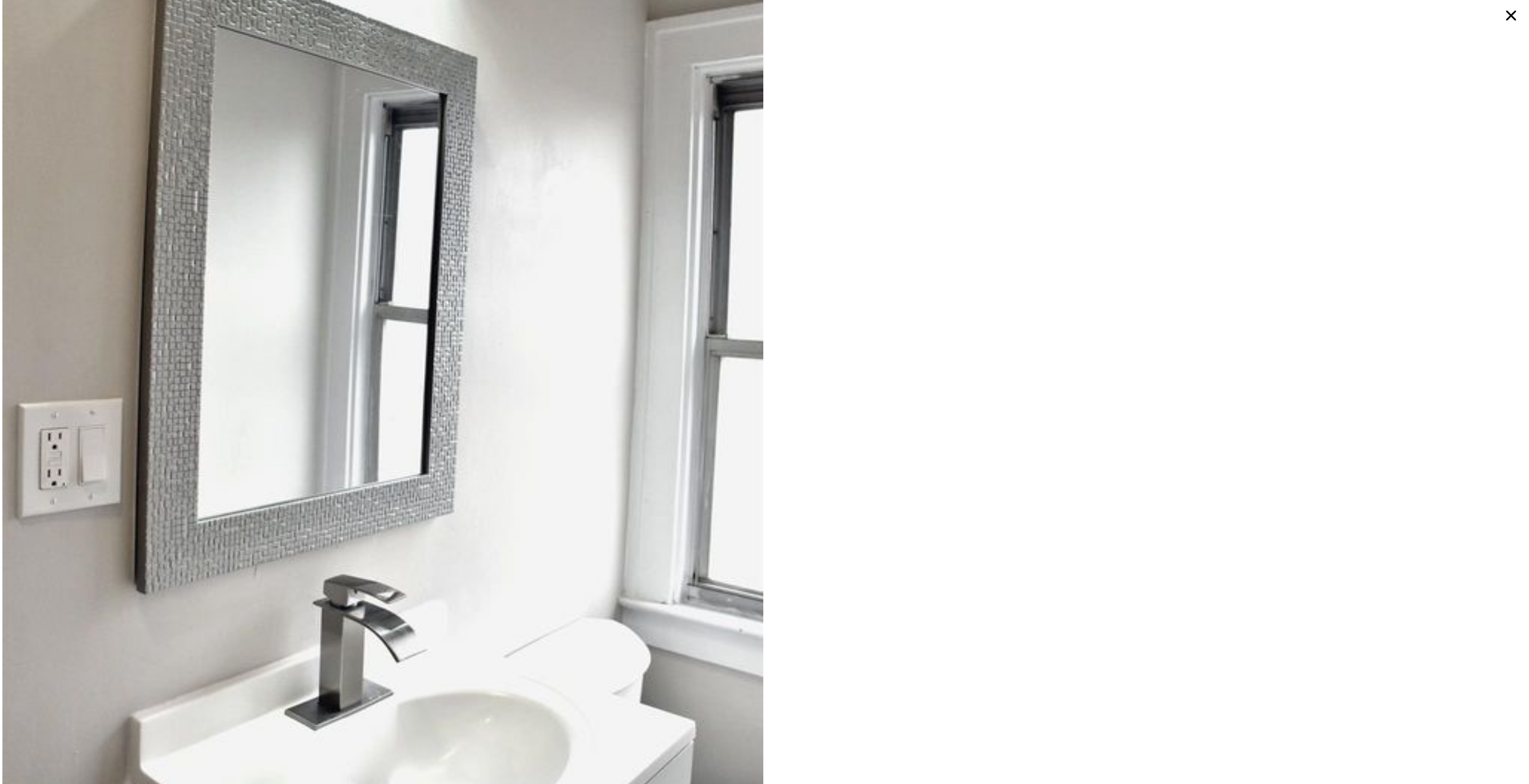
scroll to position [6967, 0]
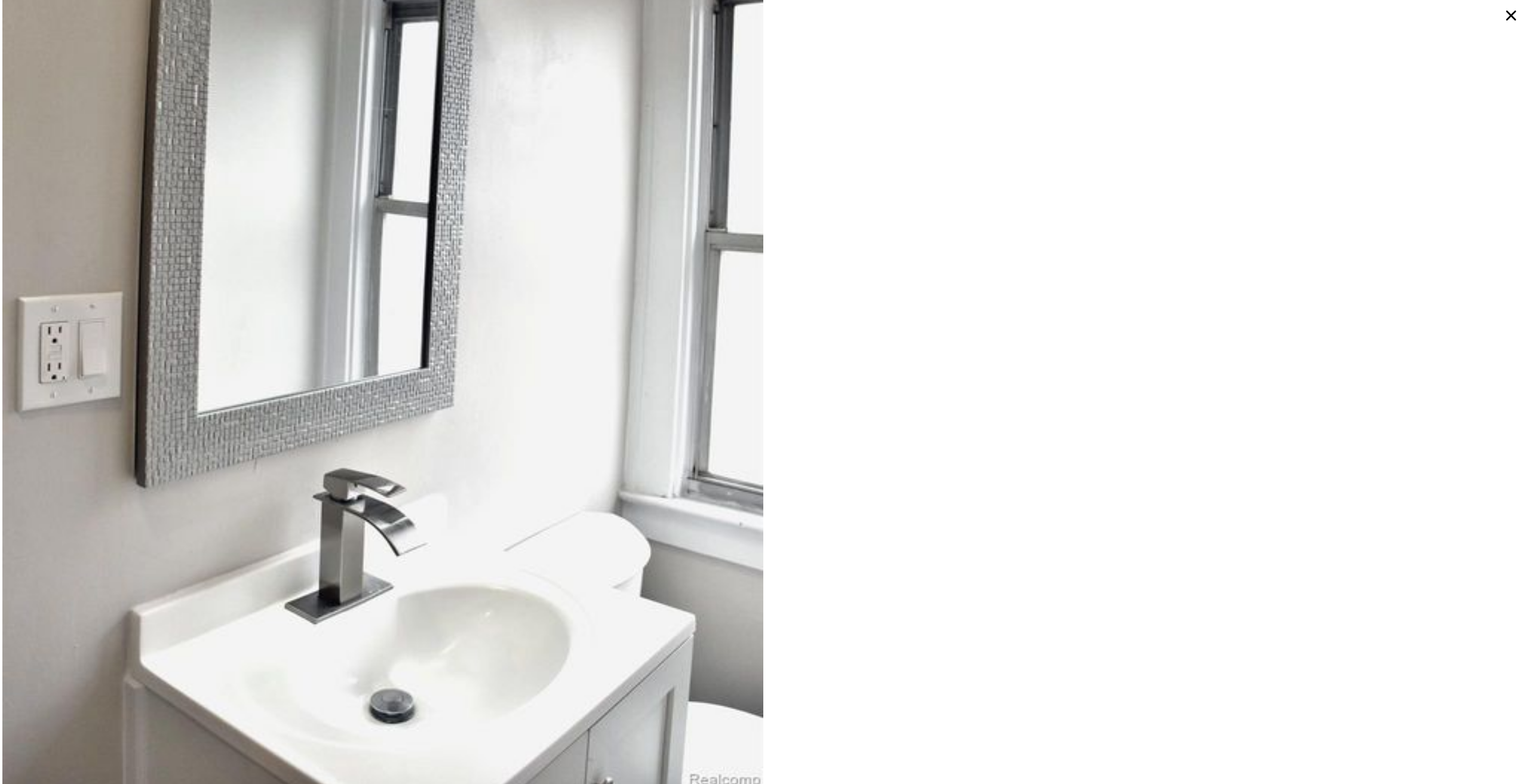
click at [1510, 14] on icon at bounding box center [1511, 16] width 10 height 10
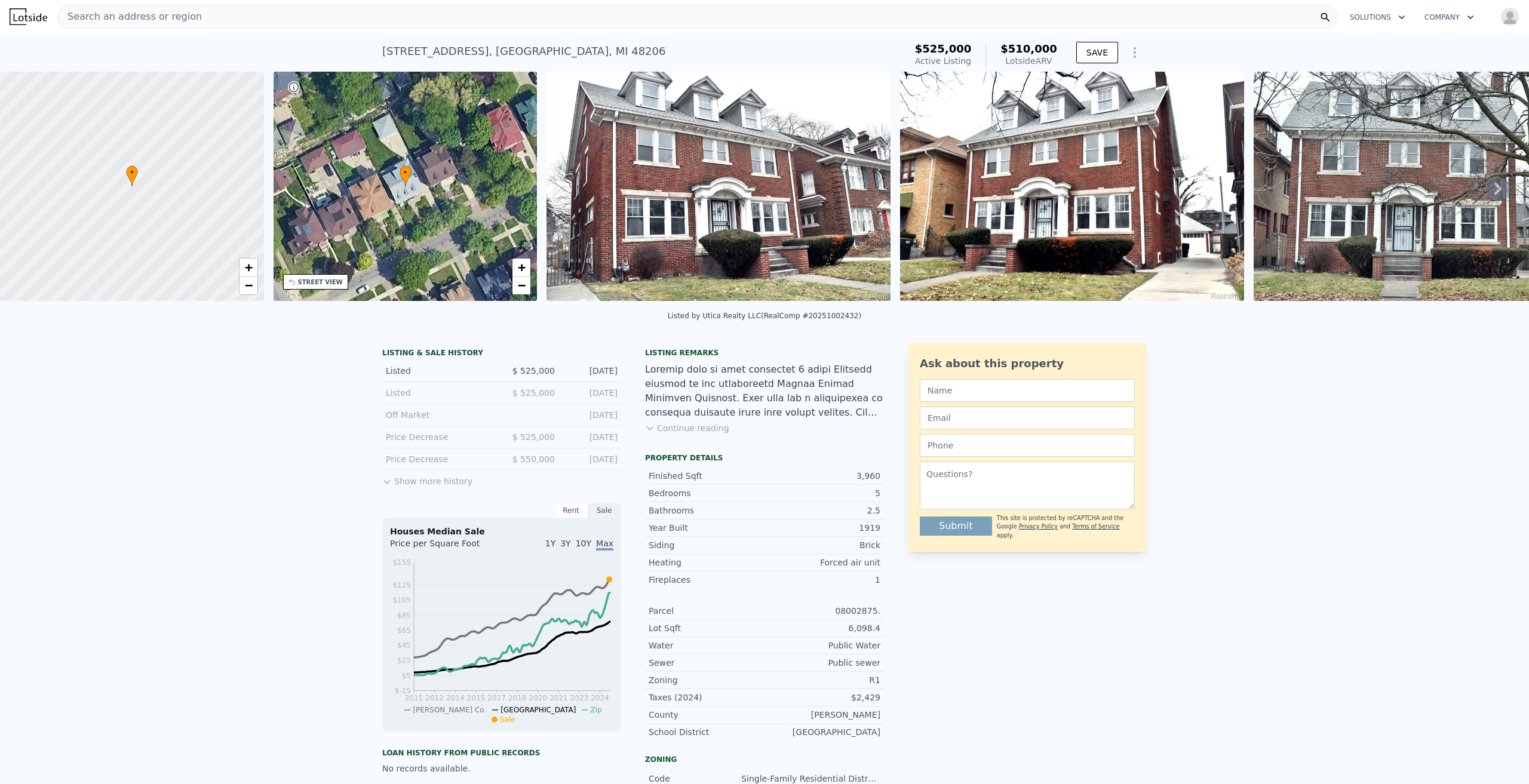
drag, startPoint x: 568, startPoint y: 29, endPoint x: 369, endPoint y: 42, distance: 199.4
click at [369, 42] on div "2054 Edison St , Detroit , MI 48206 Active at $525k (~ARV $510k ) $525,000 Acti…" at bounding box center [764, 52] width 1529 height 38
drag, startPoint x: 378, startPoint y: 45, endPoint x: 544, endPoint y: 52, distance: 166.1
click at [544, 52] on div "2054 Edison St , Detroit , MI 48206 Active at $525k (~ARV $510k ) $525,000 Acti…" at bounding box center [764, 52] width 1529 height 38
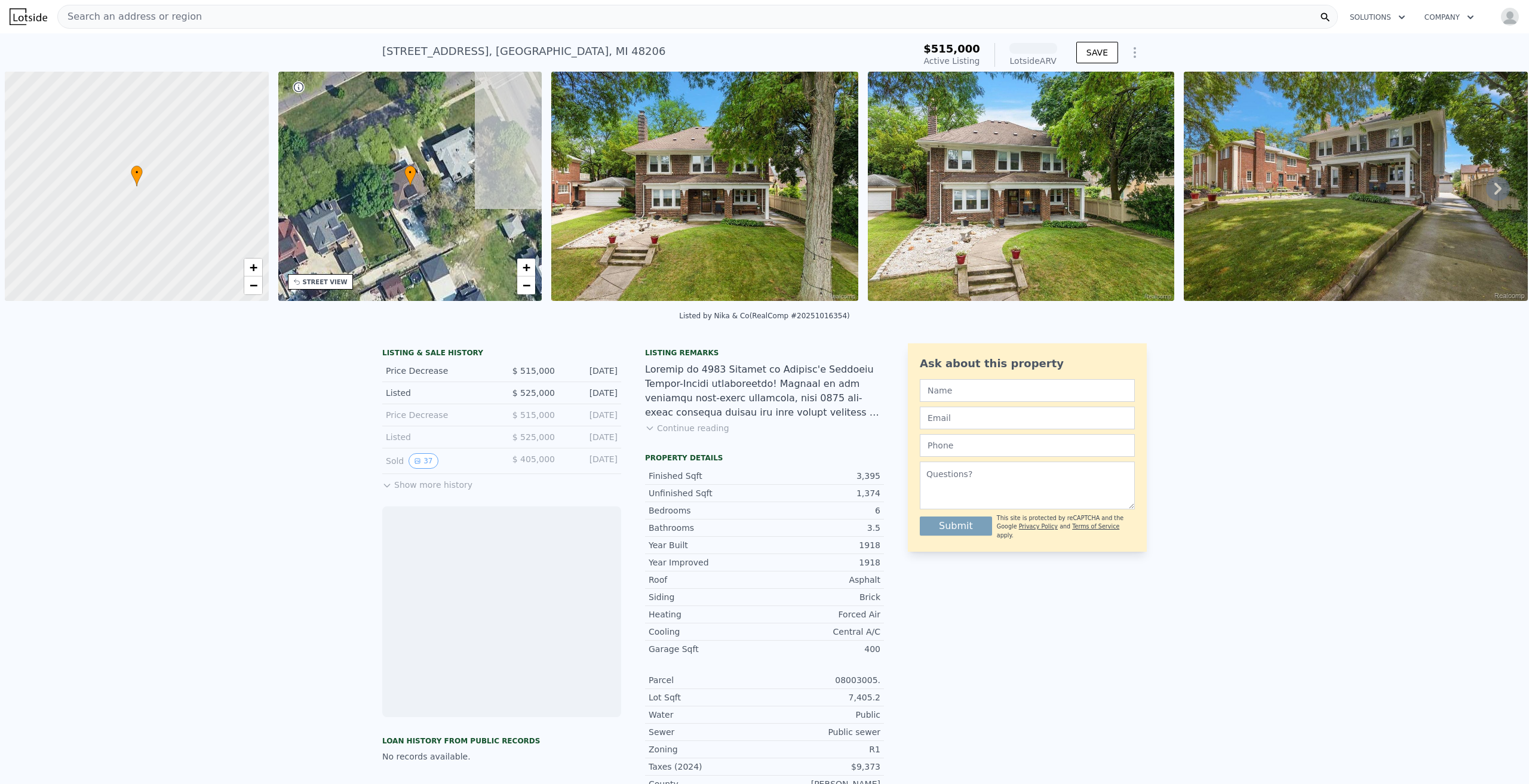
scroll to position [0, 5]
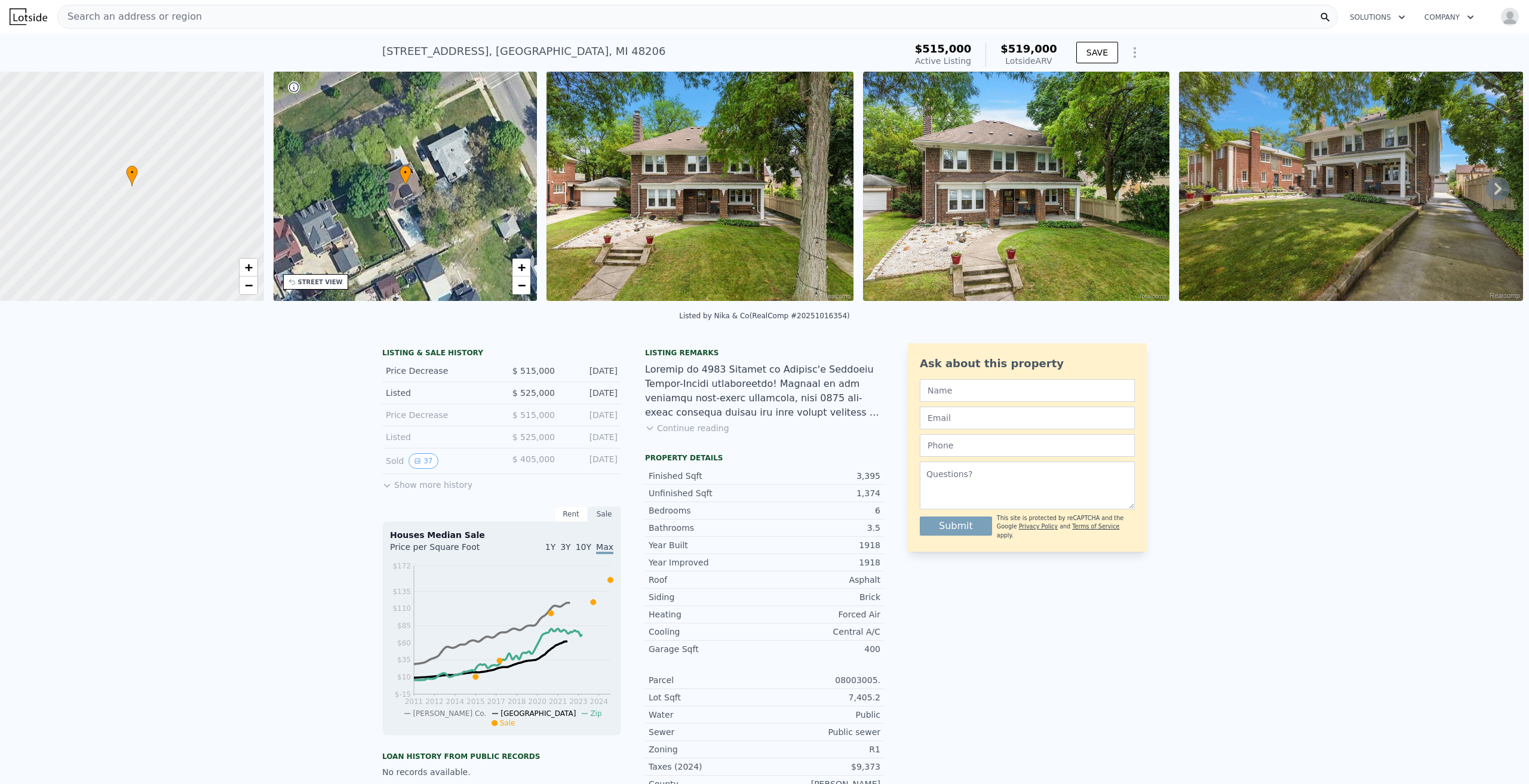
click at [693, 167] on img at bounding box center [699, 186] width 306 height 229
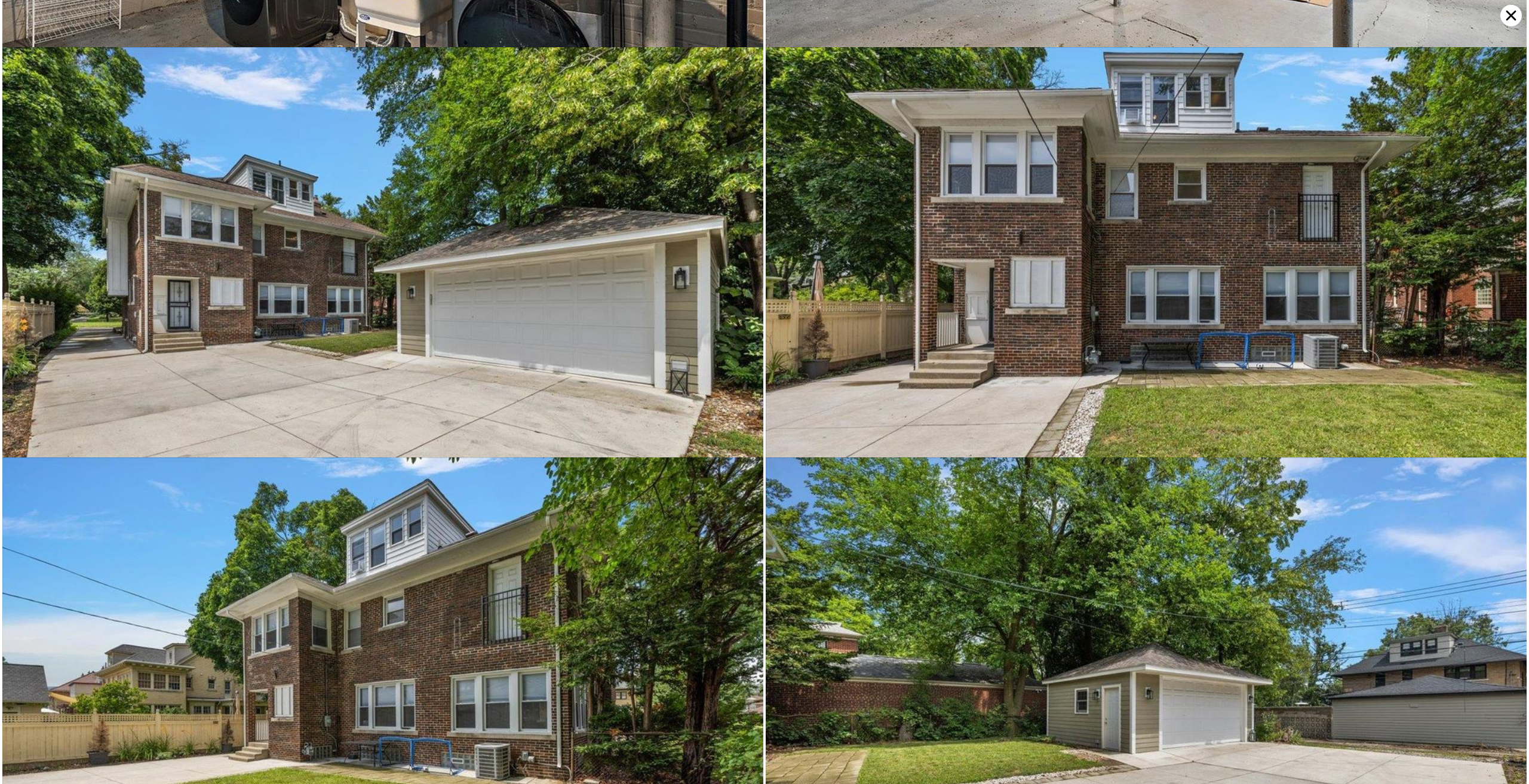
scroll to position [10461, 0]
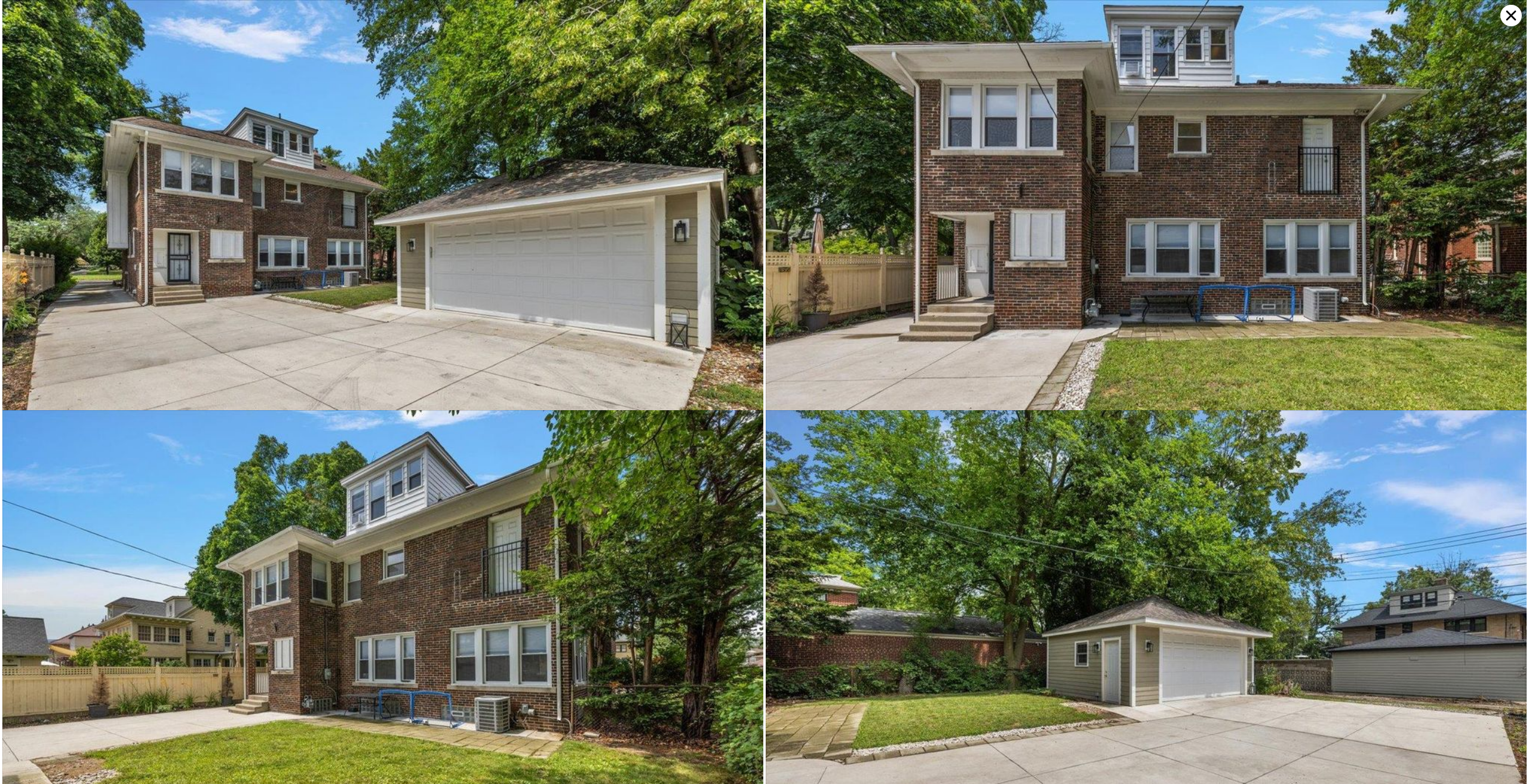
click at [1506, 11] on icon at bounding box center [1511, 15] width 21 height 21
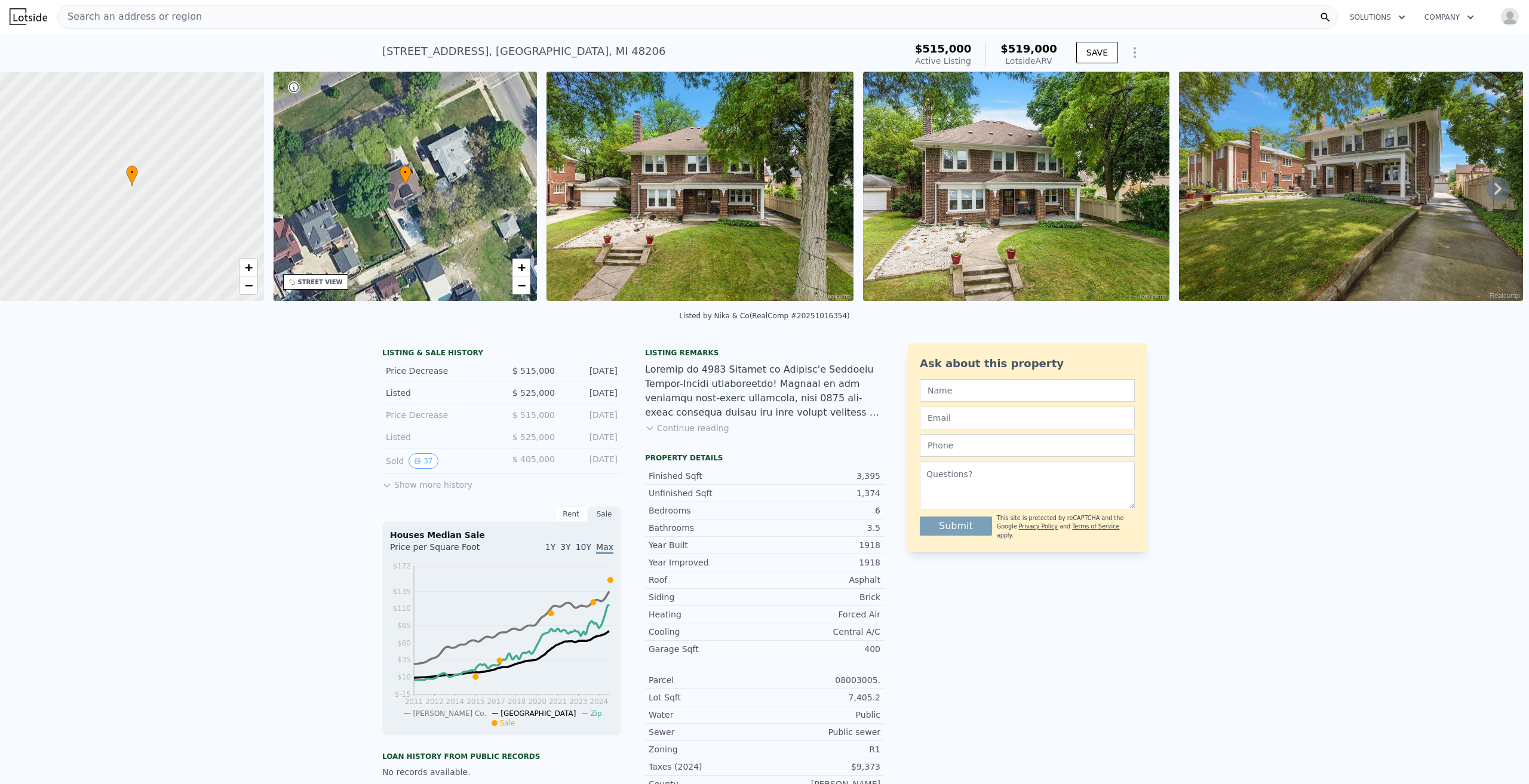
click at [216, 14] on div "Search an address or region" at bounding box center [697, 16] width 1281 height 24
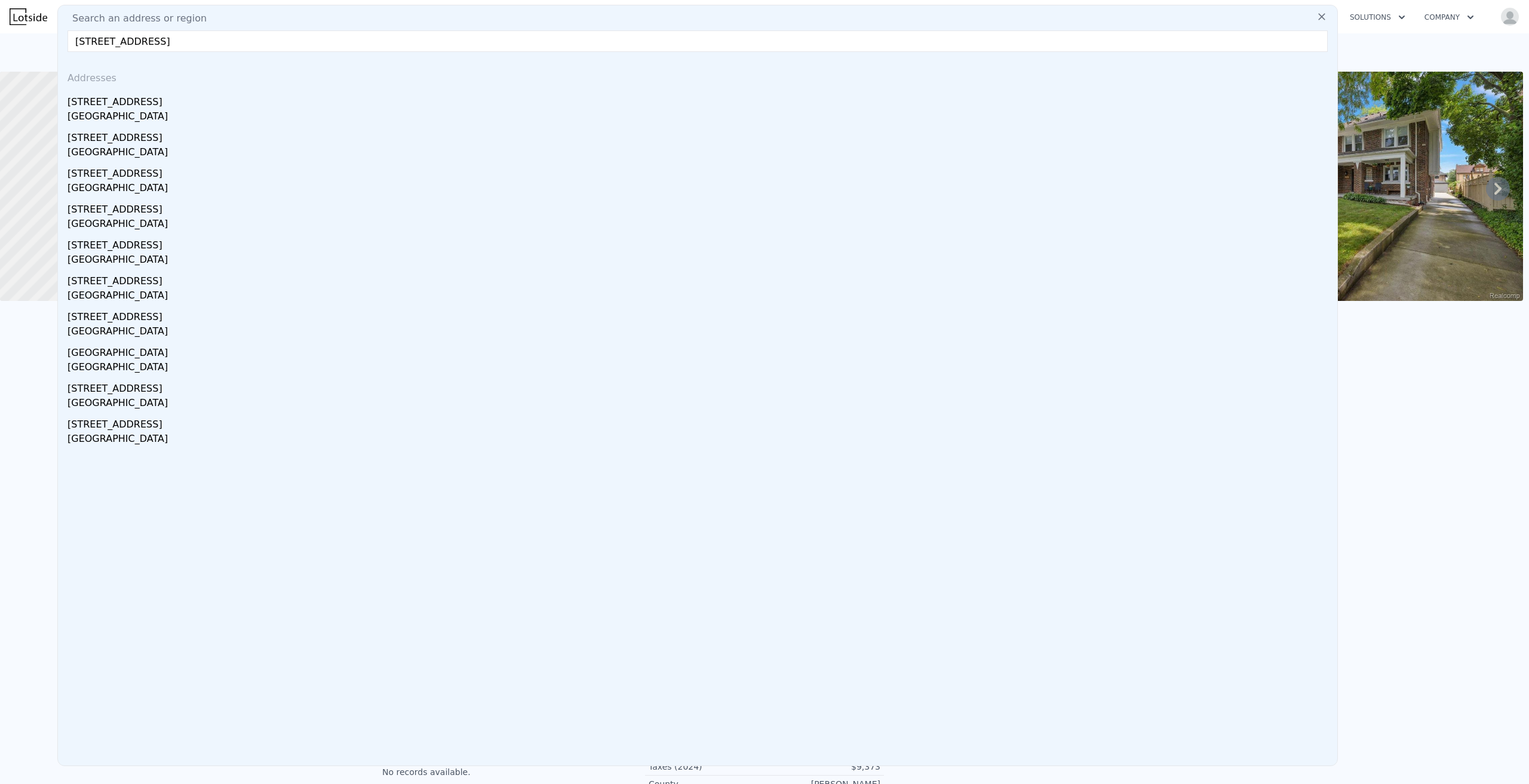
type input "470 Parkview Dr, Detroit, MI 48214"
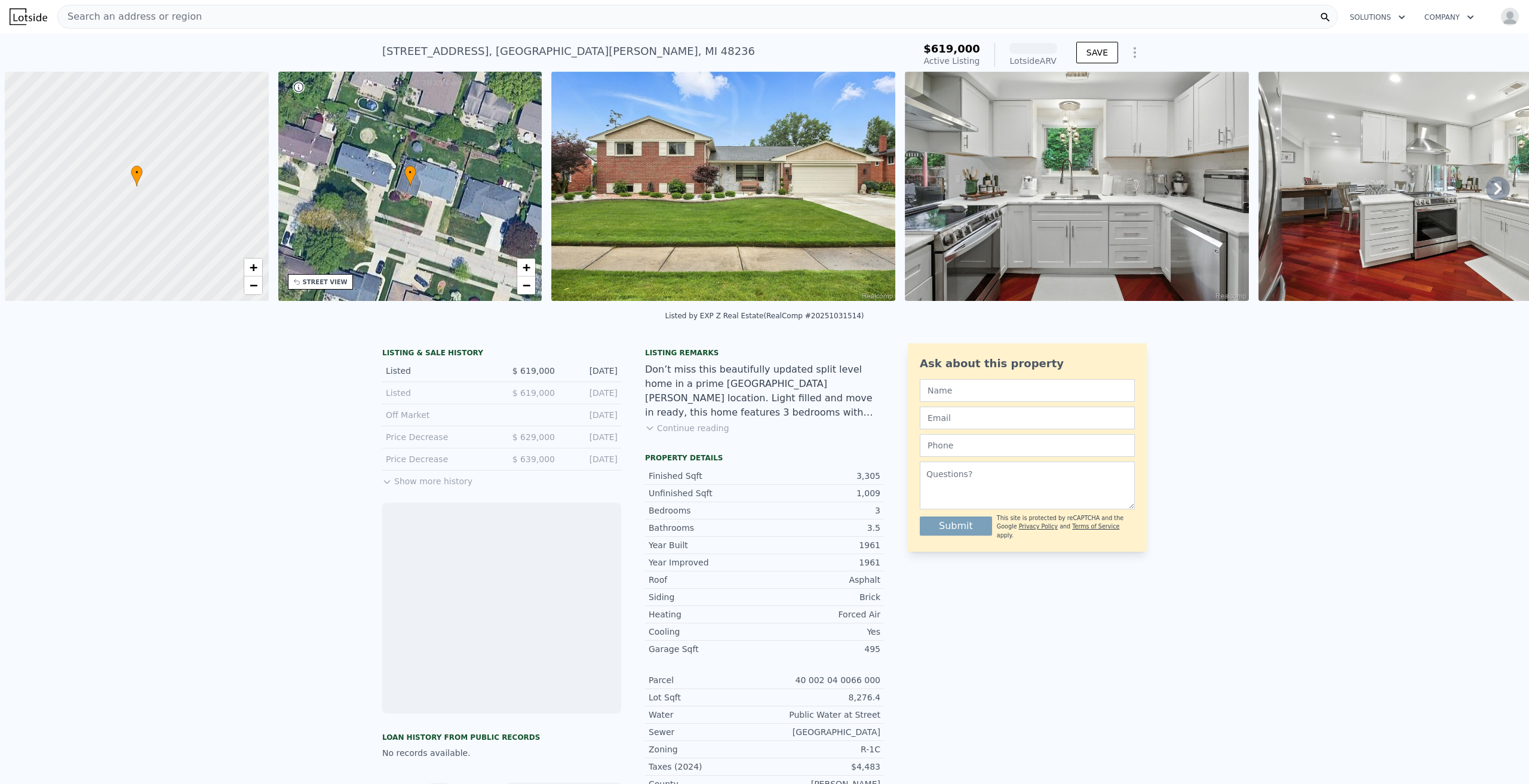
scroll to position [0, 5]
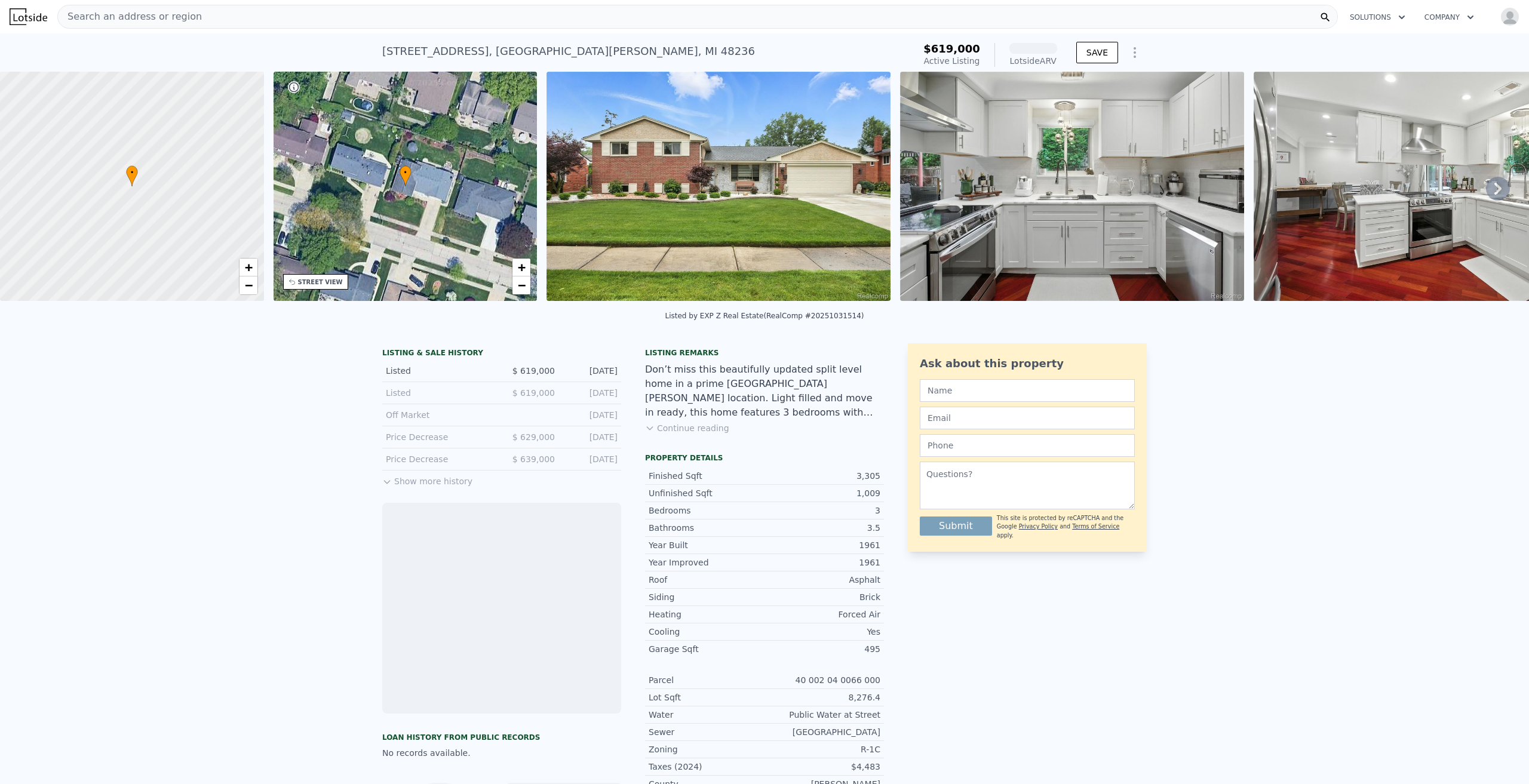
click at [795, 203] on img at bounding box center [718, 186] width 344 height 229
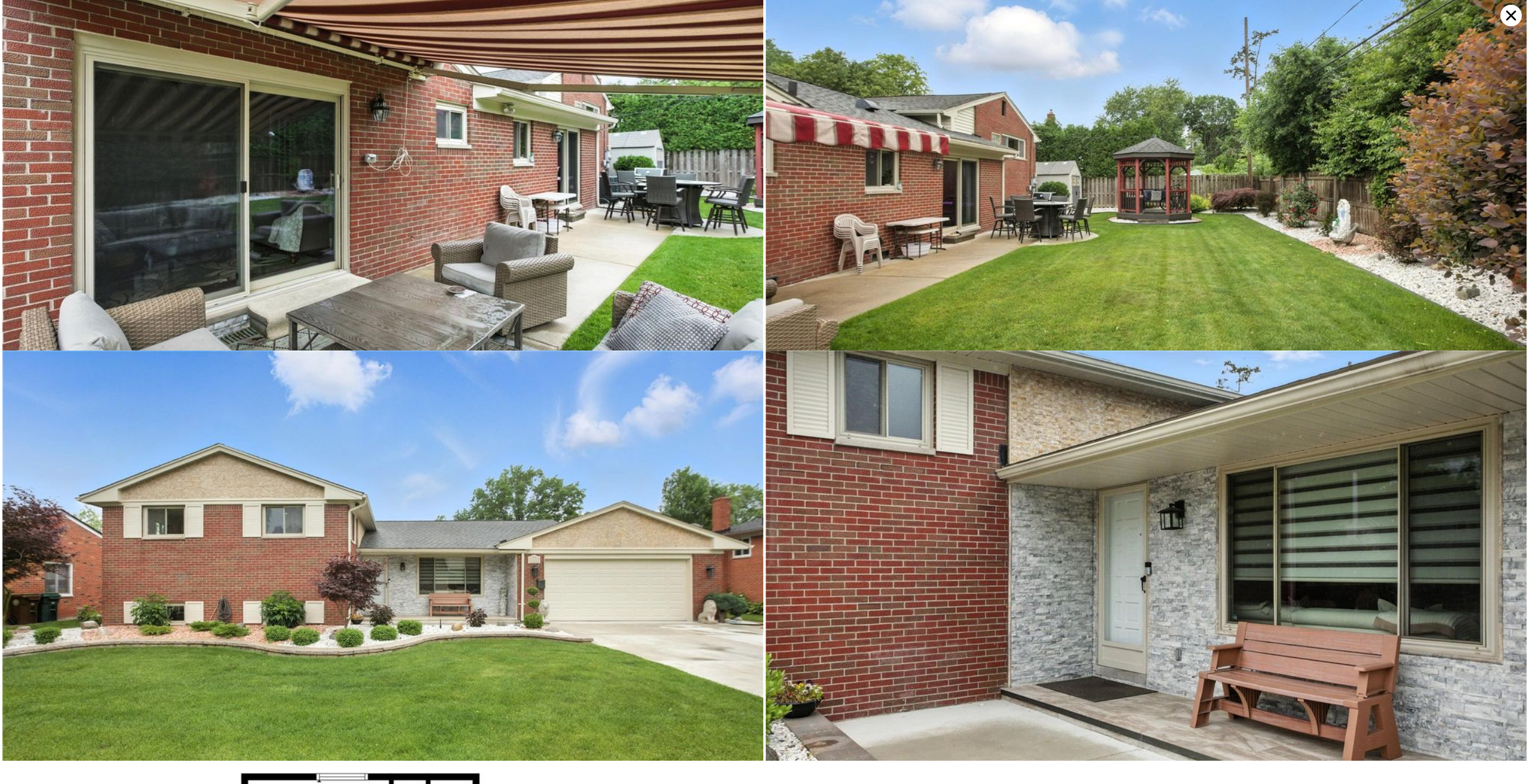
scroll to position [5334, 0]
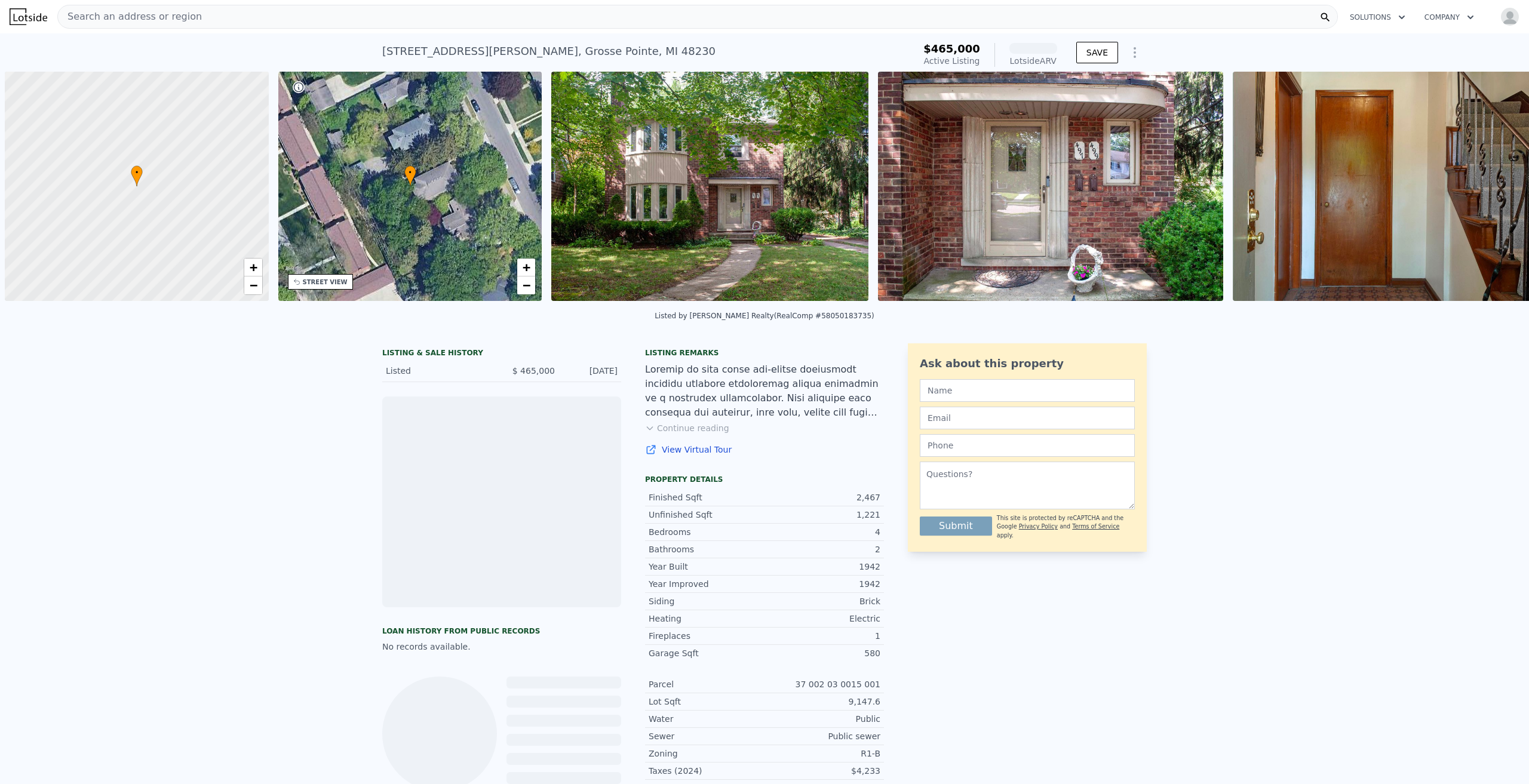
scroll to position [0, 5]
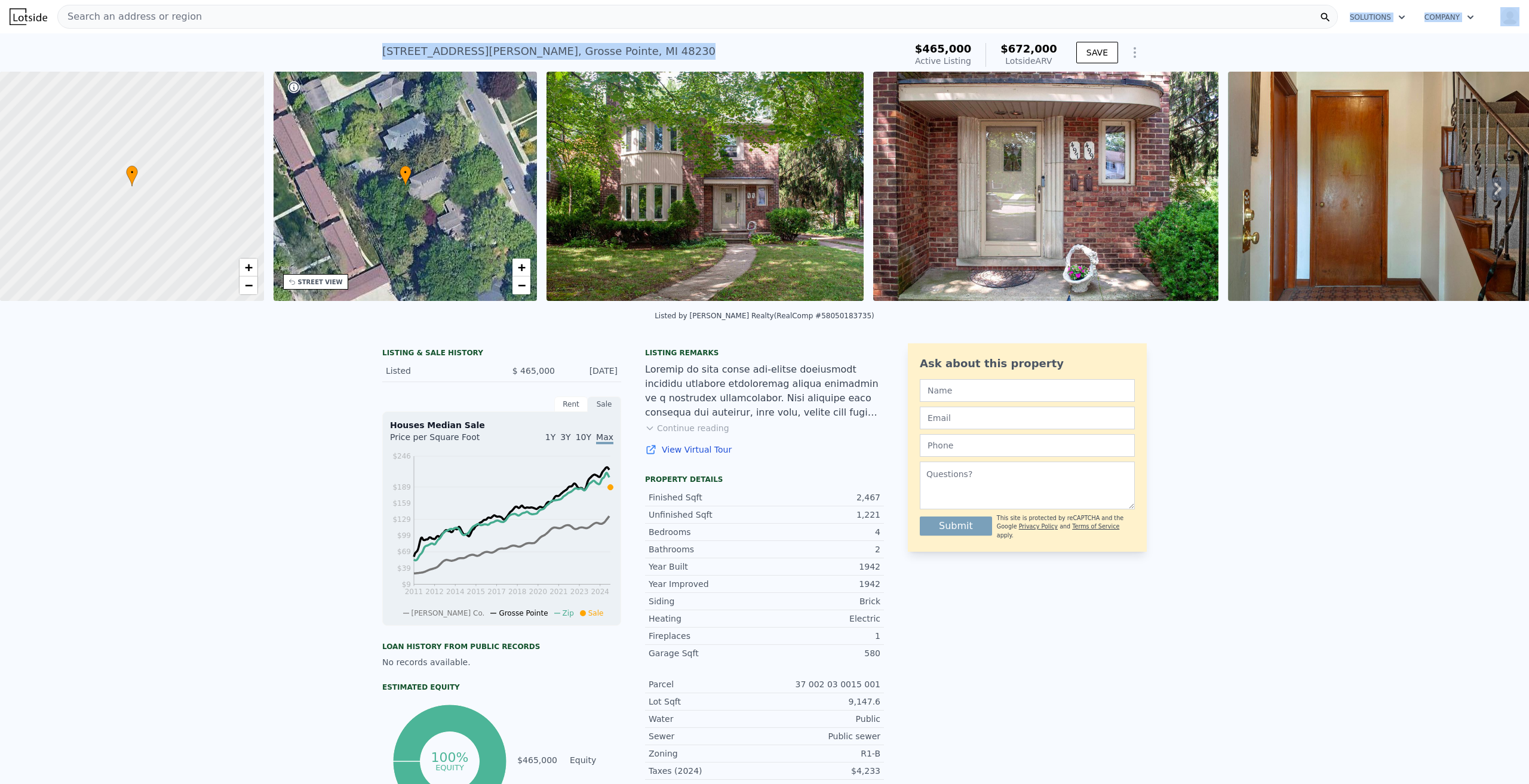
drag, startPoint x: 575, startPoint y: 41, endPoint x: 381, endPoint y: 35, distance: 194.1
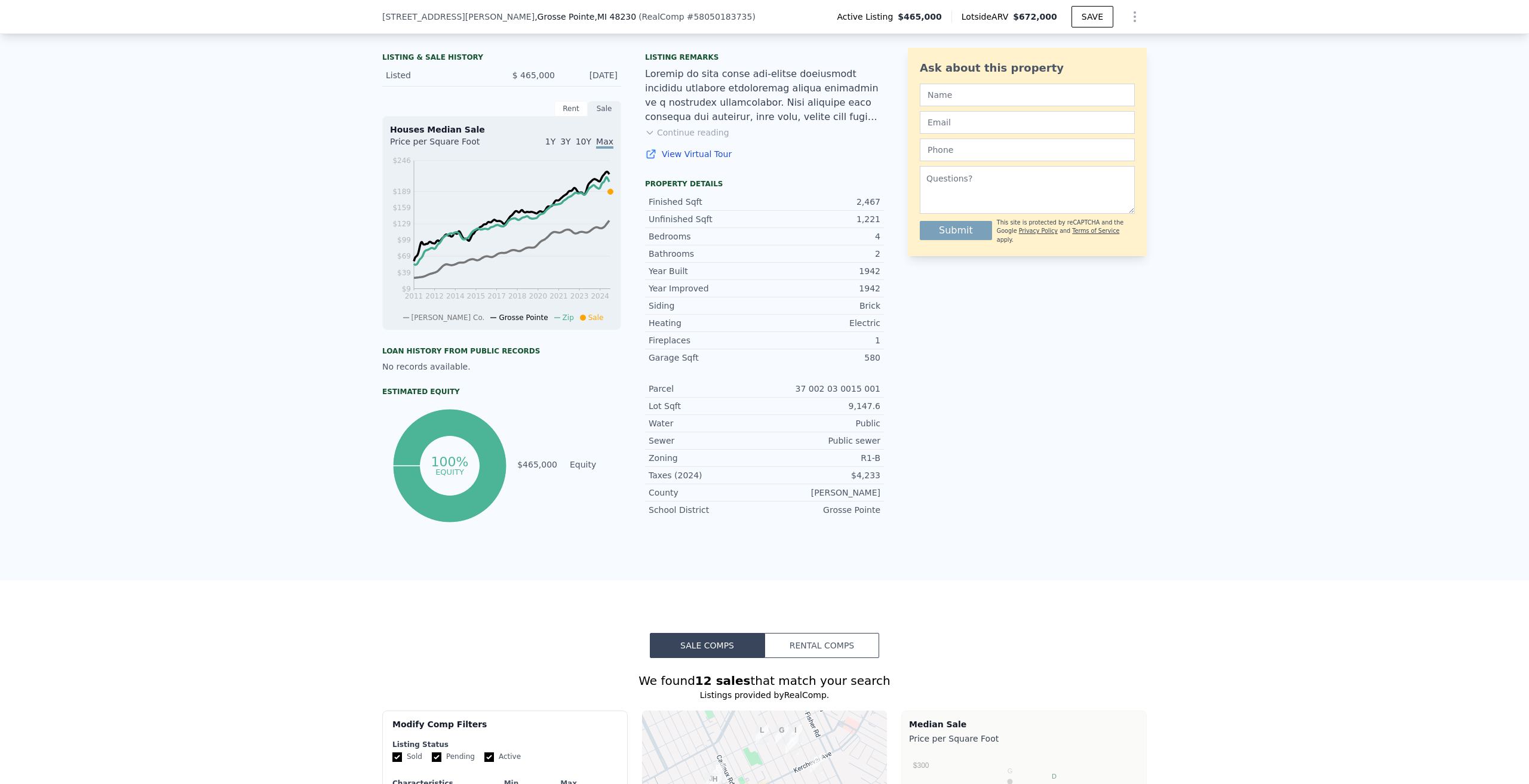
scroll to position [56, 0]
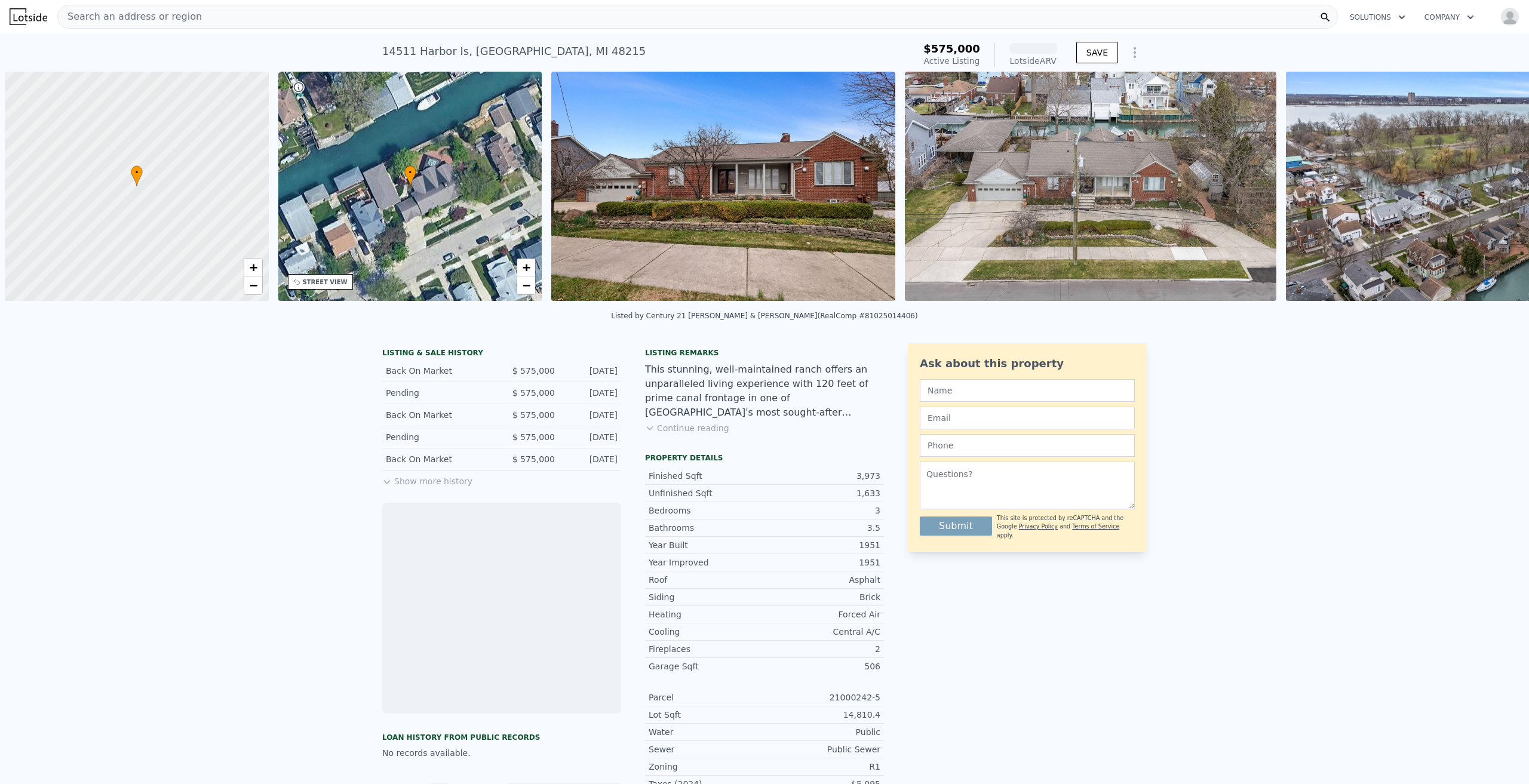
scroll to position [0, 5]
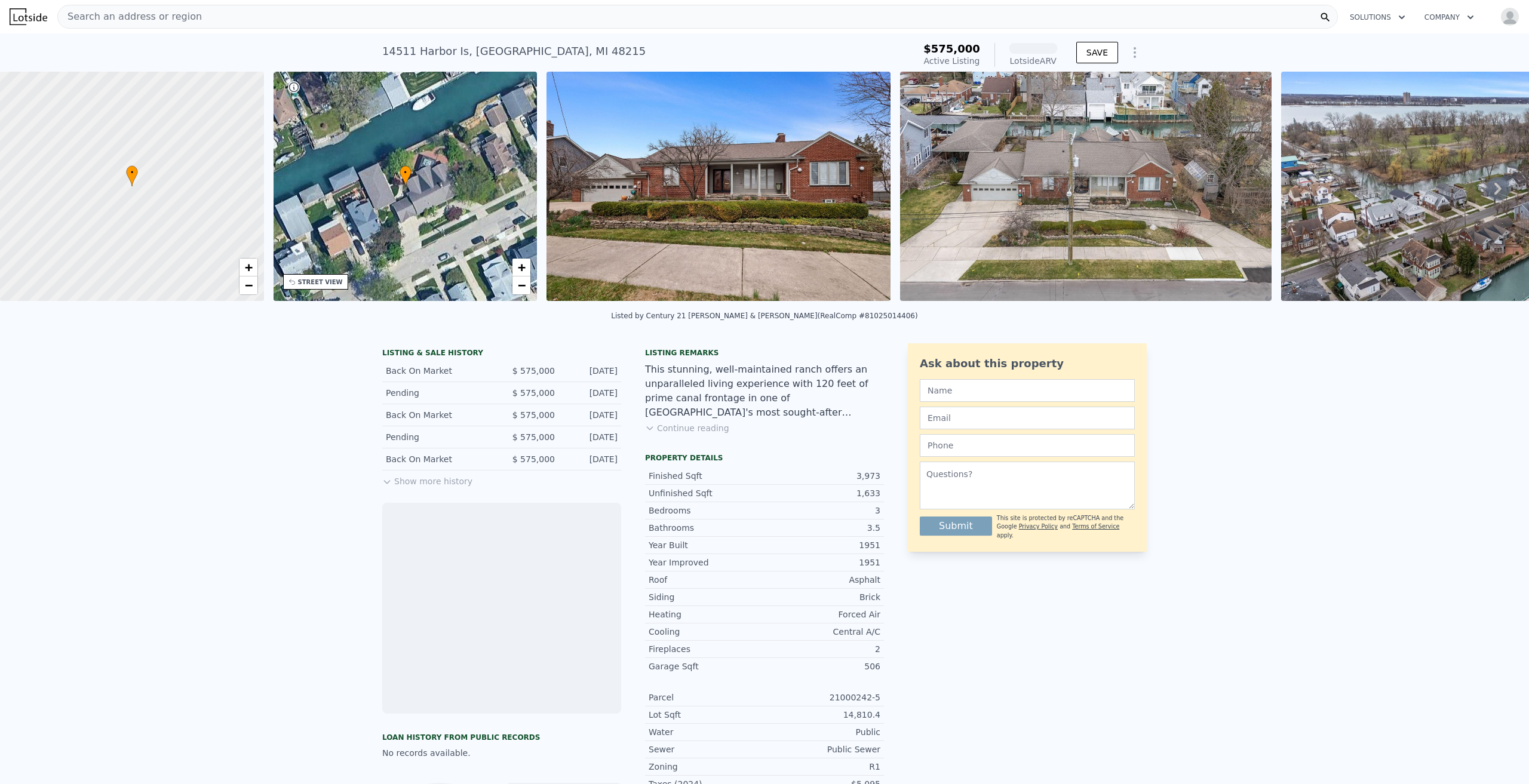
click at [803, 172] on img at bounding box center [718, 186] width 344 height 229
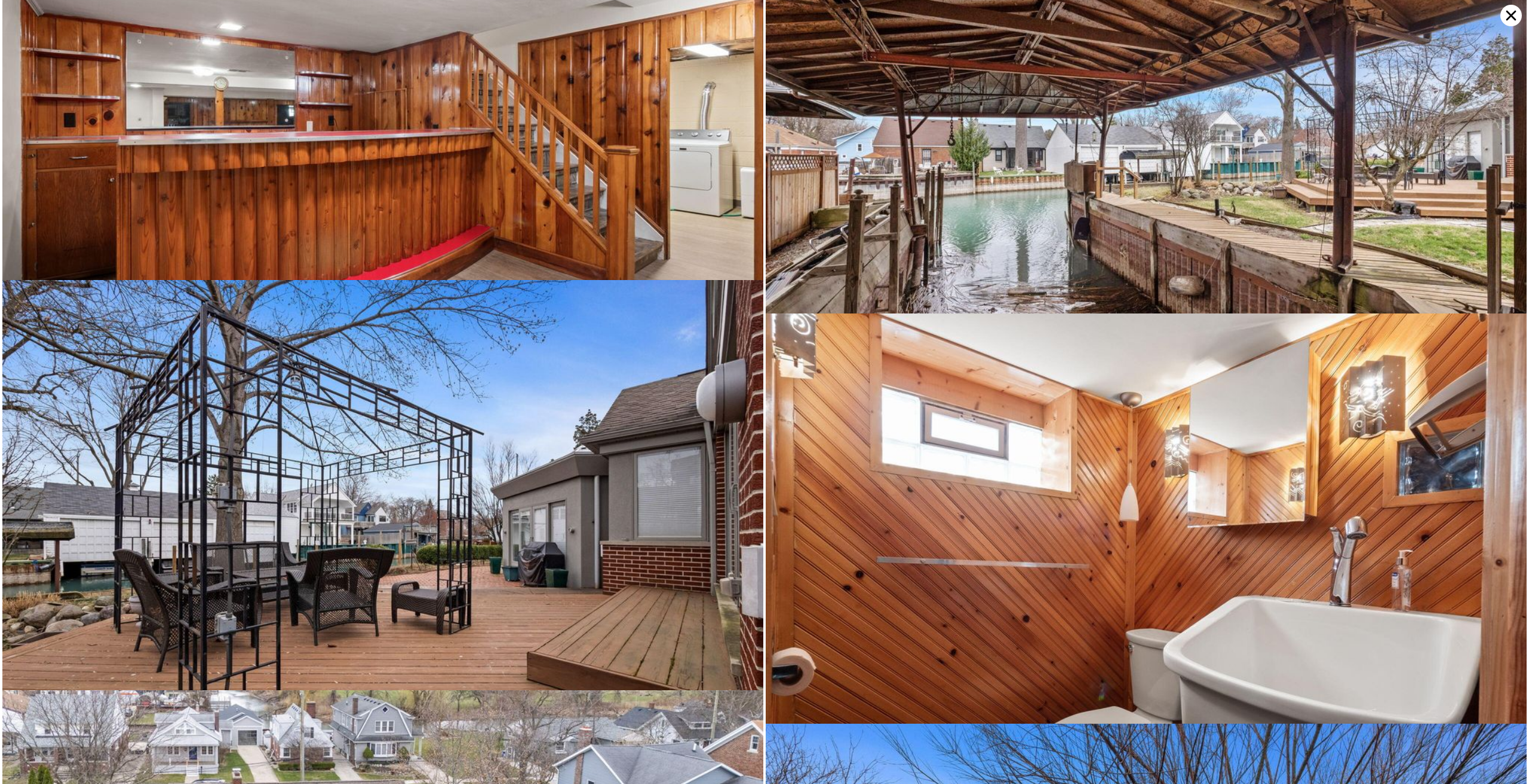
scroll to position [4483, 0]
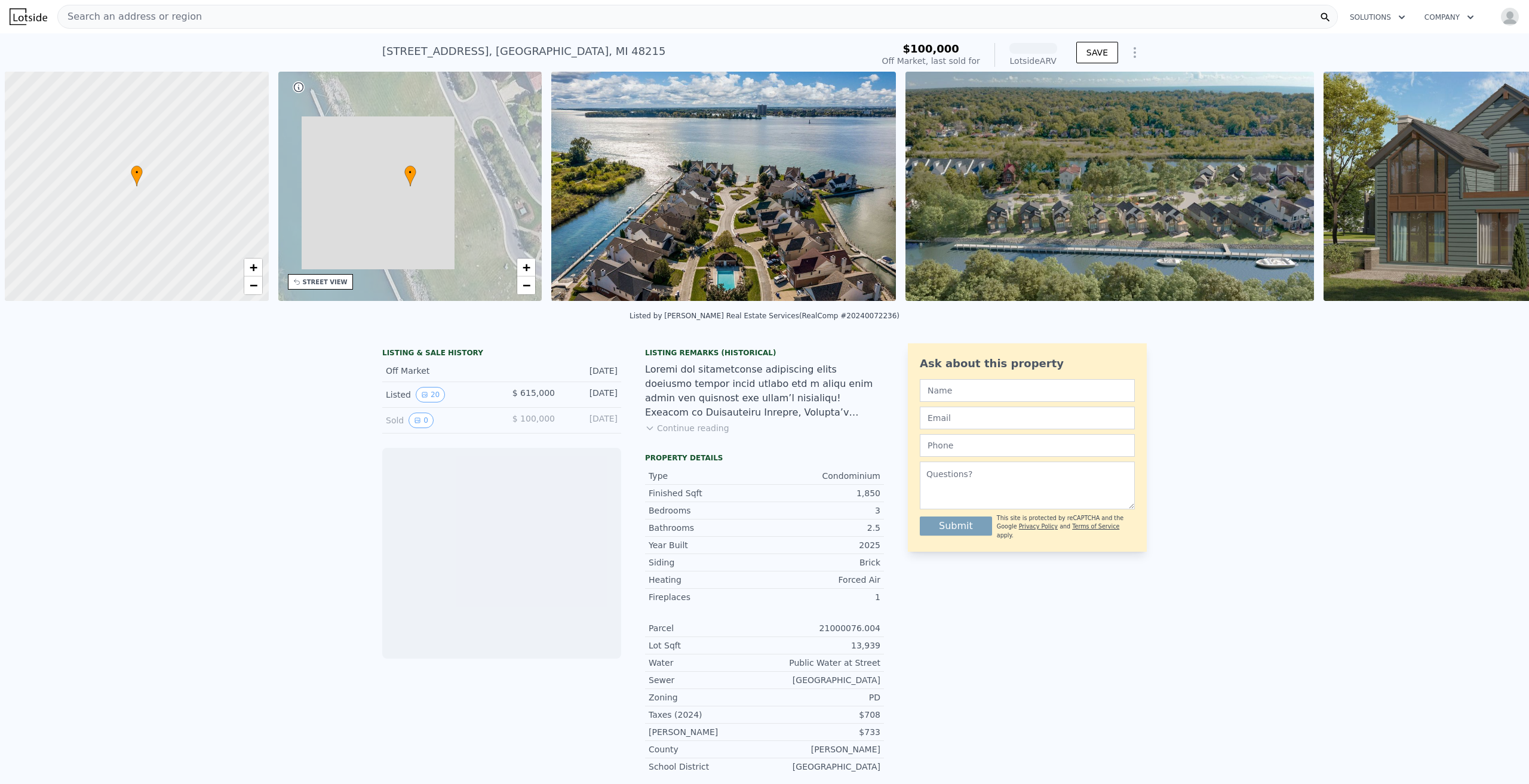
scroll to position [0, 5]
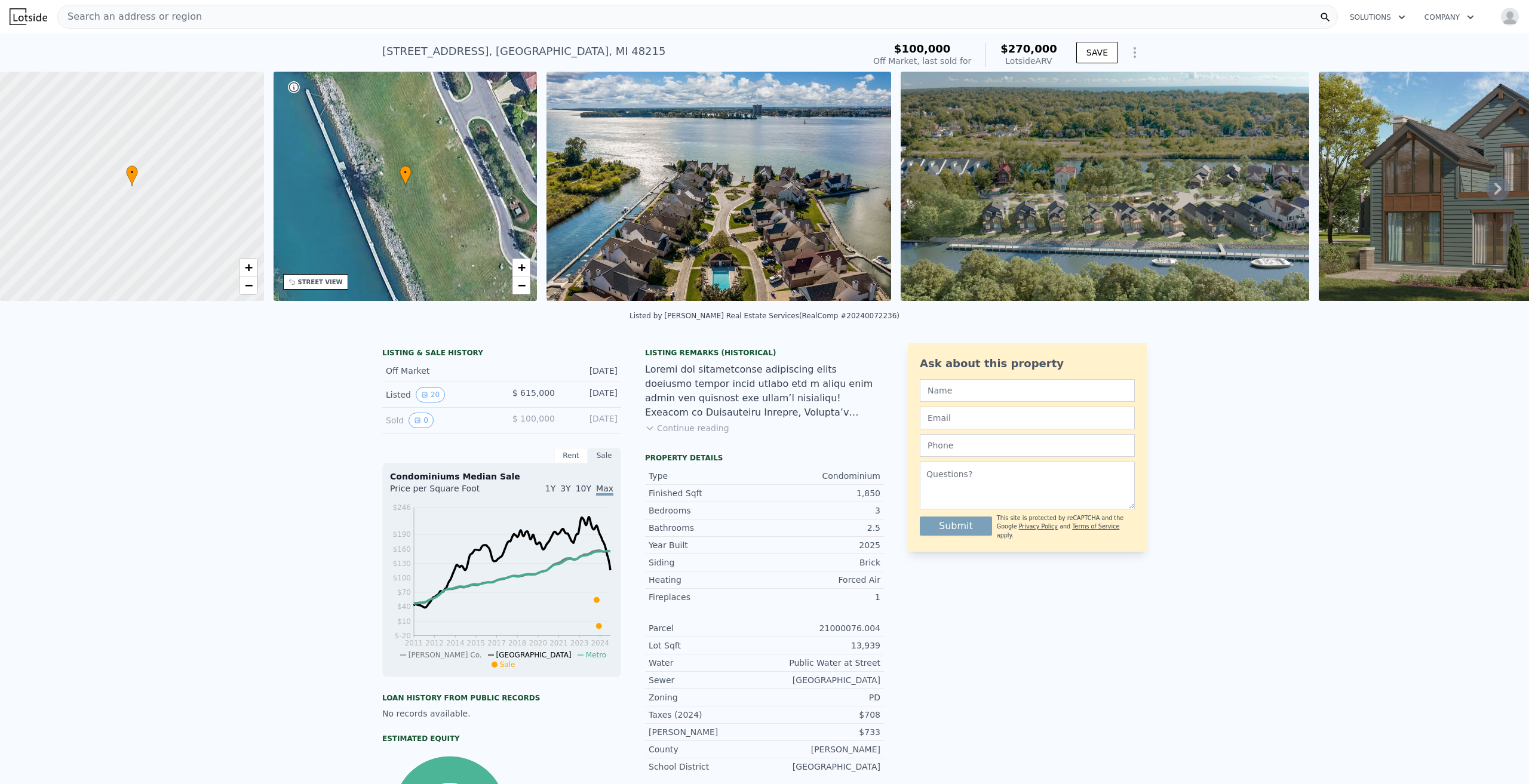
click at [1495, 190] on icon at bounding box center [1498, 188] width 7 height 12
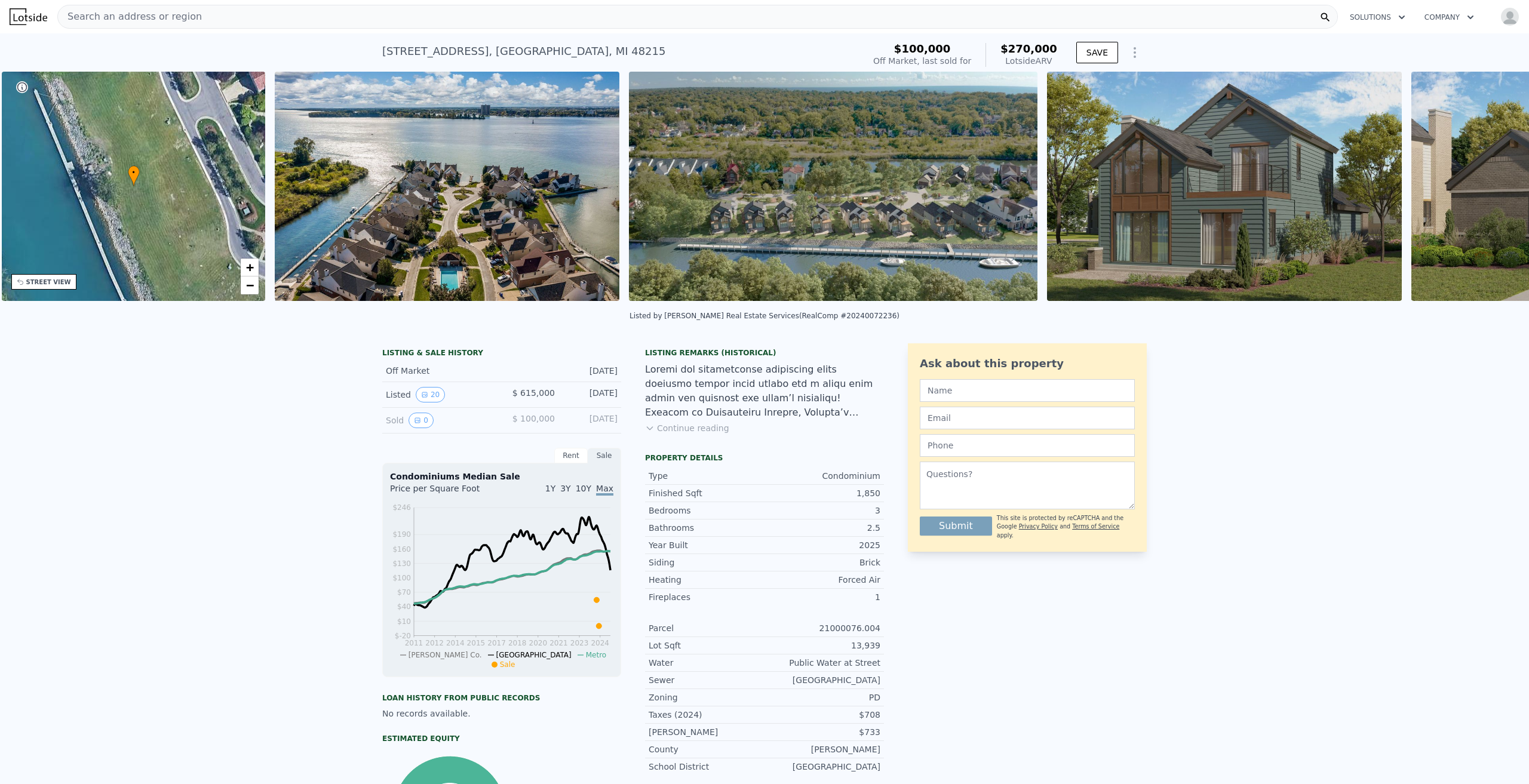
scroll to position [0, 278]
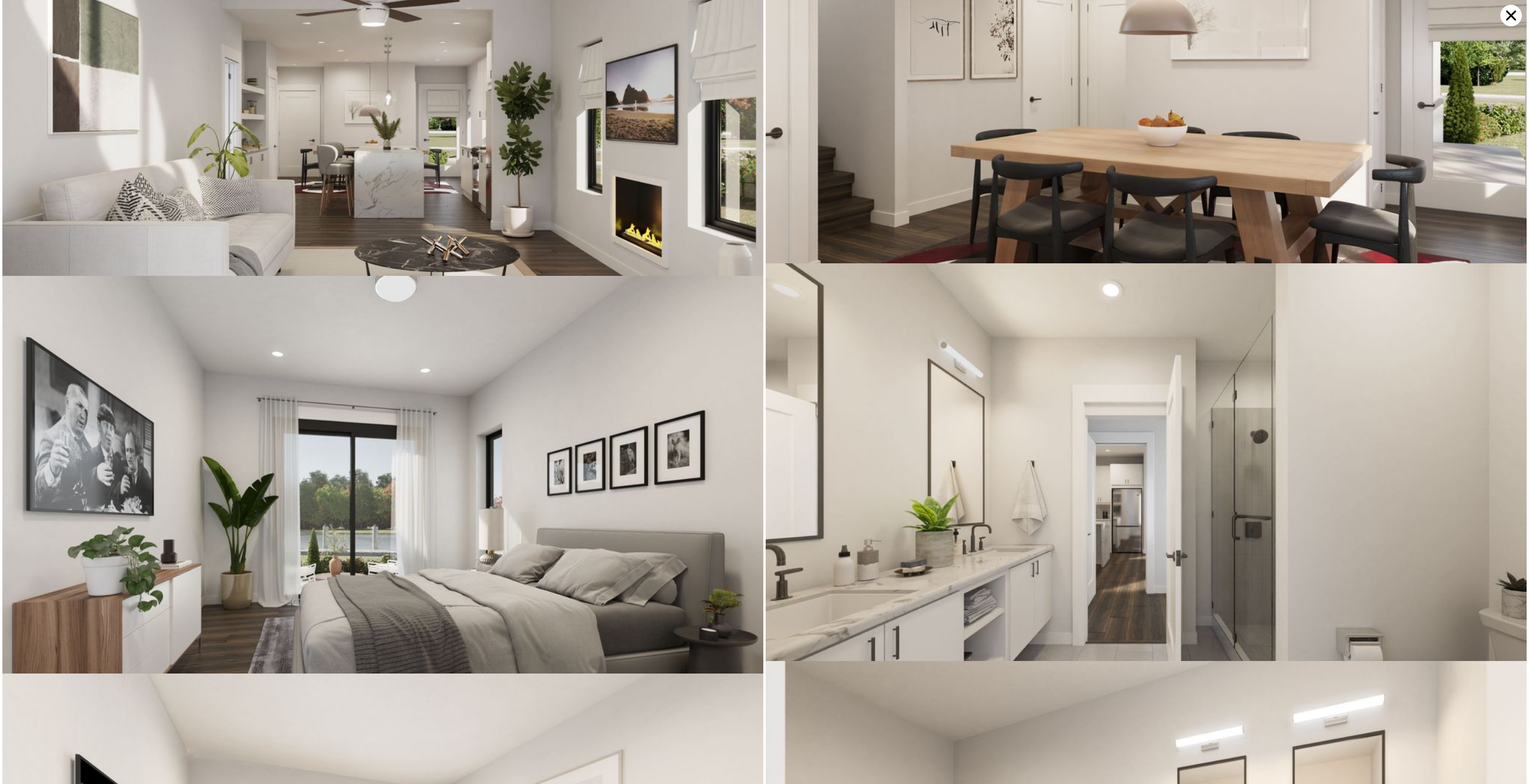
scroll to position [1539, 0]
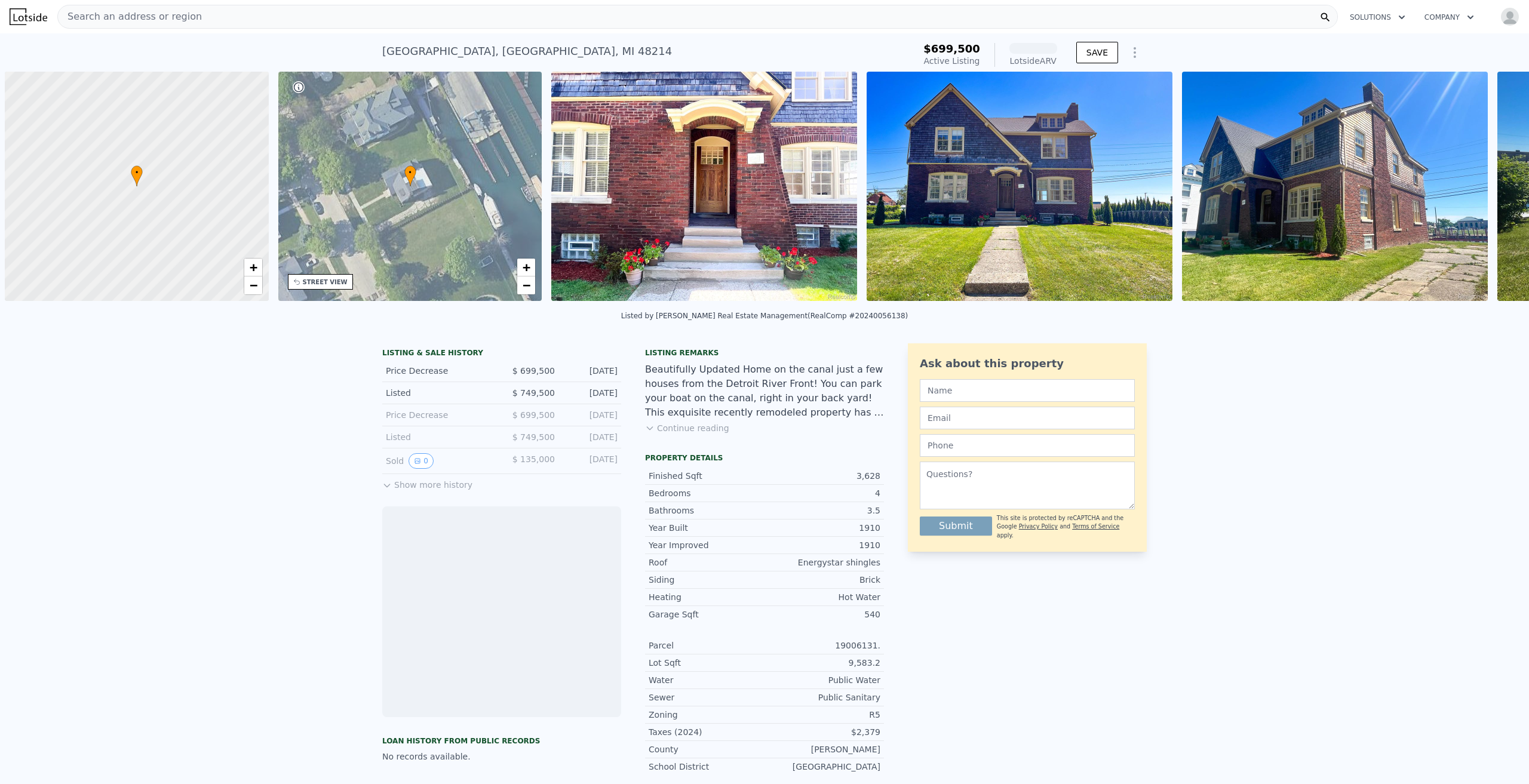
scroll to position [0, 5]
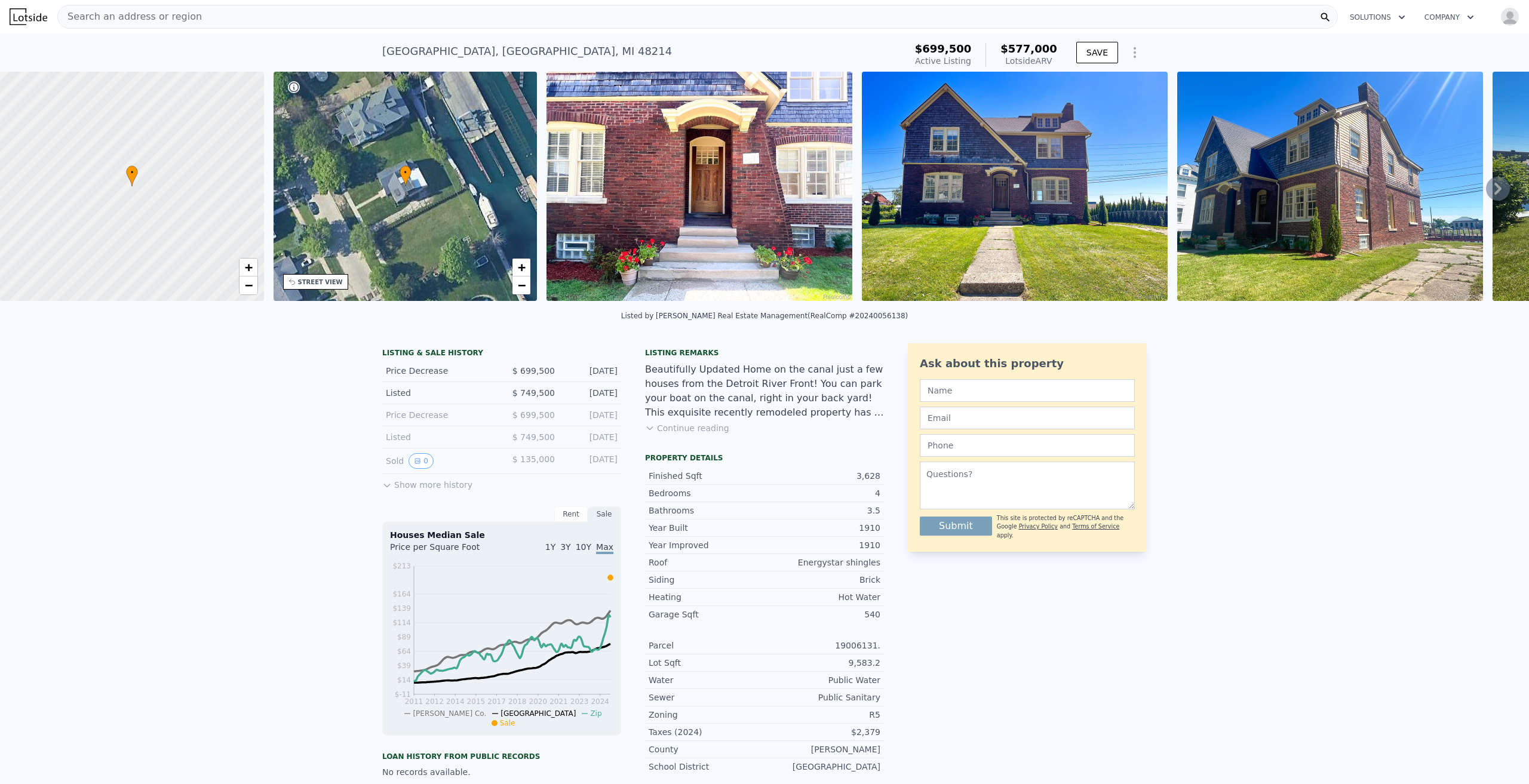
click at [701, 168] on img at bounding box center [699, 186] width 305 height 229
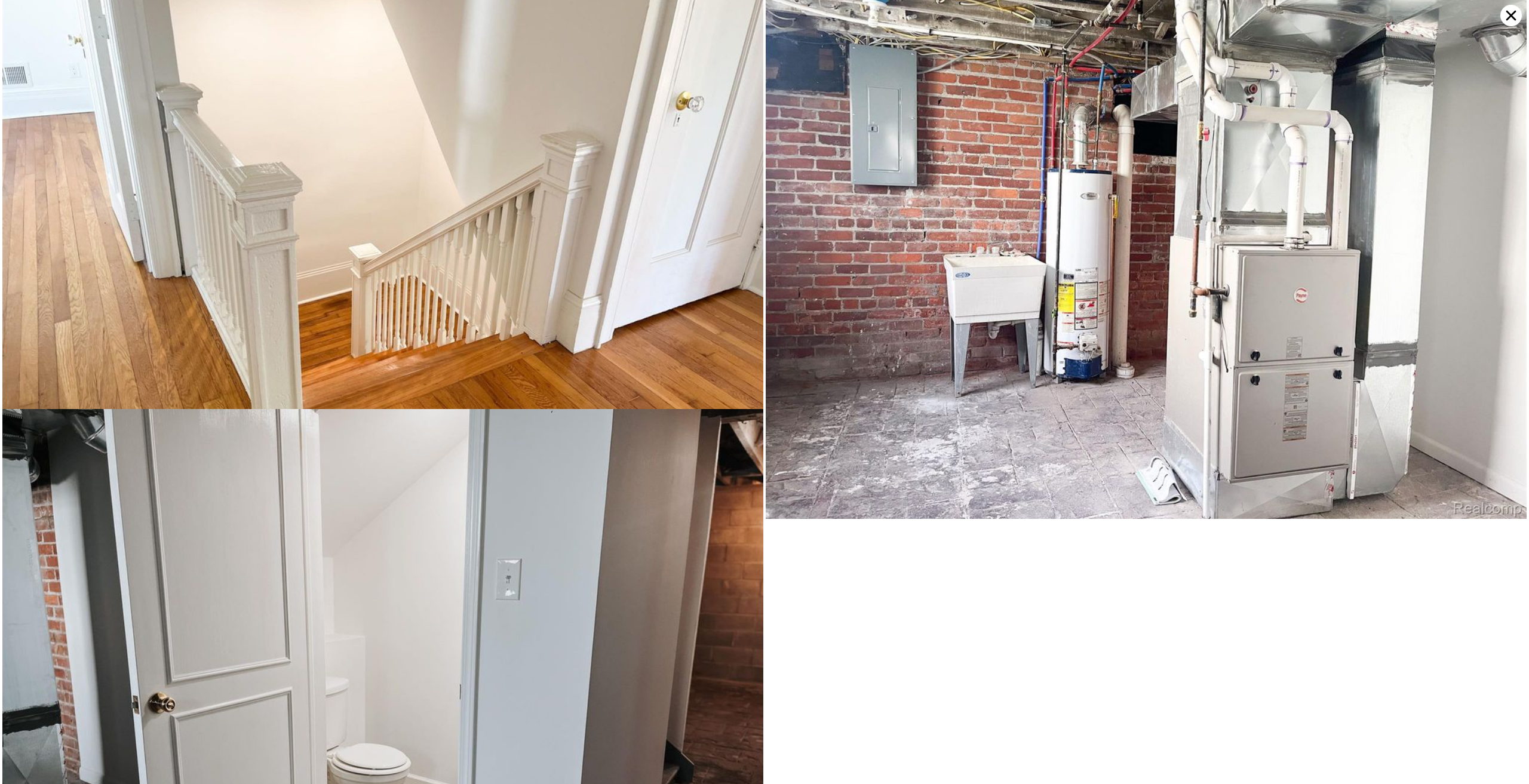
scroll to position [10389, 0]
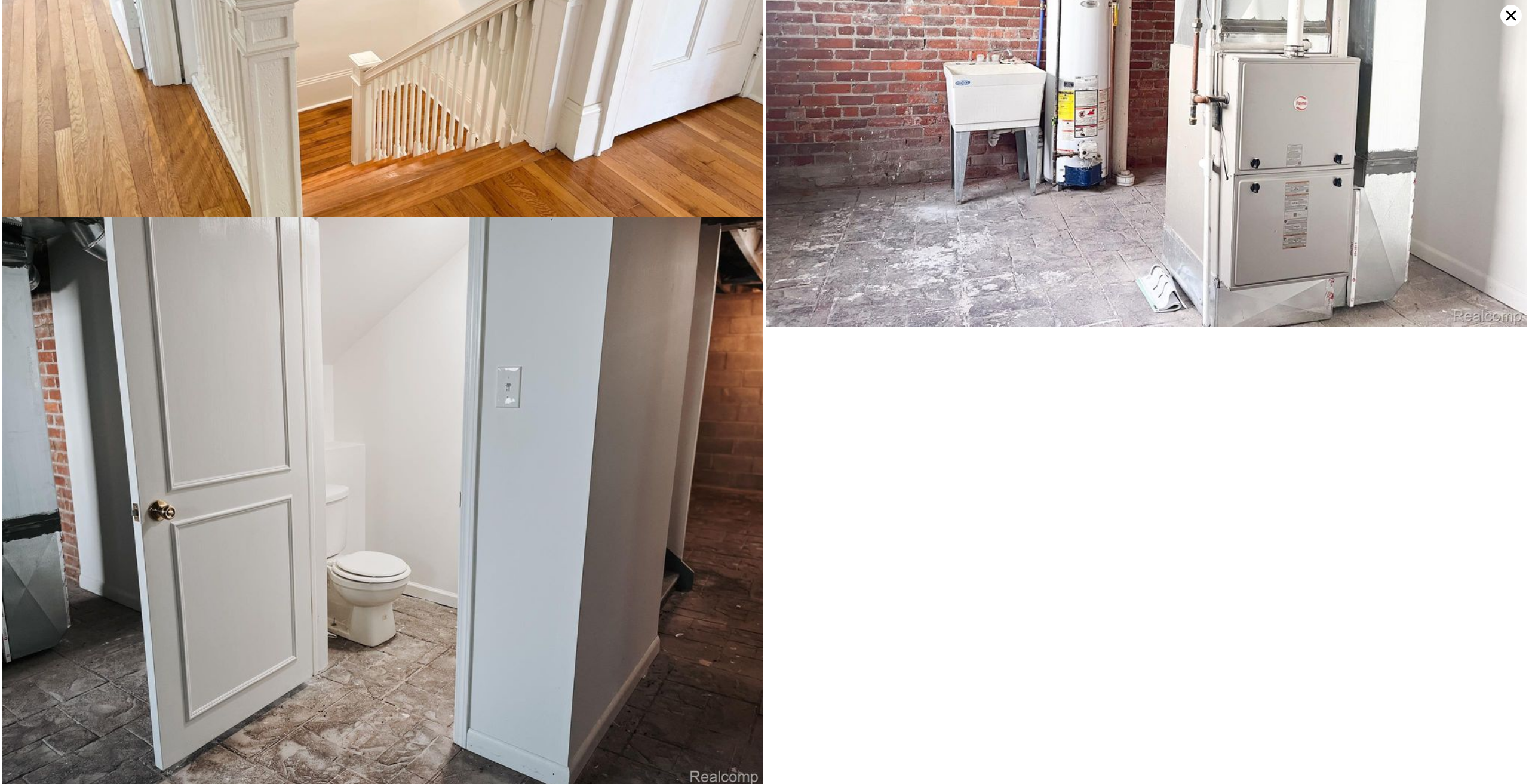
click at [1516, 19] on icon at bounding box center [1511, 15] width 21 height 21
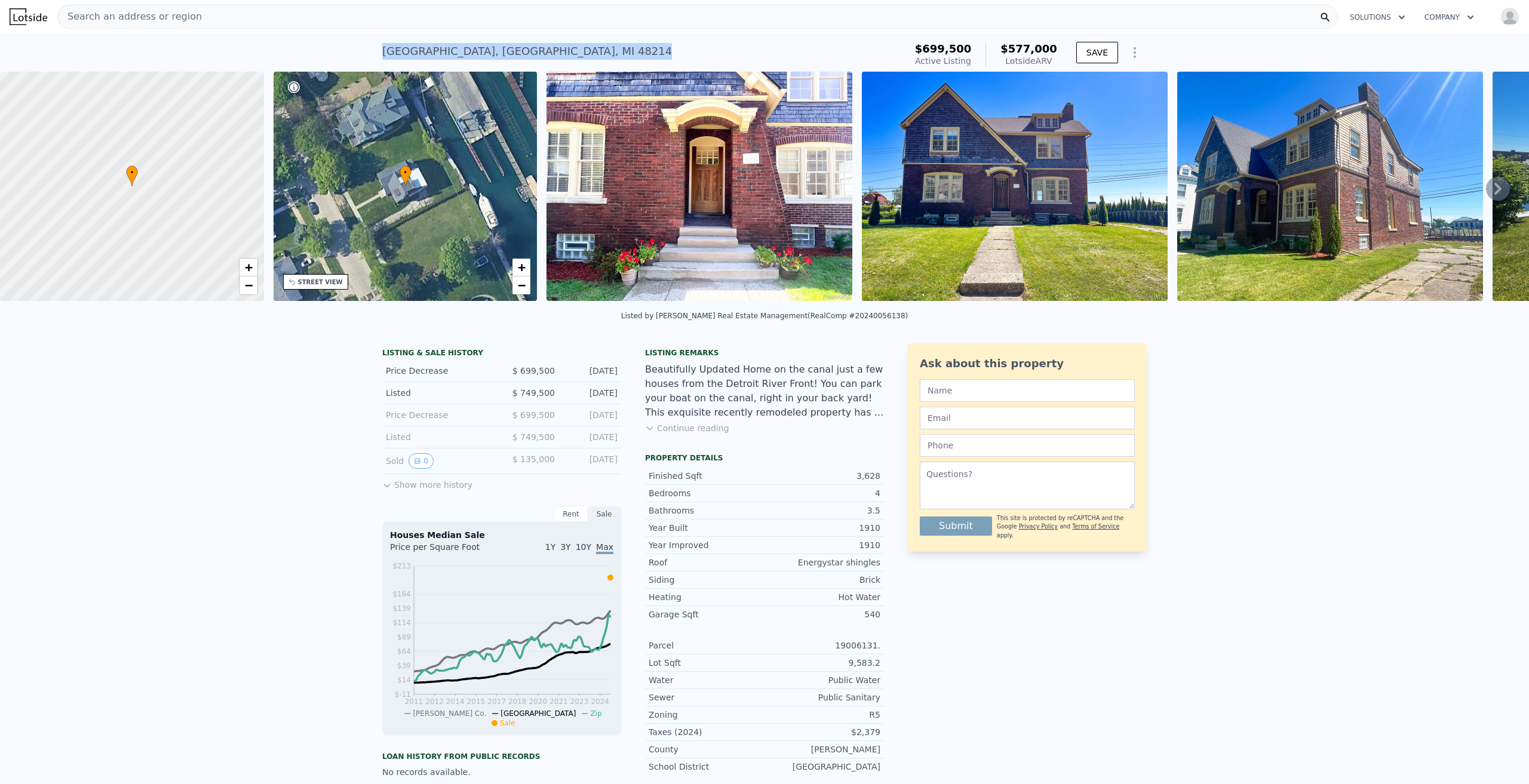
drag, startPoint x: 566, startPoint y: 52, endPoint x: 399, endPoint y: 53, distance: 167.0
click at [361, 53] on div "488 Parkview Dr , Detroit , MI 48214 Active at $699,500 (~ARV $577k ) $699,500 …" at bounding box center [764, 52] width 1529 height 38
click at [696, 434] on button "Continue reading" at bounding box center [688, 428] width 85 height 12
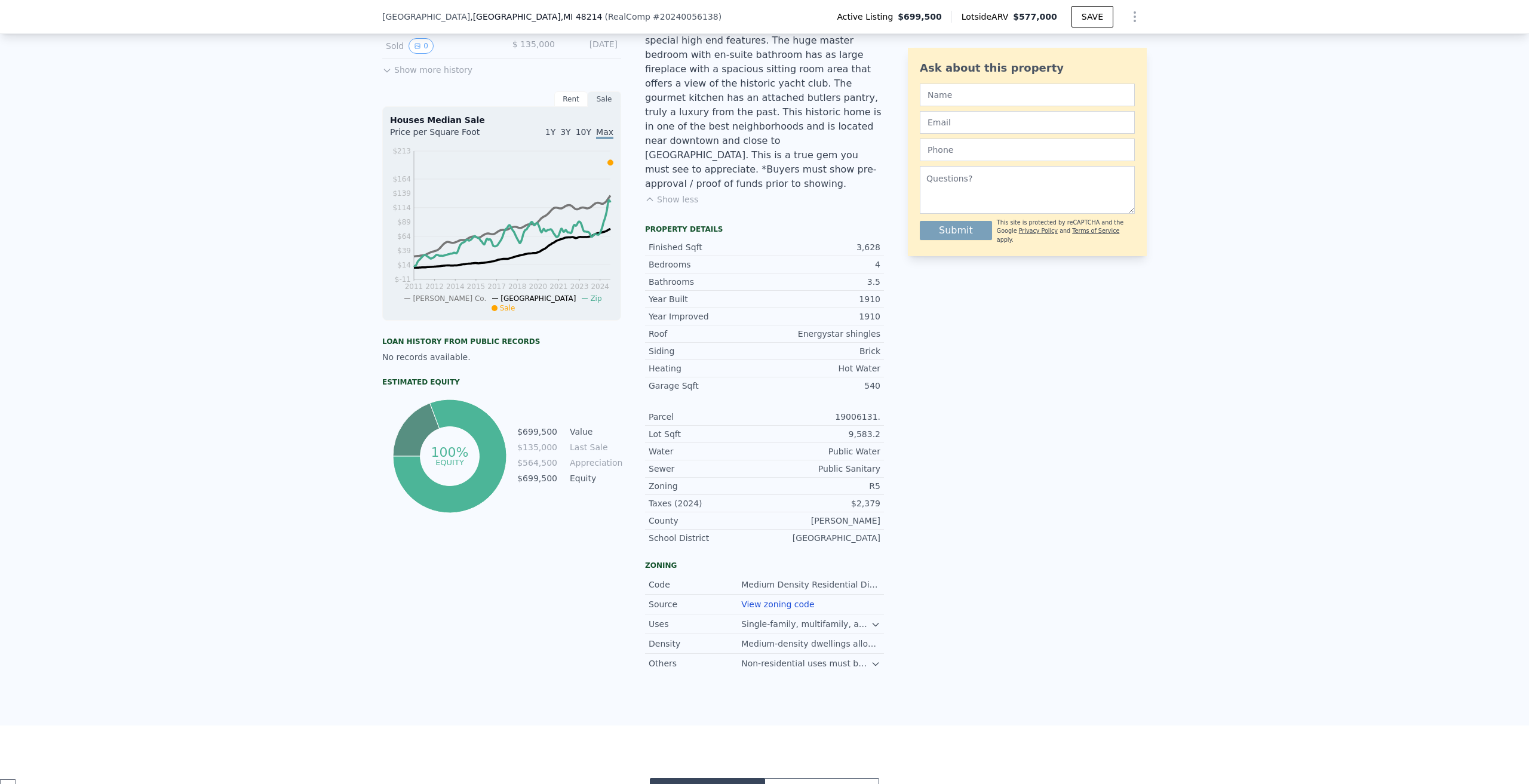
scroll to position [414, 0]
click at [873, 620] on icon at bounding box center [875, 622] width 5 height 3
click at [872, 681] on icon at bounding box center [876, 685] width 9 height 9
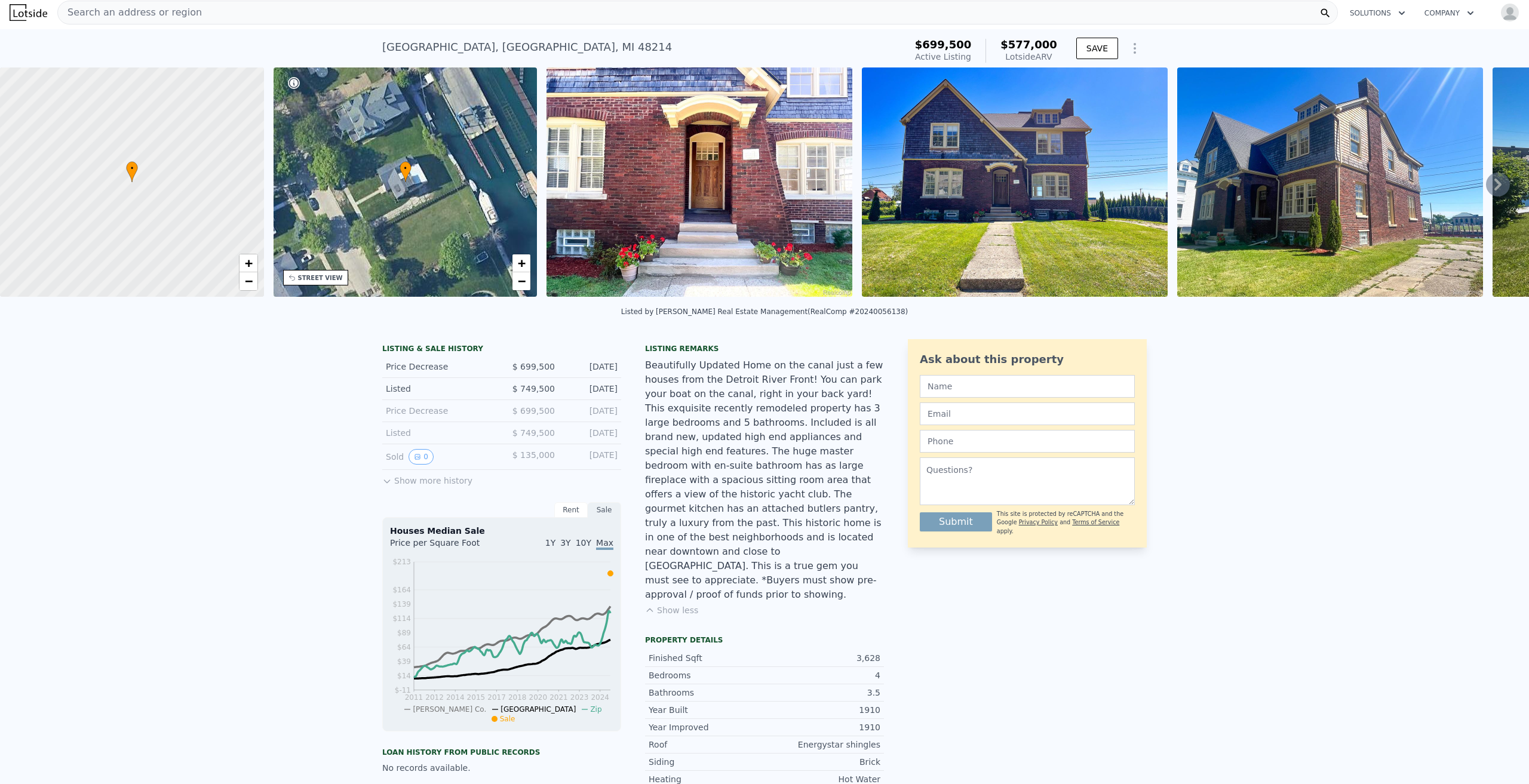
scroll to position [0, 0]
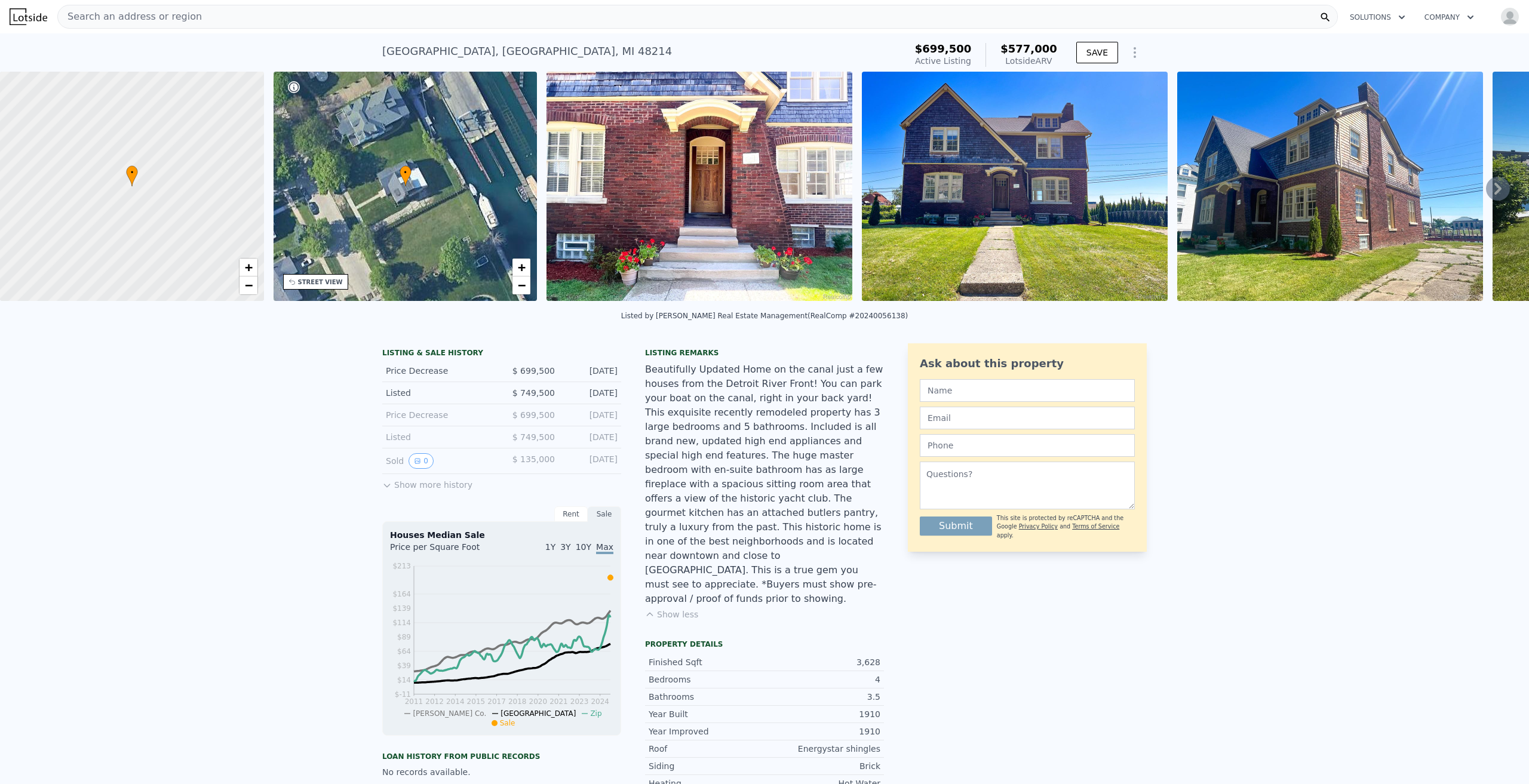
click at [430, 160] on div "• + −" at bounding box center [405, 186] width 264 height 229
click at [311, 283] on div "STREET VIEW" at bounding box center [320, 282] width 45 height 9
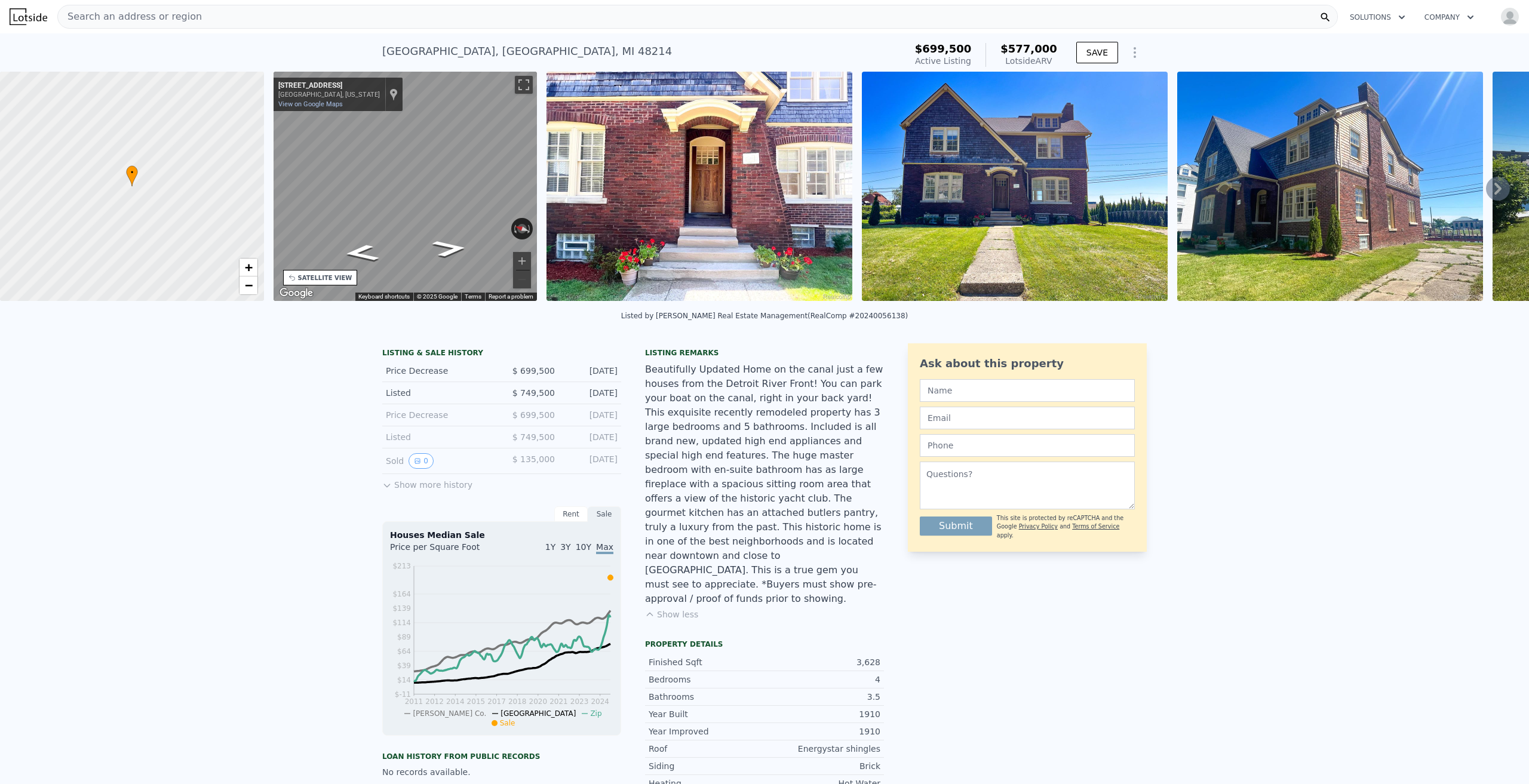
click at [318, 274] on div "SATELLITE VIEW" at bounding box center [325, 277] width 54 height 9
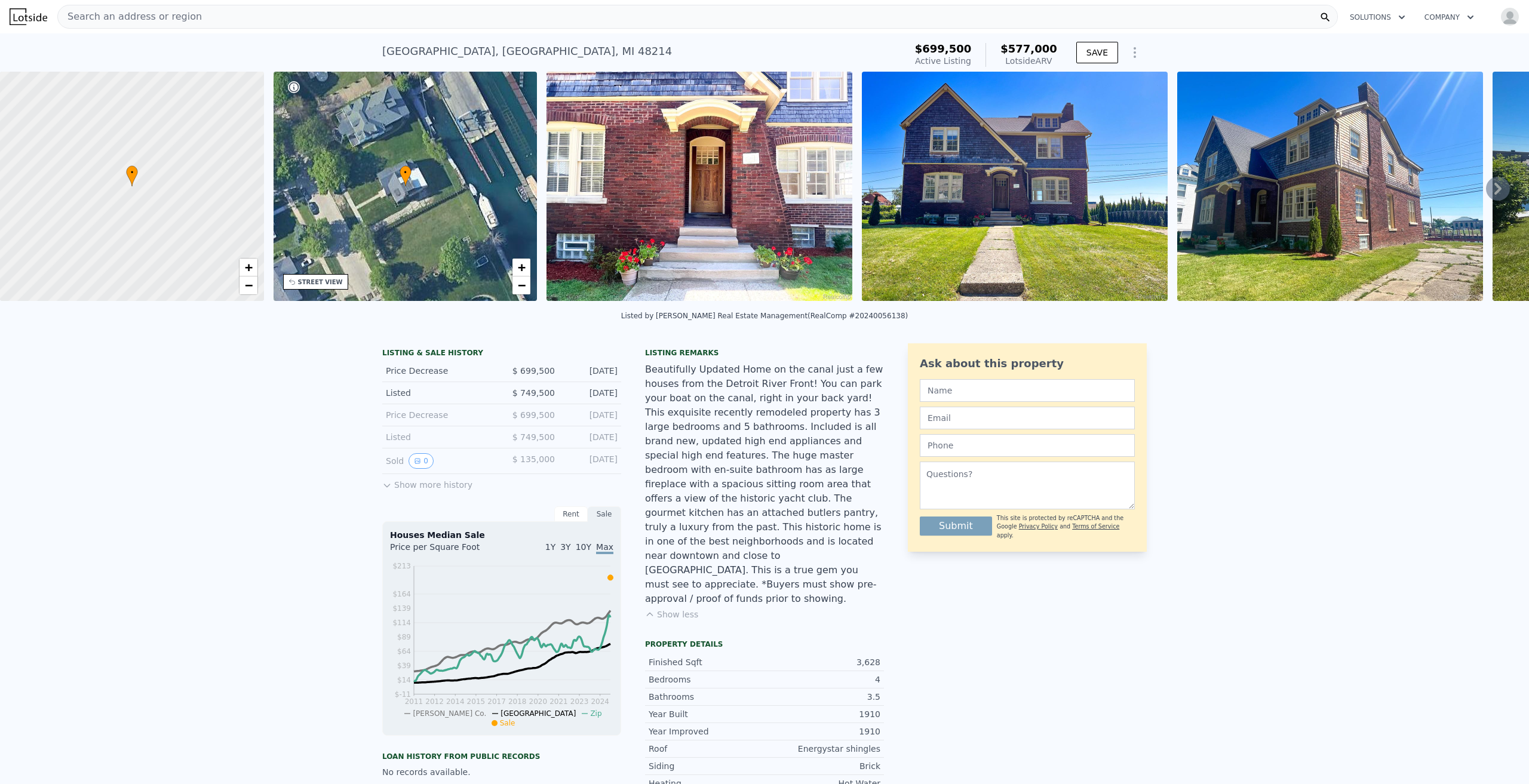
drag, startPoint x: 489, startPoint y: 125, endPoint x: 499, endPoint y: 165, distance: 41.2
click at [489, 125] on div "• + −" at bounding box center [405, 186] width 264 height 229
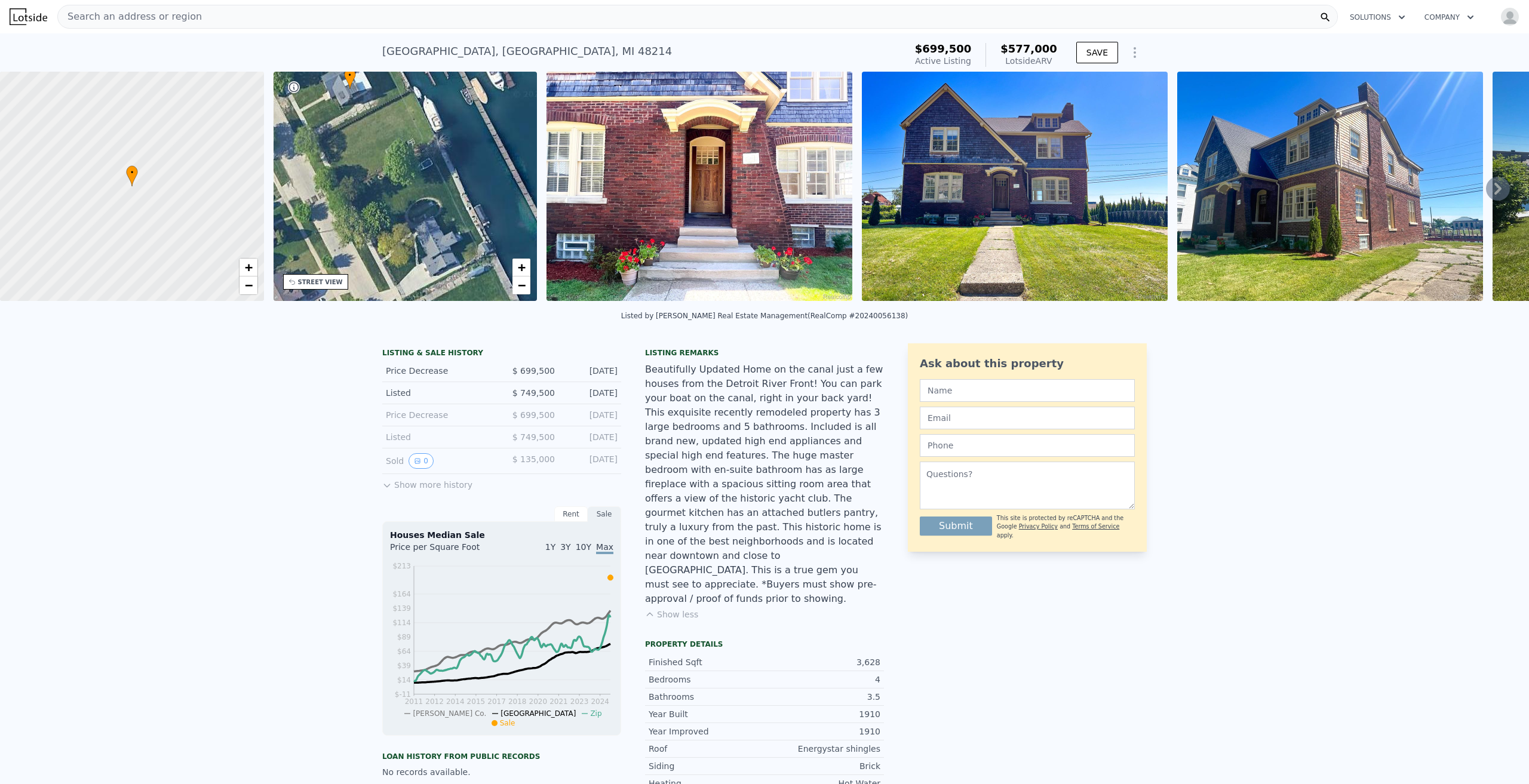
drag, startPoint x: 457, startPoint y: 242, endPoint x: 580, endPoint y: 272, distance: 126.6
click at [401, 145] on div "• + −" at bounding box center [405, 186] width 264 height 229
click at [759, 219] on img at bounding box center [699, 186] width 305 height 229
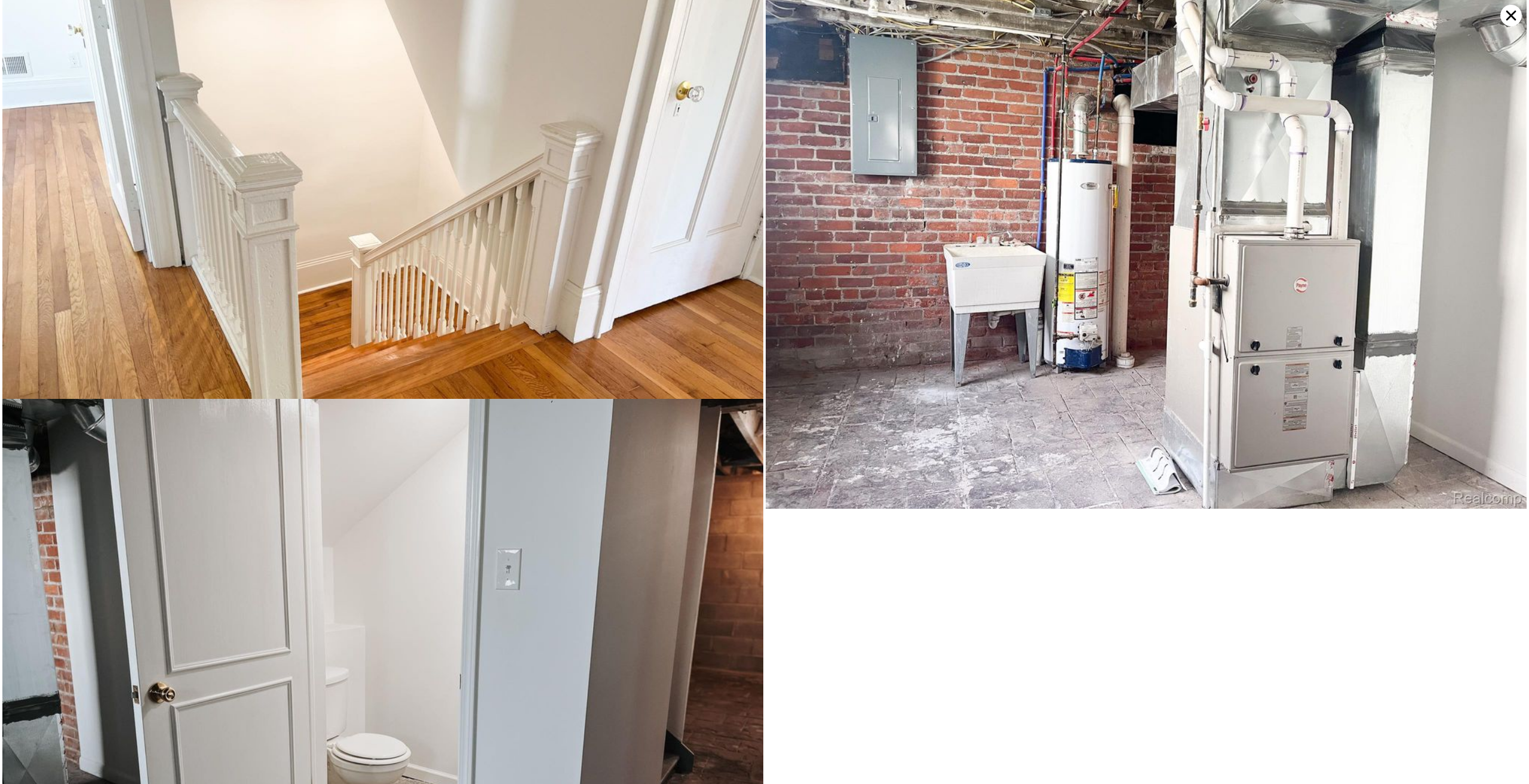
scroll to position [10389, 0]
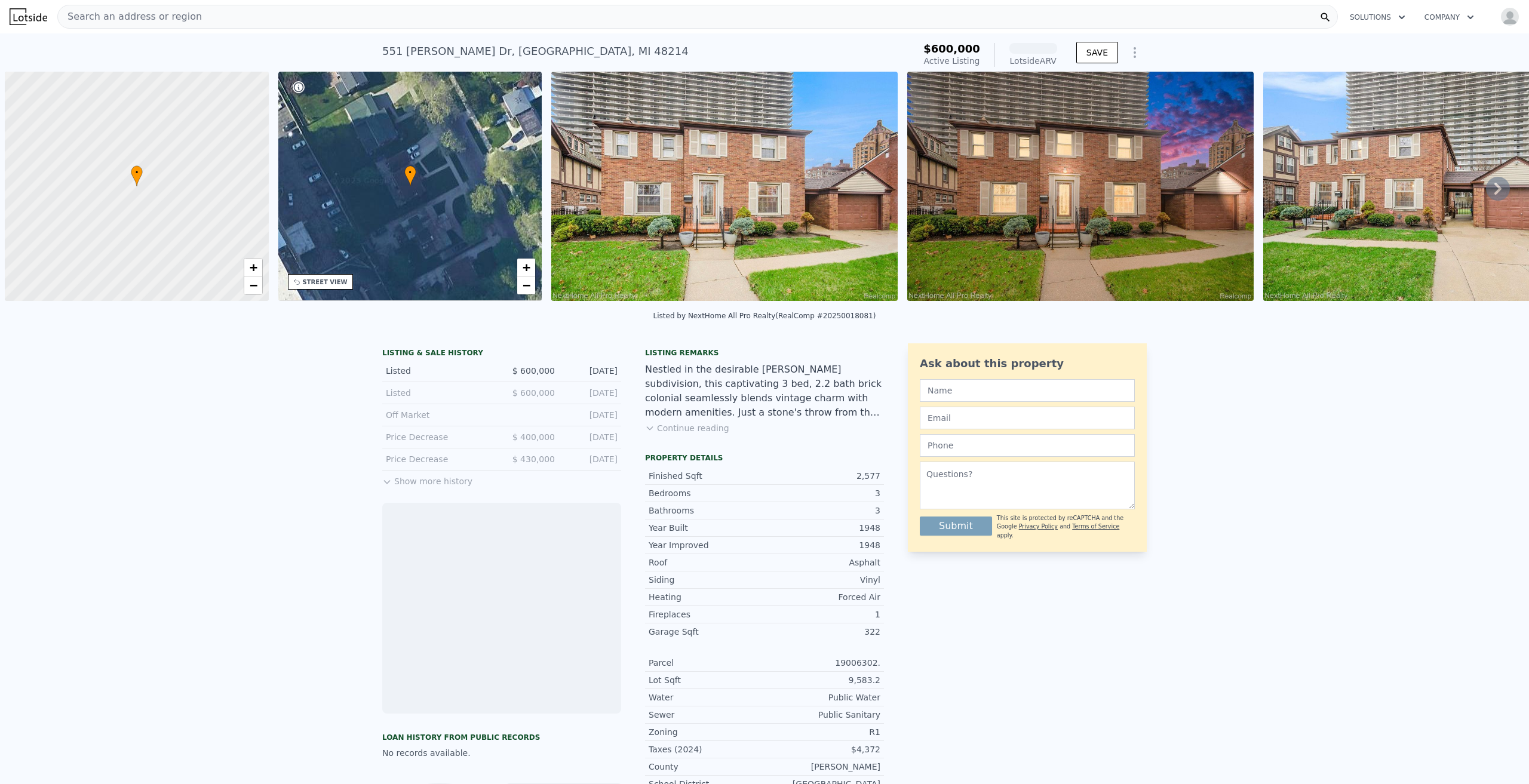
scroll to position [0, 5]
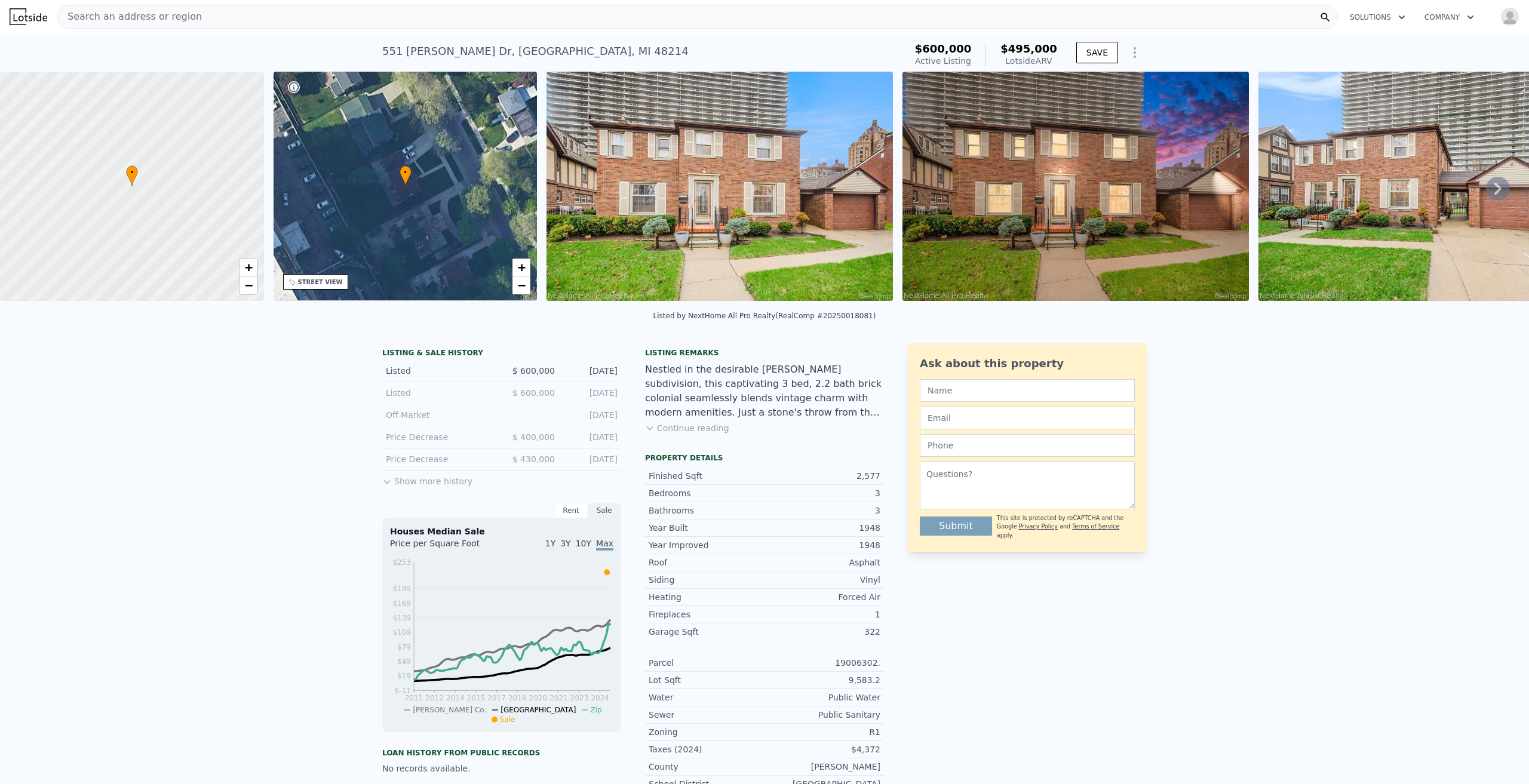
click at [756, 190] on img at bounding box center [720, 186] width 346 height 229
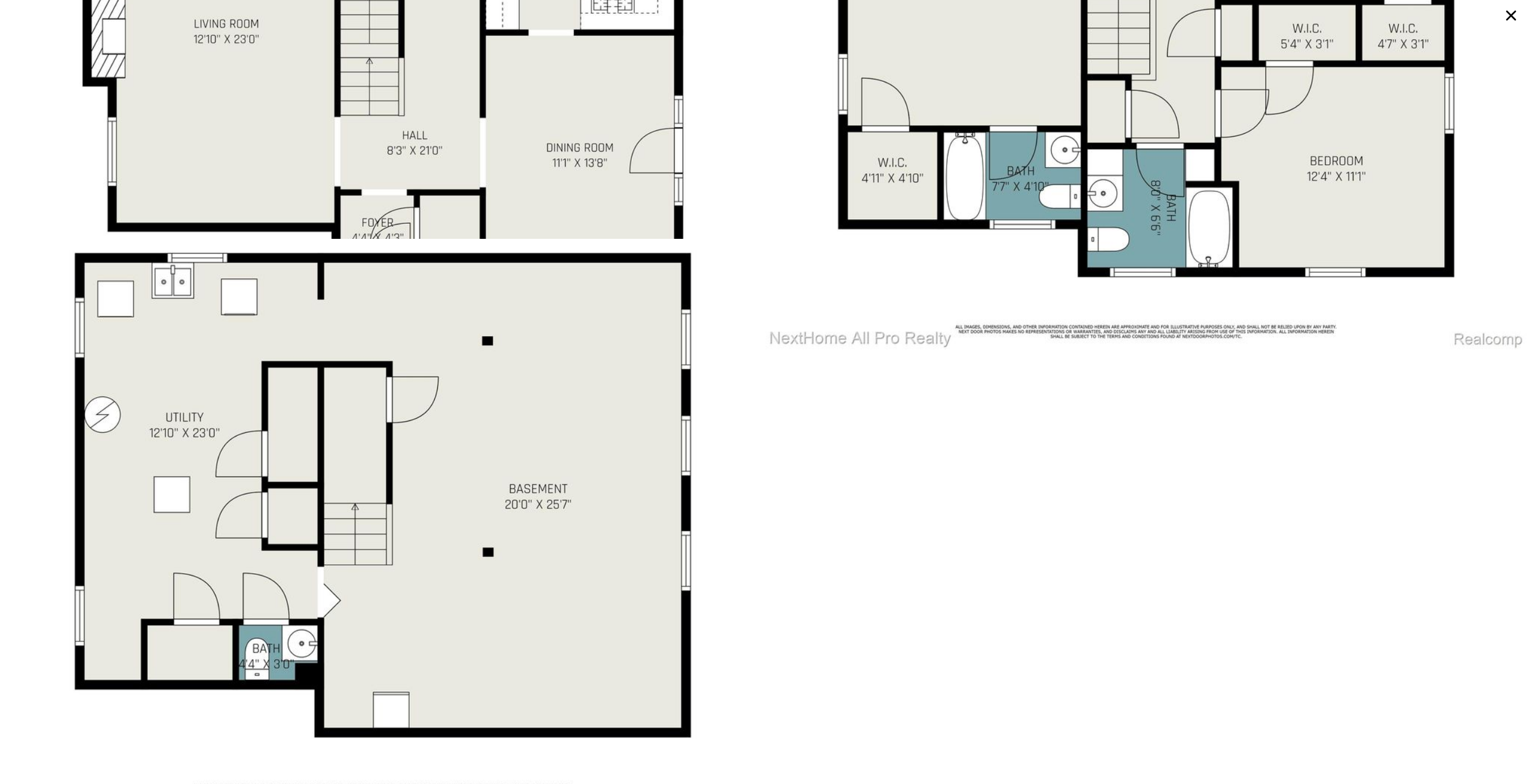
scroll to position [3504, 0]
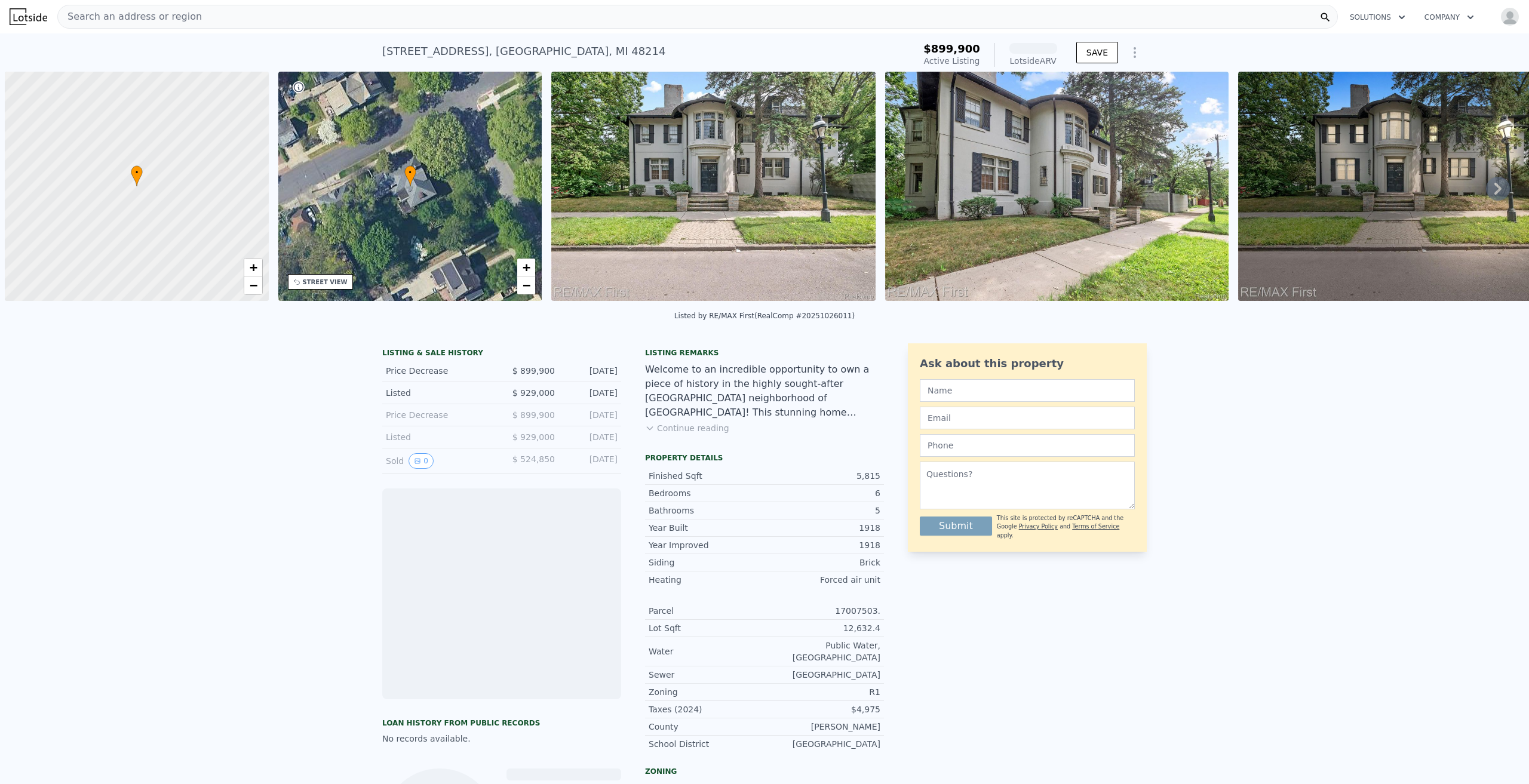
scroll to position [0, 5]
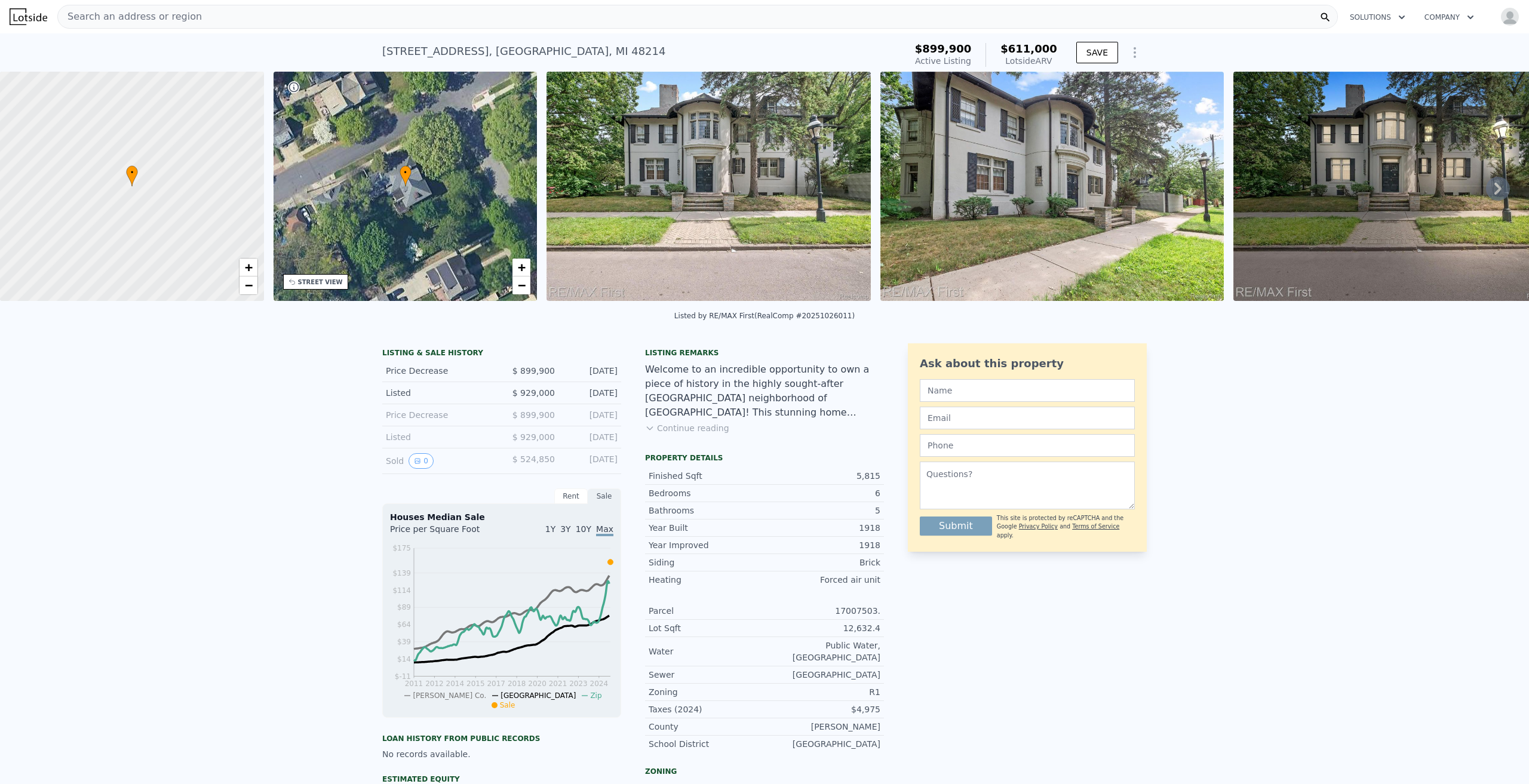
click at [731, 161] on img at bounding box center [708, 186] width 324 height 229
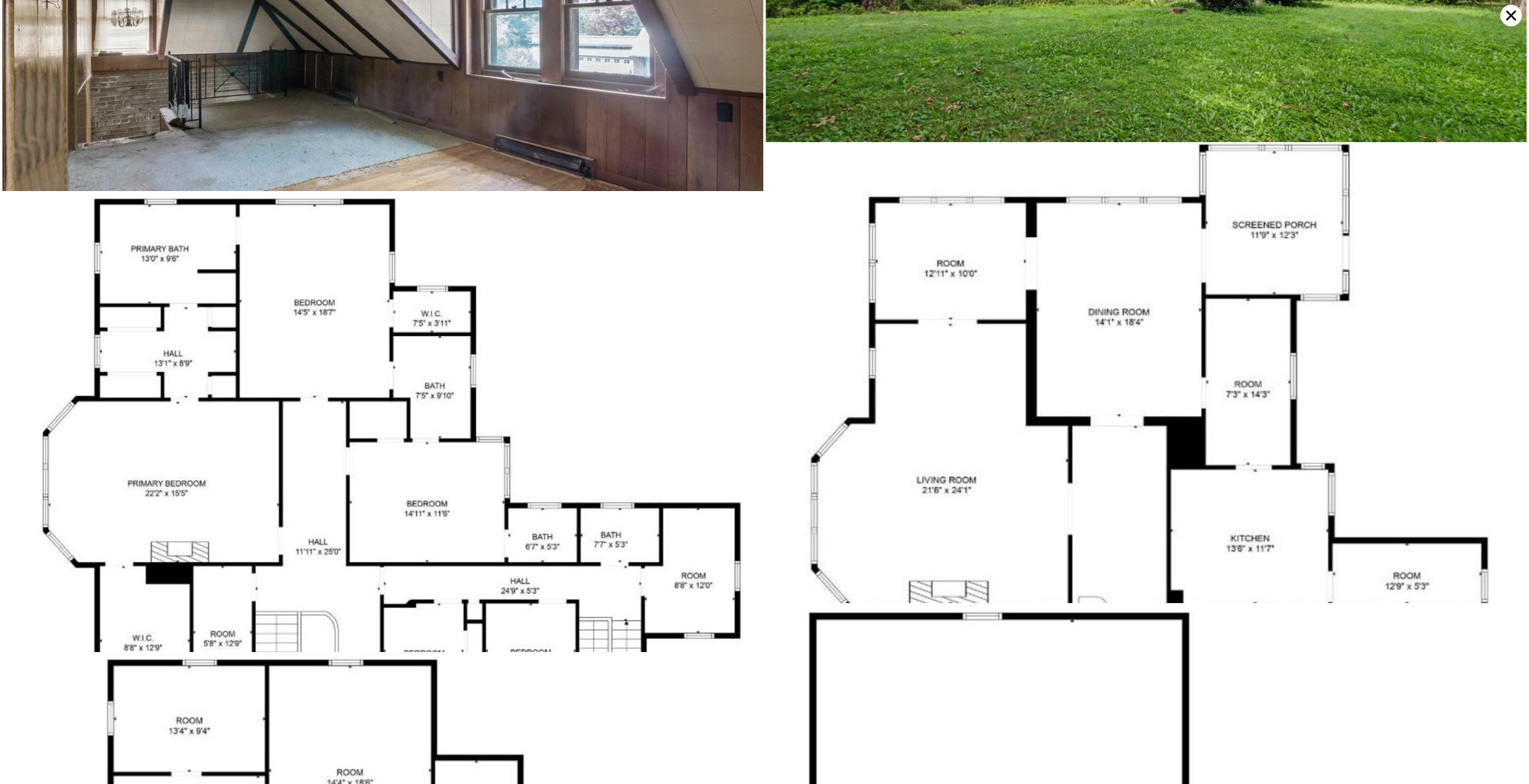
scroll to position [9439, 0]
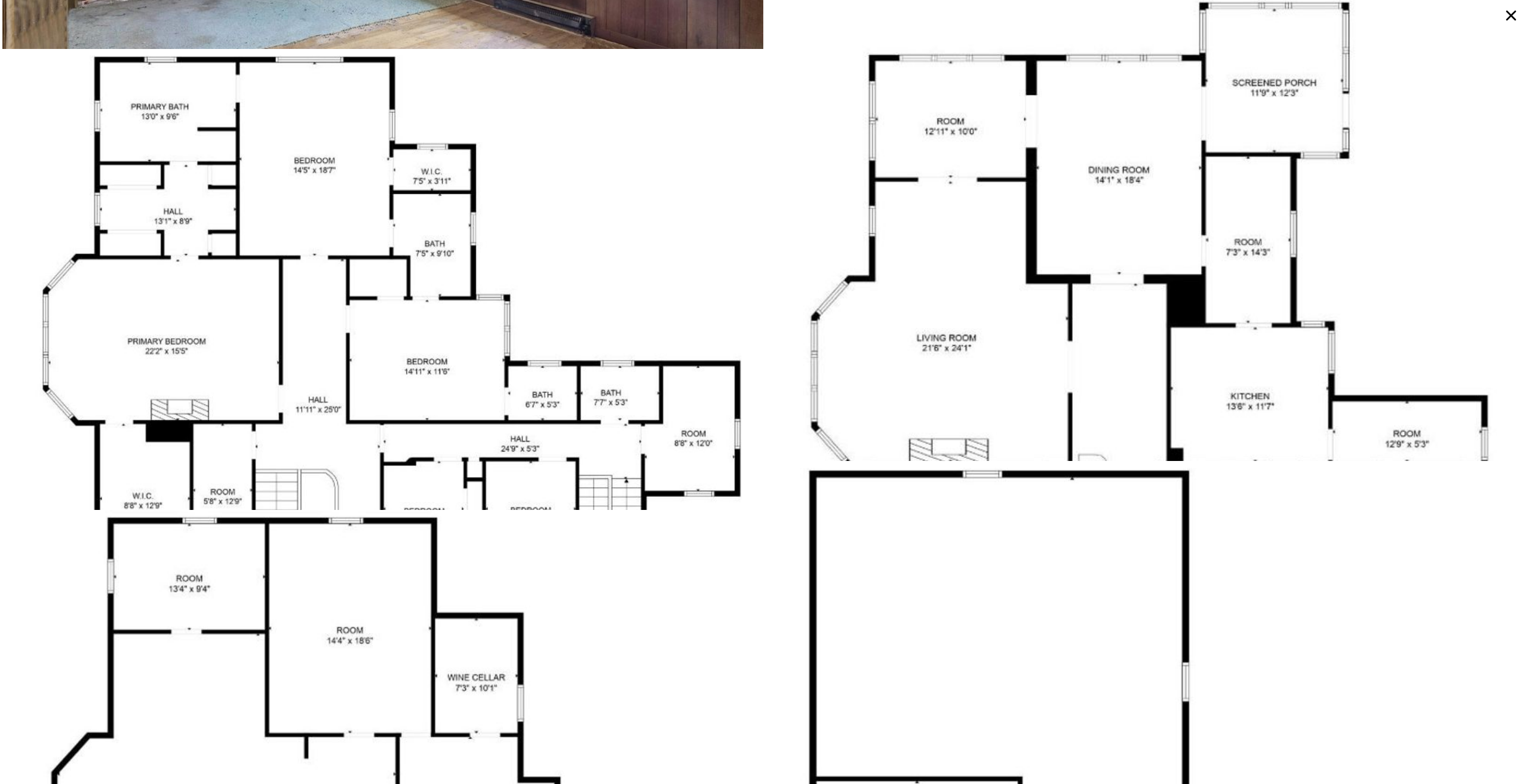
click at [1512, 14] on icon at bounding box center [1511, 15] width 21 height 21
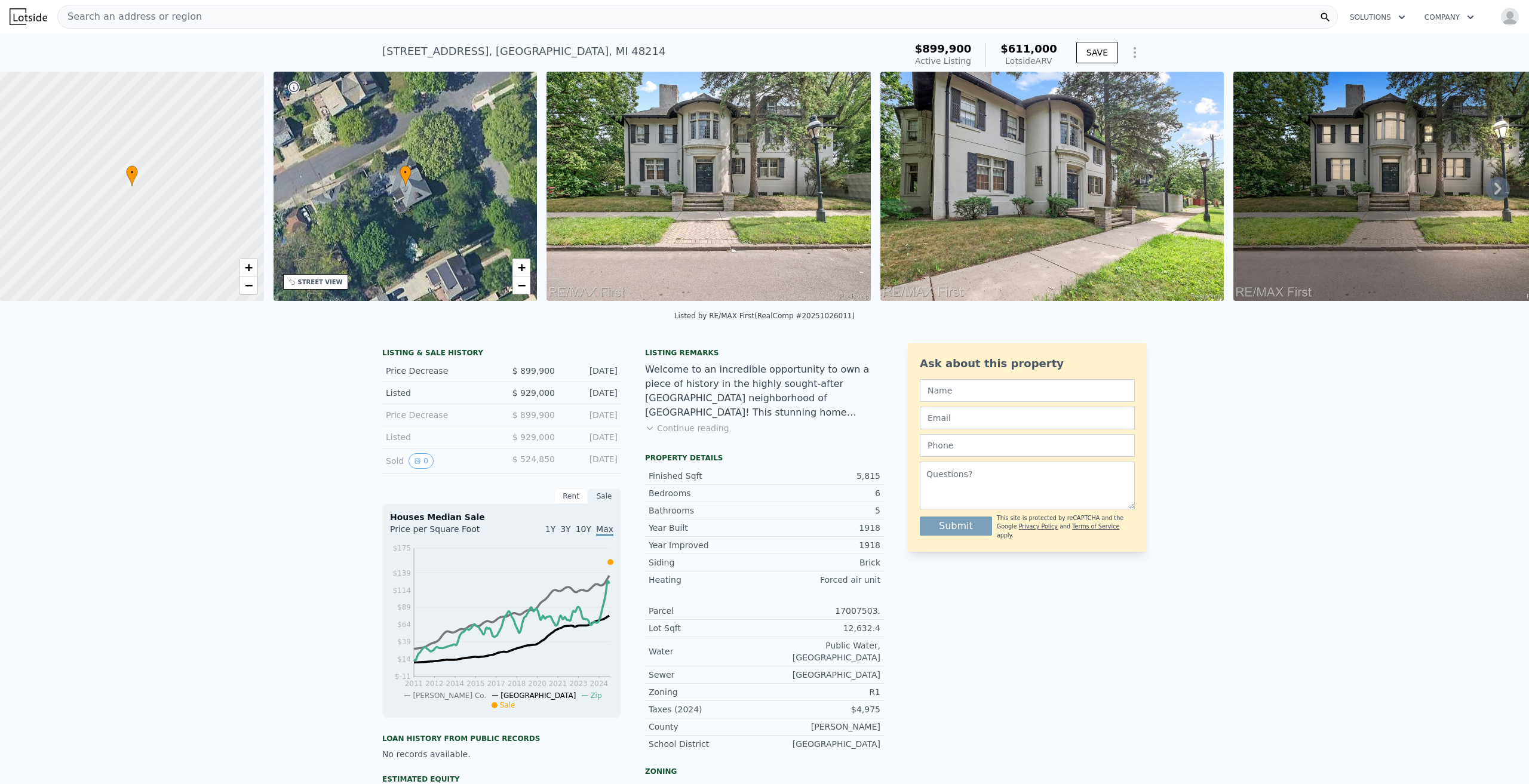
click at [677, 434] on button "Continue reading" at bounding box center [688, 428] width 85 height 12
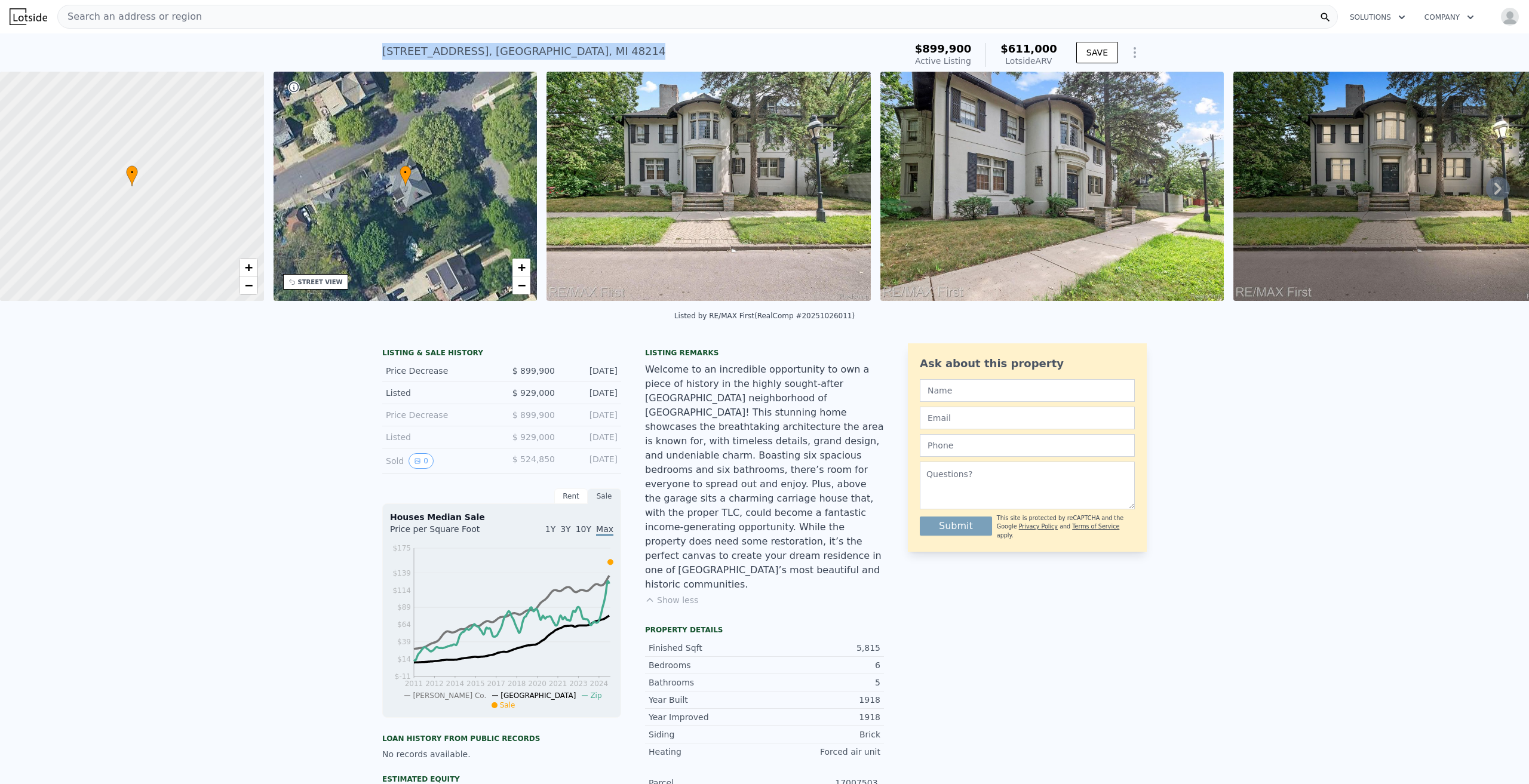
drag, startPoint x: 560, startPoint y: 49, endPoint x: 380, endPoint y: 54, distance: 180.1
click at [382, 54] on div "3065 Iroquois St , Detroit , MI 48214 Active at $899,900 (~ARV $611k )" at bounding box center [642, 55] width 519 height 34
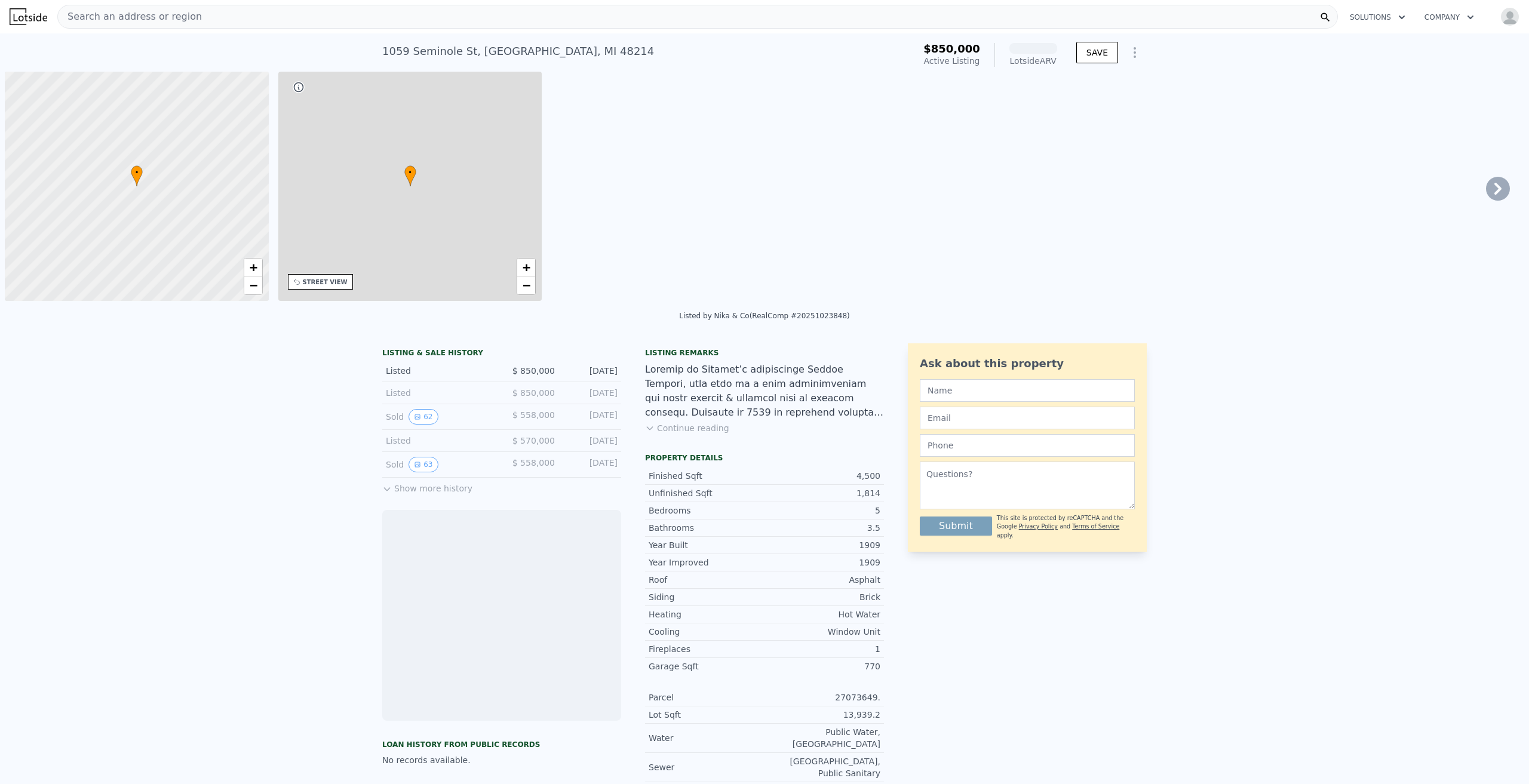
scroll to position [0, 5]
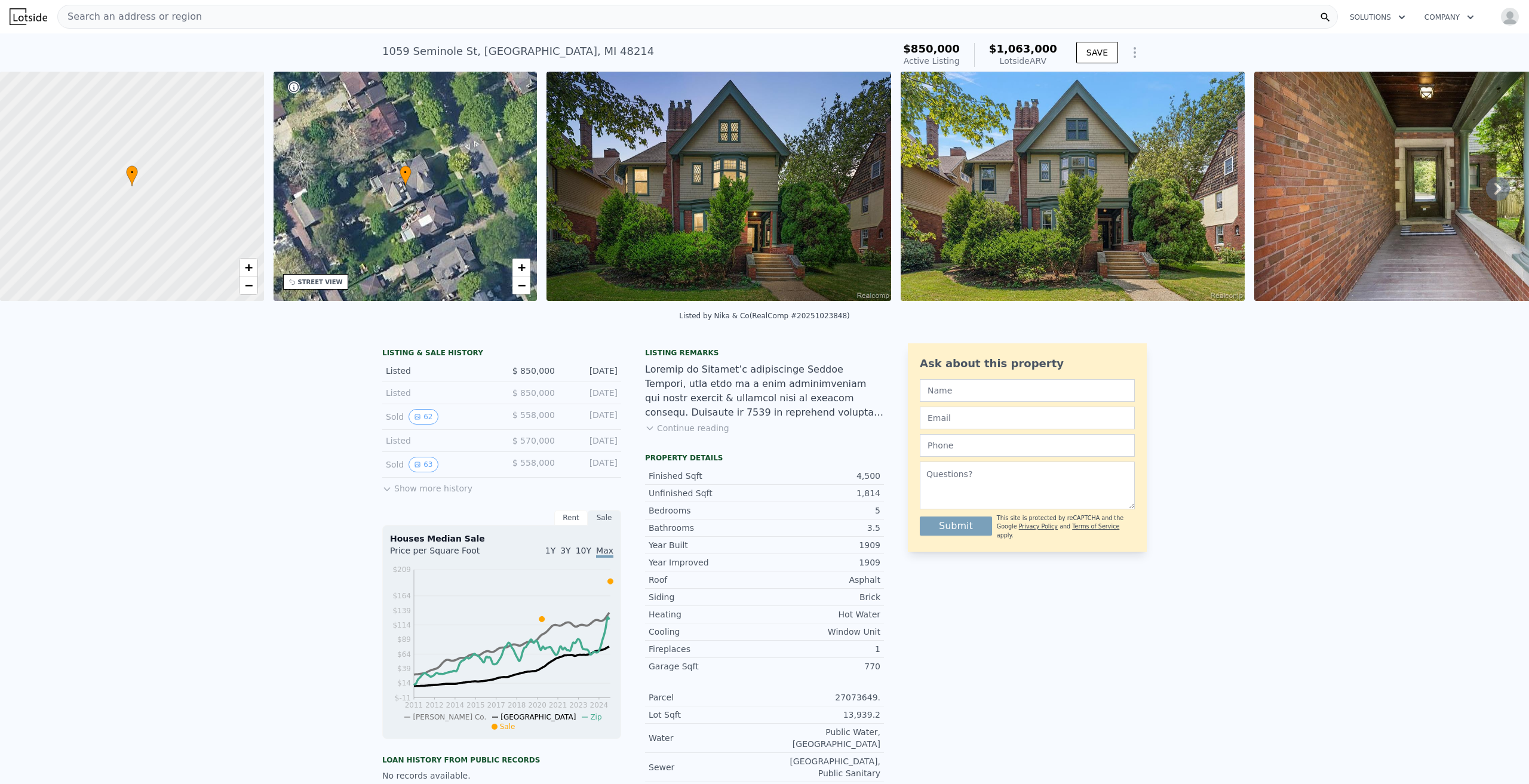
click at [660, 172] on img at bounding box center [719, 186] width 345 height 229
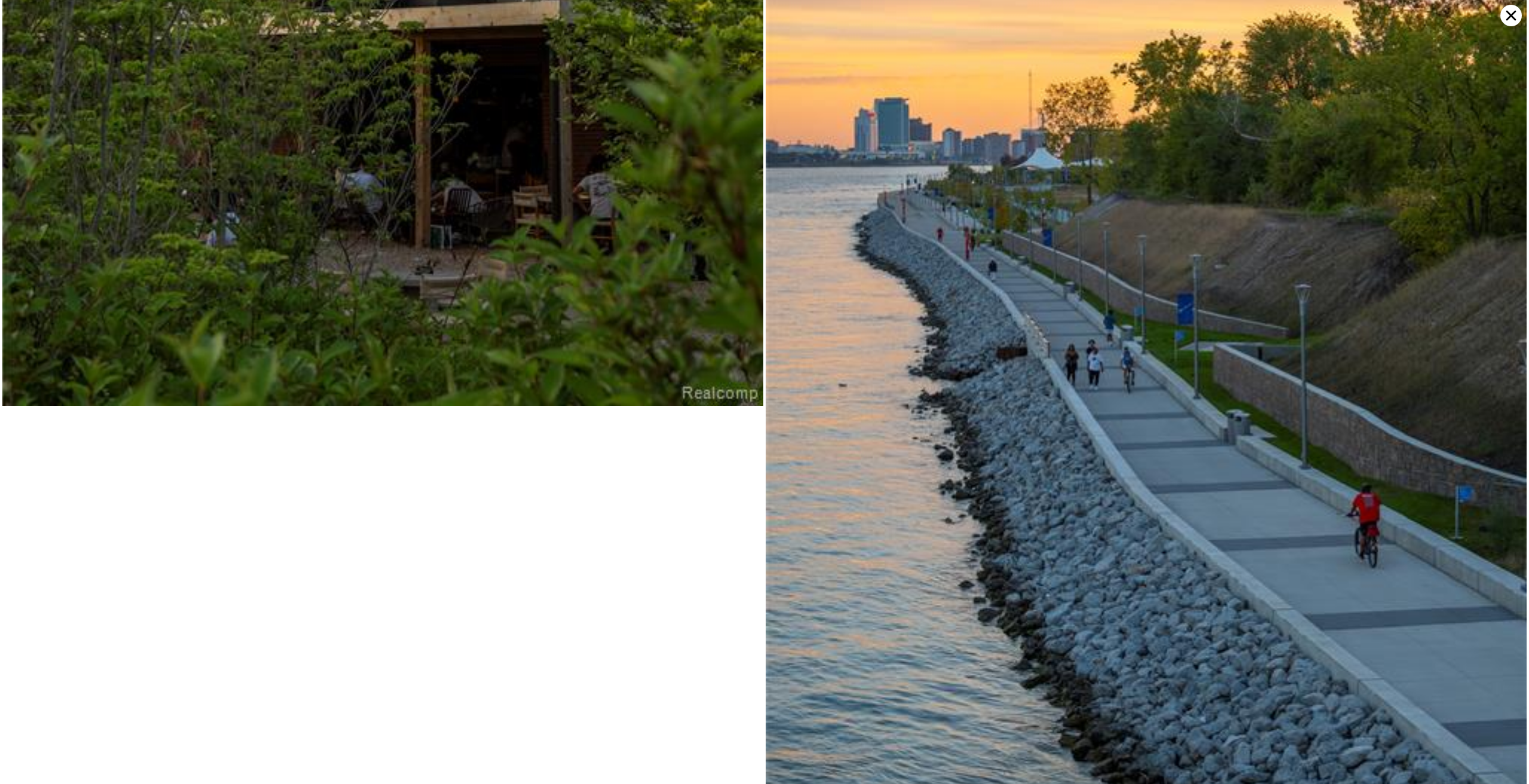
scroll to position [17871, 0]
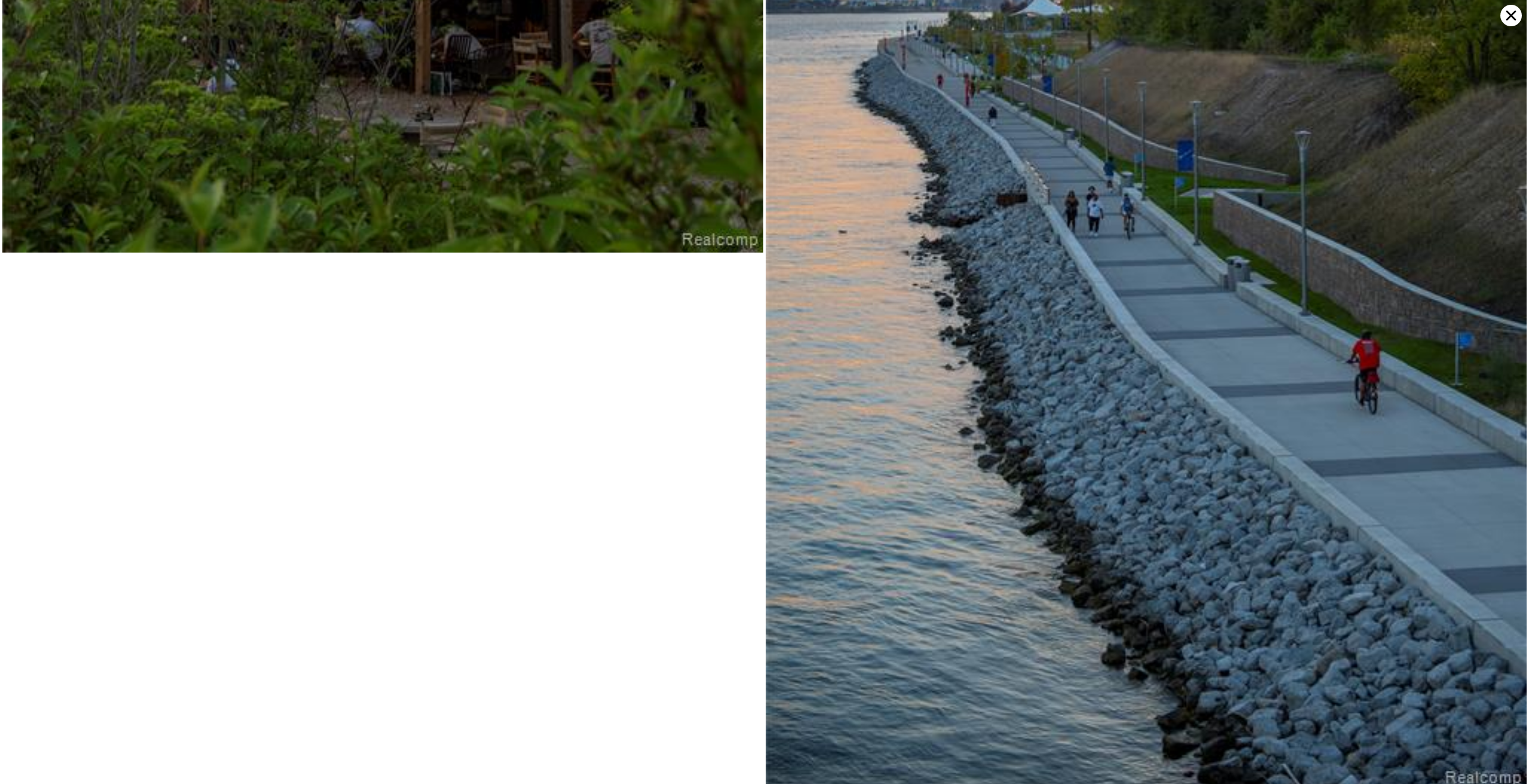
click at [1513, 16] on icon at bounding box center [1511, 16] width 10 height 10
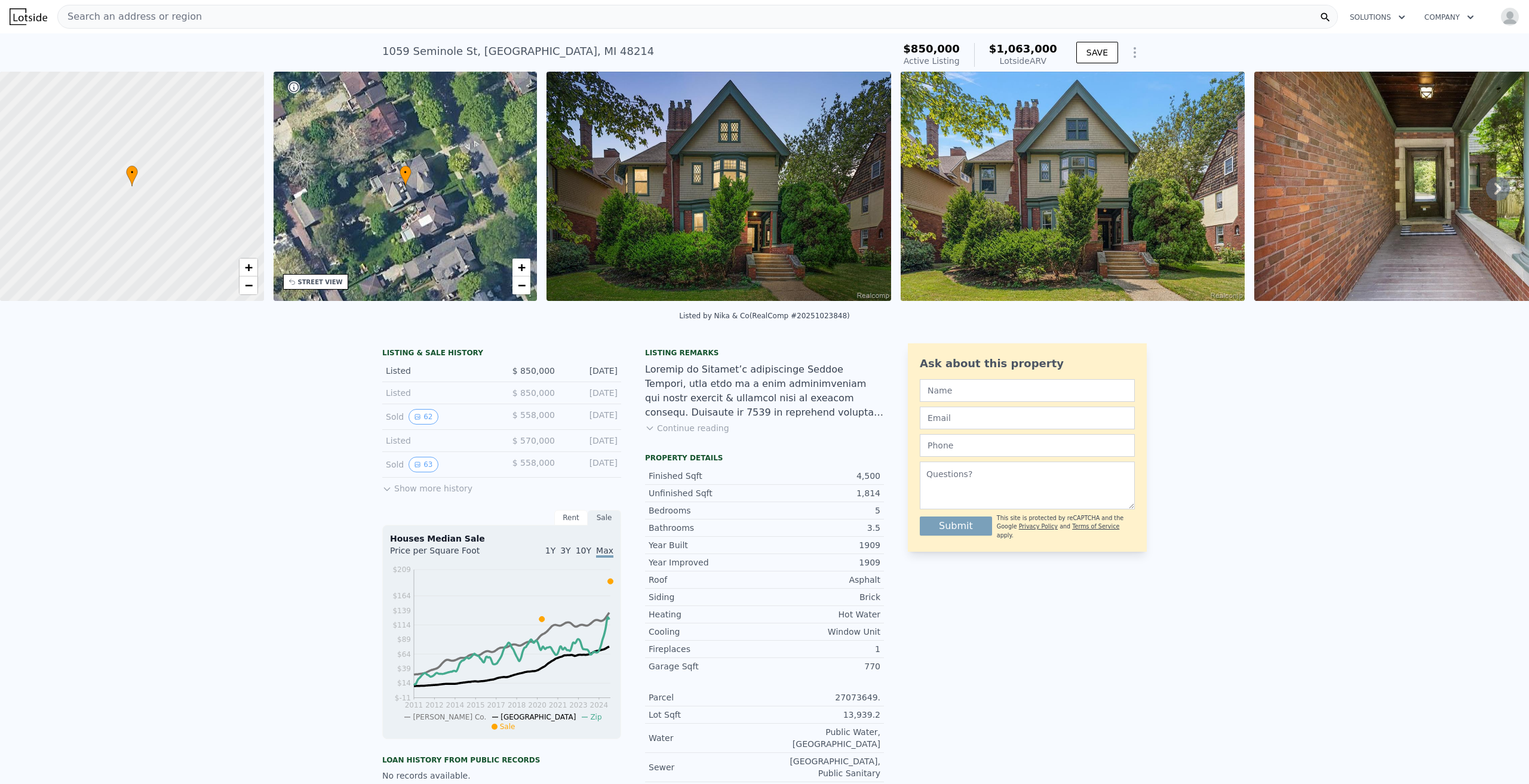
click at [693, 434] on button "Continue reading" at bounding box center [688, 428] width 85 height 12
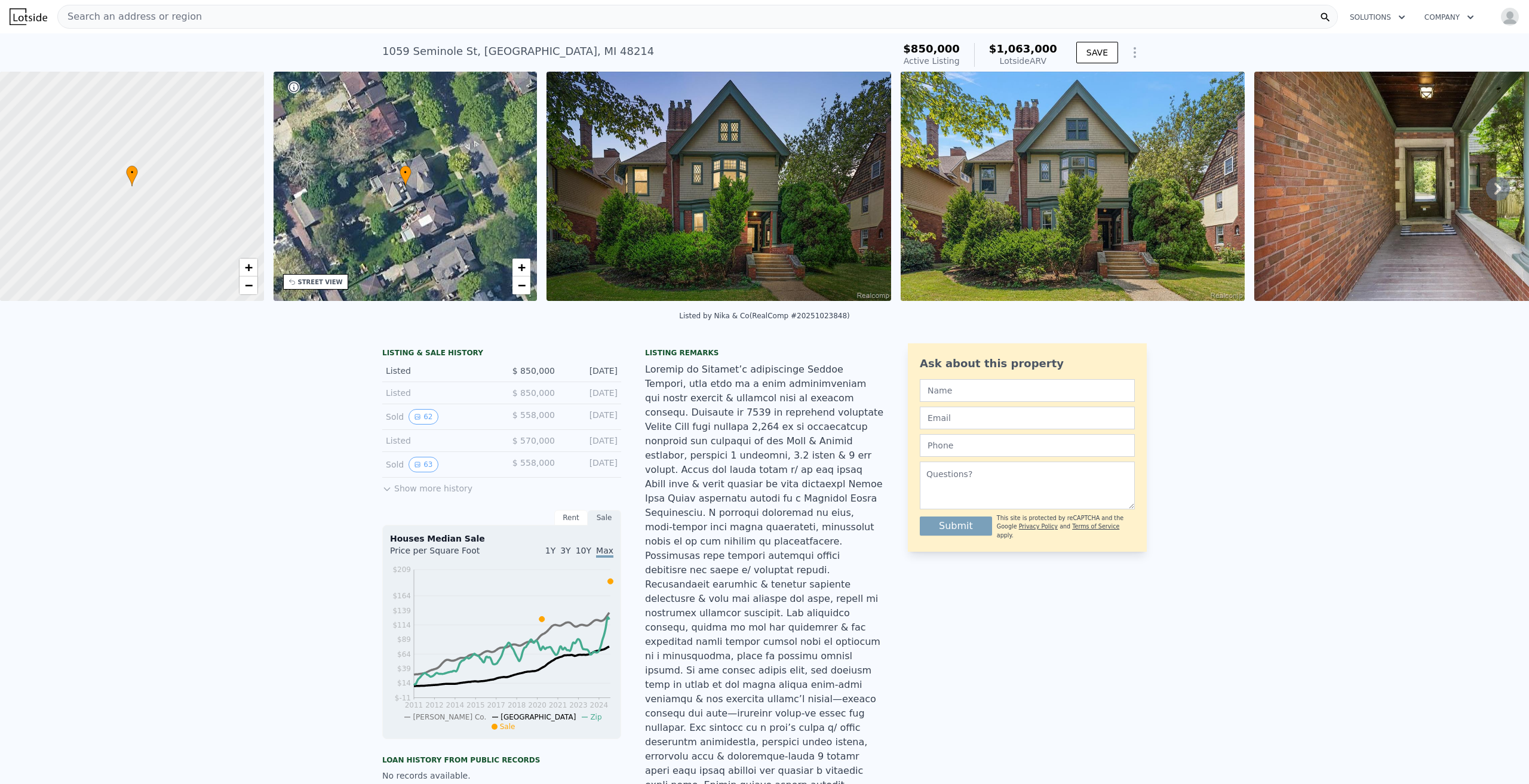
click at [435, 61] on div "1059 Seminole St , Detroit , MI 48214 Active at $850k (~ARV $1.063m )" at bounding box center [635, 55] width 507 height 34
click at [479, 58] on div "1059 Seminole St , Detroit , MI 48214" at bounding box center [518, 51] width 272 height 16
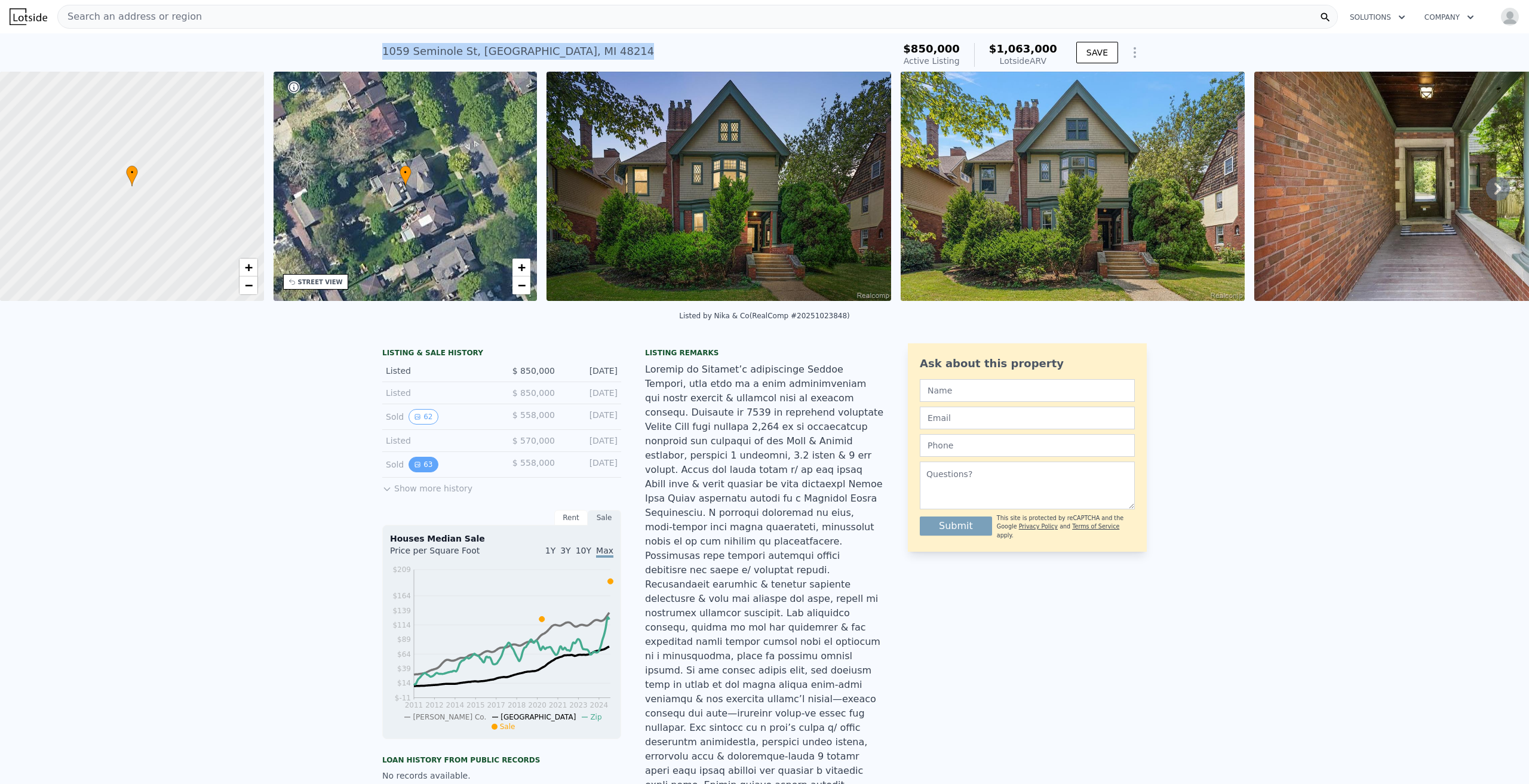
click at [422, 472] on button "63" at bounding box center [423, 464] width 29 height 16
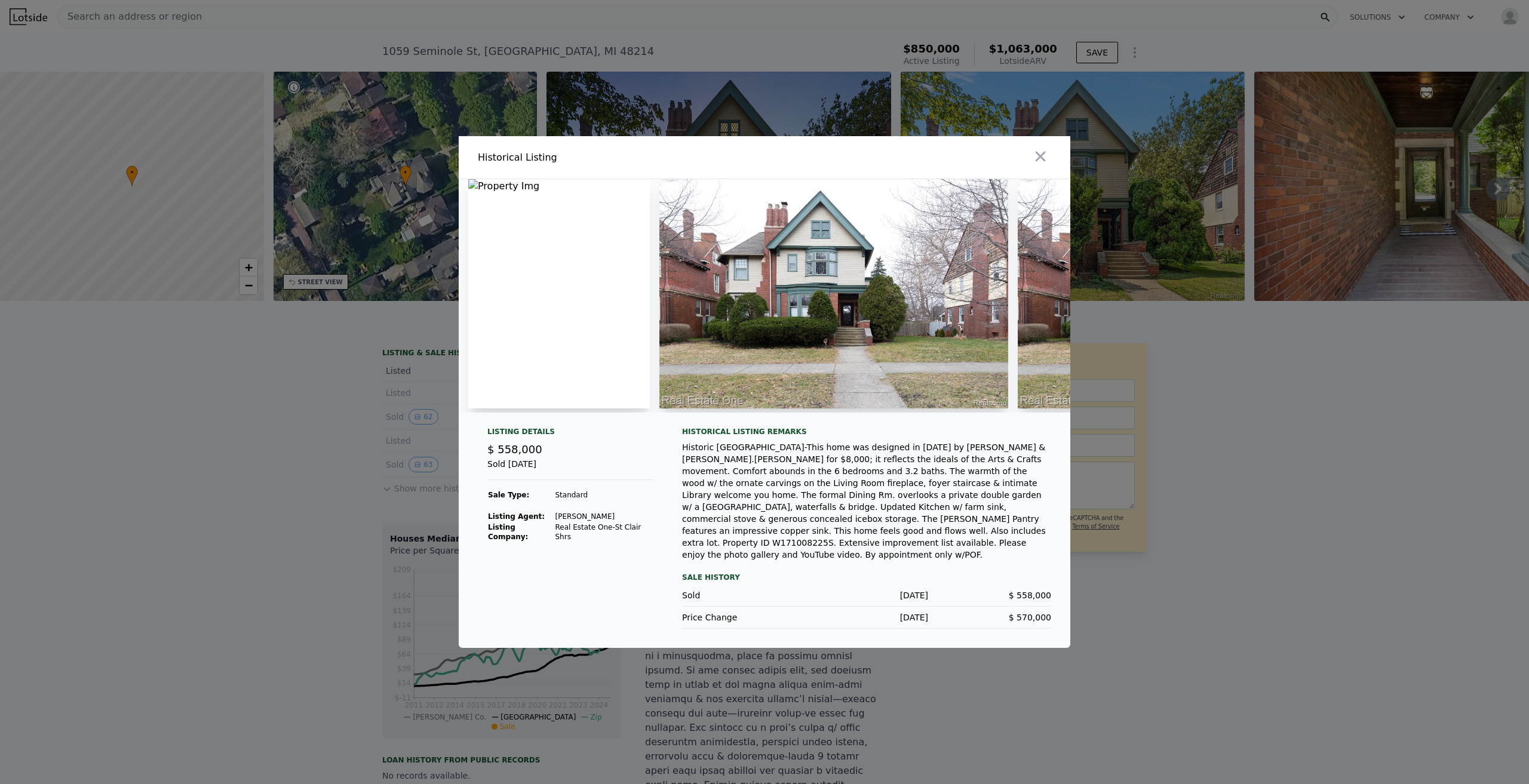
click at [877, 298] on img at bounding box center [833, 294] width 349 height 229
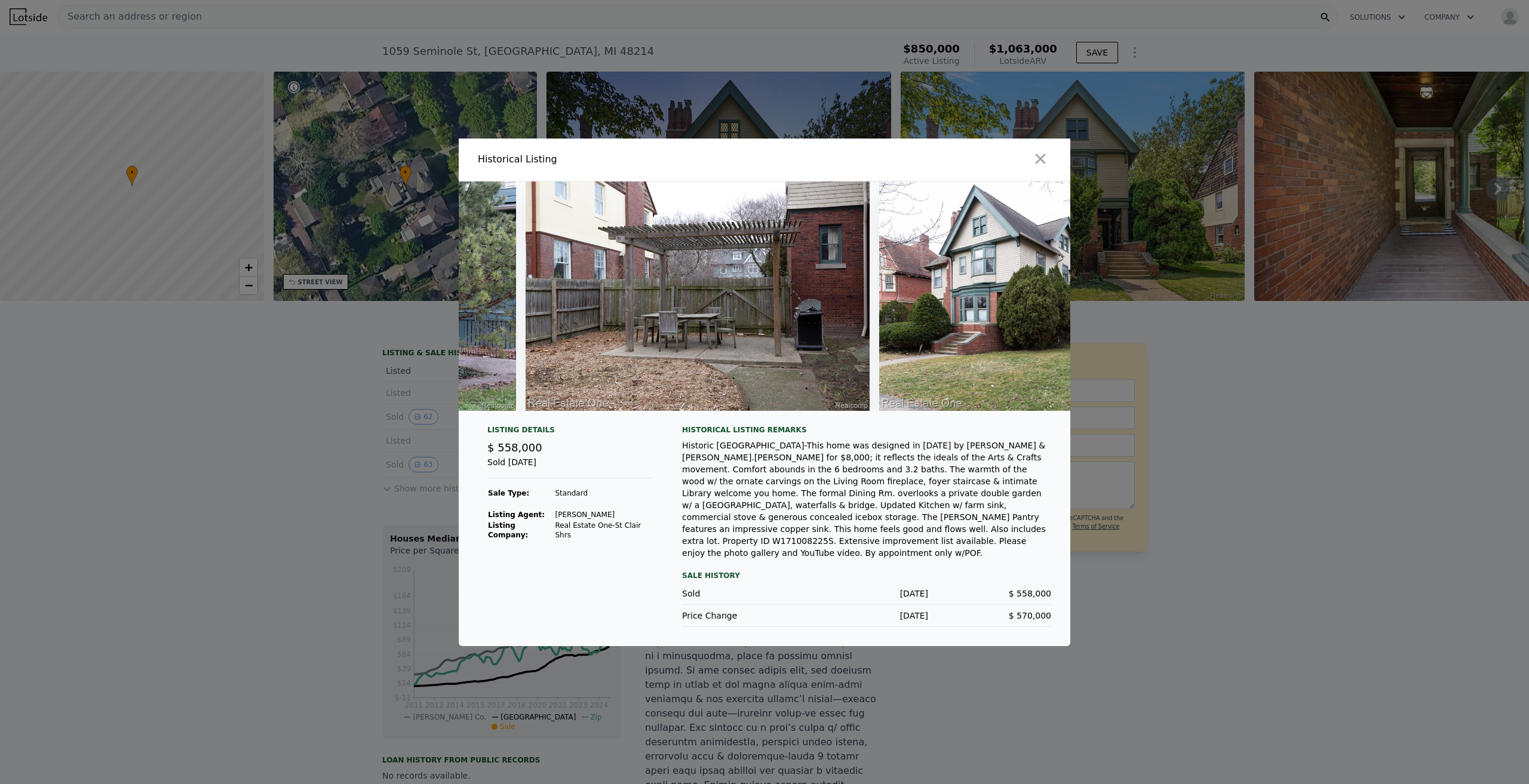
scroll to position [0, 18494]
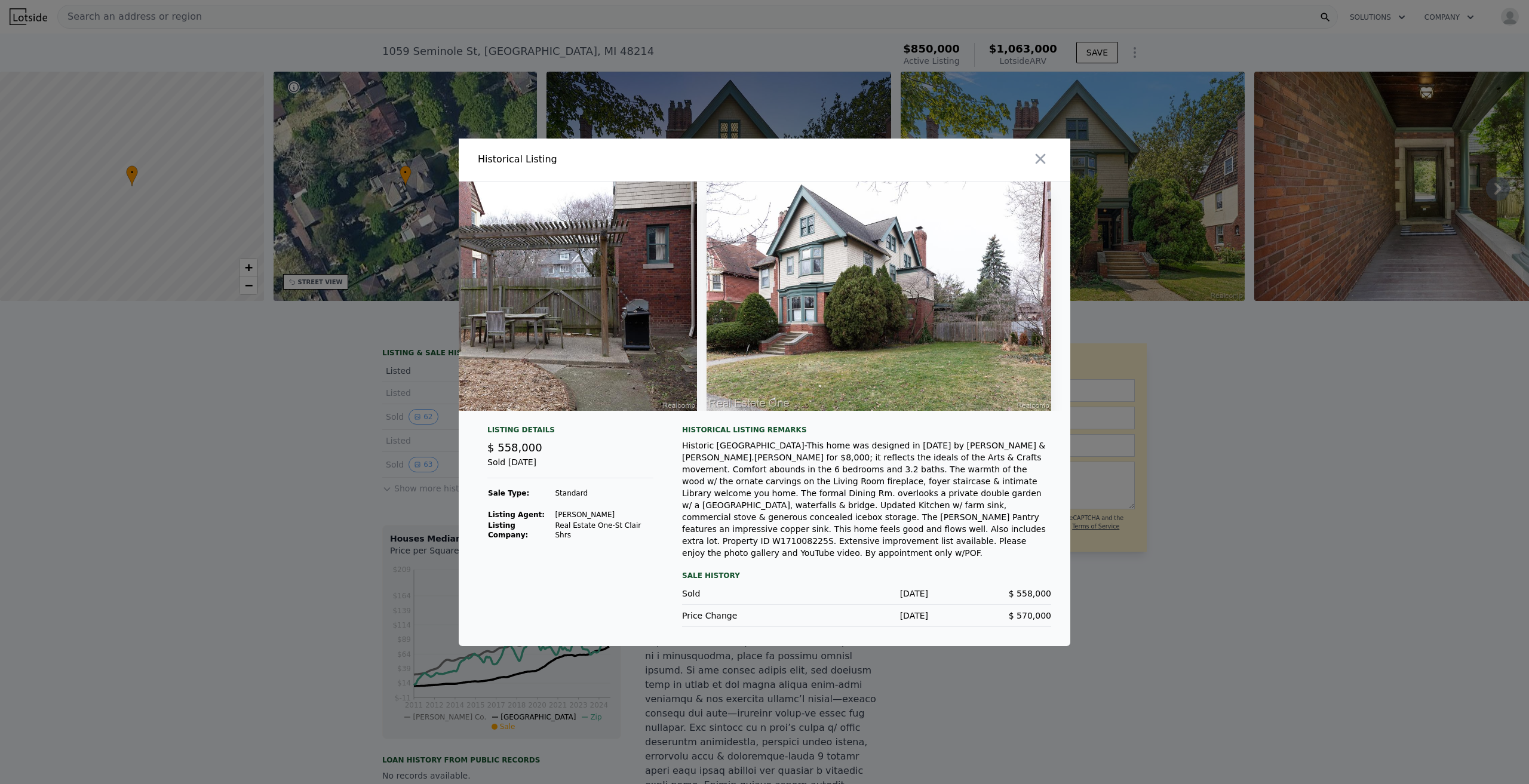
click at [1238, 413] on div at bounding box center [764, 392] width 1529 height 784
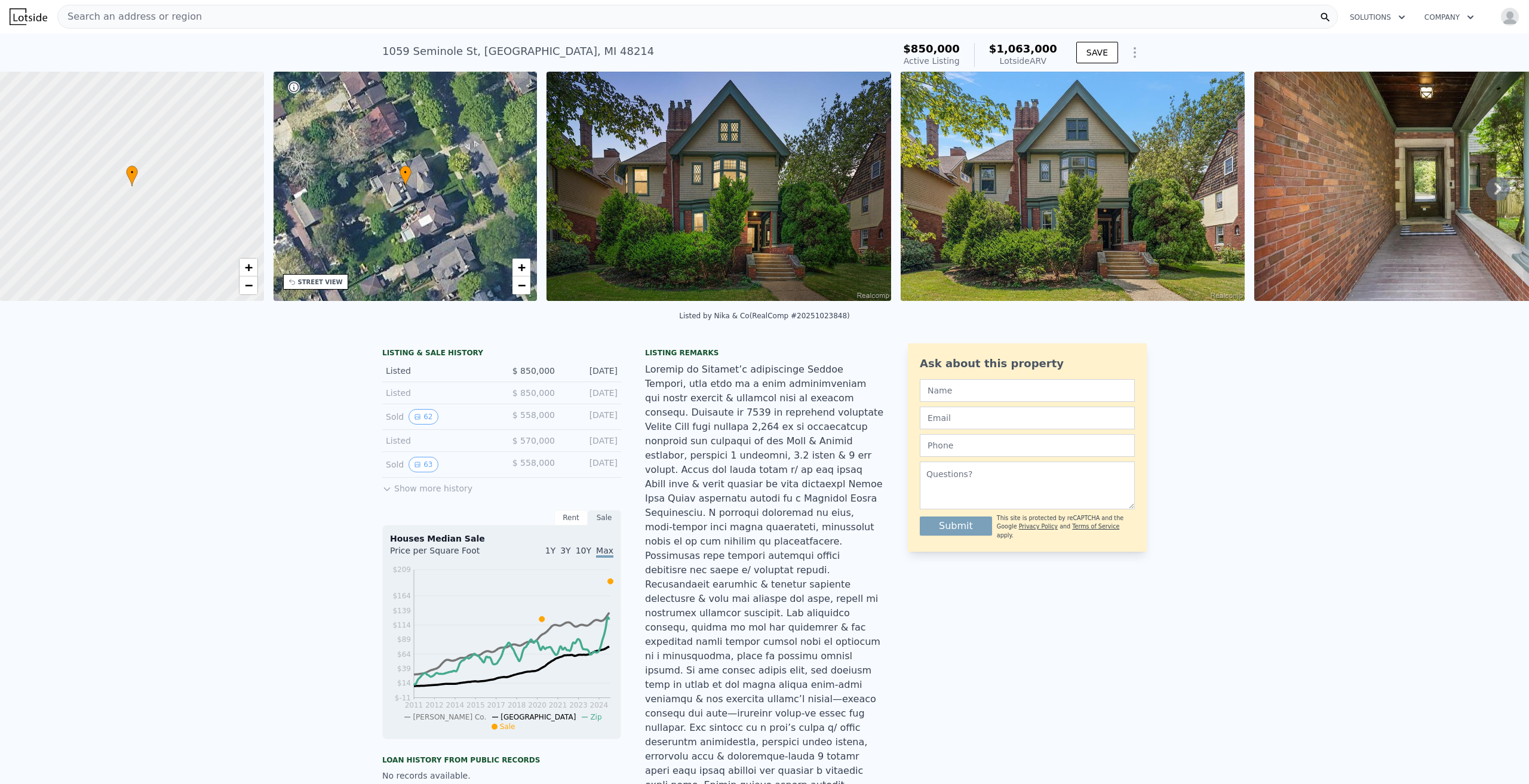
click at [399, 494] on button "Show more history" at bounding box center [427, 486] width 90 height 16
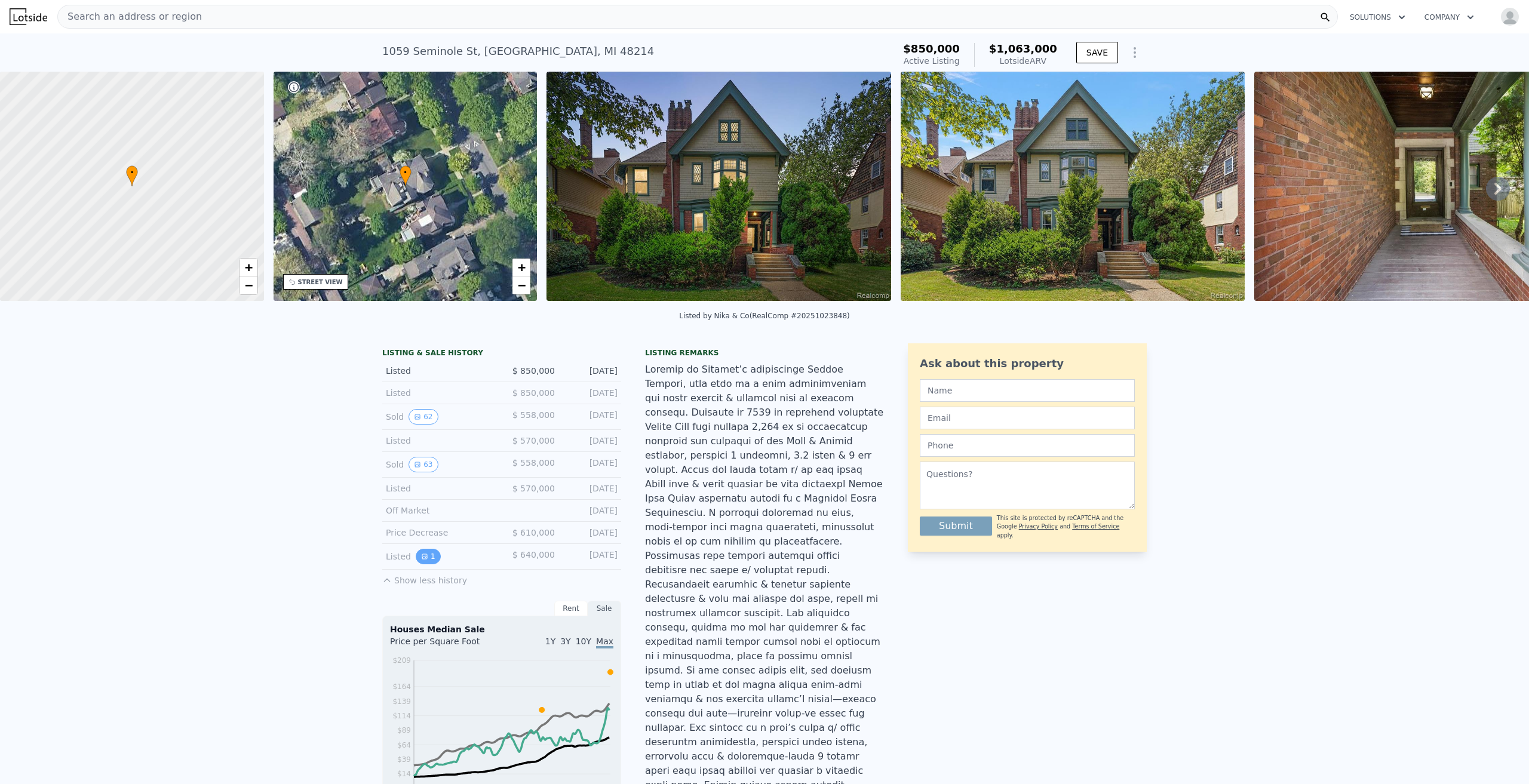
click at [421, 565] on button "1" at bounding box center [428, 557] width 25 height 16
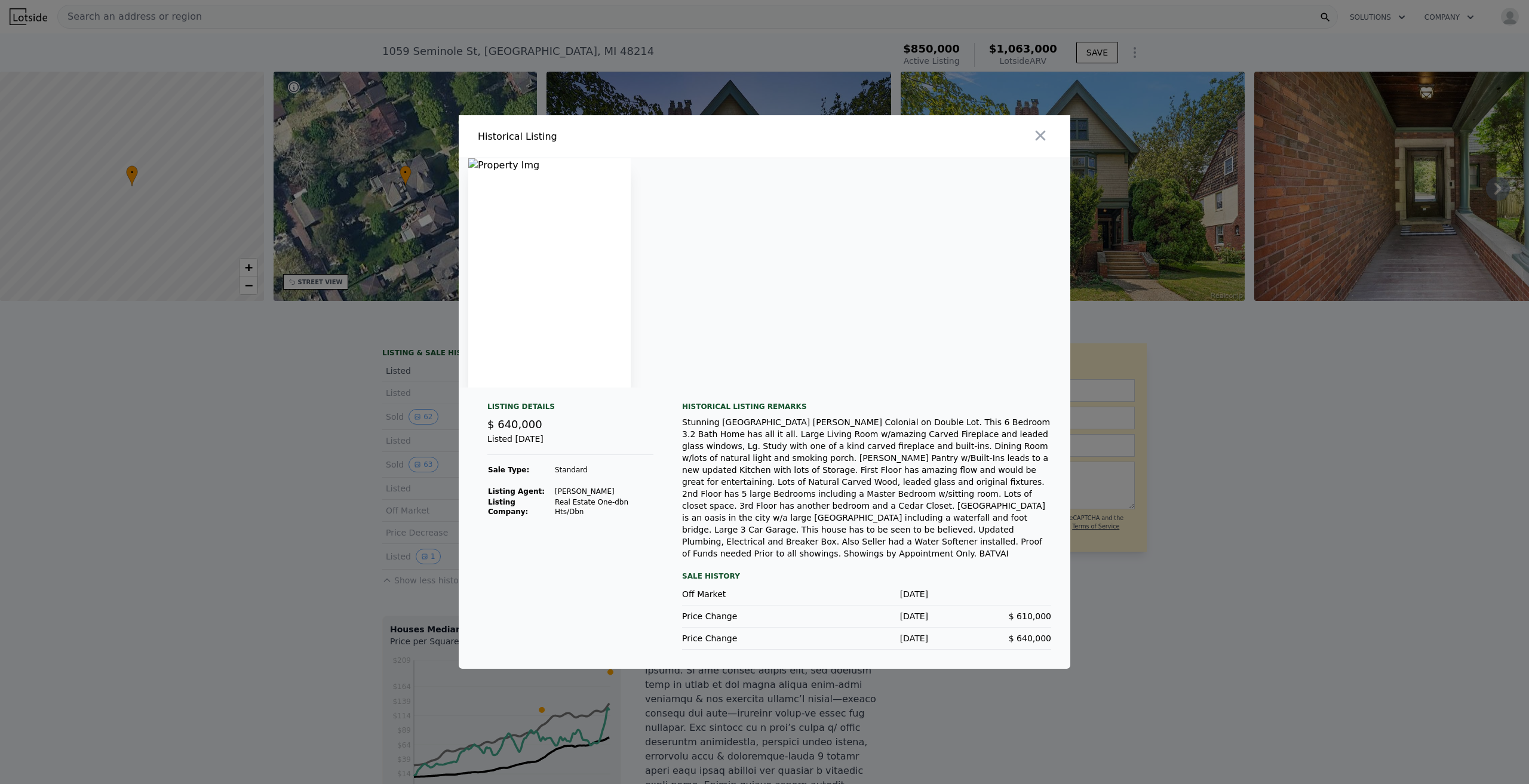
click at [1220, 457] on div at bounding box center [764, 392] width 1529 height 784
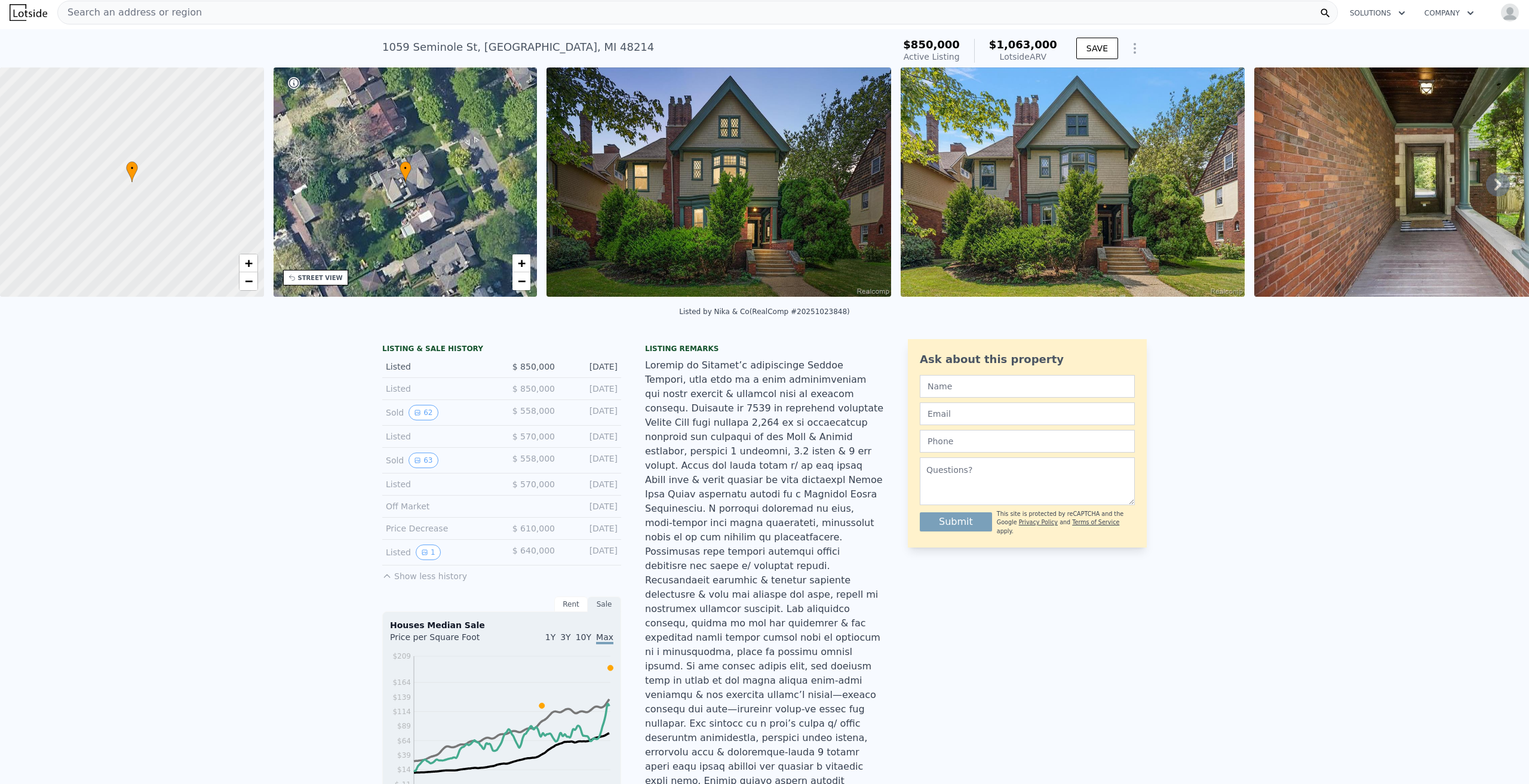
scroll to position [0, 0]
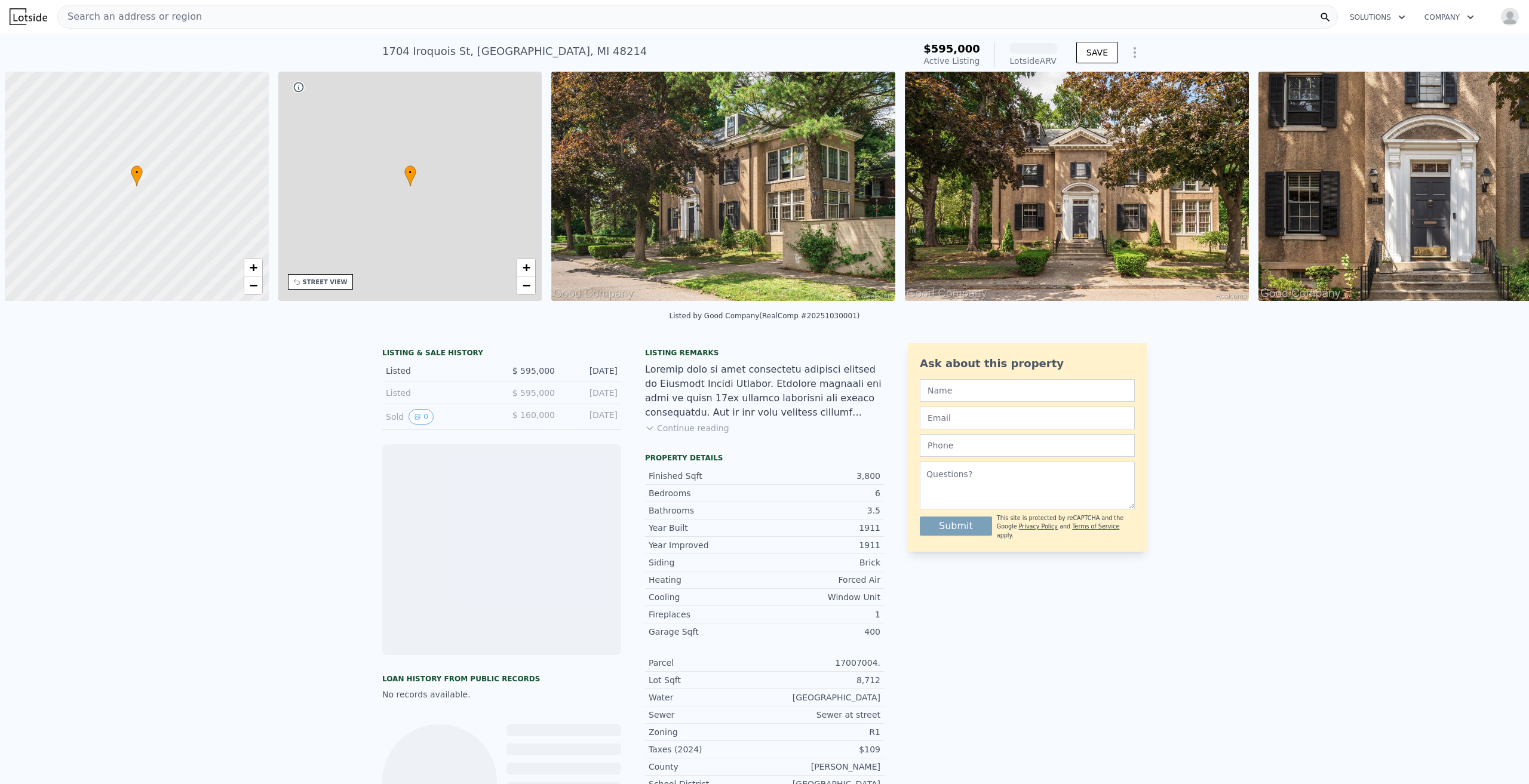
scroll to position [0, 5]
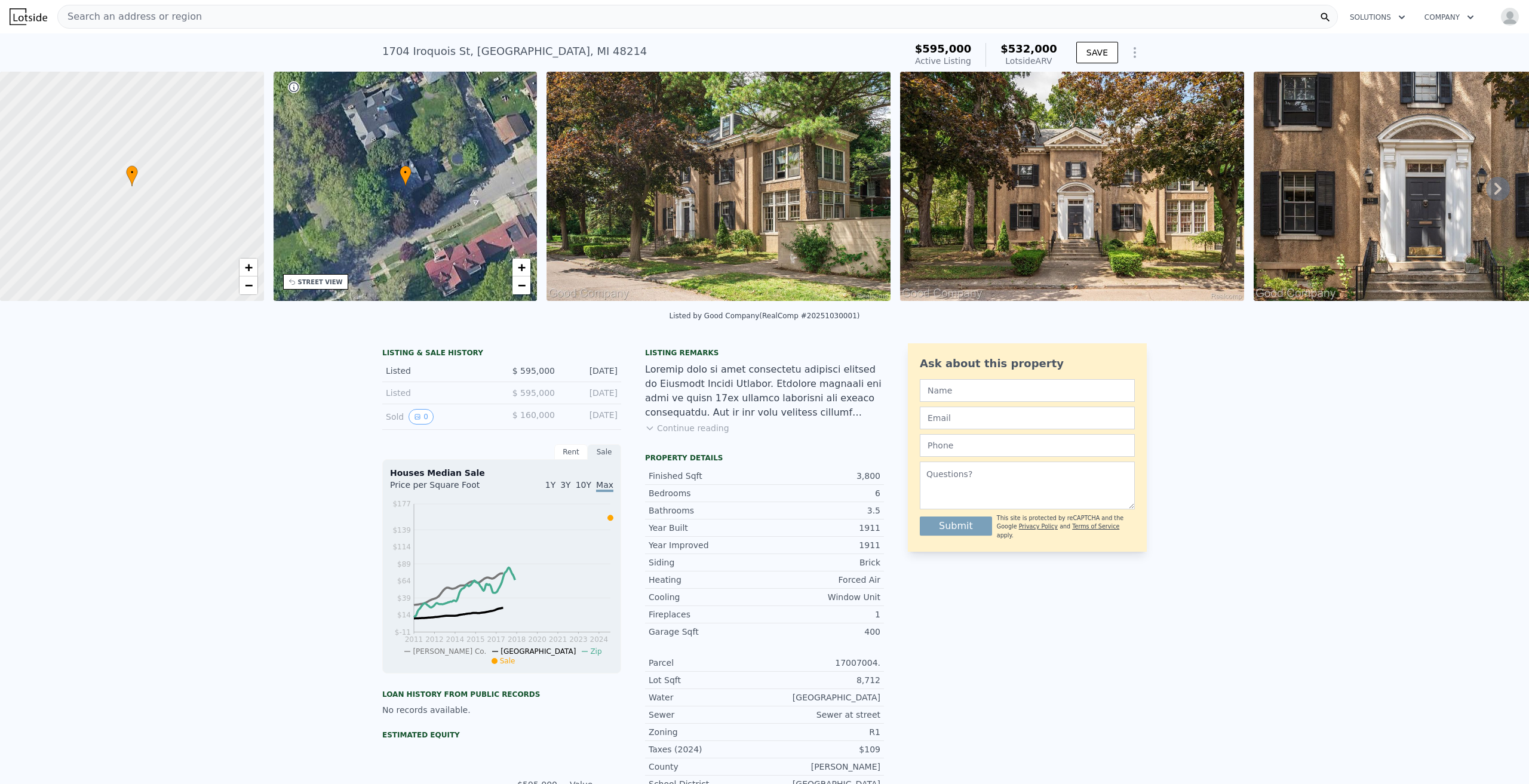
click at [709, 161] on img at bounding box center [718, 186] width 344 height 229
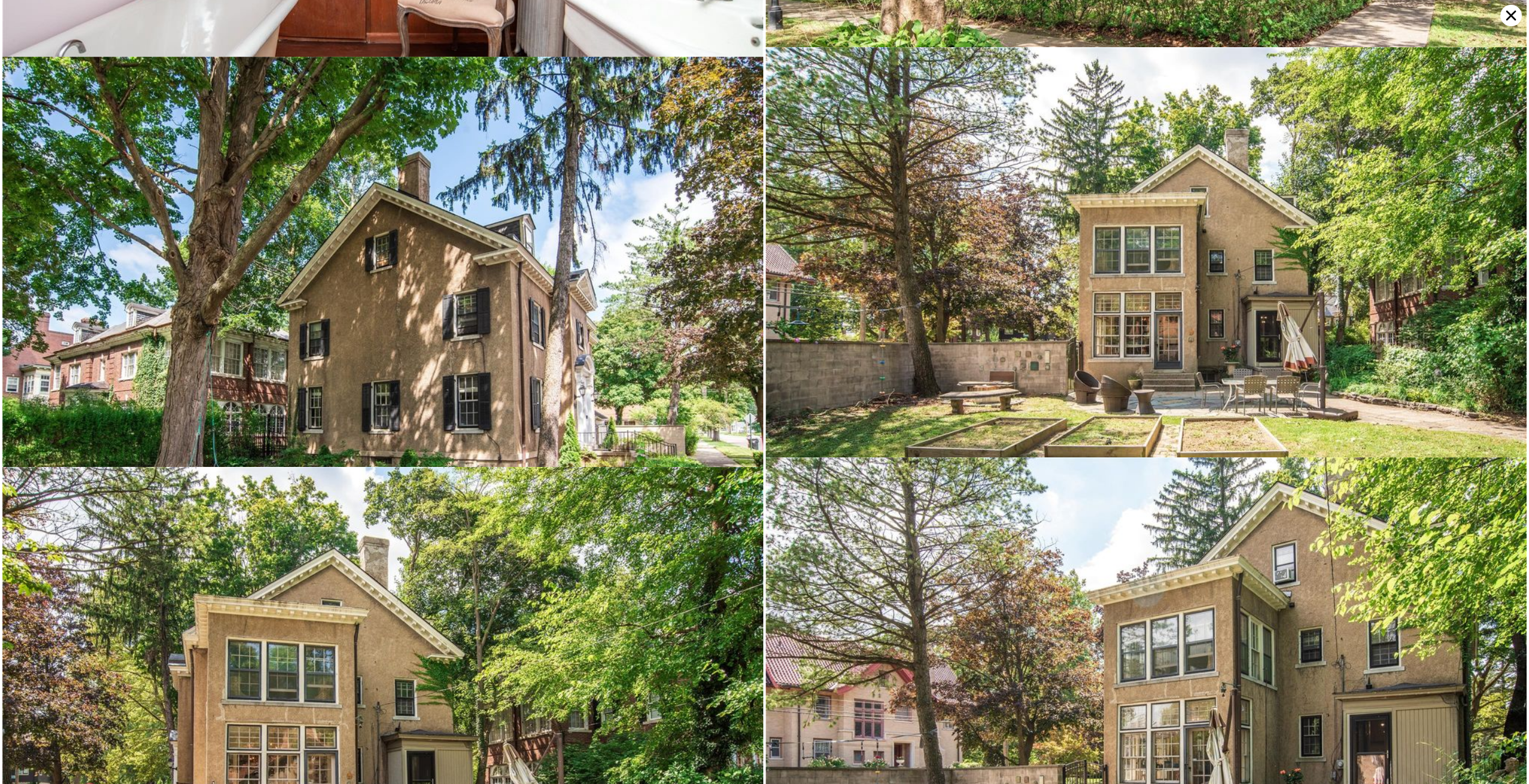
scroll to position [10249, 0]
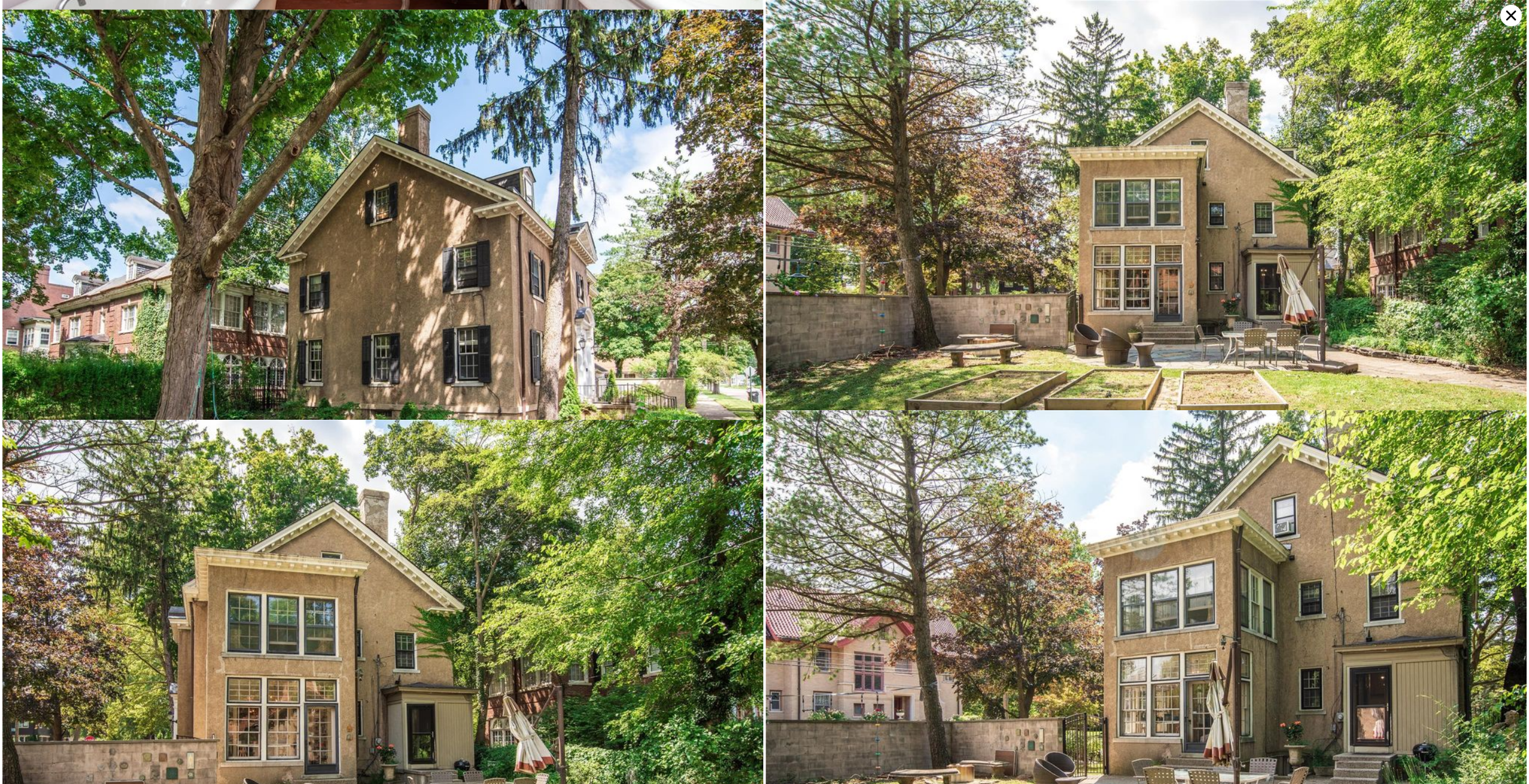
click at [1515, 20] on icon at bounding box center [1511, 15] width 21 height 21
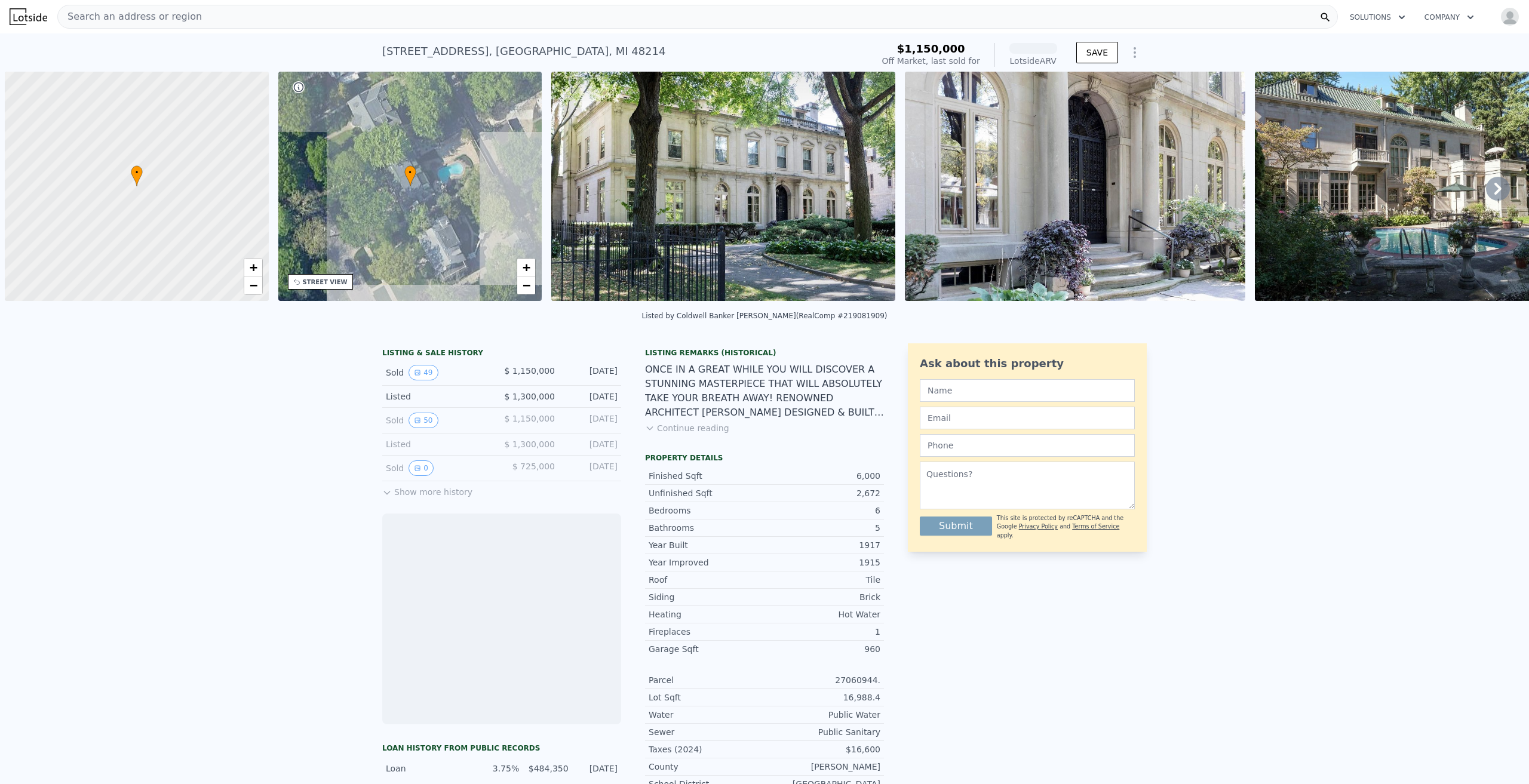
scroll to position [0, 5]
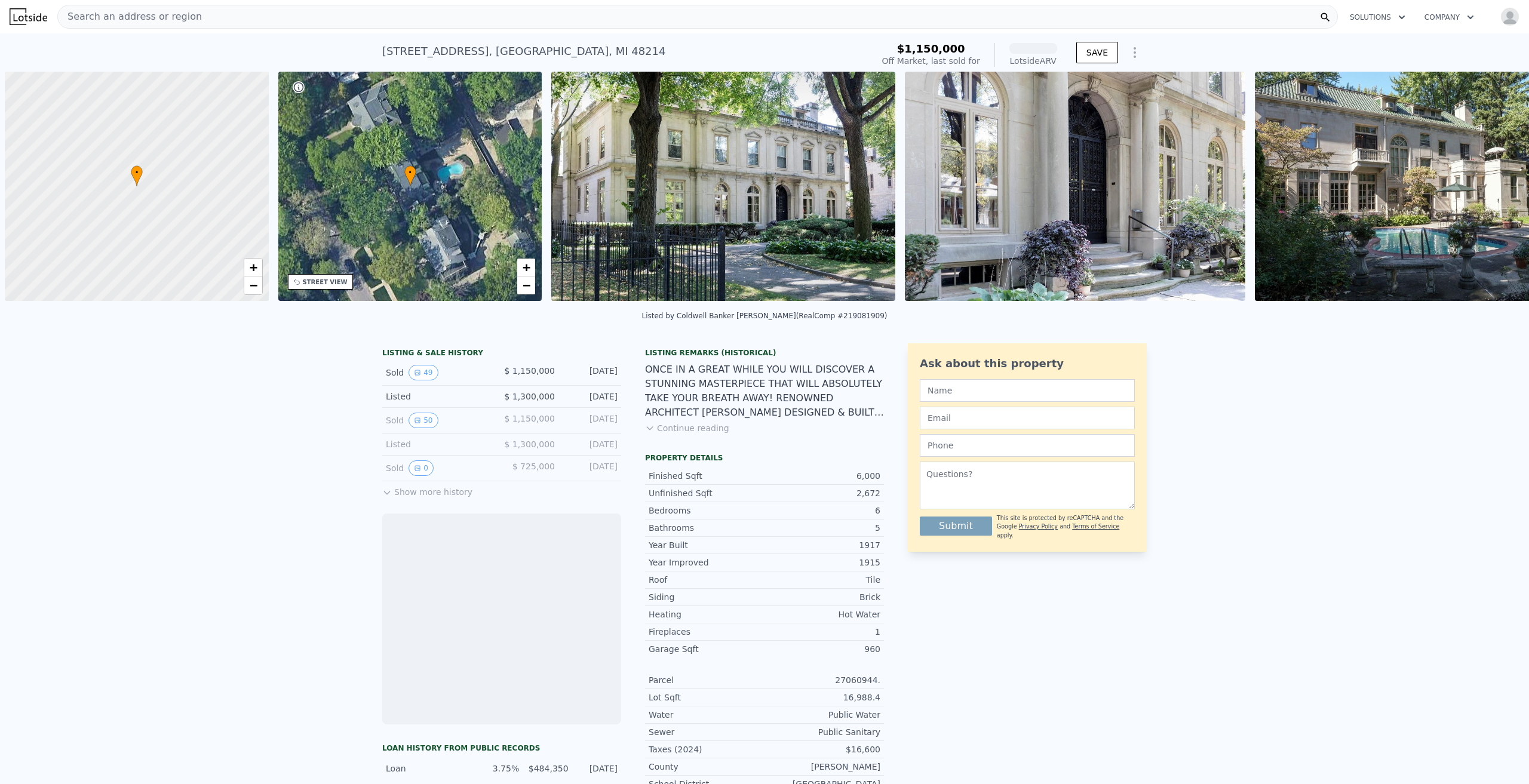
scroll to position [0, 5]
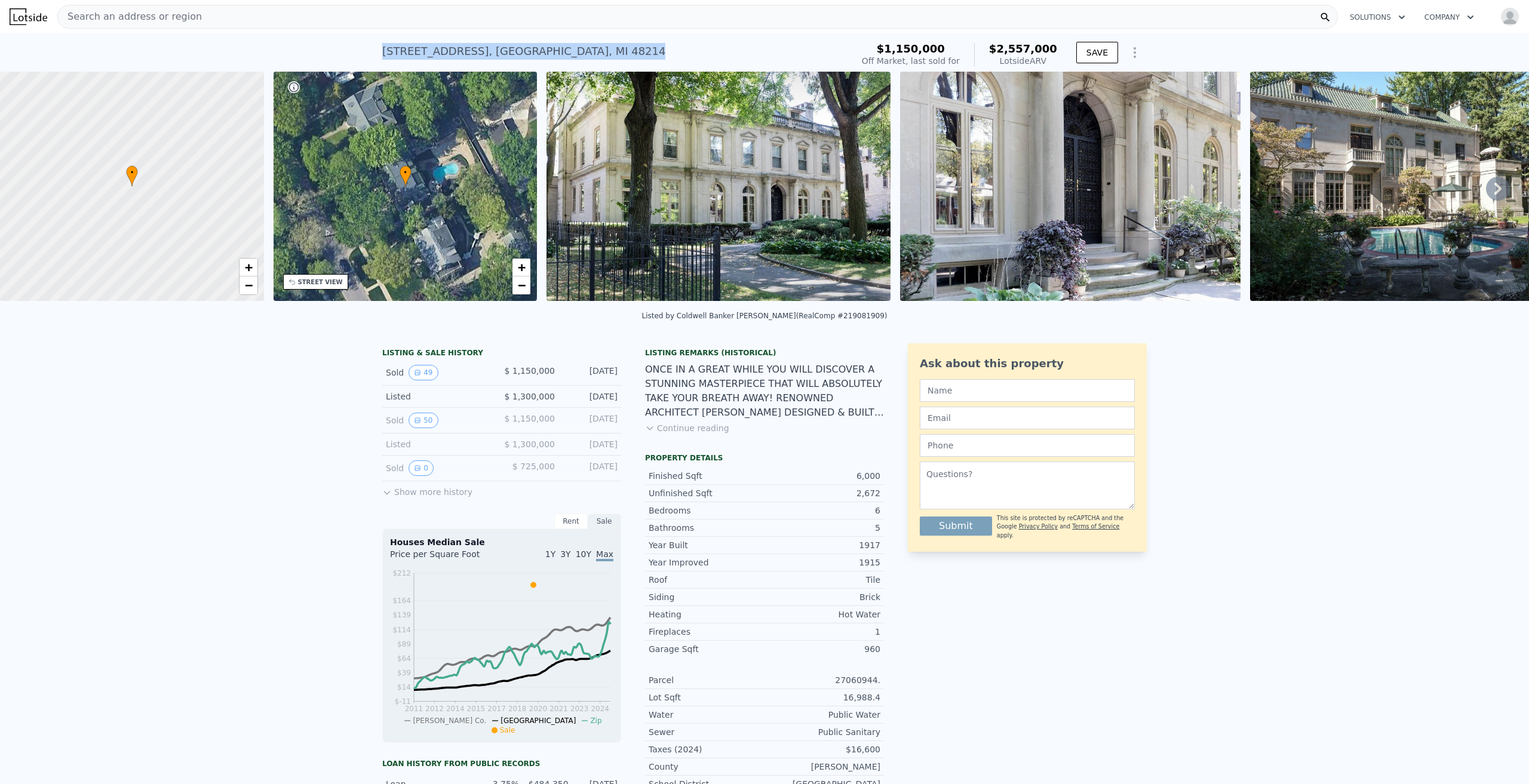
drag, startPoint x: 577, startPoint y: 48, endPoint x: 355, endPoint y: 38, distance: 222.2
click at [355, 38] on div "[STREET_ADDRESS] Sold [DATE] for $1.150m (~ARV $2.557m ) $1,150,000 Off Market,…" at bounding box center [764, 52] width 1529 height 38
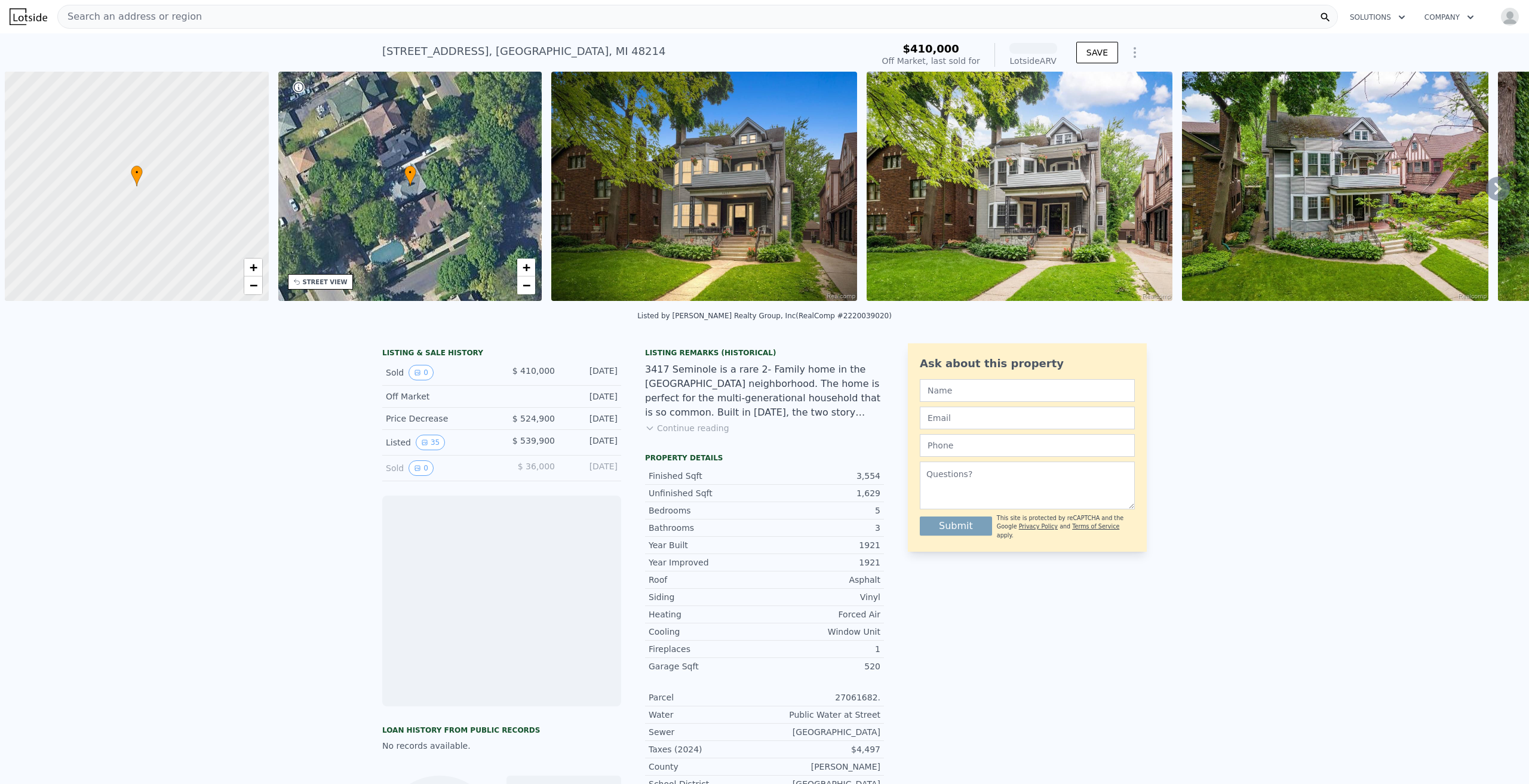
scroll to position [0, 5]
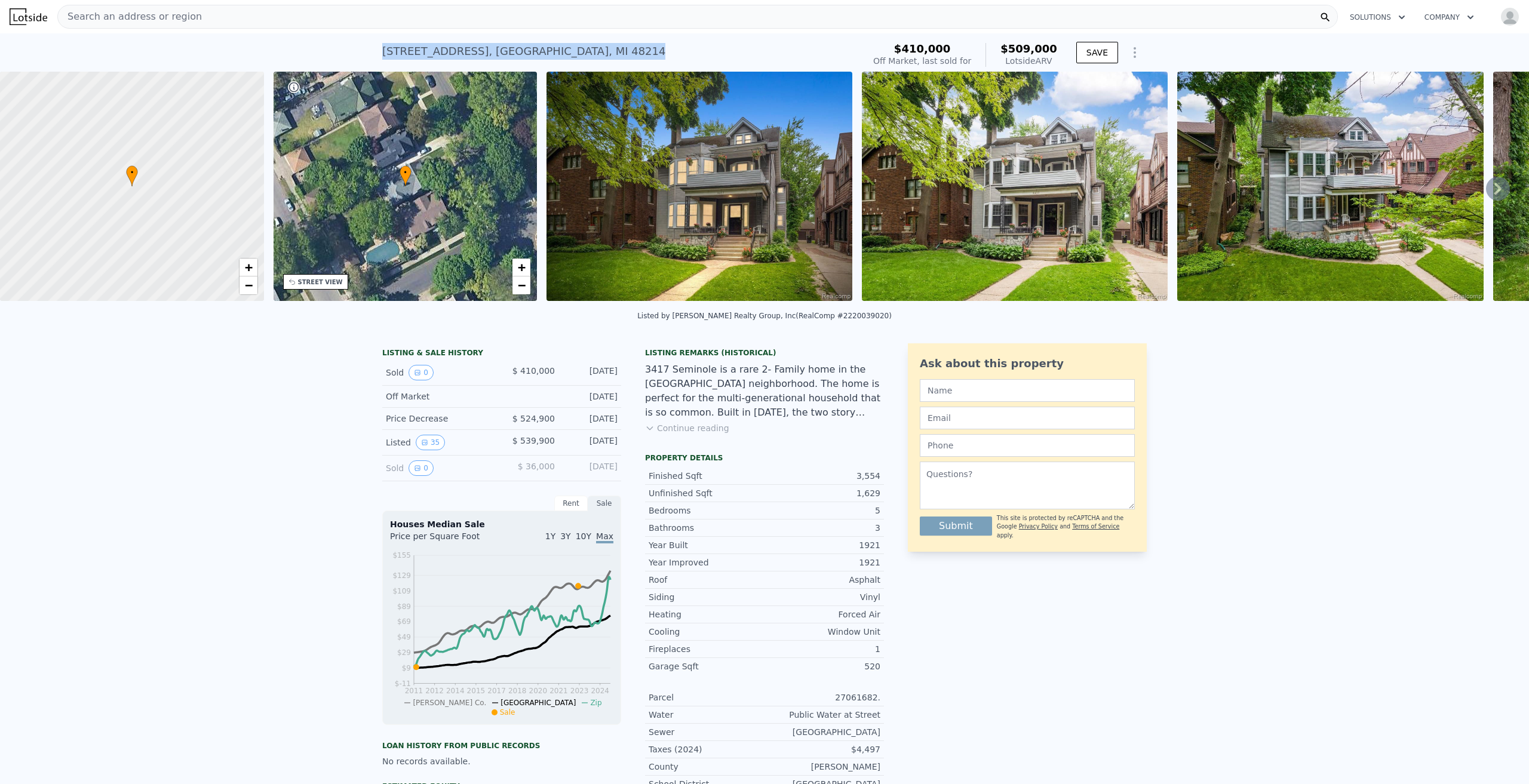
drag, startPoint x: 565, startPoint y: 54, endPoint x: 353, endPoint y: 38, distance: 212.6
click at [353, 38] on div "3417 Seminole St , Detroit , MI 48214 Sold Mar 2023 for $410k (~ARV $509k ) $41…" at bounding box center [764, 52] width 1529 height 38
click at [701, 178] on img at bounding box center [699, 186] width 305 height 229
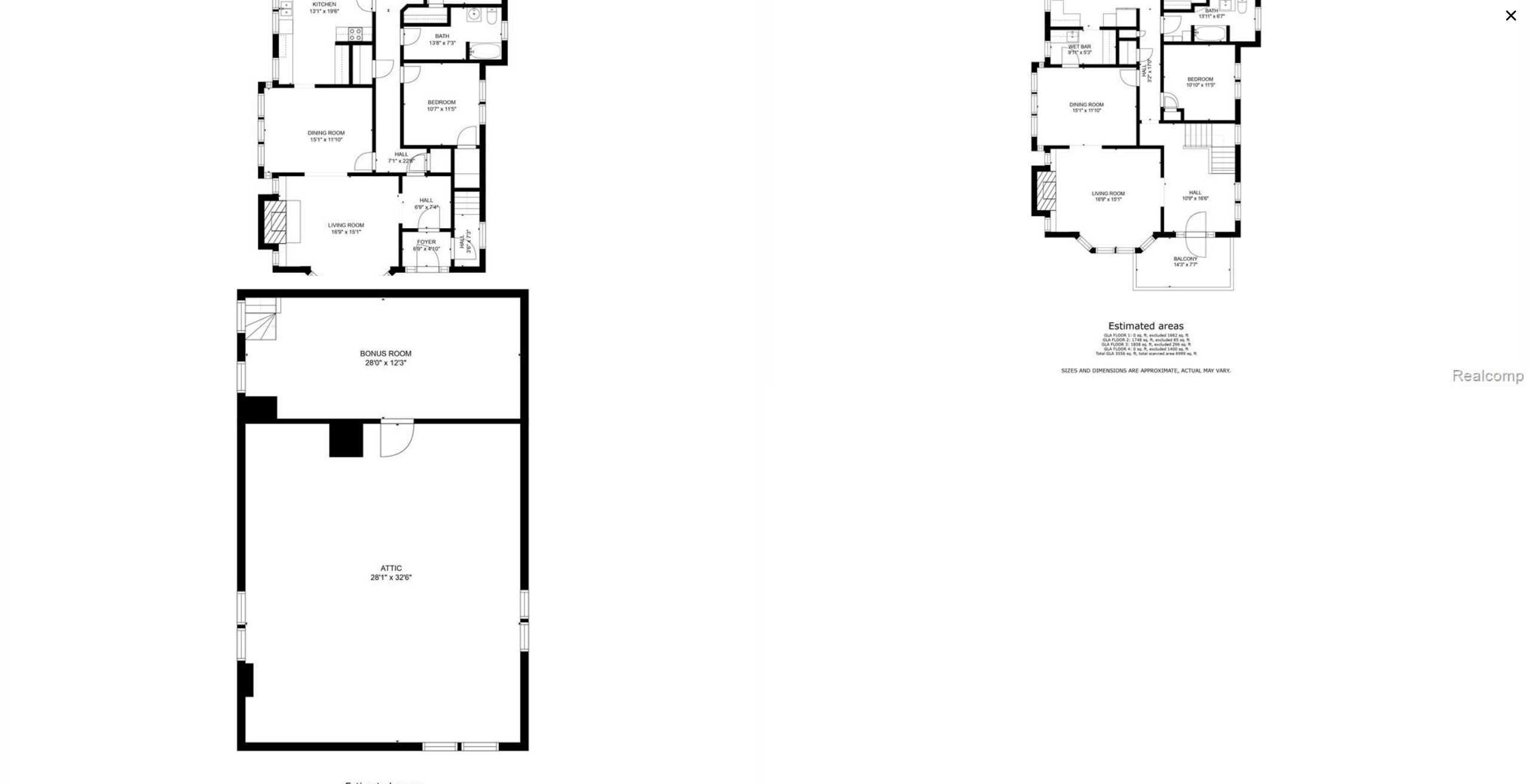
scroll to position [7621, 0]
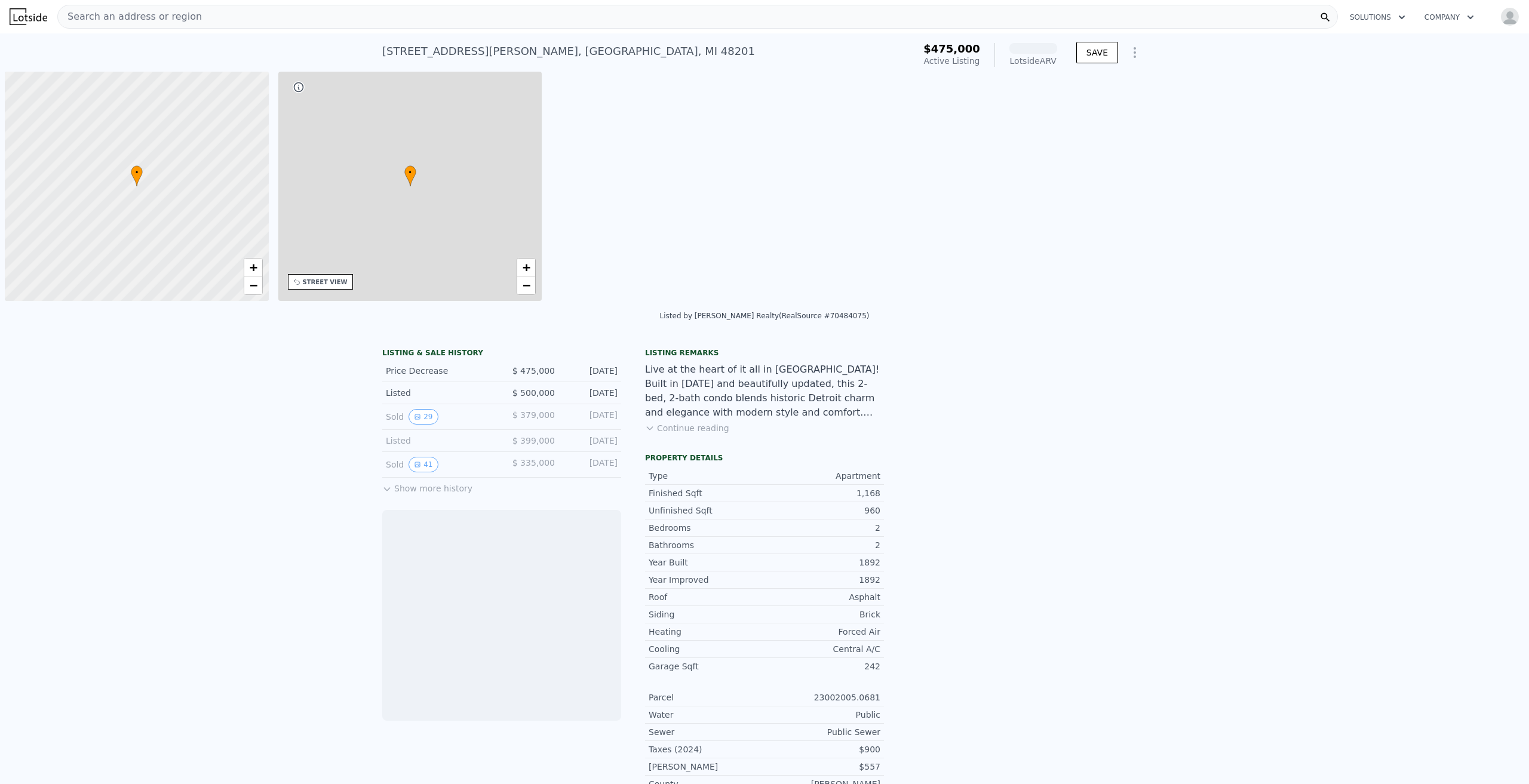
scroll to position [0, 5]
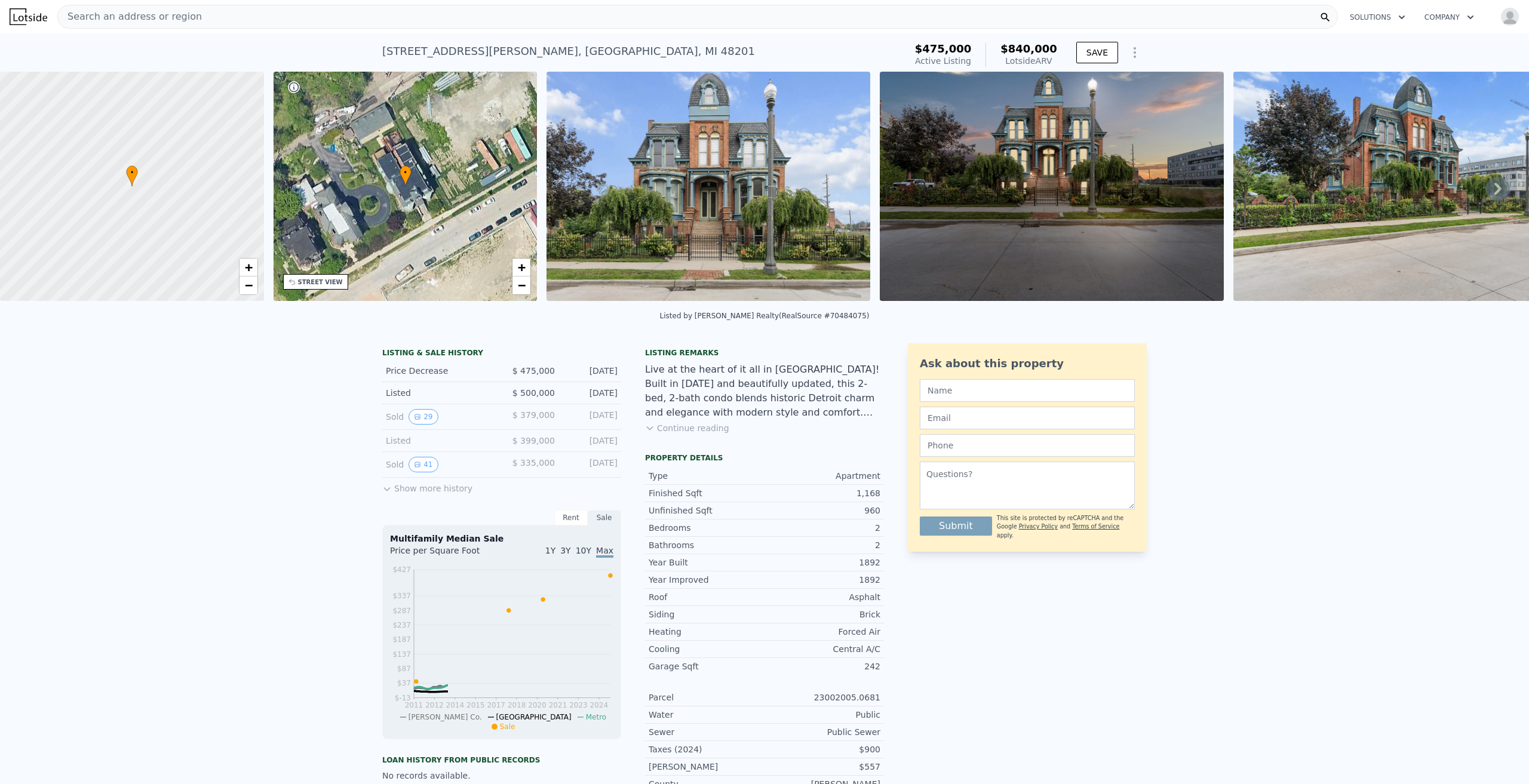
click at [779, 182] on img at bounding box center [708, 186] width 324 height 229
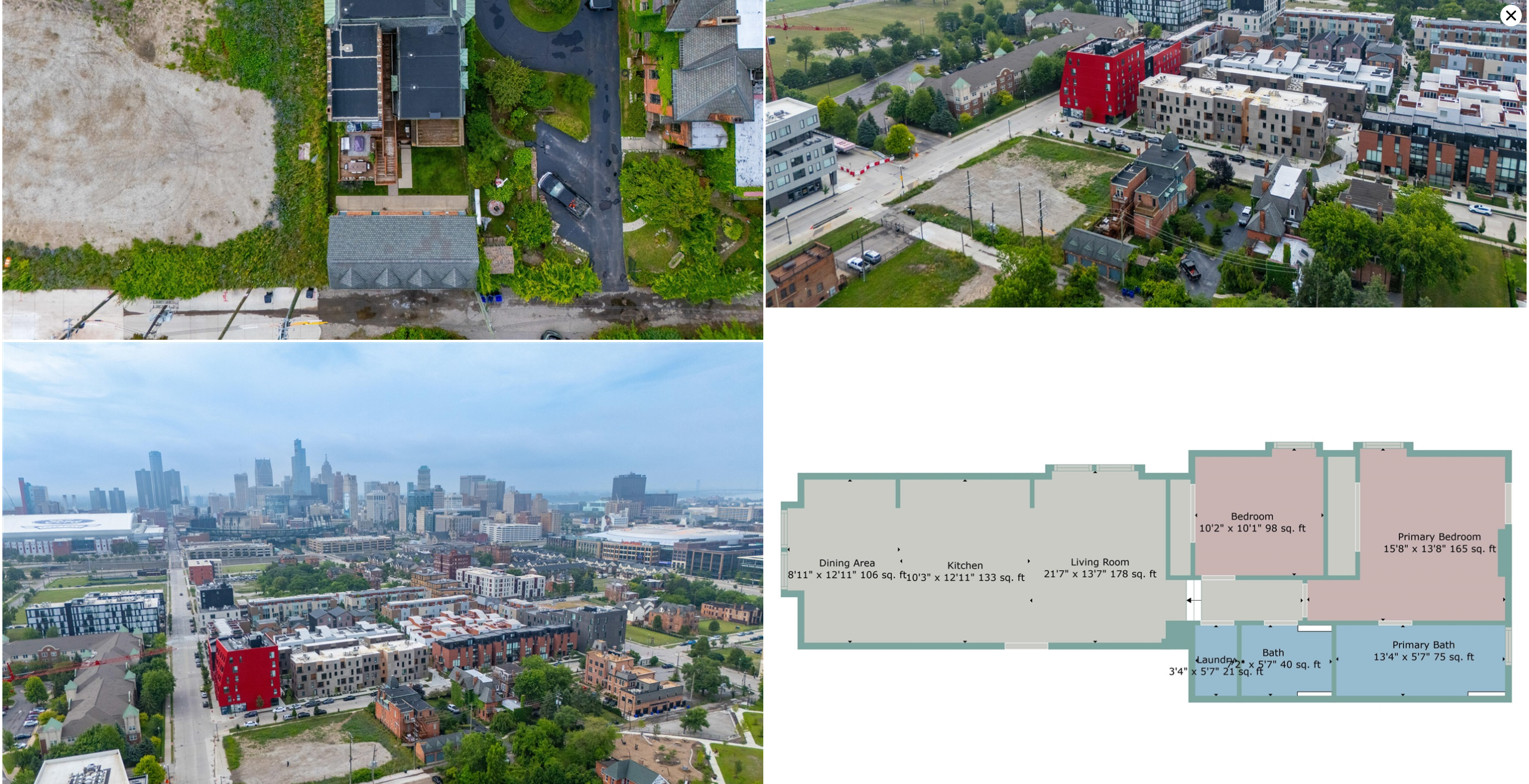
scroll to position [7033, 0]
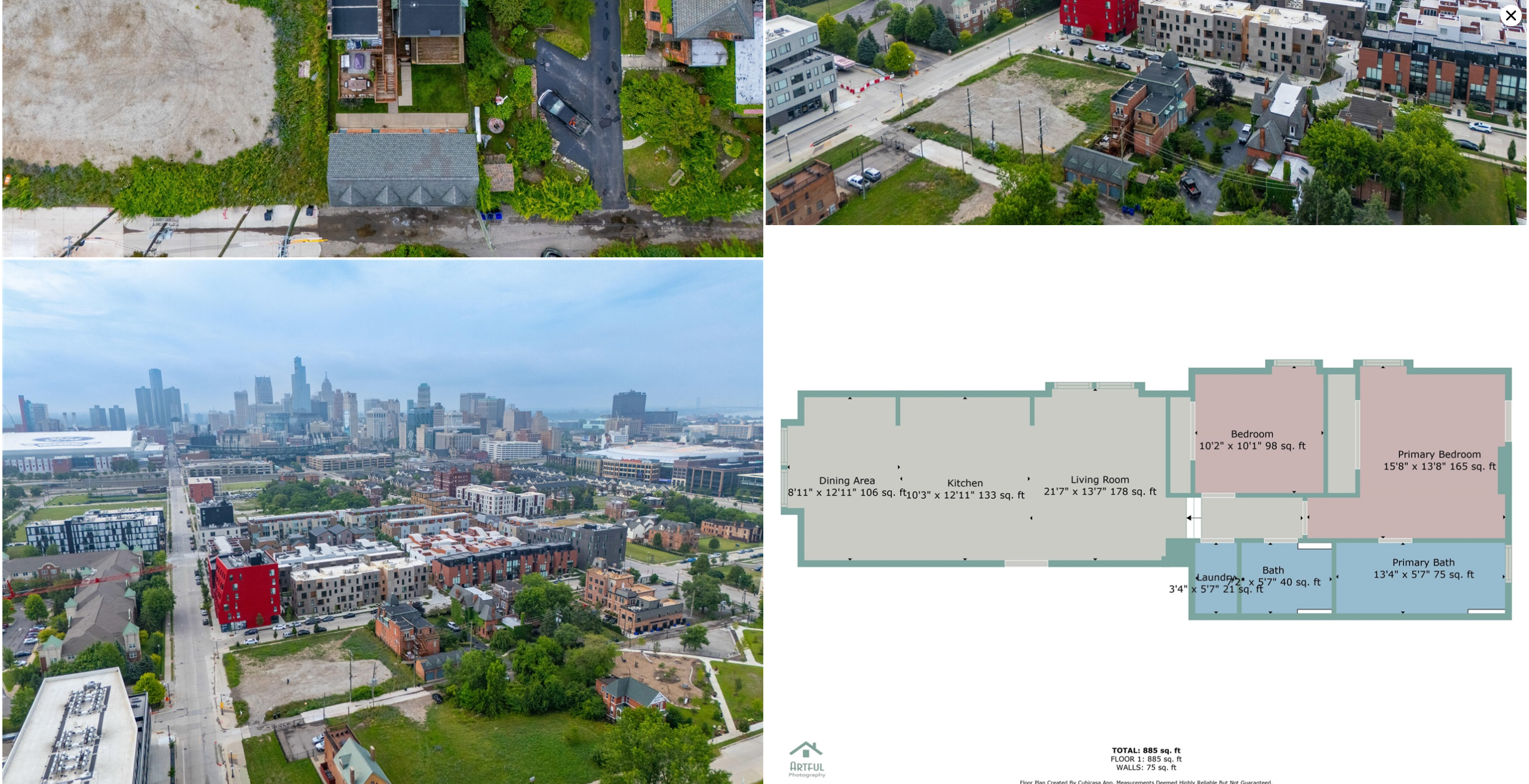
click at [1505, 8] on icon at bounding box center [1511, 15] width 21 height 21
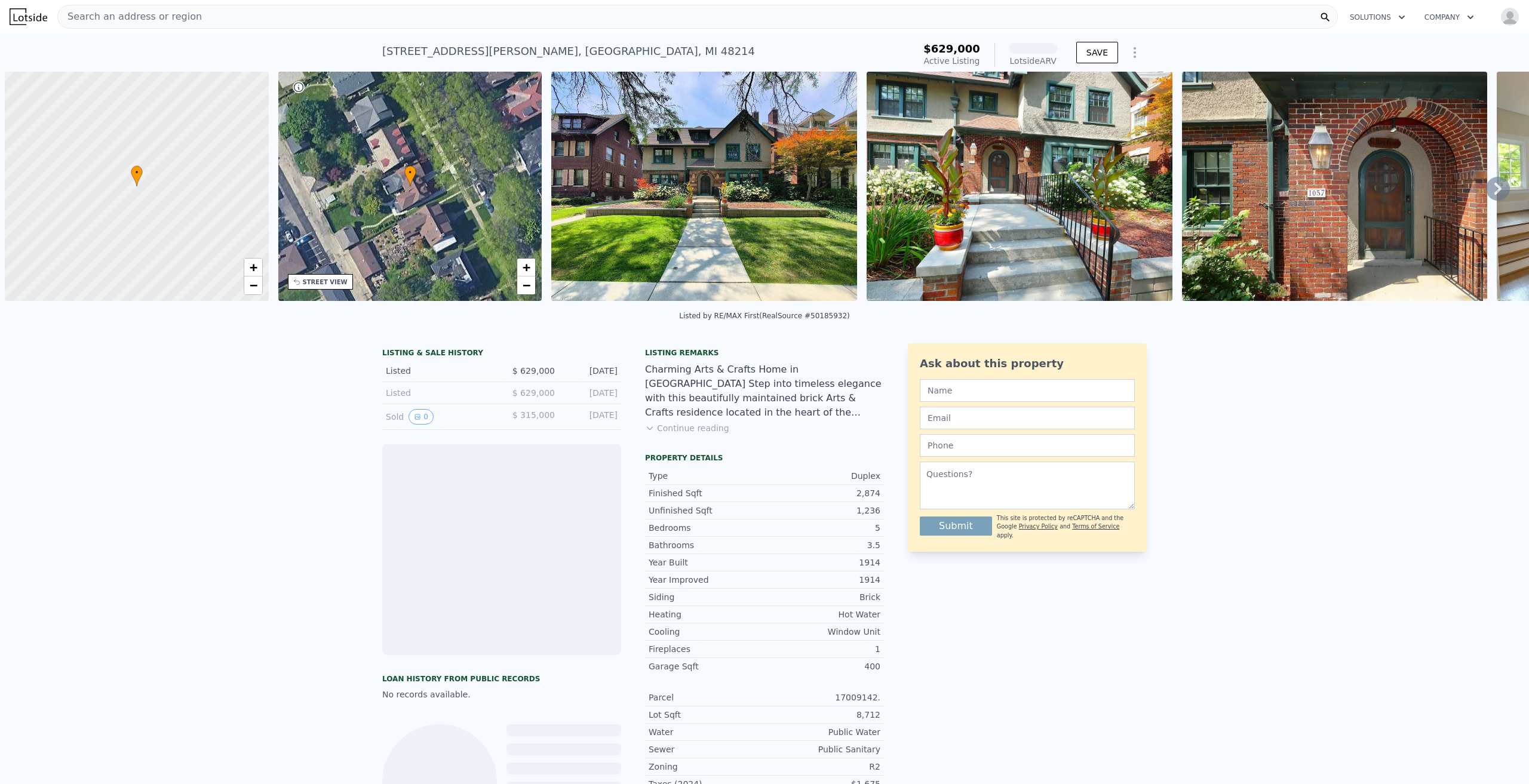
scroll to position [0, 5]
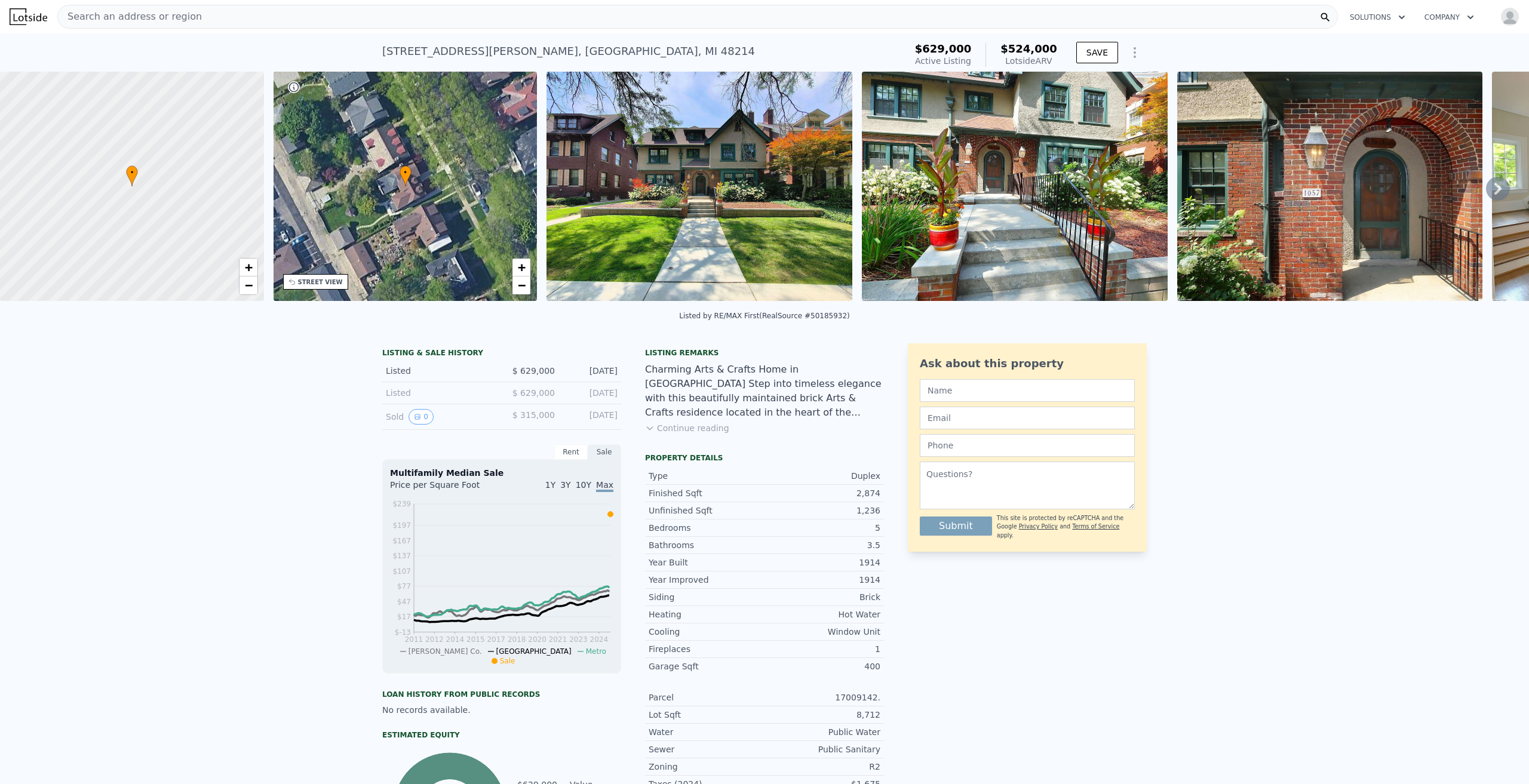
click at [717, 140] on img at bounding box center [699, 186] width 305 height 229
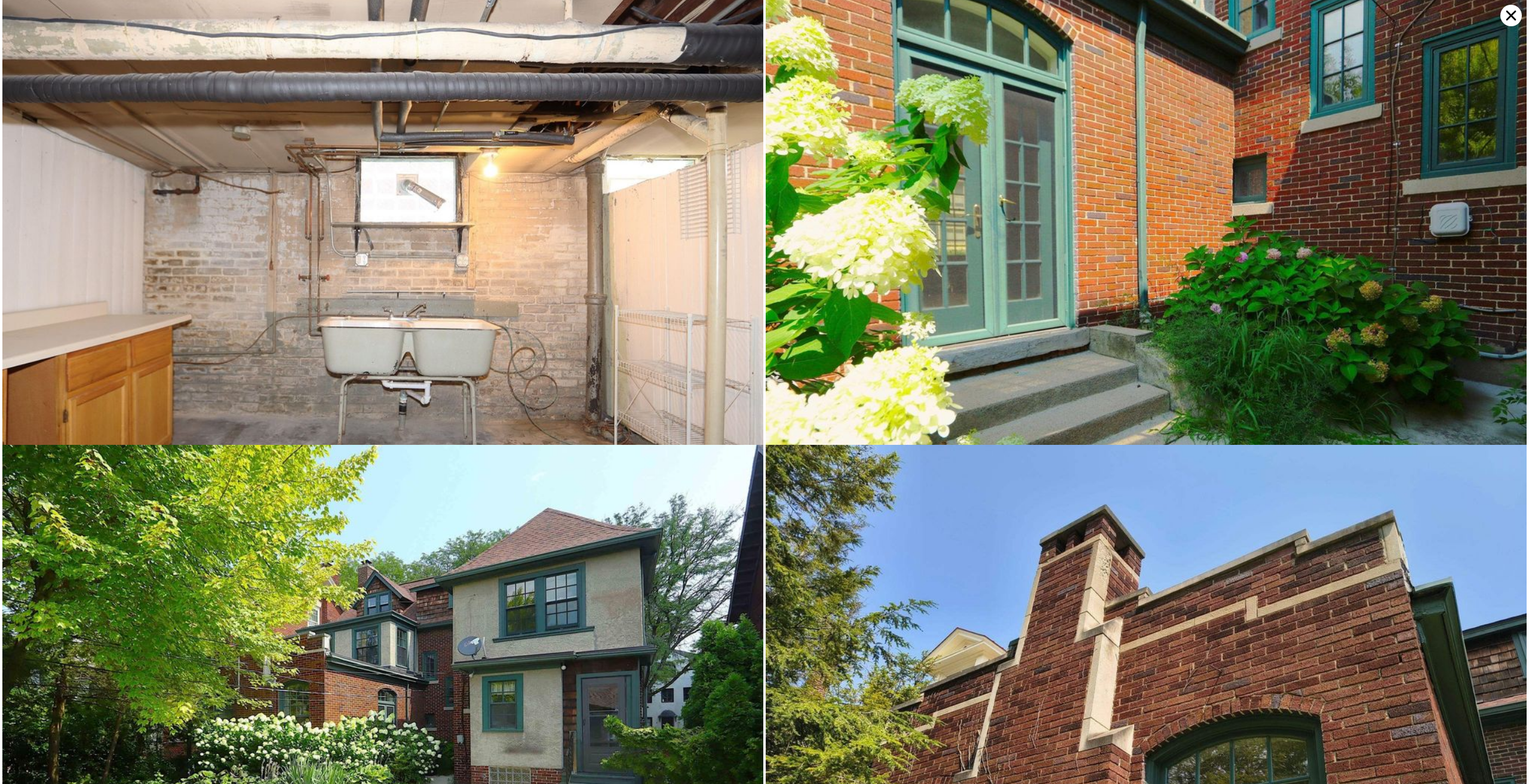
scroll to position [6456, 0]
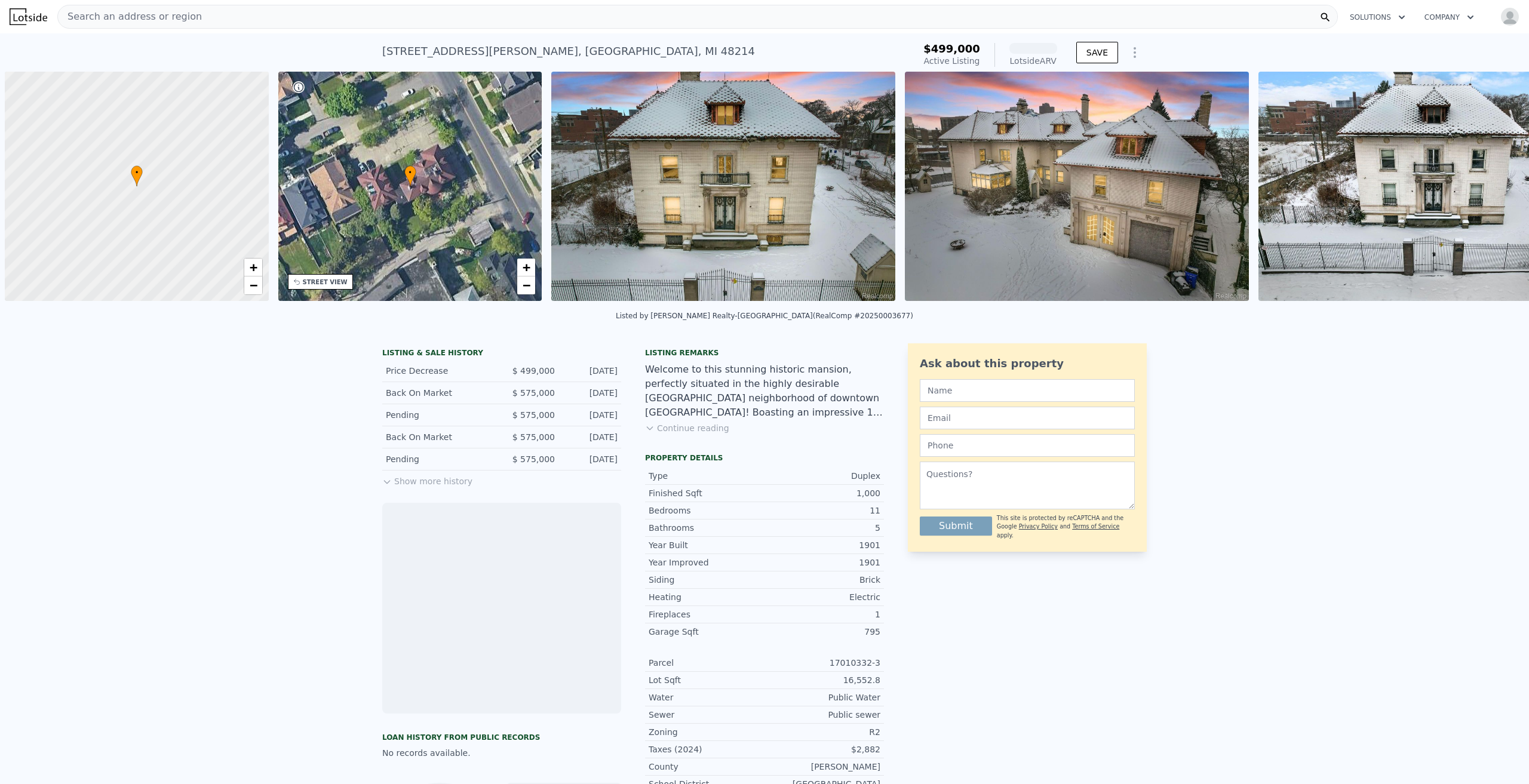
scroll to position [0, 5]
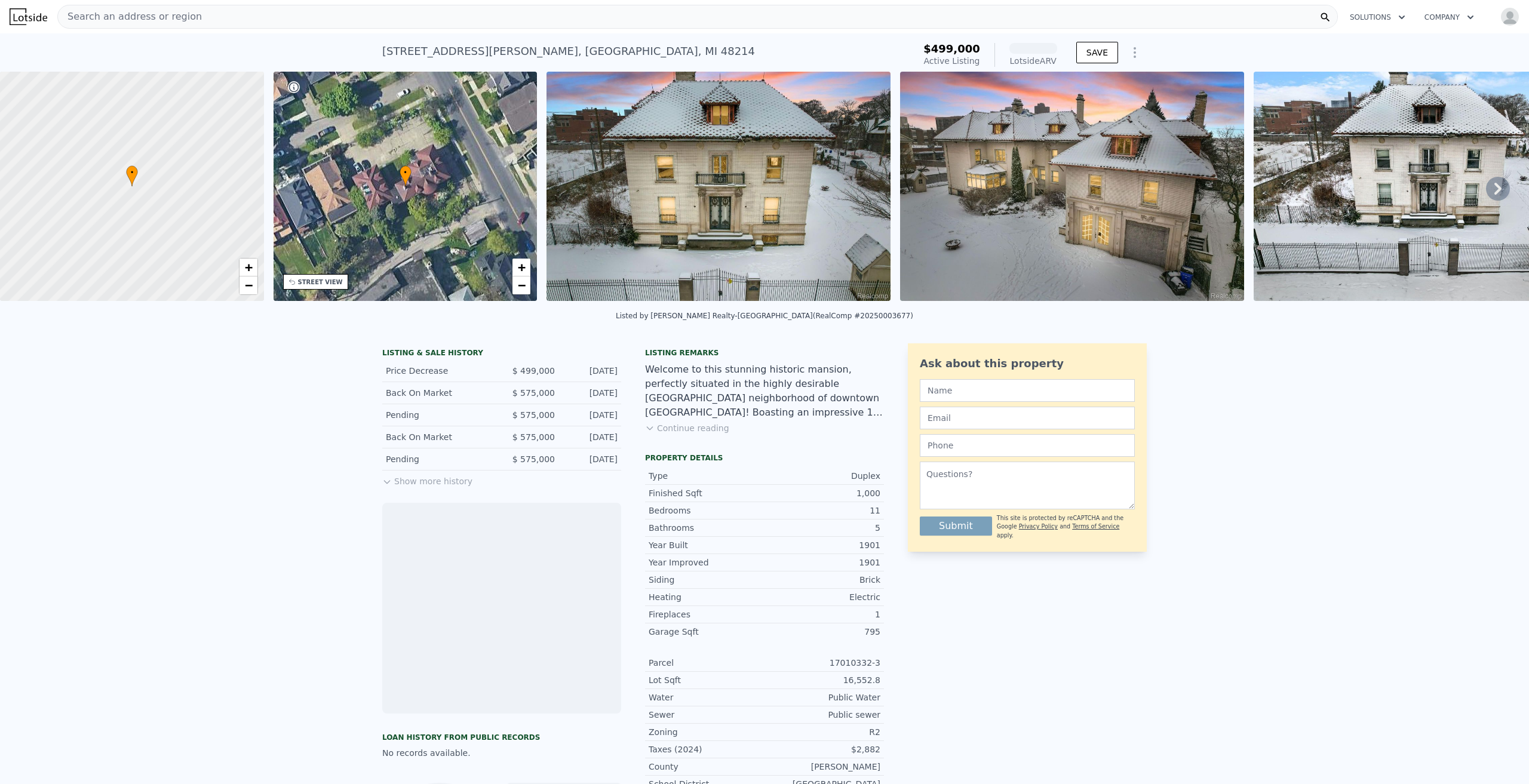
click at [715, 125] on img at bounding box center [718, 186] width 344 height 229
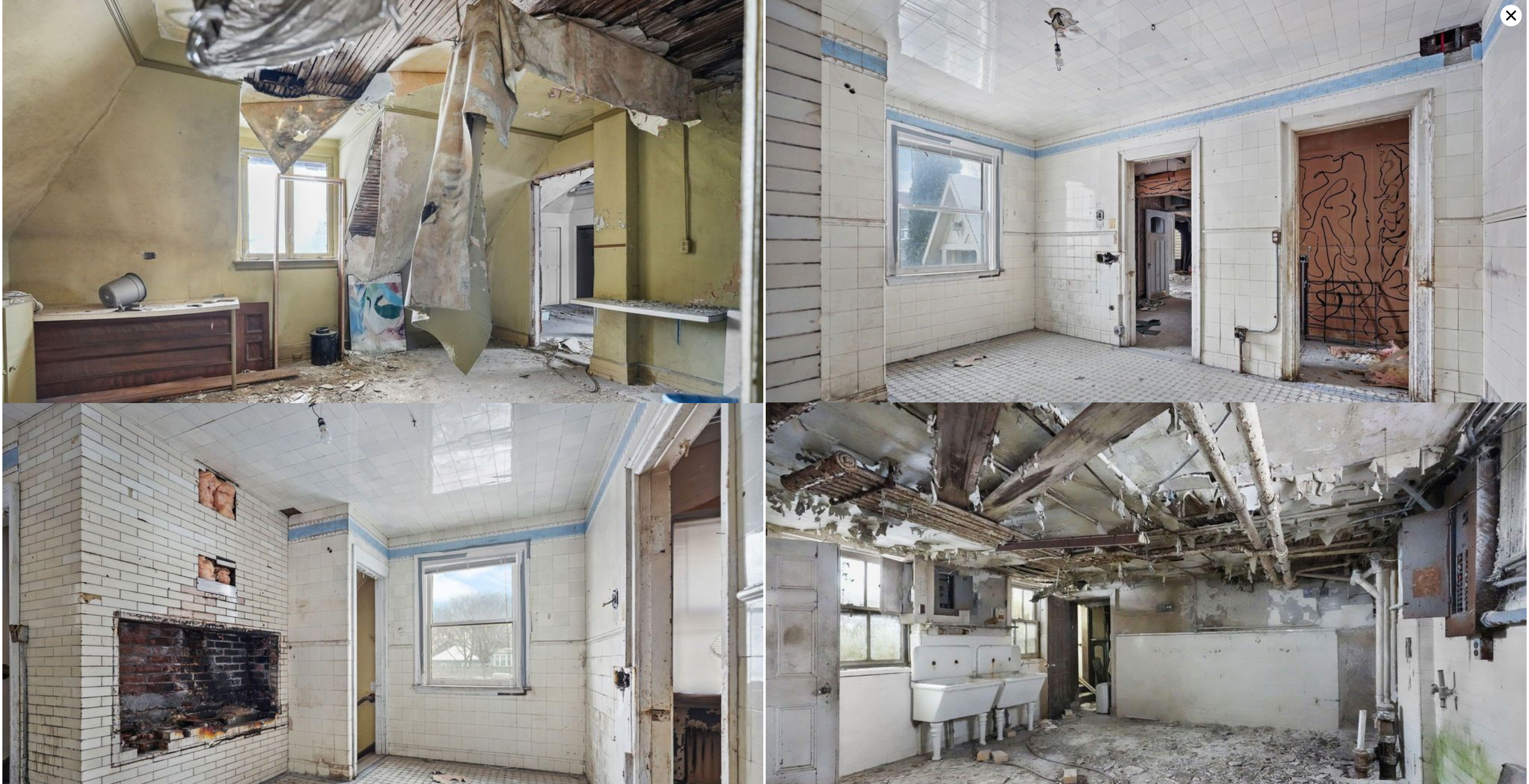
scroll to position [9848, 0]
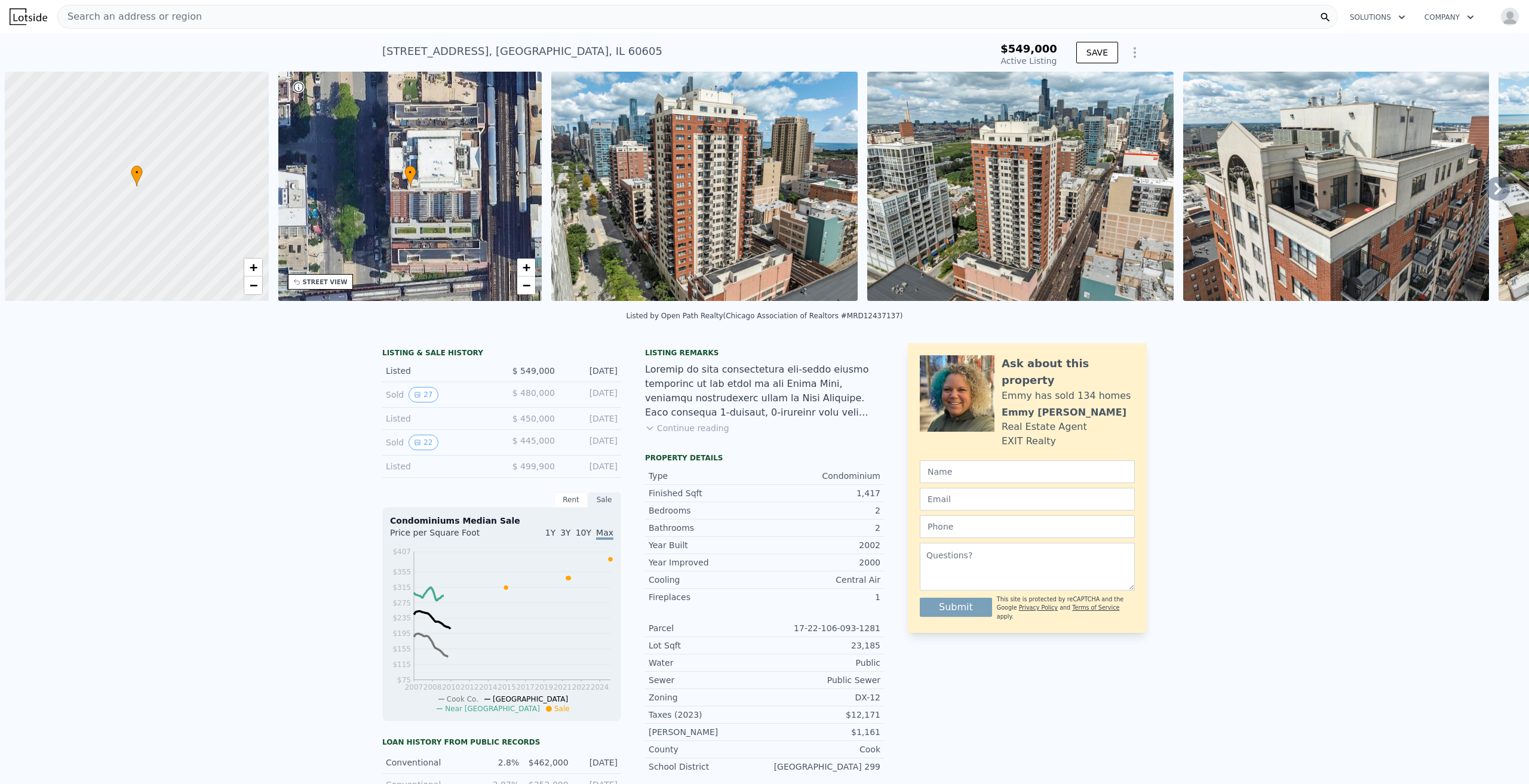
scroll to position [0, 5]
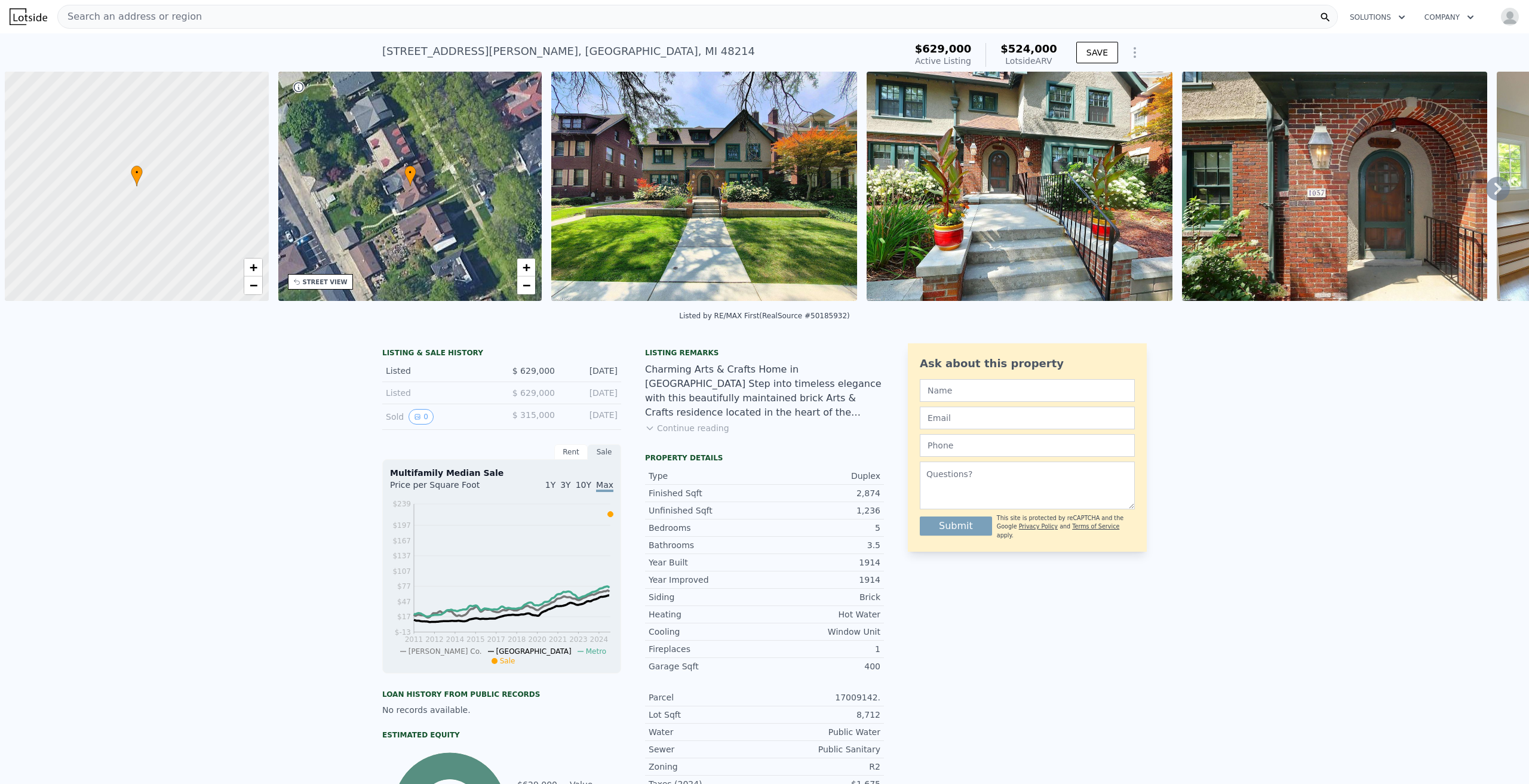
scroll to position [0, 5]
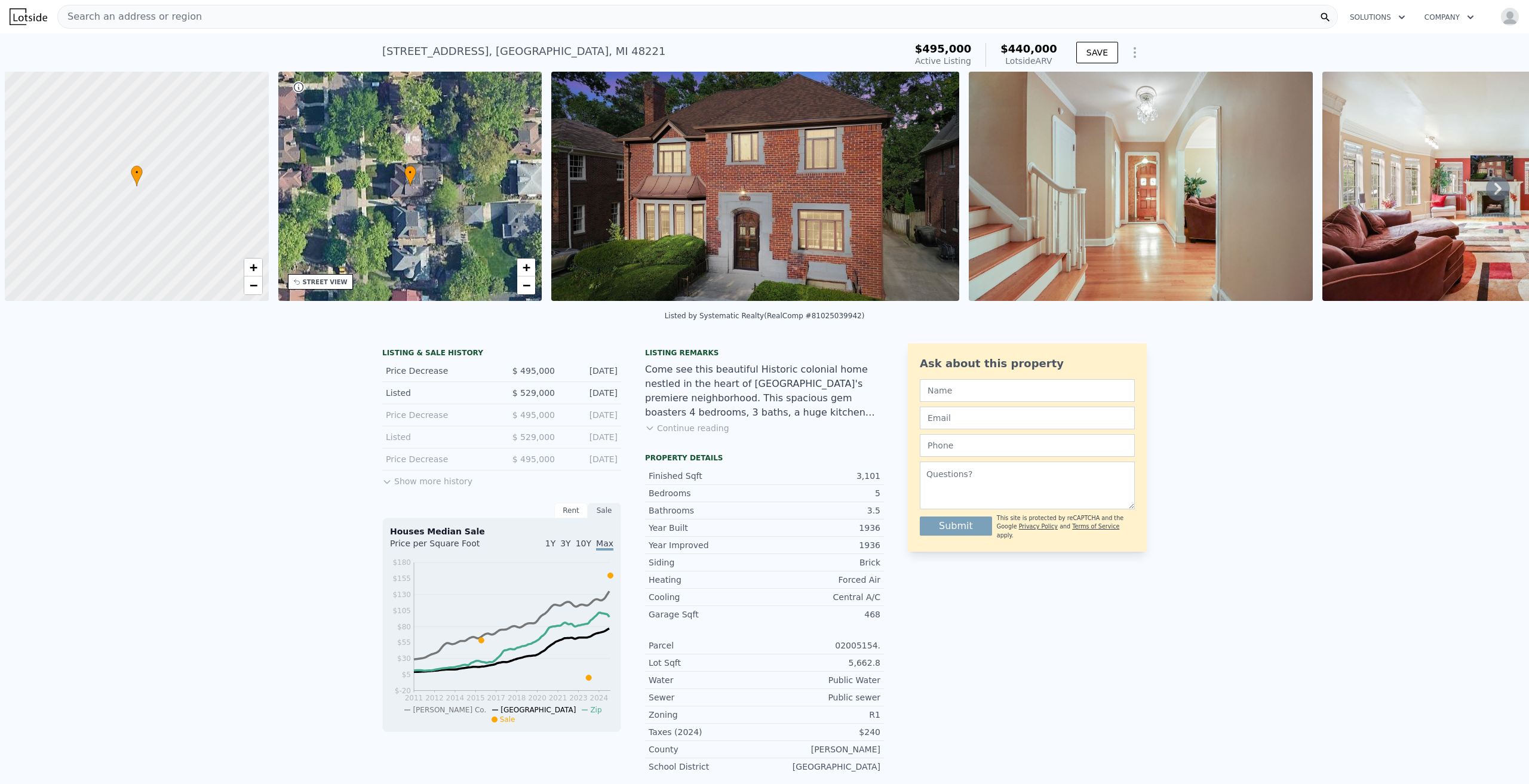
scroll to position [0, 5]
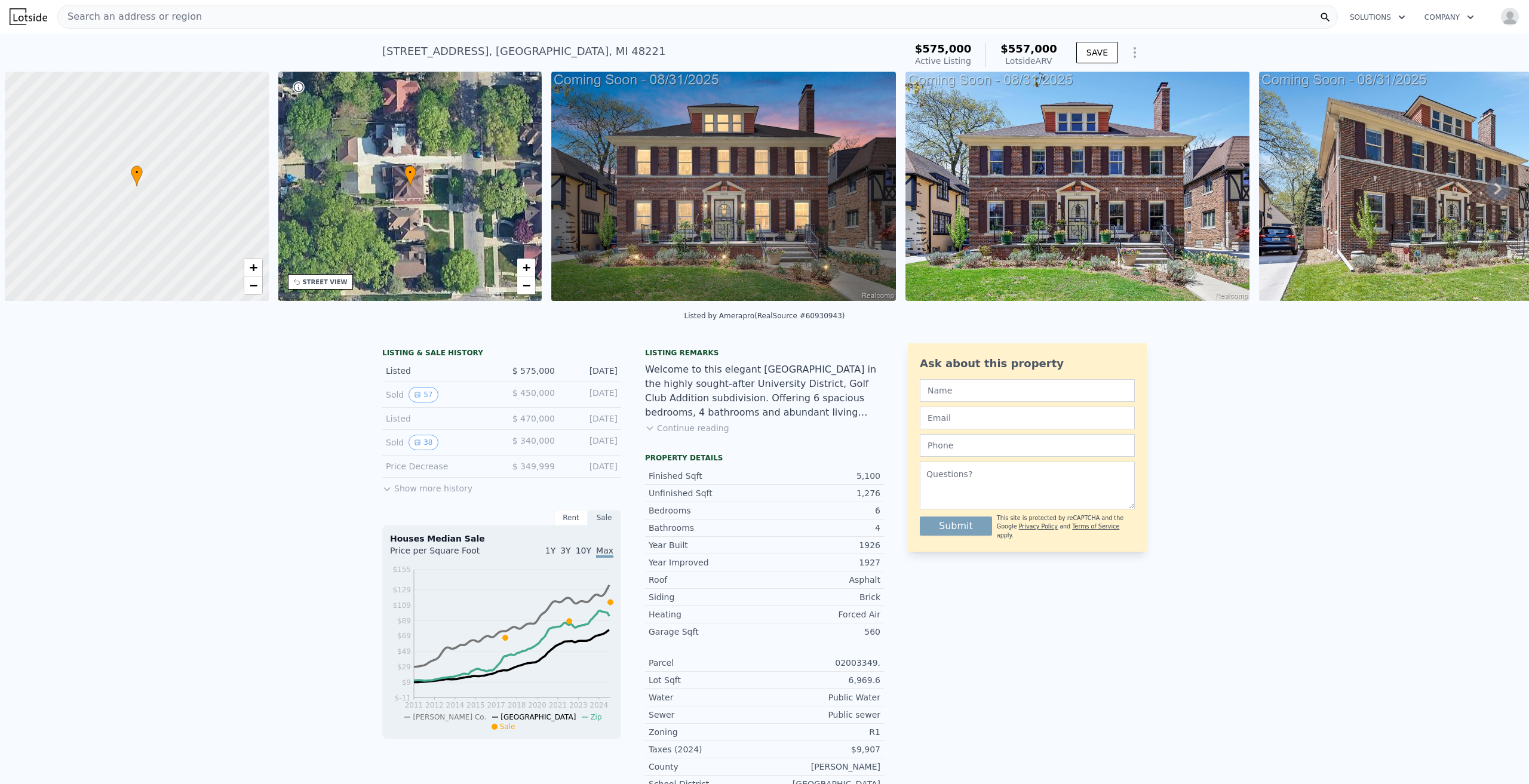
scroll to position [0, 5]
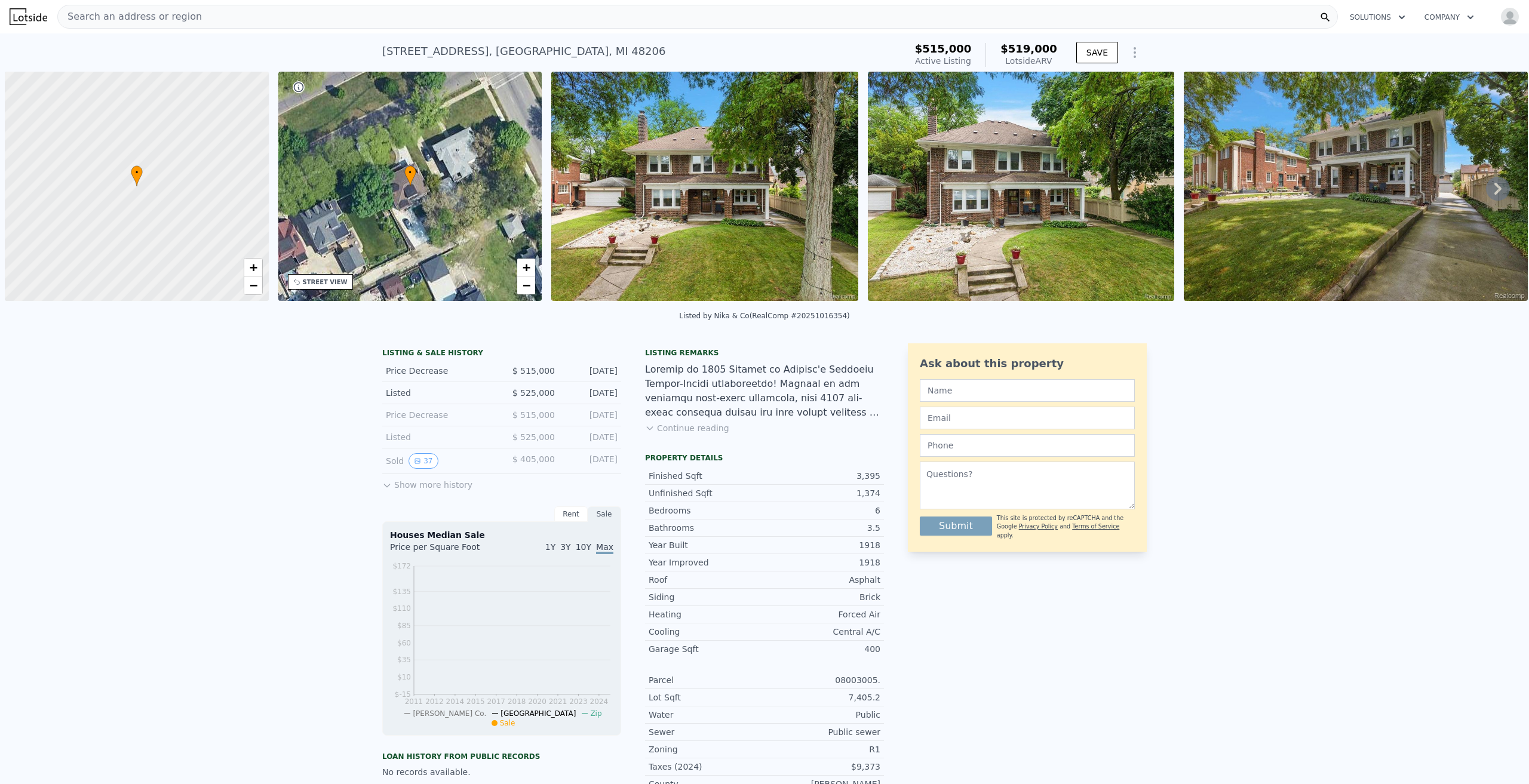
scroll to position [0, 5]
